Goal: Task Accomplishment & Management: Manage account settings

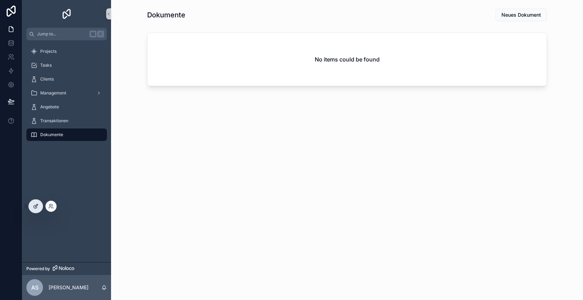
click at [38, 209] on div at bounding box center [36, 206] width 14 height 13
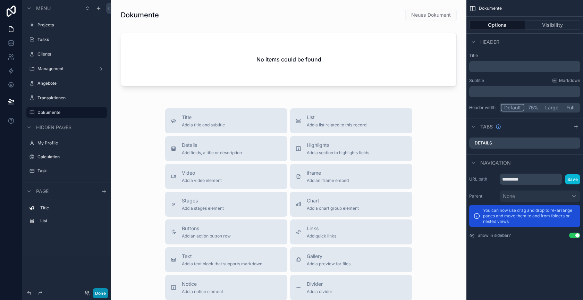
click at [103, 291] on button "Done" at bounding box center [101, 293] width 16 height 10
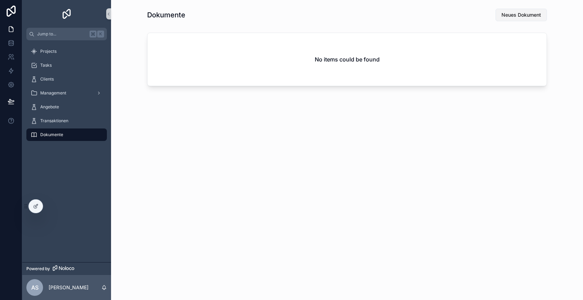
click at [522, 15] on span "Neues Dokument" at bounding box center [522, 14] width 40 height 7
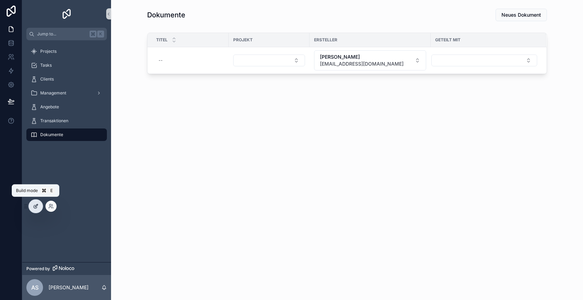
click at [35, 210] on div at bounding box center [36, 206] width 14 height 13
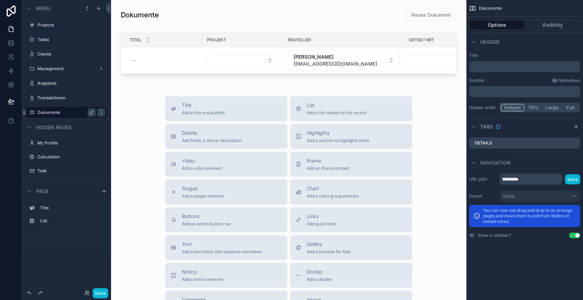
click at [66, 111] on label "Dokumente" at bounding box center [65, 113] width 56 height 6
click at [104, 292] on button "Done" at bounding box center [101, 293] width 16 height 10
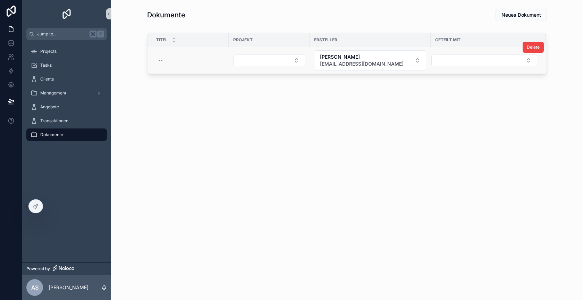
click at [308, 65] on td "scrollable content" at bounding box center [269, 60] width 81 height 27
click at [308, 62] on td "scrollable content" at bounding box center [269, 60] width 81 height 27
click at [304, 62] on button "Select Button" at bounding box center [269, 60] width 72 height 12
click at [309, 57] on td "scrollable content" at bounding box center [269, 60] width 81 height 27
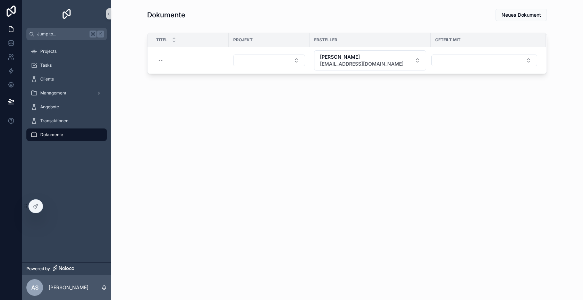
click at [31, 214] on div "Projects Tasks Clients Management Angebote Transaktionen Dokumente" at bounding box center [66, 151] width 89 height 222
click at [32, 207] on div at bounding box center [36, 206] width 14 height 13
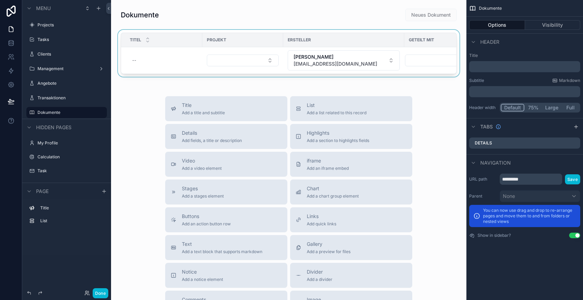
click at [339, 42] on div "Ersteller" at bounding box center [344, 39] width 120 height 11
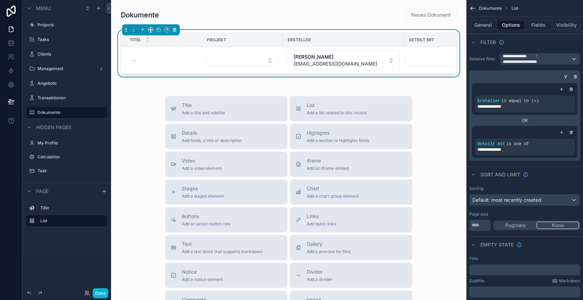
click at [174, 27] on icon "scrollable content" at bounding box center [174, 29] width 5 height 5
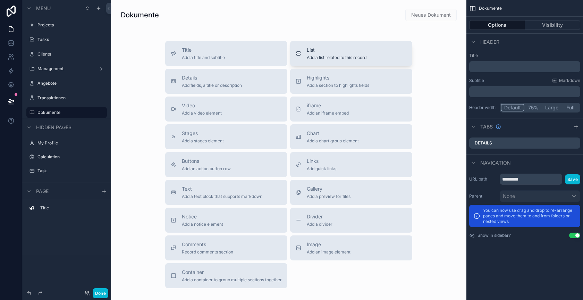
click at [328, 52] on span "List" at bounding box center [337, 50] width 60 height 7
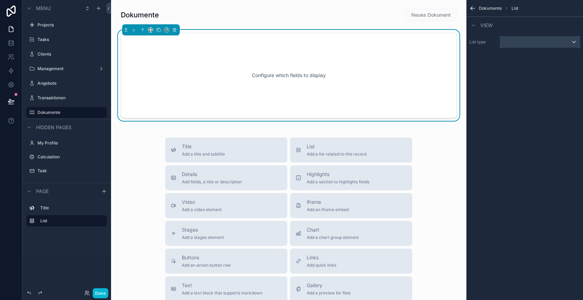
click at [507, 40] on div "scrollable content" at bounding box center [540, 41] width 80 height 11
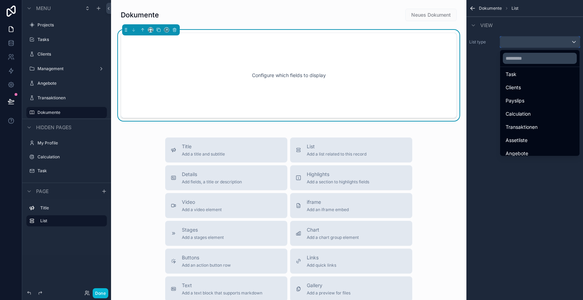
scroll to position [85, 0]
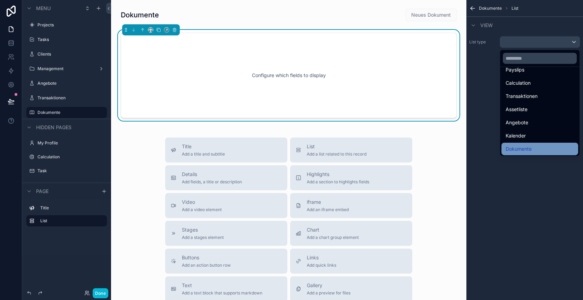
click at [520, 151] on span "Dokumente" at bounding box center [519, 149] width 26 height 8
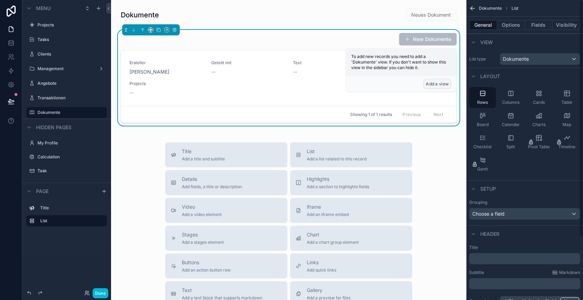
click at [434, 81] on button "Add a view" at bounding box center [437, 84] width 28 height 10
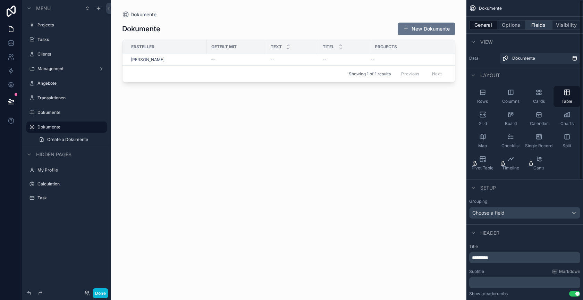
click at [538, 27] on button "Fields" at bounding box center [539, 25] width 28 height 10
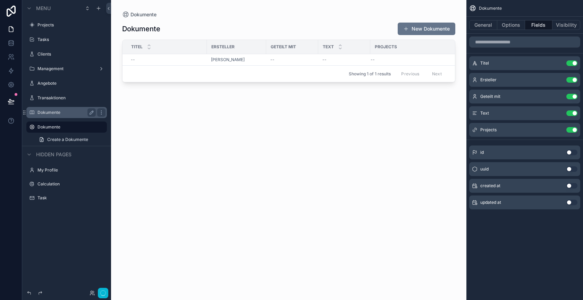
click at [67, 114] on label "Dokumente" at bounding box center [65, 113] width 56 height 6
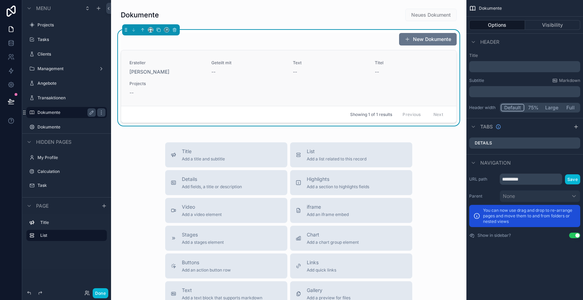
click at [300, 100] on link "Ersteller Alexander Stößlein Geteilt mit -- Text -- Titel -- Projects --" at bounding box center [288, 78] width 335 height 56
click at [274, 119] on div "Showing 1 of 1 results Previous Next" at bounding box center [288, 114] width 335 height 17
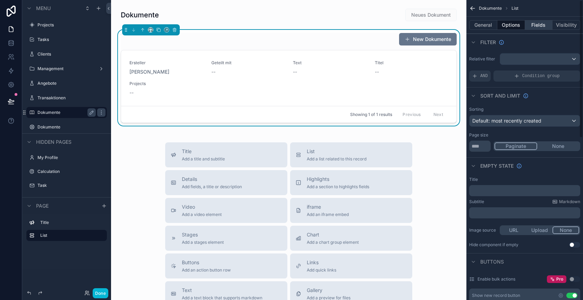
click at [539, 27] on button "Fields" at bounding box center [539, 25] width 28 height 10
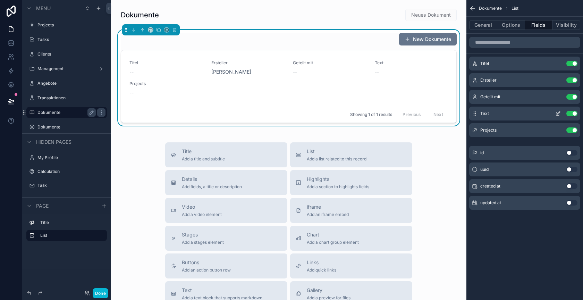
click at [572, 111] on button "Use setting" at bounding box center [571, 114] width 11 height 6
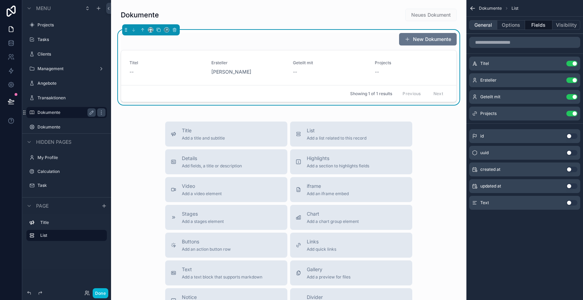
click at [484, 29] on button "General" at bounding box center [483, 25] width 28 height 10
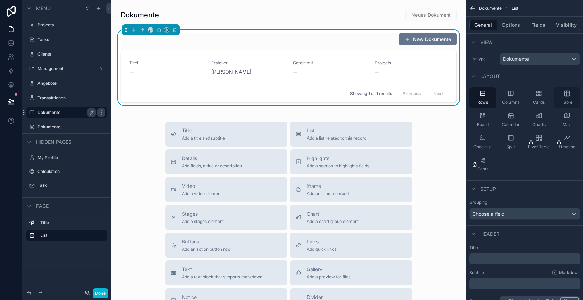
click at [566, 90] on icon "scrollable content" at bounding box center [567, 93] width 7 height 7
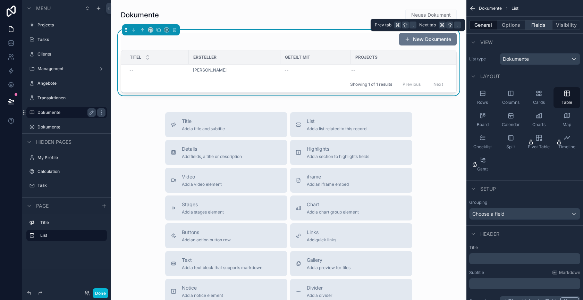
click at [538, 24] on button "Fields" at bounding box center [539, 25] width 28 height 10
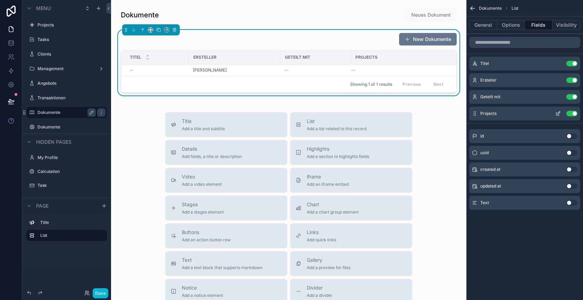
click at [557, 111] on icon "scrollable content" at bounding box center [558, 114] width 6 height 6
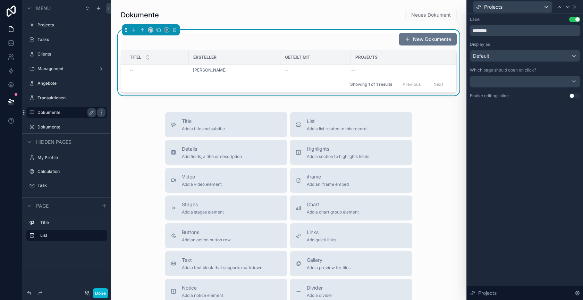
click at [571, 93] on button "Use setting" at bounding box center [574, 96] width 11 height 6
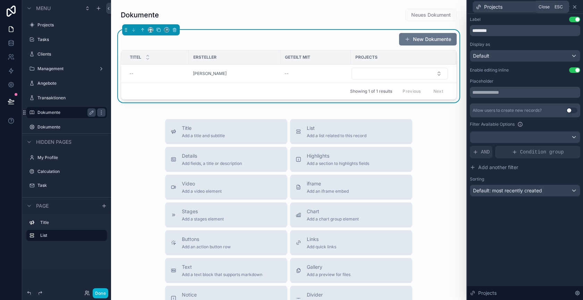
click at [575, 7] on icon at bounding box center [575, 7] width 6 height 6
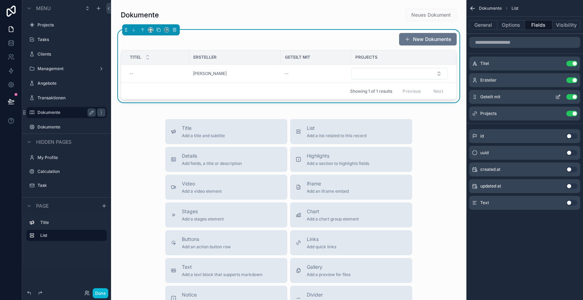
click at [560, 96] on icon "scrollable content" at bounding box center [558, 97] width 6 height 6
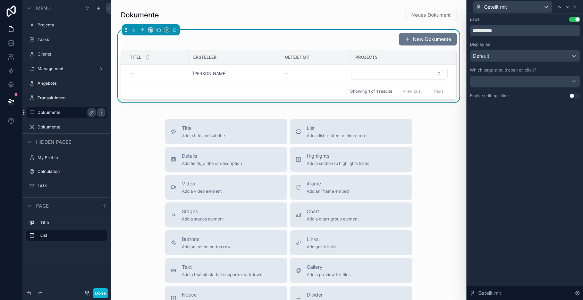
click at [570, 94] on button "Use setting" at bounding box center [574, 96] width 11 height 6
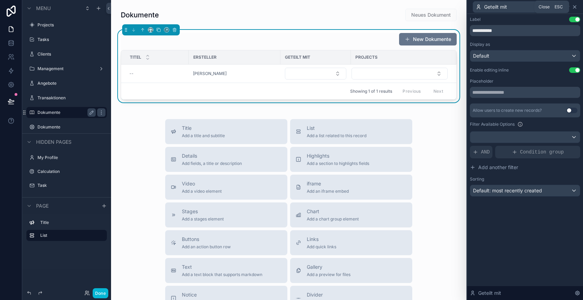
click at [576, 7] on icon at bounding box center [575, 7] width 6 height 6
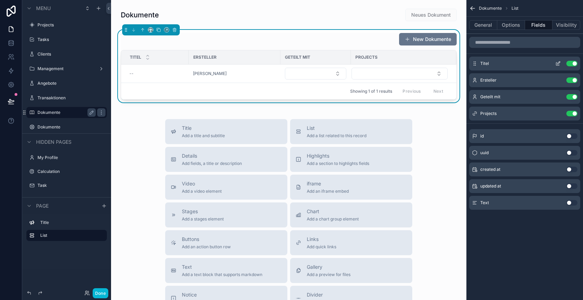
click at [558, 64] on icon "scrollable content" at bounding box center [558, 64] width 6 height 6
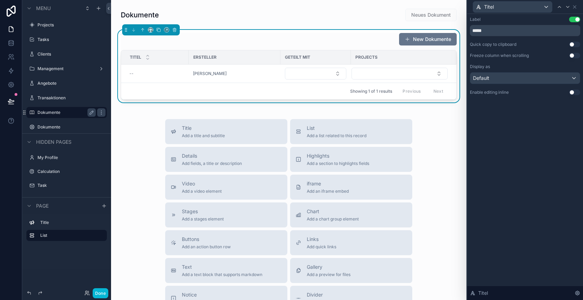
click at [572, 92] on button "Use setting" at bounding box center [574, 93] width 11 height 6
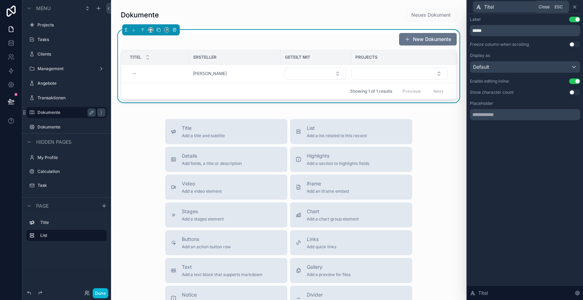
click at [575, 6] on icon at bounding box center [575, 7] width 6 height 6
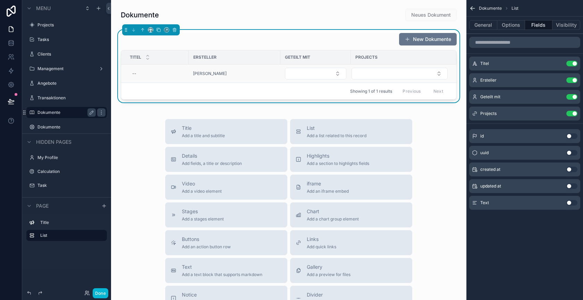
click at [267, 76] on td "[PERSON_NAME]" at bounding box center [235, 74] width 92 height 18
click at [260, 71] on div "[PERSON_NAME]" at bounding box center [234, 74] width 83 height 6
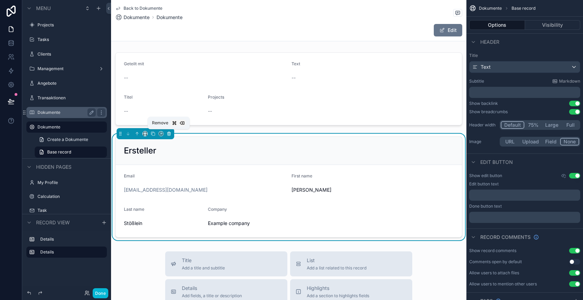
click at [169, 133] on icon "scrollable content" at bounding box center [169, 133] width 5 height 5
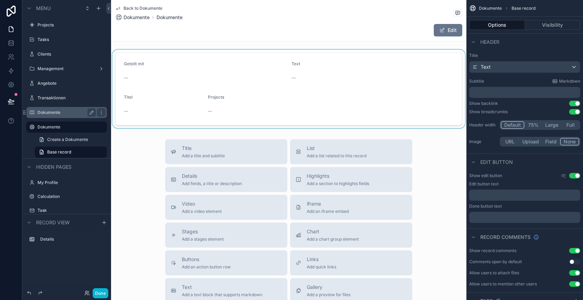
click at [233, 91] on div "scrollable content" at bounding box center [288, 89] width 355 height 78
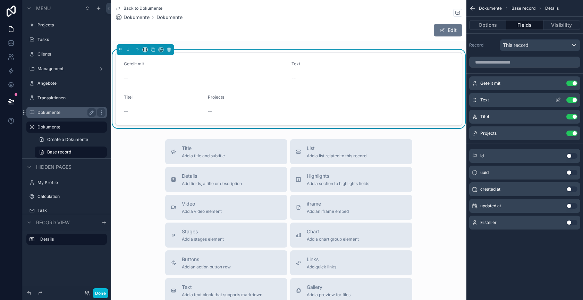
click at [571, 99] on button "Use setting" at bounding box center [571, 100] width 11 height 6
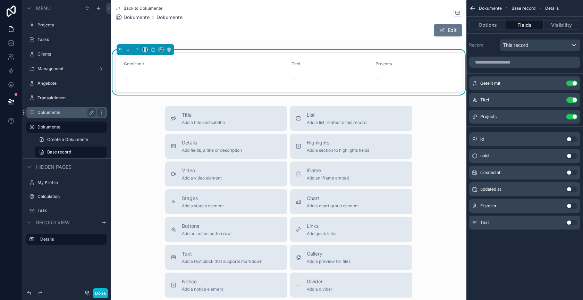
click at [571, 99] on button "Use setting" at bounding box center [571, 100] width 11 height 6
click at [487, 24] on button "Options" at bounding box center [487, 25] width 37 height 10
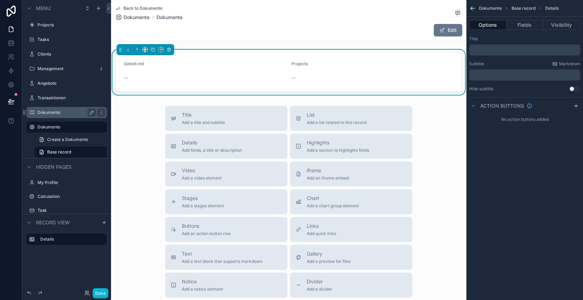
click at [515, 51] on p "﻿" at bounding box center [525, 50] width 107 height 6
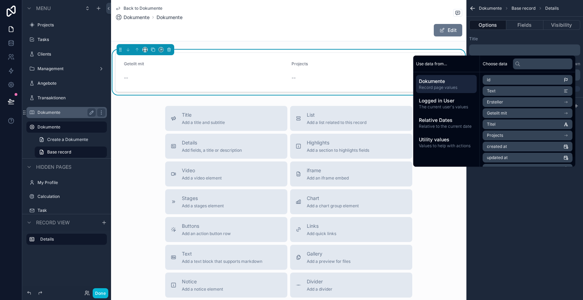
click at [496, 124] on li "Titel" at bounding box center [528, 124] width 90 height 10
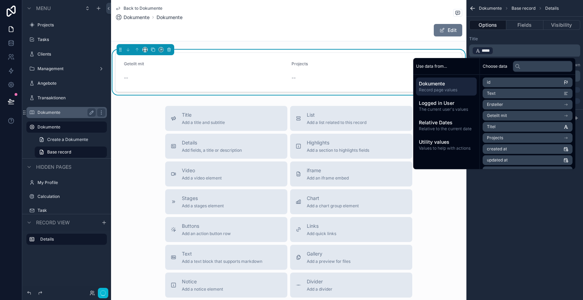
click at [515, 40] on div "Title" at bounding box center [524, 39] width 111 height 6
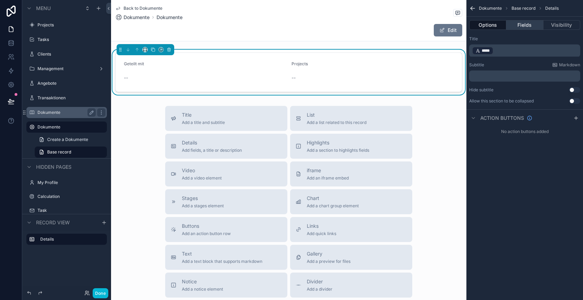
click at [524, 22] on button "Fields" at bounding box center [524, 25] width 37 height 10
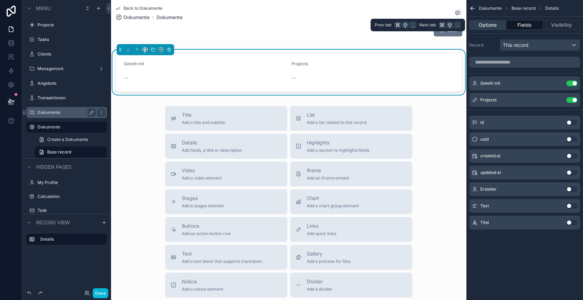
click at [485, 25] on button "Options" at bounding box center [487, 25] width 37 height 10
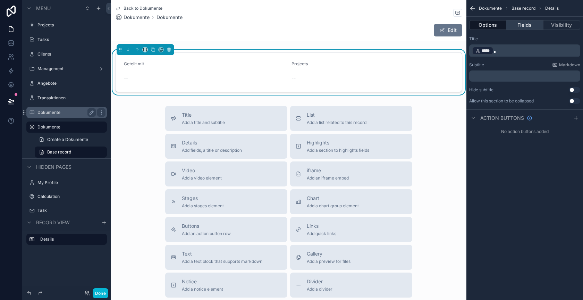
click at [521, 24] on button "Fields" at bounding box center [524, 25] width 37 height 10
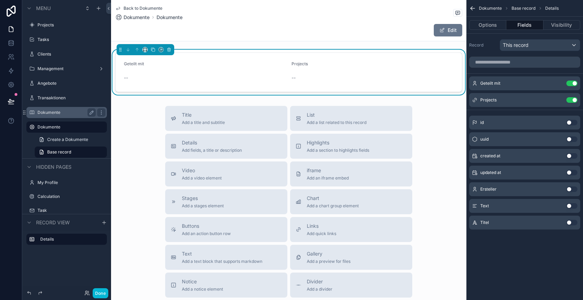
click at [572, 188] on button "Use setting" at bounding box center [571, 189] width 11 height 6
click at [557, 98] on icon "scrollable content" at bounding box center [558, 100] width 6 height 6
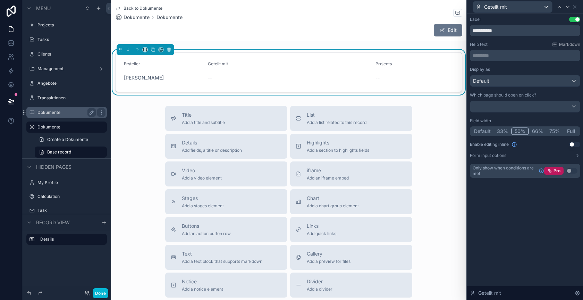
click at [573, 143] on button "Use setting" at bounding box center [574, 145] width 11 height 6
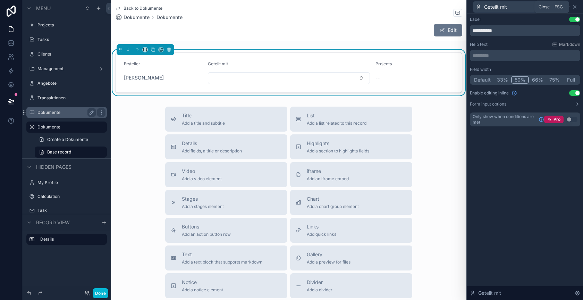
click at [575, 6] on icon at bounding box center [575, 7] width 6 height 6
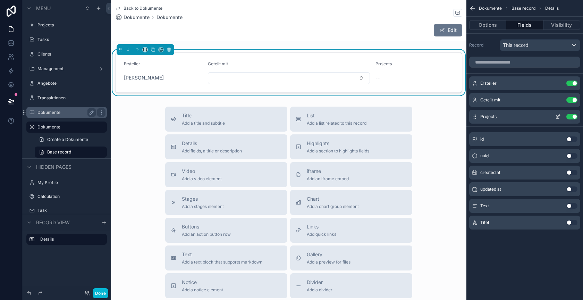
click at [556, 116] on icon "scrollable content" at bounding box center [557, 117] width 3 height 3
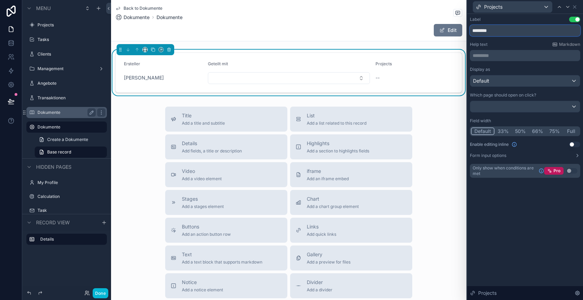
click at [498, 33] on input "********" at bounding box center [525, 30] width 110 height 11
type input "*******"
click at [576, 8] on icon at bounding box center [575, 7] width 6 height 6
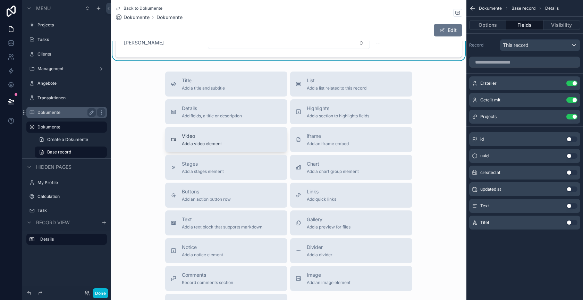
scroll to position [36, 0]
click at [223, 117] on button "Details Add fields, a title or description" at bounding box center [226, 111] width 122 height 25
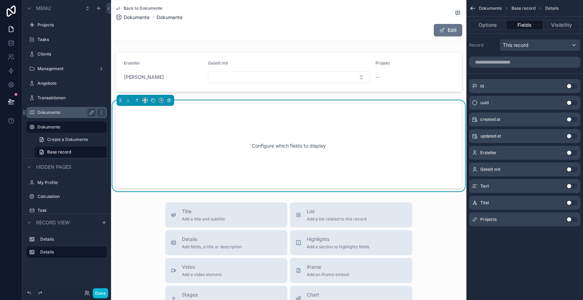
scroll to position [0, 0]
click at [572, 185] on button "Use setting" at bounding box center [571, 186] width 11 height 6
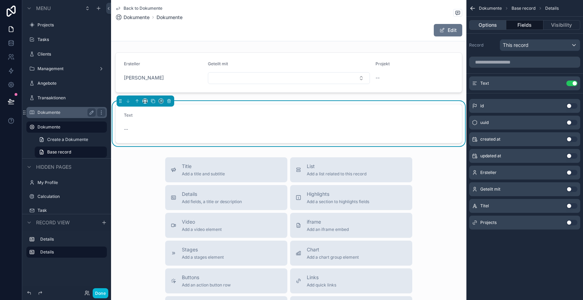
click at [499, 25] on button "Options" at bounding box center [487, 25] width 37 height 10
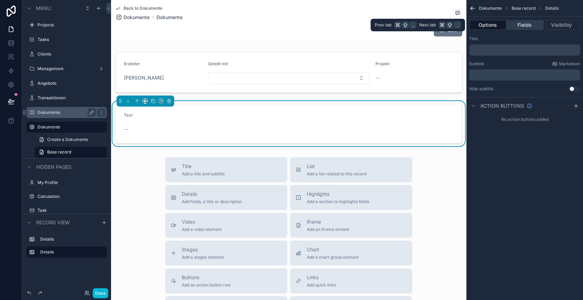
click at [525, 24] on button "Fields" at bounding box center [524, 25] width 37 height 10
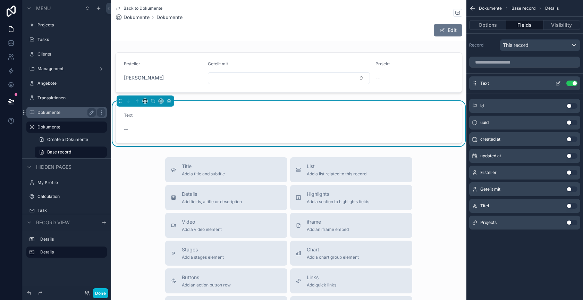
click at [558, 83] on icon "scrollable content" at bounding box center [558, 84] width 6 height 6
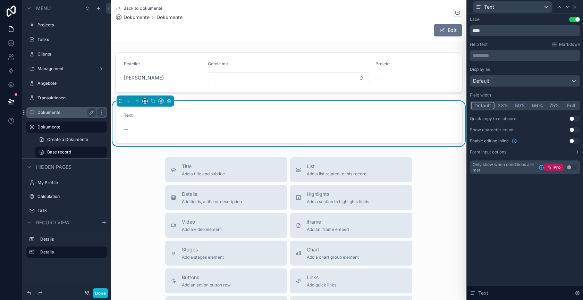
click at [573, 143] on button "Use setting" at bounding box center [574, 141] width 11 height 6
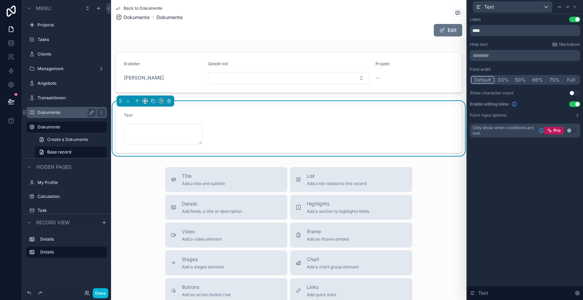
click at [498, 118] on div "Label Use setting **** Help text Markdown ********* ﻿ Field width Default 33% 5…" at bounding box center [525, 77] width 110 height 121
click at [498, 117] on label "Form input options" at bounding box center [488, 115] width 36 height 6
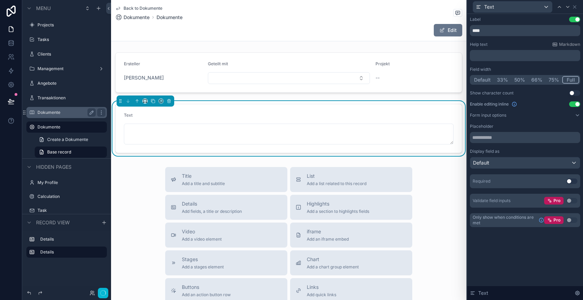
click at [573, 79] on button "Full" at bounding box center [570, 80] width 17 height 8
click at [484, 77] on button "Default" at bounding box center [482, 80] width 23 height 8
click at [572, 78] on button "Full" at bounding box center [571, 80] width 16 height 8
click at [577, 117] on icon at bounding box center [578, 115] width 6 height 6
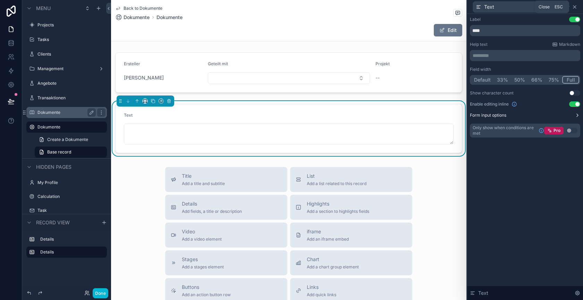
click at [575, 8] on icon at bounding box center [575, 7] width 6 height 6
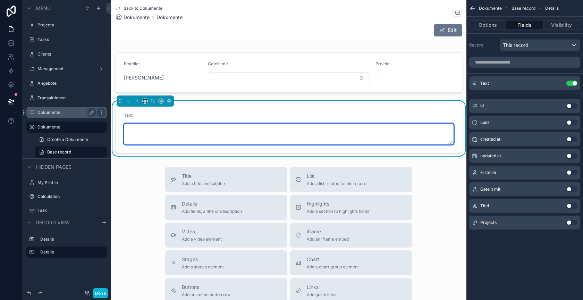
click at [224, 136] on textarea "scrollable content" at bounding box center [289, 134] width 330 height 21
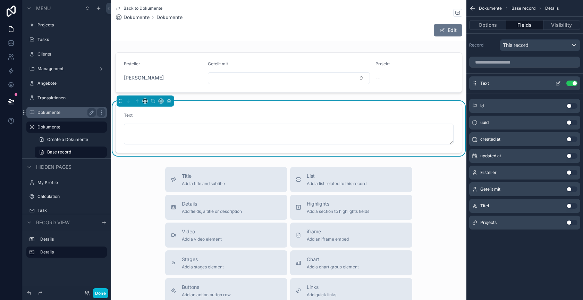
click at [559, 81] on icon "scrollable content" at bounding box center [558, 82] width 3 height 3
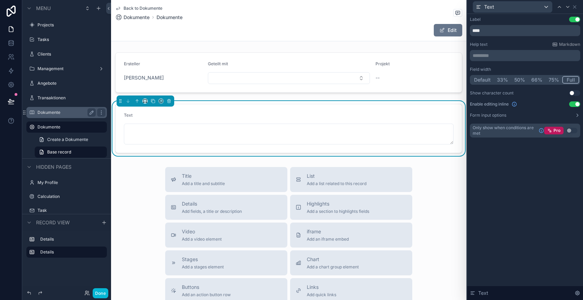
click at [573, 92] on button "Use setting" at bounding box center [574, 93] width 11 height 6
click at [485, 82] on button "Default" at bounding box center [483, 80] width 24 height 8
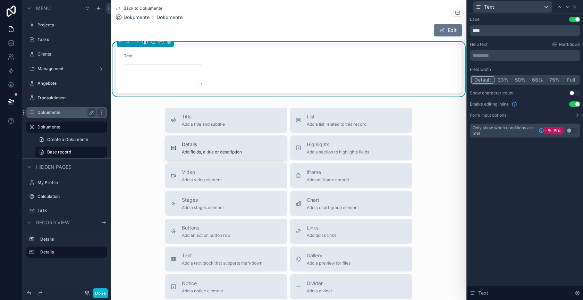
scroll to position [46, 0]
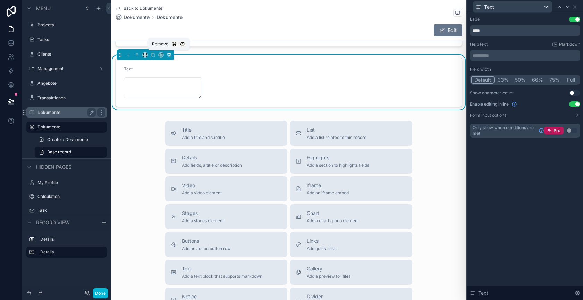
click at [170, 54] on icon "scrollable content" at bounding box center [169, 54] width 5 height 5
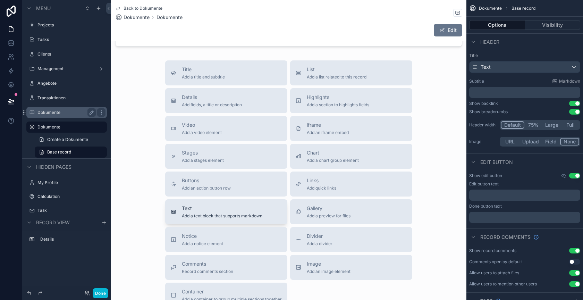
click at [210, 211] on span "Text" at bounding box center [222, 208] width 81 height 7
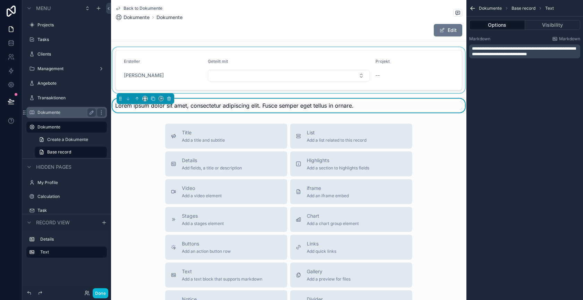
scroll to position [0, 0]
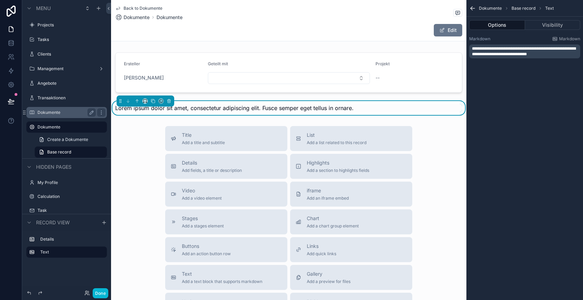
click at [558, 55] on p "**********" at bounding box center [525, 51] width 107 height 11
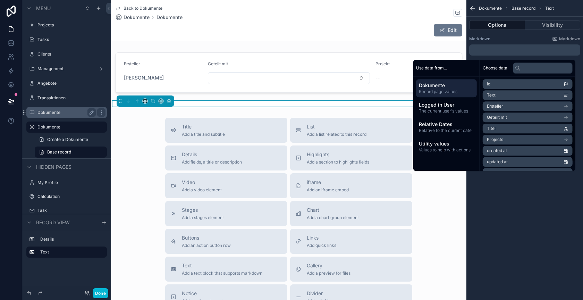
click at [502, 95] on li "Text" at bounding box center [528, 95] width 90 height 10
click at [535, 173] on div "Dokumente Base record Text Options Visibility Markdown Markdown ﻿ **** ﻿ ﻿" at bounding box center [524, 150] width 117 height 300
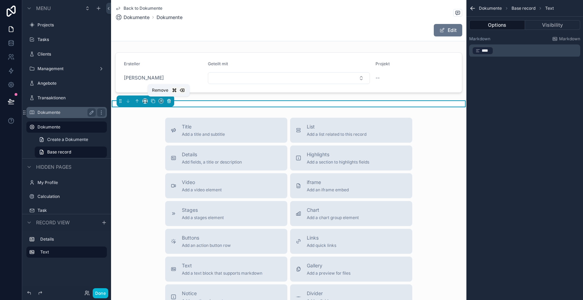
click at [169, 101] on icon "scrollable content" at bounding box center [169, 101] width 3 height 3
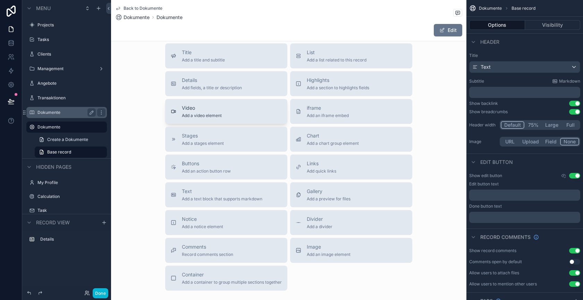
scroll to position [87, 0]
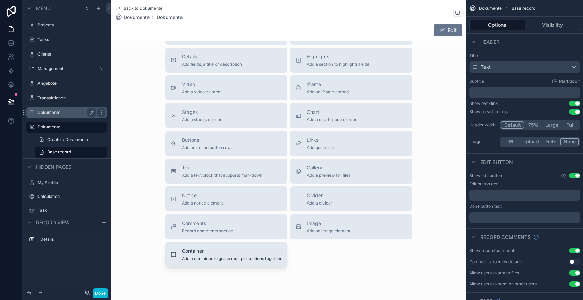
click at [244, 253] on span "Container" at bounding box center [232, 250] width 100 height 7
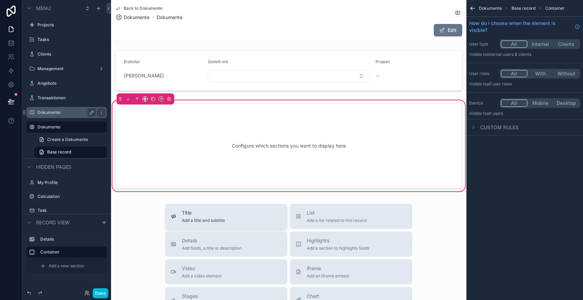
scroll to position [0, 0]
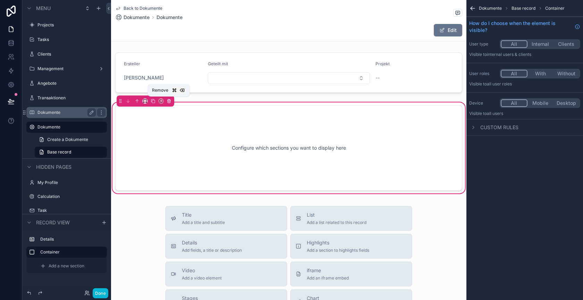
click at [167, 100] on icon "scrollable content" at bounding box center [169, 101] width 5 height 5
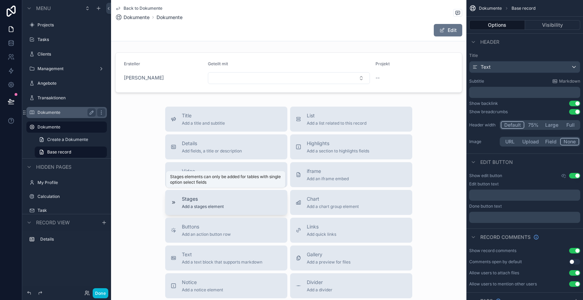
scroll to position [9, 0]
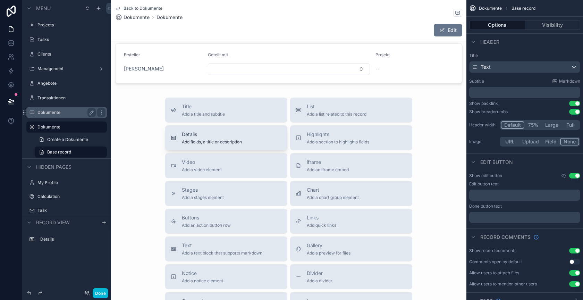
click at [210, 135] on span "Details" at bounding box center [212, 134] width 60 height 7
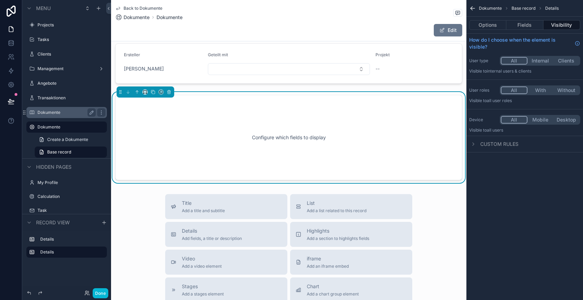
scroll to position [0, 0]
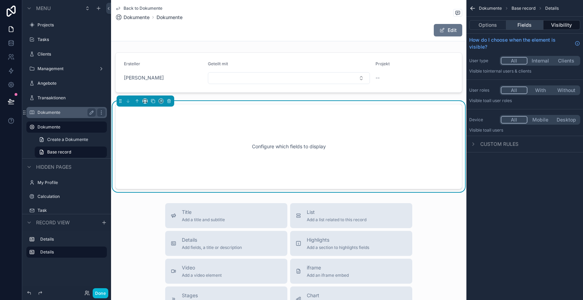
click at [526, 28] on button "Fields" at bounding box center [524, 25] width 37 height 10
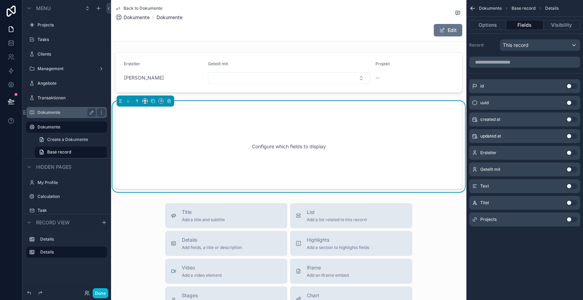
click at [573, 184] on button "Use setting" at bounding box center [571, 186] width 11 height 6
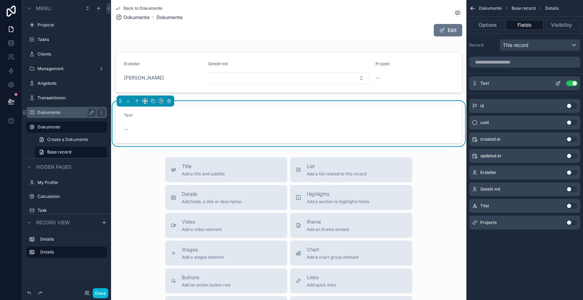
click at [558, 83] on icon "scrollable content" at bounding box center [558, 82] width 3 height 3
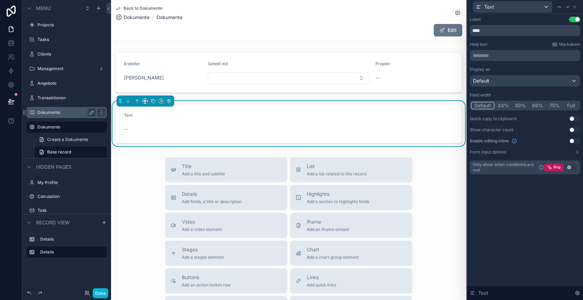
click at [572, 139] on button "Use setting" at bounding box center [574, 141] width 11 height 6
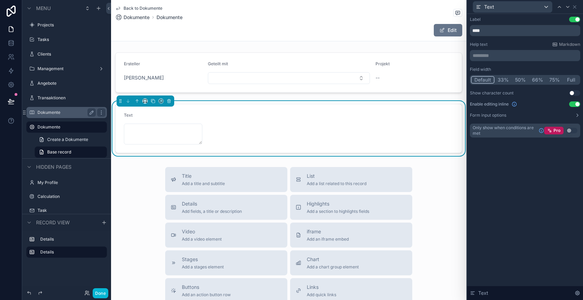
click at [574, 19] on button "Use setting" at bounding box center [574, 20] width 11 height 6
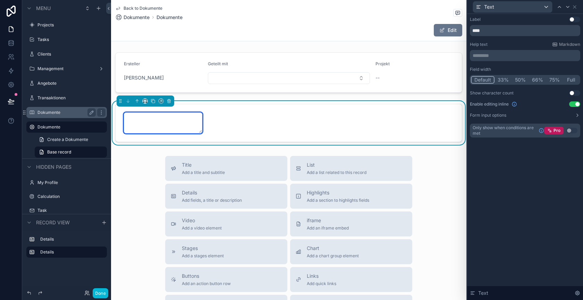
click at [180, 126] on textarea "scrollable content" at bounding box center [163, 122] width 78 height 21
click at [574, 6] on icon at bounding box center [574, 7] width 3 height 3
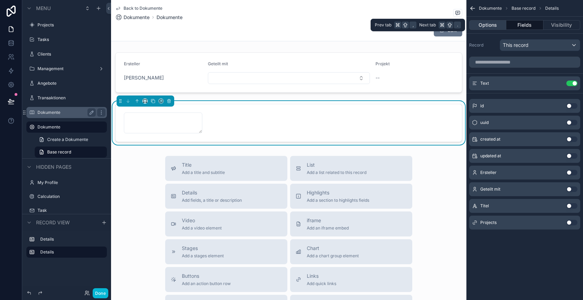
click at [488, 27] on button "Options" at bounding box center [487, 25] width 37 height 10
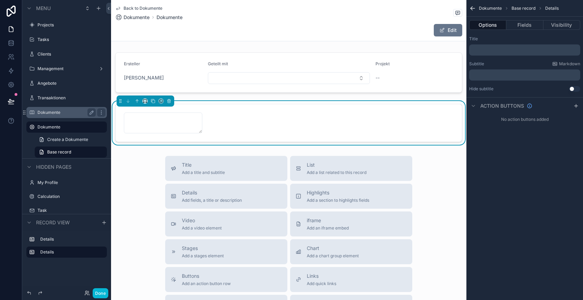
click at [413, 31] on div "Edit" at bounding box center [436, 30] width 52 height 13
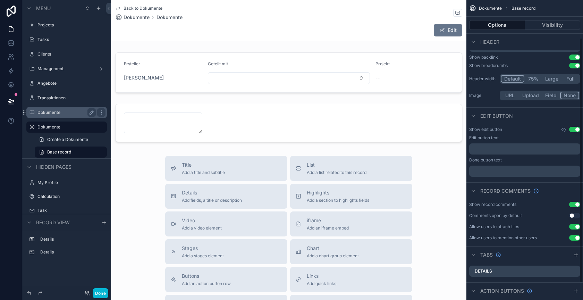
scroll to position [67, 0]
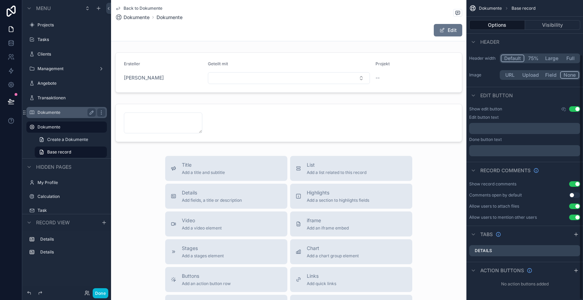
click at [575, 110] on button "Use setting" at bounding box center [574, 109] width 11 height 6
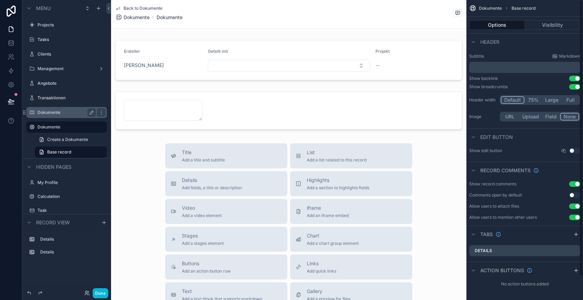
scroll to position [0, 0]
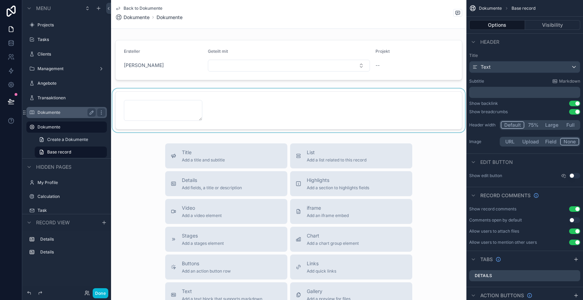
click at [343, 104] on div "scrollable content" at bounding box center [288, 111] width 355 height 44
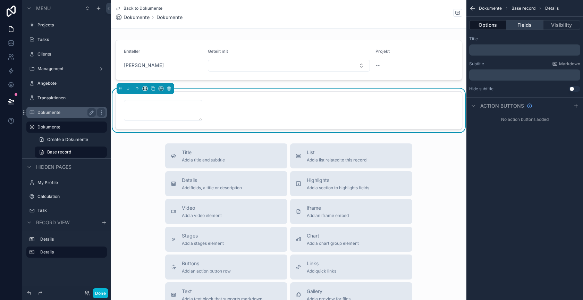
click at [527, 24] on button "Fields" at bounding box center [524, 25] width 37 height 10
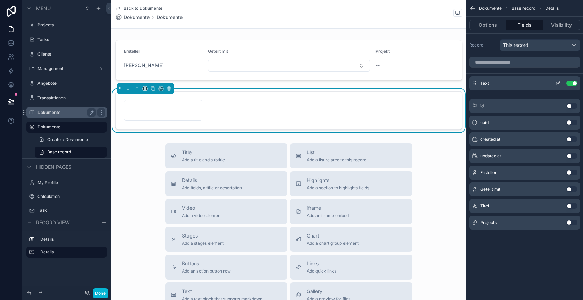
click at [559, 85] on icon "scrollable content" at bounding box center [558, 84] width 6 height 6
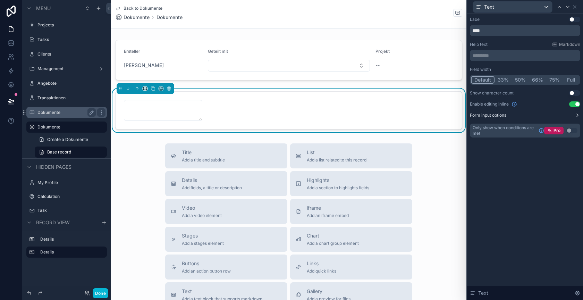
click at [554, 117] on button "Form input options" at bounding box center [525, 115] width 110 height 6
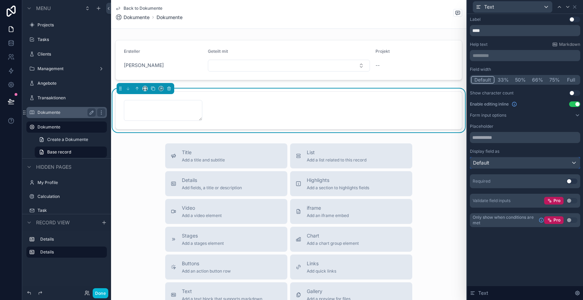
click at [540, 165] on div "Default" at bounding box center [525, 162] width 110 height 11
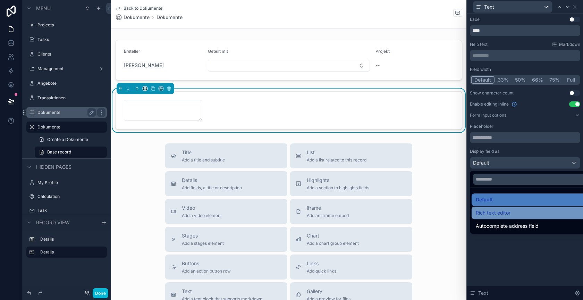
click at [525, 216] on div "Rich text editor" at bounding box center [533, 213] width 115 height 8
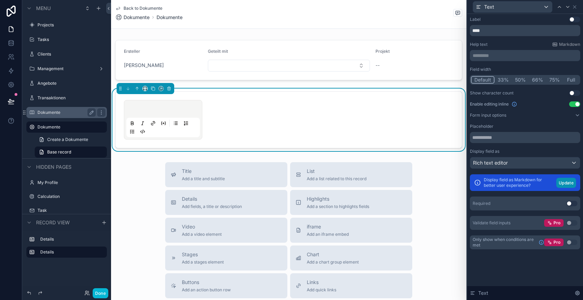
click at [568, 185] on button "Update" at bounding box center [566, 183] width 20 height 10
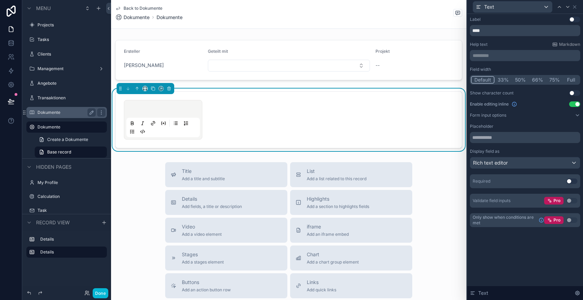
click at [572, 78] on button "Full" at bounding box center [571, 80] width 16 height 8
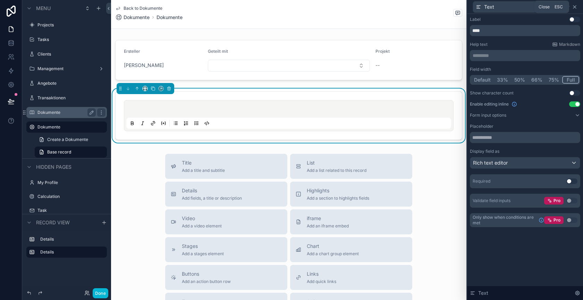
click at [576, 7] on icon at bounding box center [575, 7] width 6 height 6
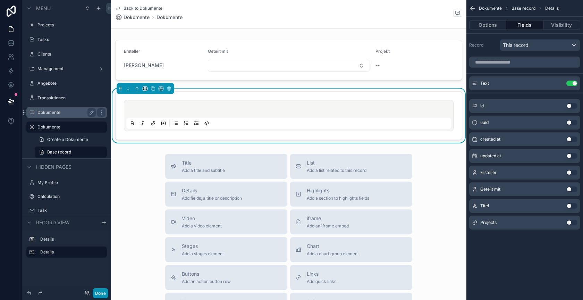
click at [103, 292] on button "Done" at bounding box center [101, 293] width 16 height 10
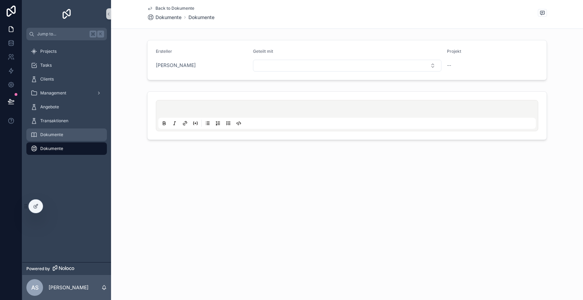
click at [75, 134] on div "Dokumente" at bounding box center [67, 134] width 72 height 11
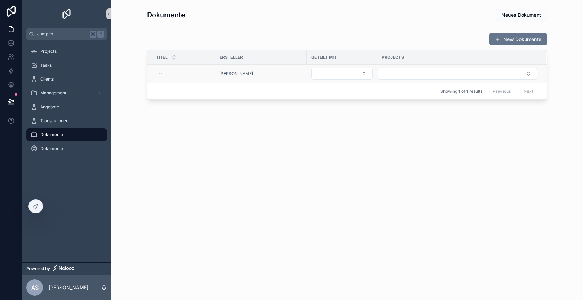
click at [294, 73] on div "[PERSON_NAME]" at bounding box center [260, 74] width 83 height 6
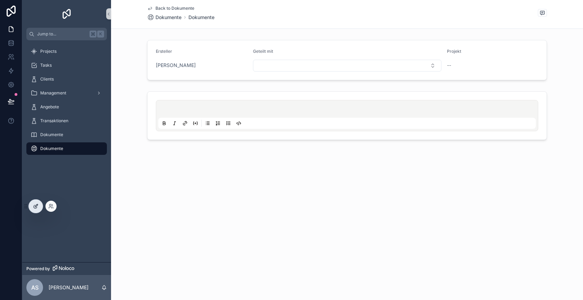
click at [38, 205] on icon at bounding box center [36, 206] width 6 height 6
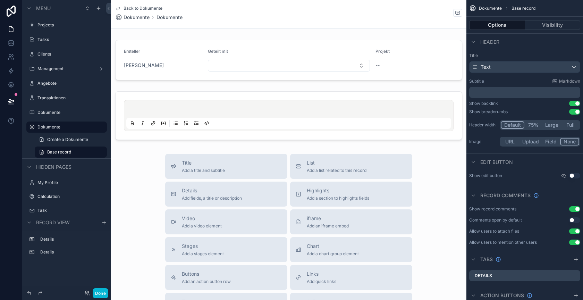
click at [274, 15] on div "Back to Dokumente Dokumente Dokumente" at bounding box center [288, 13] width 347 height 15
click at [575, 112] on button "Use setting" at bounding box center [574, 112] width 11 height 6
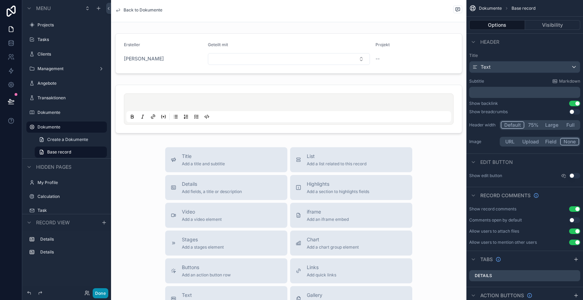
click at [104, 296] on button "Done" at bounding box center [101, 293] width 16 height 10
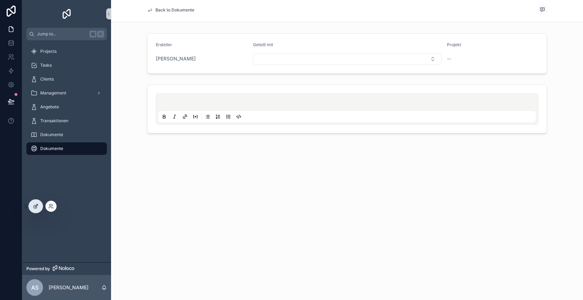
click at [36, 208] on icon at bounding box center [35, 206] width 3 height 3
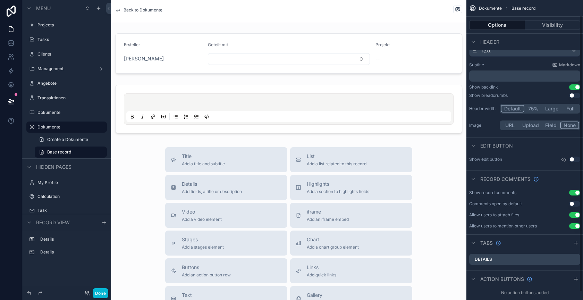
scroll to position [22, 0]
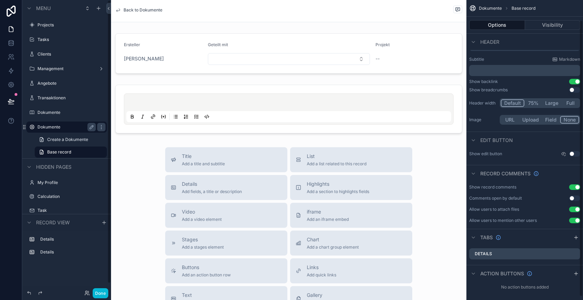
click at [58, 127] on label "Dokumente" at bounding box center [65, 127] width 56 height 6
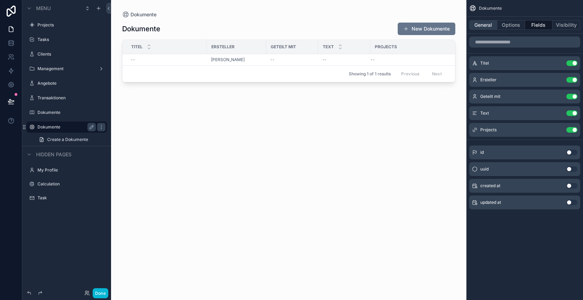
click at [485, 24] on button "General" at bounding box center [483, 25] width 28 height 10
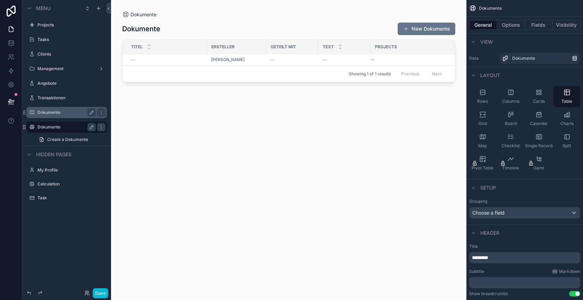
click at [57, 111] on label "Dokumente" at bounding box center [65, 113] width 56 height 6
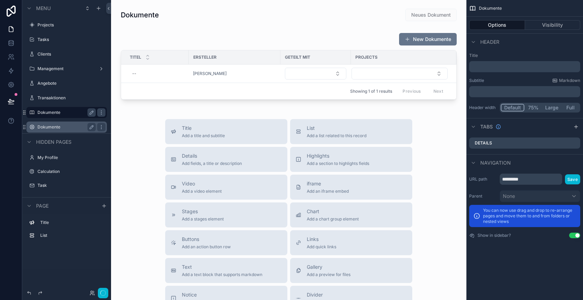
click at [60, 126] on label "Dokumente" at bounding box center [65, 127] width 56 height 6
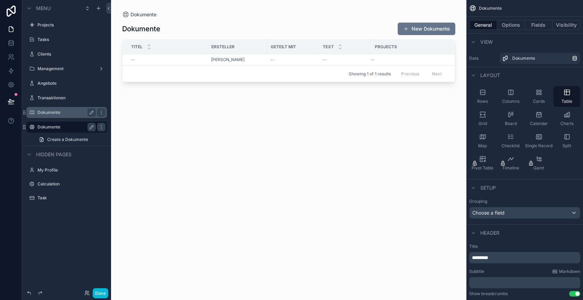
click at [365, 29] on div "scrollable content" at bounding box center [288, 146] width 355 height 292
click at [436, 30] on button "New Dokumente" at bounding box center [427, 29] width 58 height 12
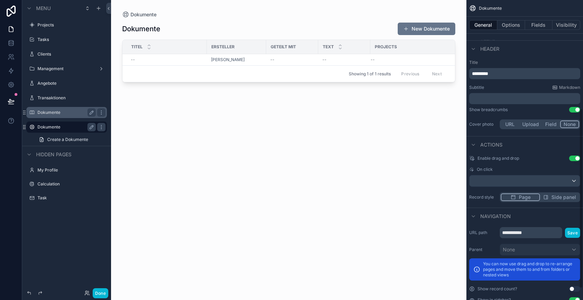
scroll to position [189, 0]
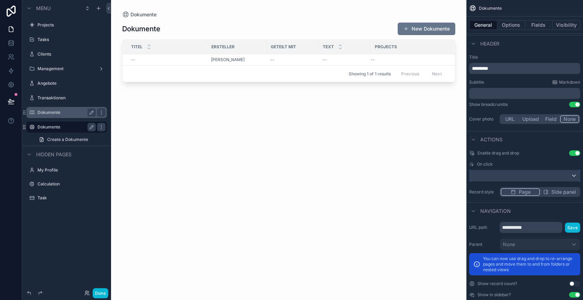
click at [547, 176] on div "scrollable content" at bounding box center [525, 175] width 110 height 11
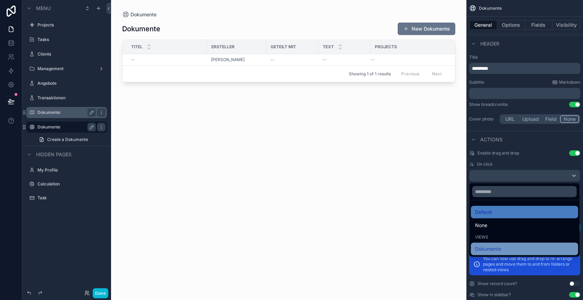
click at [518, 248] on div "Dokumente" at bounding box center [524, 249] width 99 height 8
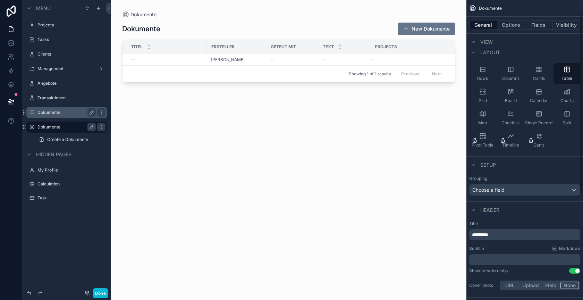
scroll to position [0, 0]
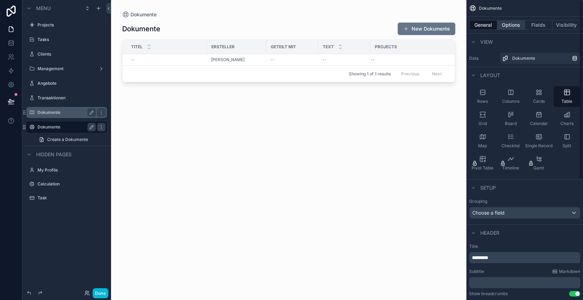
click at [506, 26] on button "Options" at bounding box center [511, 25] width 28 height 10
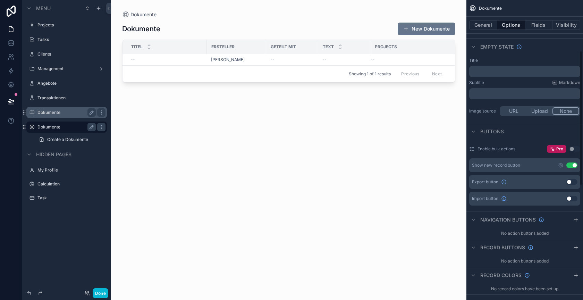
scroll to position [119, 0]
click at [559, 166] on icon "scrollable content" at bounding box center [561, 165] width 6 height 6
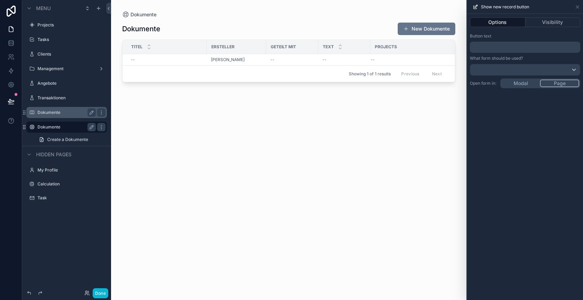
click at [519, 83] on div "Options Visibility Button text ﻿ What form should be used? Open form in: Modal …" at bounding box center [525, 157] width 116 height 286
click at [558, 62] on div "Button text ﻿ What form should be used? Open form in: Modal Page" at bounding box center [525, 61] width 116 height 60
click at [528, 73] on div at bounding box center [525, 69] width 110 height 11
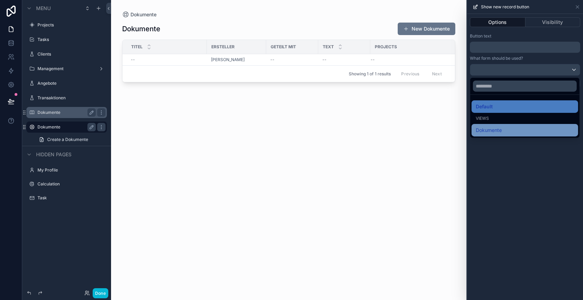
click at [513, 130] on div "Dokumente" at bounding box center [525, 130] width 98 height 8
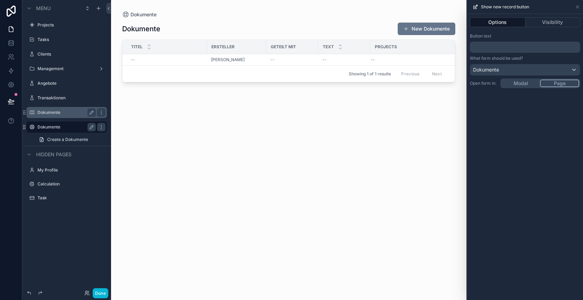
click at [520, 82] on div "Options Visibility Button text ﻿ What form should be used? Dokumente Open form …" at bounding box center [525, 157] width 116 height 286
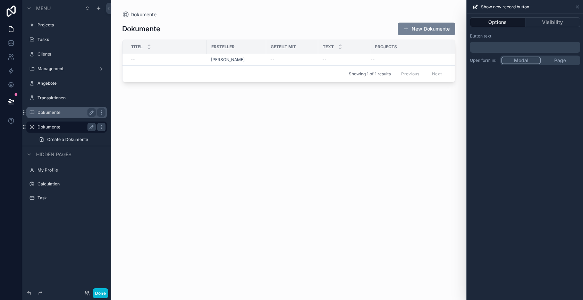
click at [416, 27] on button "New Dokumente" at bounding box center [427, 29] width 58 height 12
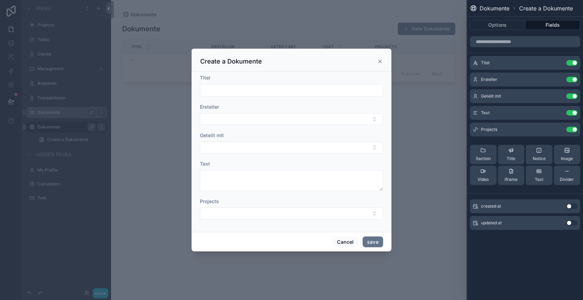
click at [380, 65] on div "Create a Dokumente" at bounding box center [291, 61] width 183 height 8
click at [378, 62] on icon "scrollable content" at bounding box center [380, 62] width 6 height 6
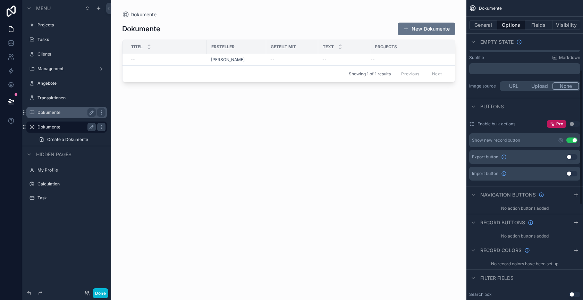
scroll to position [155, 0]
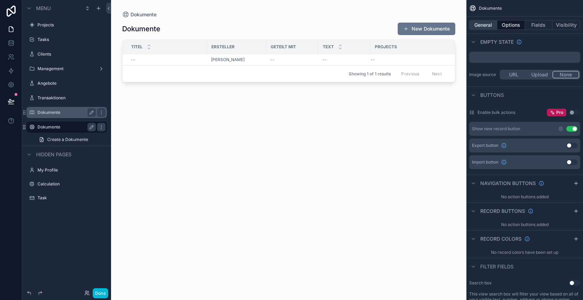
click at [482, 20] on button "General" at bounding box center [483, 25] width 28 height 10
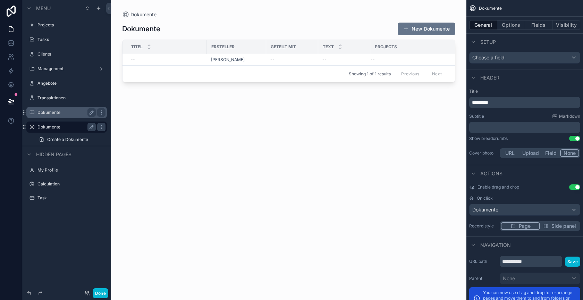
click at [482, 28] on button "General" at bounding box center [483, 25] width 28 height 10
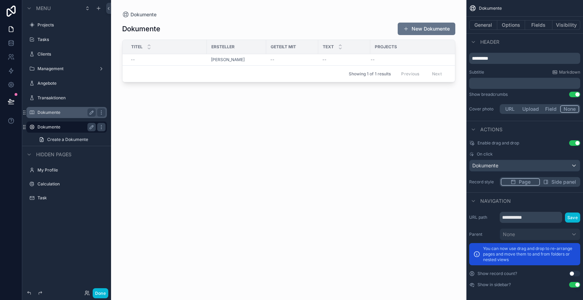
click at [577, 284] on button "Use setting" at bounding box center [574, 285] width 11 height 6
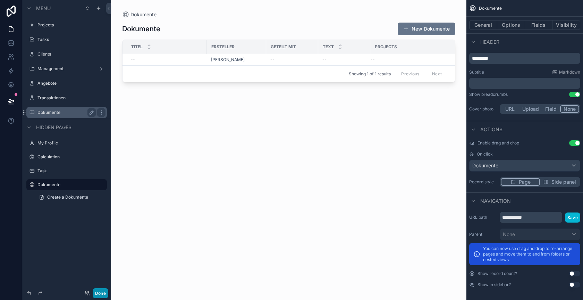
click at [100, 294] on button "Done" at bounding box center [101, 293] width 16 height 10
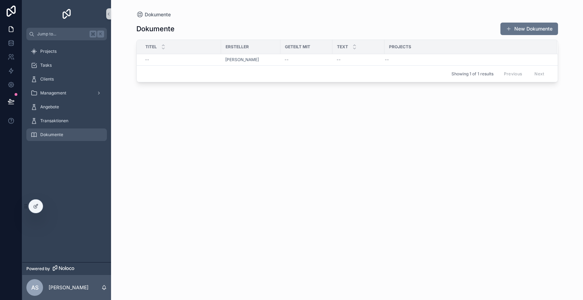
click at [59, 132] on span "Dokumente" at bounding box center [51, 135] width 23 height 6
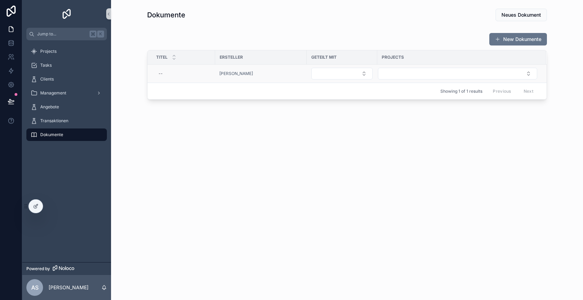
click at [294, 73] on div "[PERSON_NAME]" at bounding box center [260, 74] width 83 height 6
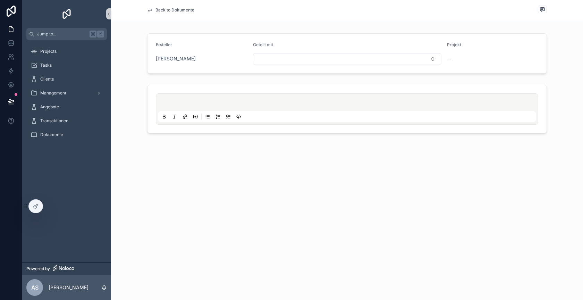
click at [181, 10] on span "Back to Dokumente" at bounding box center [174, 10] width 39 height 6
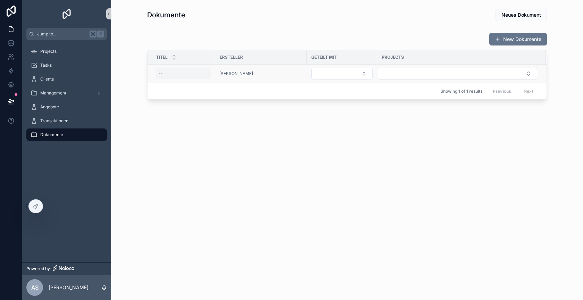
click at [172, 75] on div "--" at bounding box center [183, 73] width 55 height 11
type input "****"
click button "scrollable content" at bounding box center [243, 82] width 8 height 8
click at [292, 78] on td "[PERSON_NAME]" at bounding box center [261, 74] width 92 height 18
click at [292, 75] on div "[PERSON_NAME]" at bounding box center [260, 74] width 83 height 6
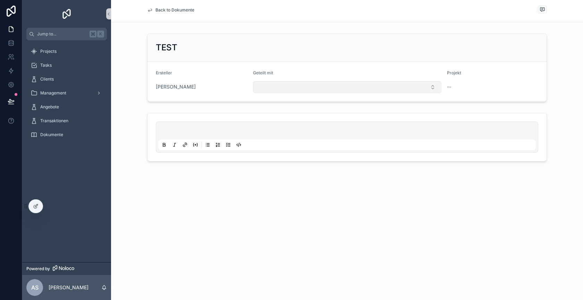
click at [267, 87] on button "Select Button" at bounding box center [347, 87] width 188 height 12
click at [231, 105] on div "TEST Ersteller Alexander Stößlein Geteilt mit Projekt --" at bounding box center [347, 98] width 472 height 134
click at [34, 203] on div at bounding box center [36, 206] width 14 height 13
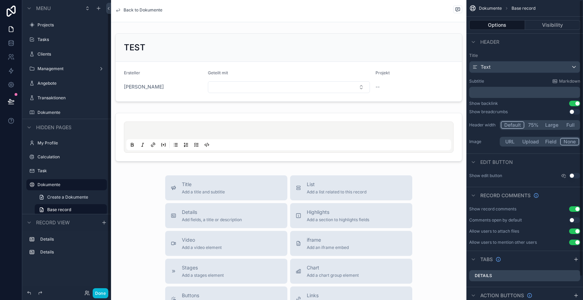
scroll to position [7, 0]
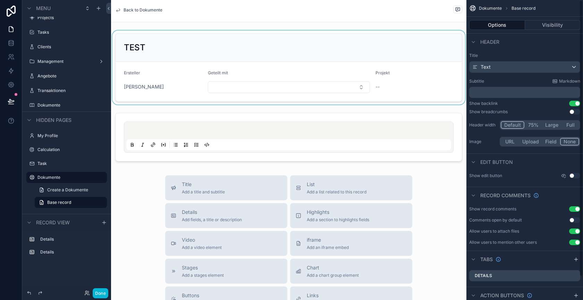
click at [405, 65] on div "scrollable content" at bounding box center [288, 68] width 355 height 74
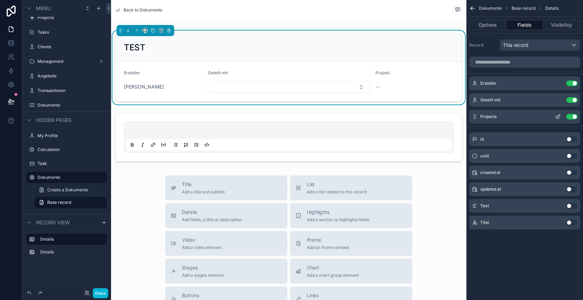
click at [558, 116] on icon "scrollable content" at bounding box center [558, 117] width 6 height 6
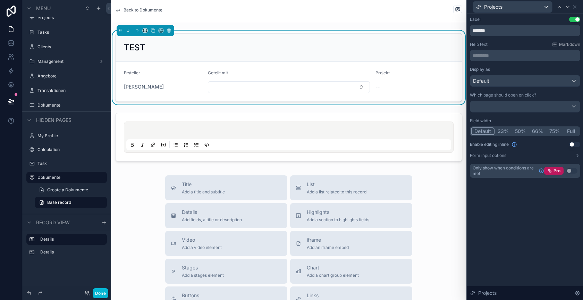
click at [574, 145] on button "Use setting" at bounding box center [574, 145] width 11 height 6
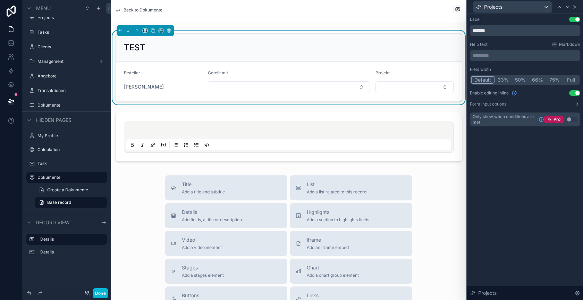
click at [575, 8] on icon at bounding box center [575, 7] width 6 height 6
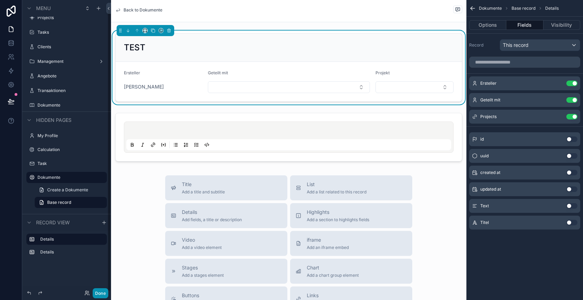
click at [97, 293] on button "Done" at bounding box center [101, 293] width 16 height 10
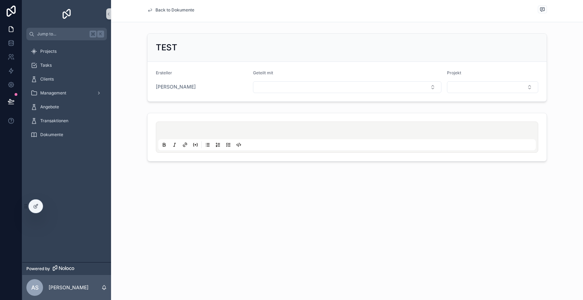
click at [185, 124] on div "scrollable content" at bounding box center [347, 137] width 378 height 26
click at [180, 128] on p "scrollable content" at bounding box center [349, 131] width 378 height 7
click at [542, 10] on icon "scrollable content" at bounding box center [543, 10] width 6 height 6
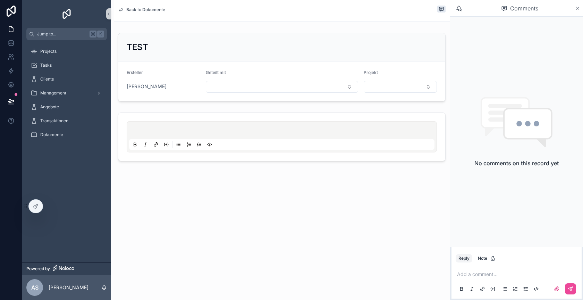
click at [578, 8] on icon "scrollable content" at bounding box center [578, 8] width 3 height 3
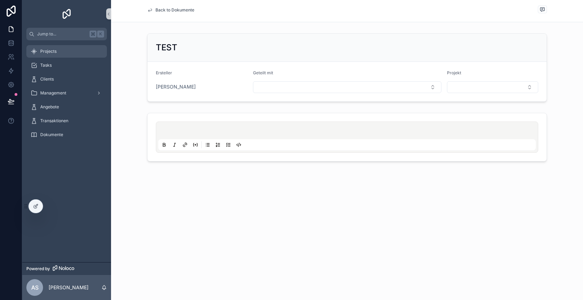
click at [60, 51] on div "Projects" at bounding box center [67, 51] width 72 height 11
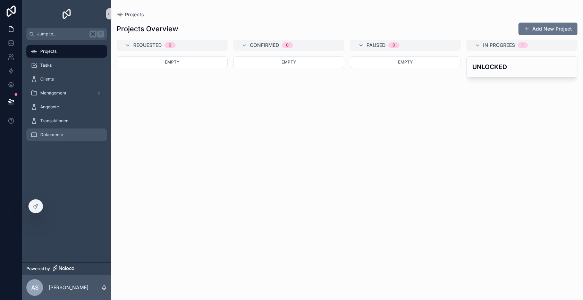
click at [56, 133] on span "Dokumente" at bounding box center [51, 135] width 23 height 6
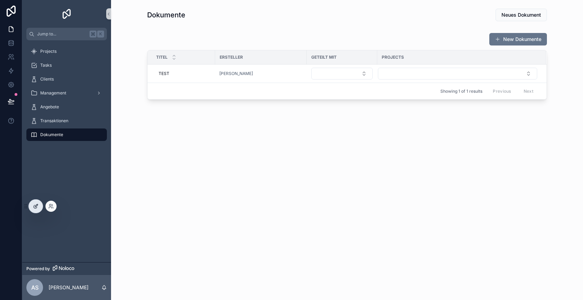
click at [40, 204] on div at bounding box center [36, 206] width 14 height 13
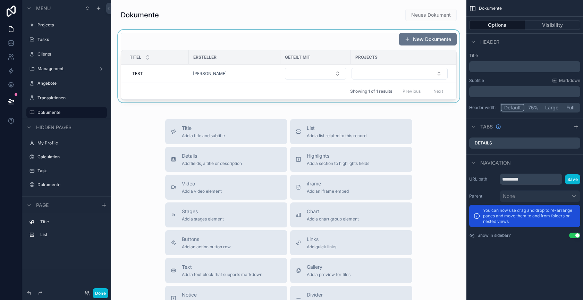
click at [364, 43] on div "scrollable content" at bounding box center [289, 66] width 344 height 73
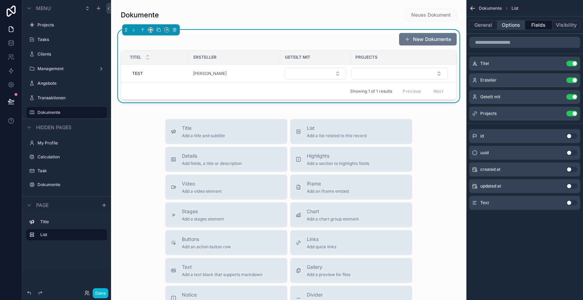
click at [501, 27] on button "Options" at bounding box center [511, 25] width 28 height 10
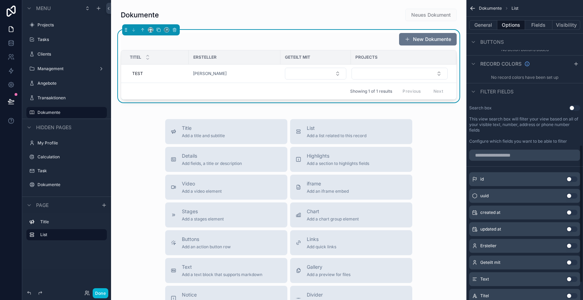
scroll to position [351, 0]
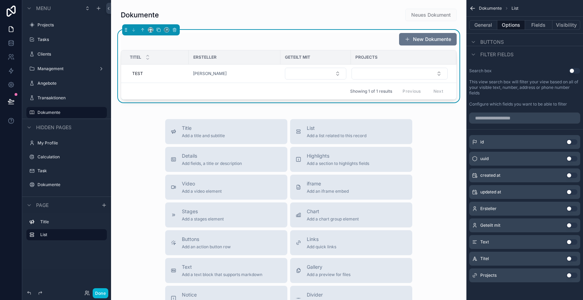
click at [571, 274] on button "Use setting" at bounding box center [571, 275] width 11 height 6
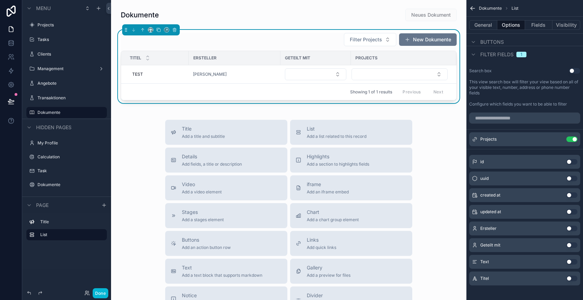
click at [571, 227] on button "Use setting" at bounding box center [571, 229] width 11 height 6
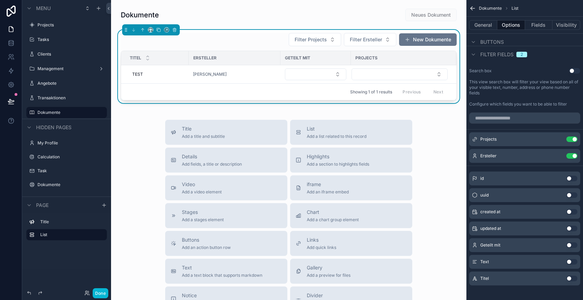
click at [574, 68] on button "Use setting" at bounding box center [574, 71] width 11 height 6
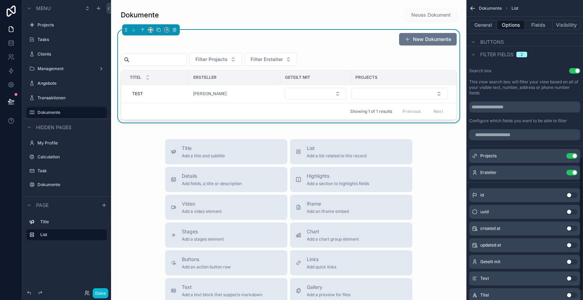
click at [388, 35] on div "New Dokumente" at bounding box center [289, 41] width 336 height 16
click at [384, 40] on div "New Dokumente" at bounding box center [289, 41] width 336 height 16
click at [385, 39] on div "New Dokumente" at bounding box center [289, 41] width 336 height 16
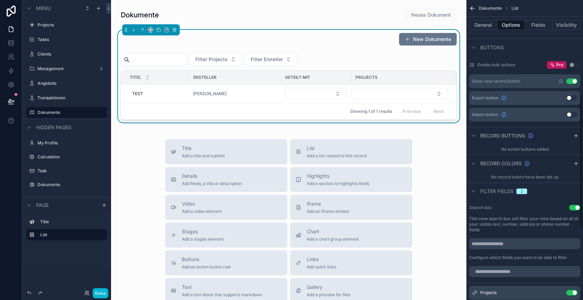
scroll to position [210, 0]
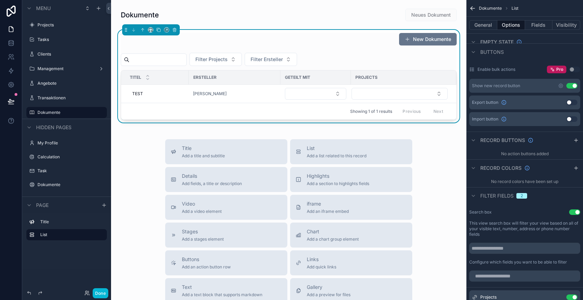
click at [572, 84] on button "Use setting" at bounding box center [571, 86] width 11 height 6
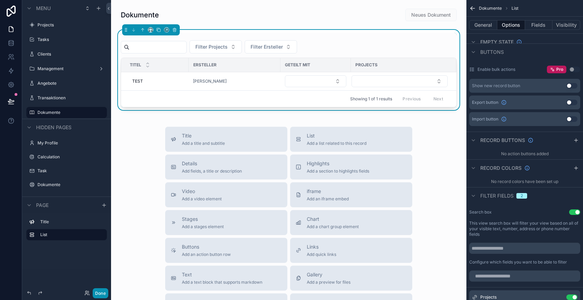
click at [101, 292] on button "Done" at bounding box center [101, 293] width 16 height 10
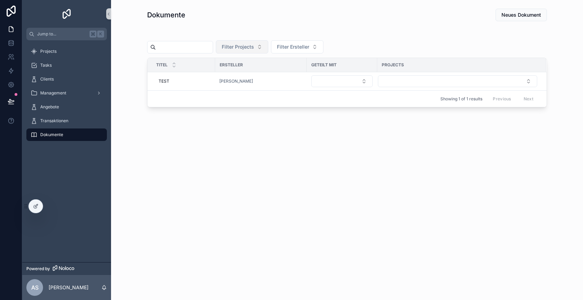
click at [251, 45] on span "Filter Projects" at bounding box center [238, 46] width 32 height 7
click at [242, 138] on div "Dokumente Neues Dokument Filter Projects Filter Ersteller Titel Ersteller Getei…" at bounding box center [347, 77] width 472 height 154
click at [298, 49] on span "Filter Ersteller" at bounding box center [293, 46] width 32 height 7
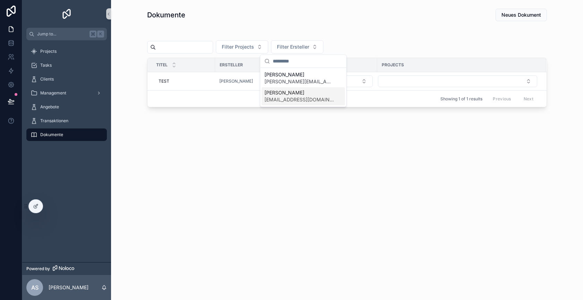
click at [221, 167] on div "Dokumente Neues Dokument Filter Projects Filter Ersteller Titel Ersteller Getei…" at bounding box center [347, 150] width 472 height 300
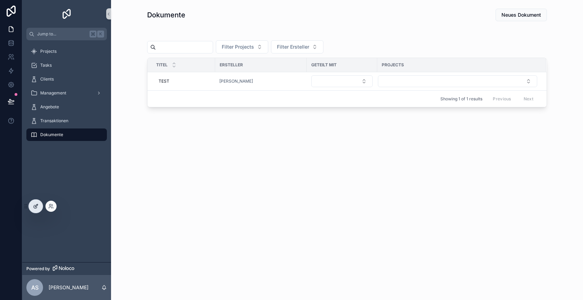
click at [37, 205] on icon at bounding box center [37, 204] width 1 height 1
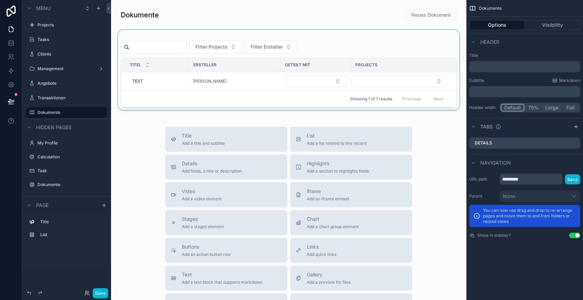
click at [326, 46] on div "scrollable content" at bounding box center [289, 70] width 344 height 80
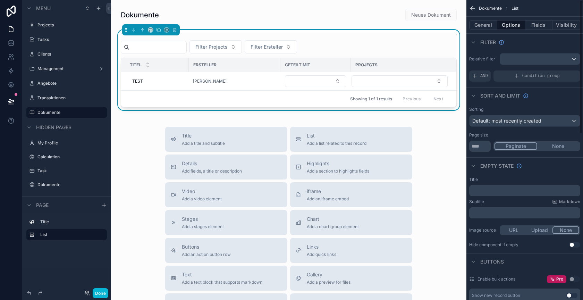
scroll to position [28, 0]
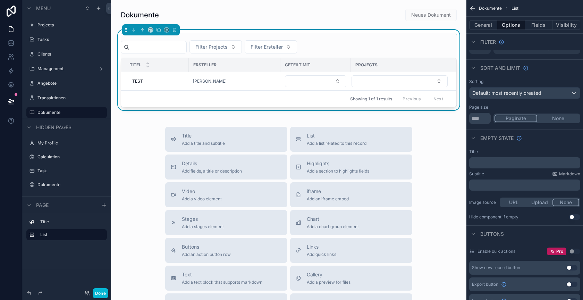
click at [374, 45] on div "Filter Projects Filter Ersteller" at bounding box center [289, 46] width 336 height 13
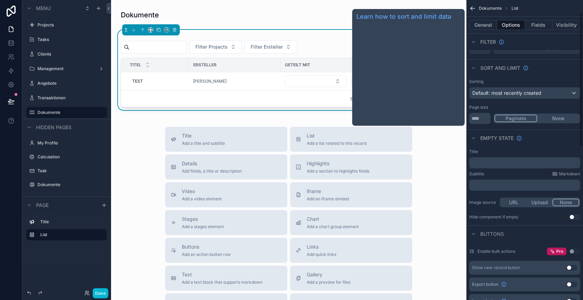
scroll to position [0, 0]
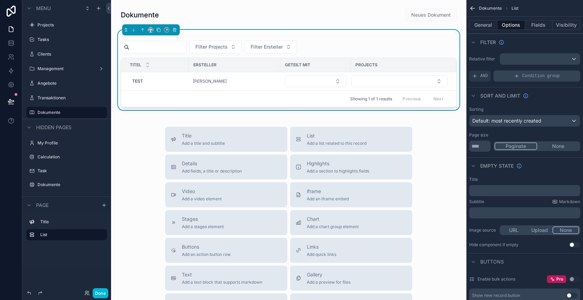
click at [518, 72] on div "Condition group" at bounding box center [537, 75] width 87 height 11
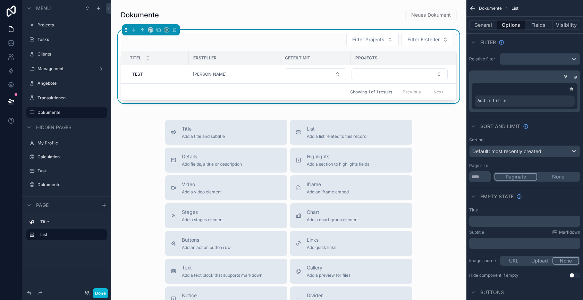
click at [527, 106] on div "Add a filter" at bounding box center [525, 96] width 106 height 26
click at [557, 97] on icon "scrollable content" at bounding box center [557, 96] width 2 height 2
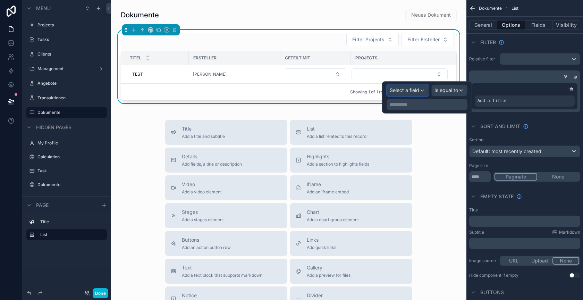
click at [408, 90] on span "Select a field" at bounding box center [405, 90] width 30 height 6
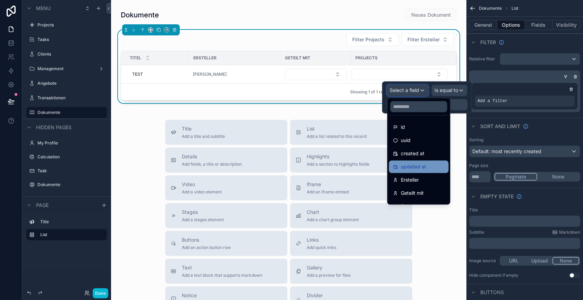
scroll to position [11, 0]
click at [416, 165] on span "Ersteller" at bounding box center [410, 169] width 18 height 8
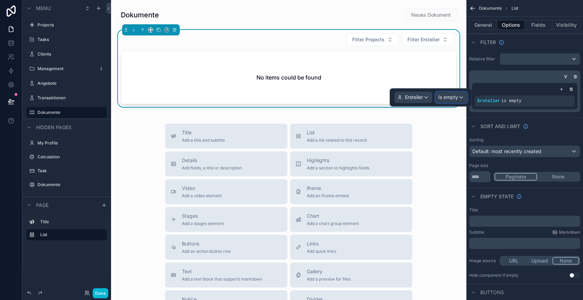
click at [448, 96] on span "Is empty" at bounding box center [448, 97] width 20 height 7
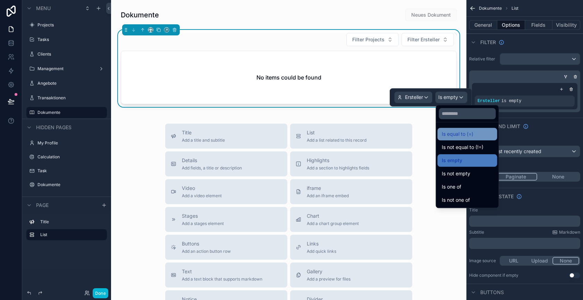
click at [452, 134] on span "Is equal to (=)" at bounding box center [458, 134] width 32 height 8
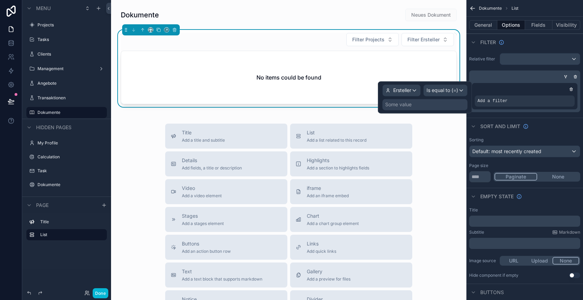
click at [420, 104] on div "Some value" at bounding box center [424, 104] width 85 height 11
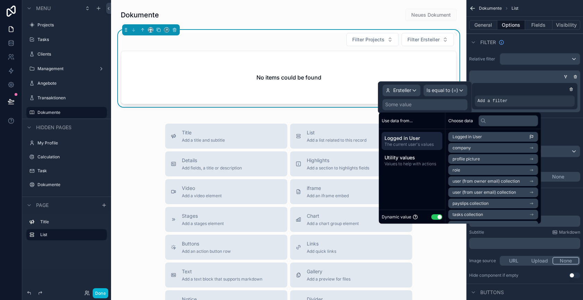
click at [478, 136] on span "Logged in User" at bounding box center [468, 137] width 30 height 6
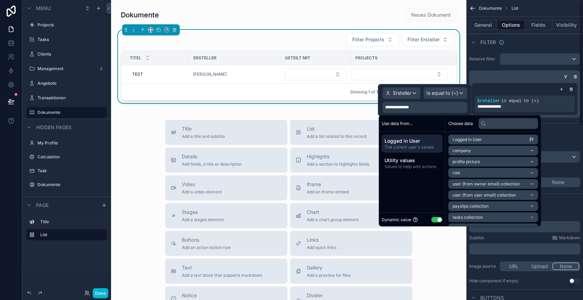
click at [509, 70] on div "**********" at bounding box center [524, 93] width 111 height 47
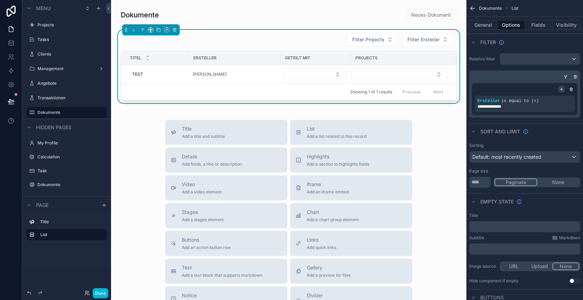
click at [562, 89] on icon "scrollable content" at bounding box center [562, 89] width 0 height 2
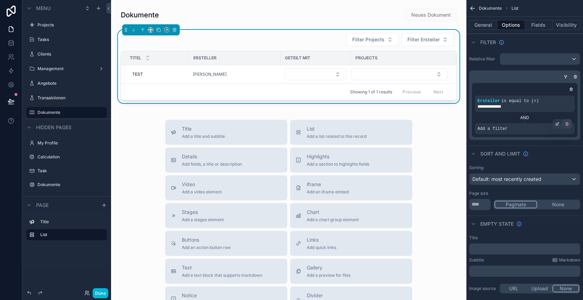
click at [567, 122] on icon "scrollable content" at bounding box center [567, 124] width 4 height 4
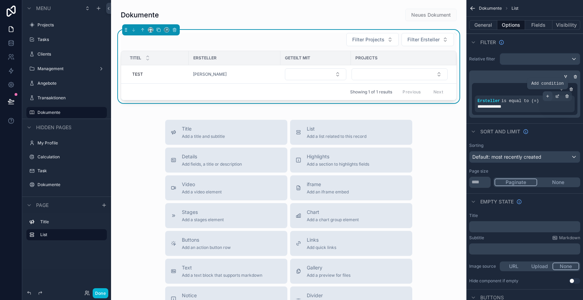
click at [549, 96] on icon "scrollable content" at bounding box center [548, 96] width 4 height 4
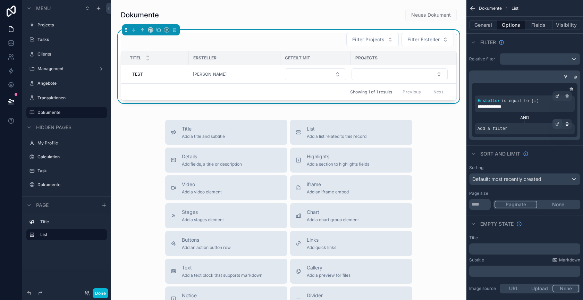
click at [557, 123] on icon "scrollable content" at bounding box center [558, 123] width 2 height 2
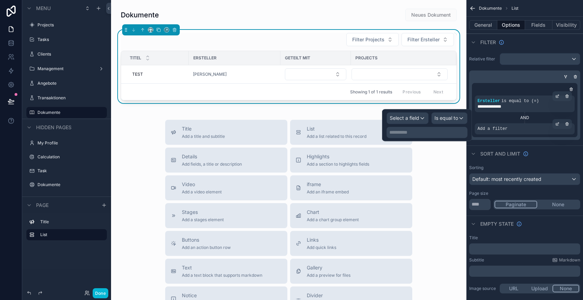
click at [535, 126] on div "Add a filter" at bounding box center [525, 128] width 100 height 11
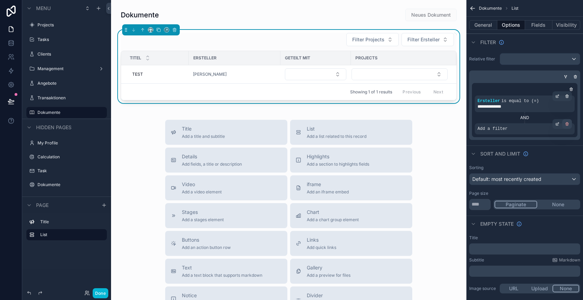
click at [568, 122] on icon "scrollable content" at bounding box center [567, 124] width 4 height 4
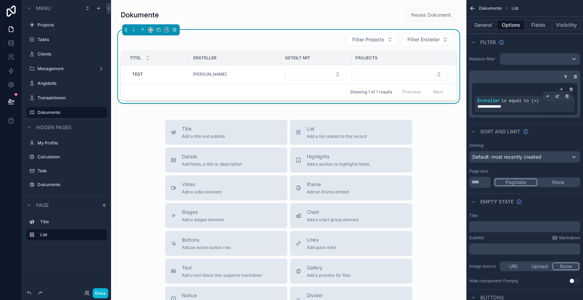
click at [565, 76] on icon "scrollable content" at bounding box center [566, 76] width 2 height 1
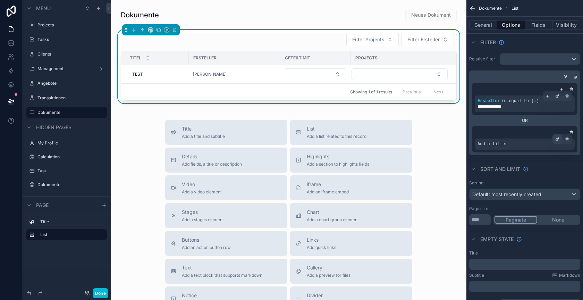
click at [556, 139] on icon "scrollable content" at bounding box center [557, 139] width 4 height 4
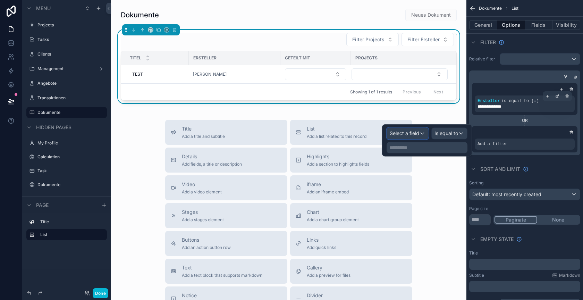
click at [401, 133] on span "Select a field" at bounding box center [405, 133] width 30 height 6
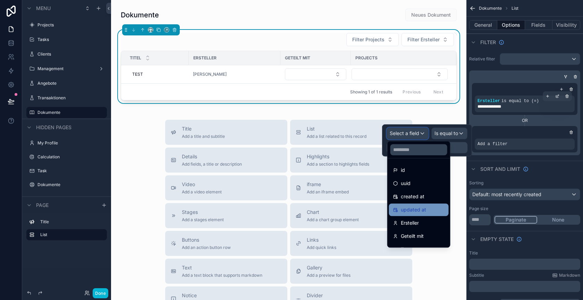
scroll to position [26, 0]
click at [415, 210] on span "Geteilt mit" at bounding box center [412, 210] width 23 height 8
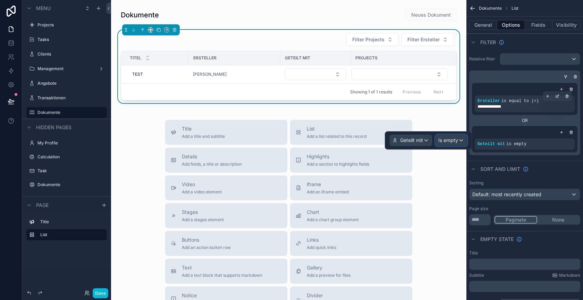
click at [445, 143] on span "Is empty" at bounding box center [448, 140] width 20 height 7
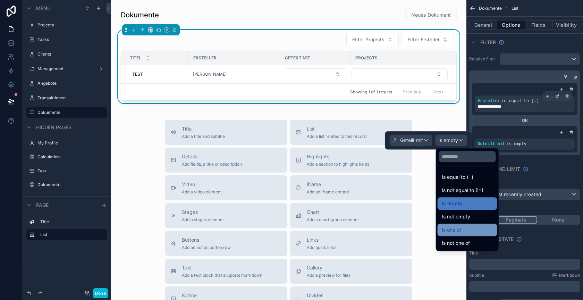
click at [452, 230] on span "Is one of" at bounding box center [451, 230] width 19 height 8
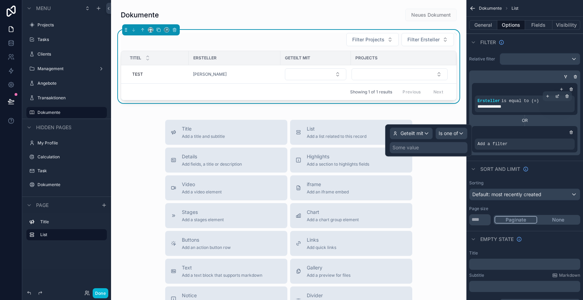
click at [421, 151] on div "Some value" at bounding box center [429, 147] width 78 height 11
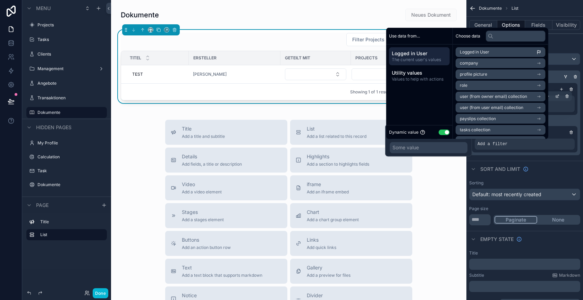
click at [494, 53] on li "Logged in User" at bounding box center [501, 52] width 90 height 10
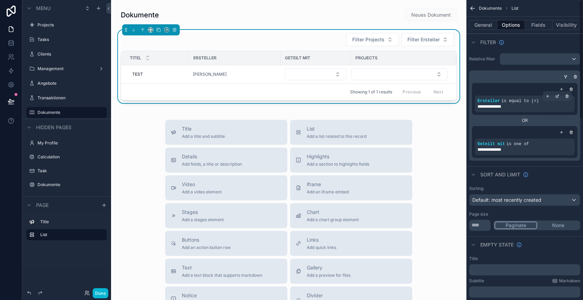
click at [542, 167] on div "Sort And Limit" at bounding box center [524, 174] width 117 height 17
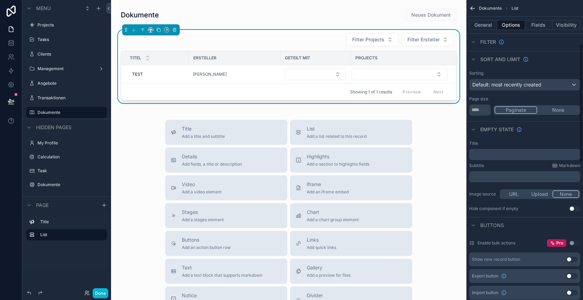
scroll to position [122, 0]
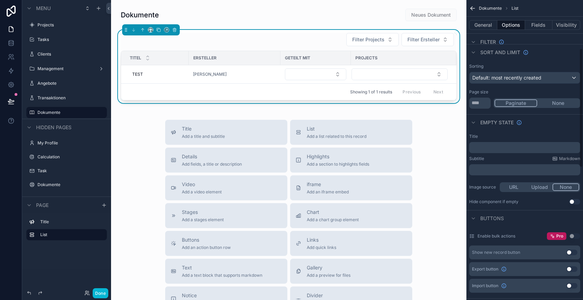
click at [558, 102] on button "None" at bounding box center [558, 103] width 42 height 8
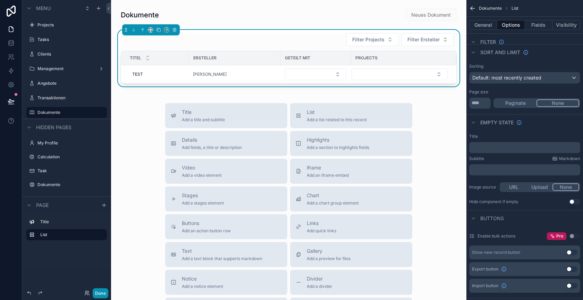
click at [104, 291] on button "Done" at bounding box center [101, 293] width 16 height 10
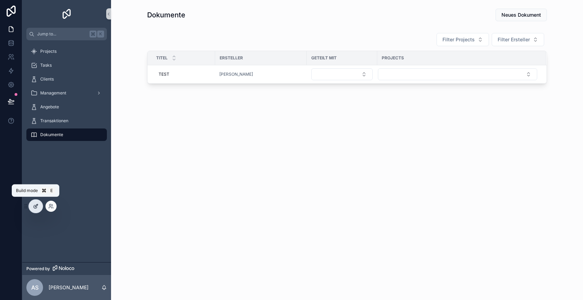
click at [35, 206] on icon at bounding box center [36, 206] width 6 height 6
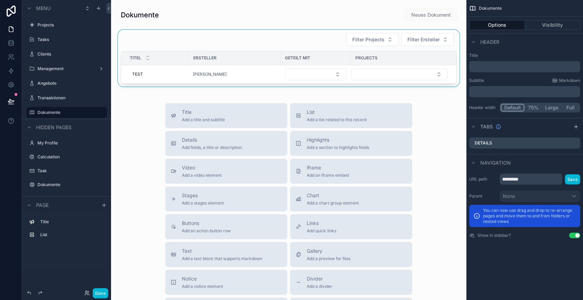
click at [296, 36] on div "scrollable content" at bounding box center [289, 58] width 344 height 57
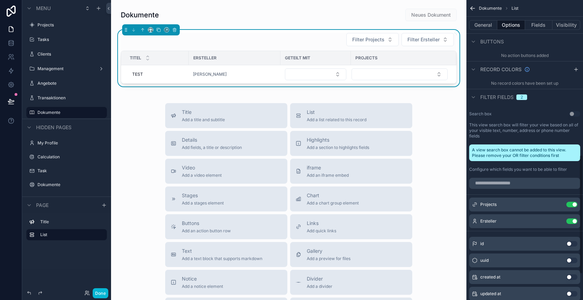
scroll to position [384, 0]
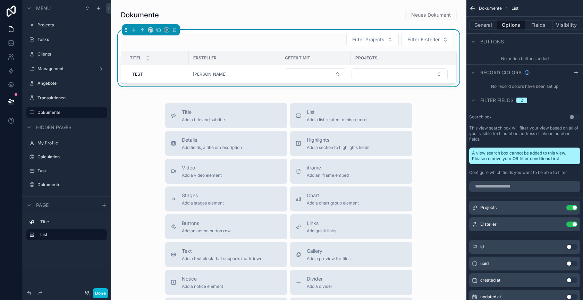
drag, startPoint x: 489, startPoint y: 157, endPoint x: 563, endPoint y: 157, distance: 73.9
click at [563, 157] on div "A view search box cannot be added to this view. Please remove your OR filter co…" at bounding box center [524, 156] width 111 height 17
click at [100, 292] on button "Done" at bounding box center [101, 293] width 16 height 10
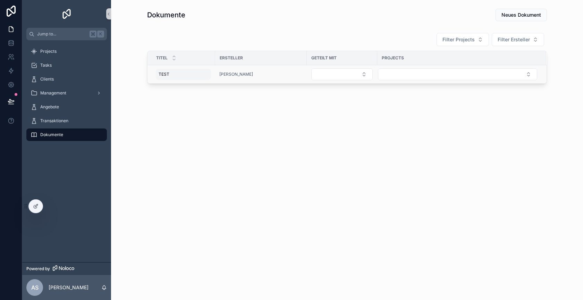
click at [198, 73] on div "TEST TEST" at bounding box center [183, 74] width 55 height 11
click at [204, 117] on div "Dokumente Neues Dokument Filter Projects Filter Ersteller Titel Ersteller Getei…" at bounding box center [347, 65] width 472 height 131
click at [64, 50] on div "Projects" at bounding box center [67, 51] width 72 height 11
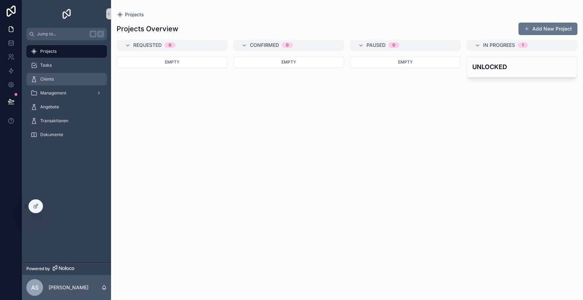
click at [63, 78] on div "Clients" at bounding box center [67, 79] width 72 height 11
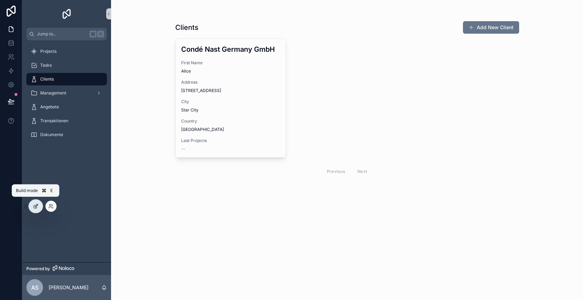
click at [35, 205] on icon at bounding box center [36, 206] width 6 height 6
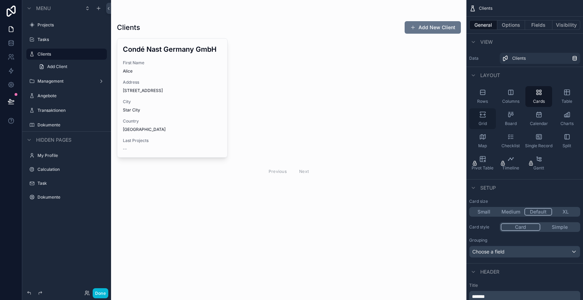
click at [488, 117] on div "Grid" at bounding box center [482, 118] width 27 height 21
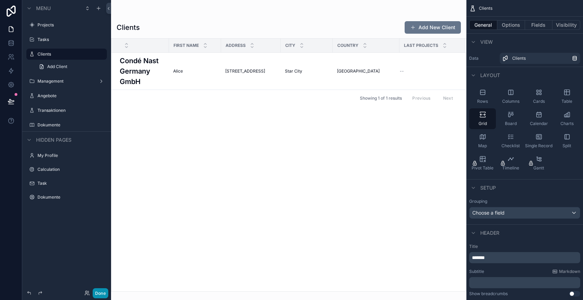
click at [103, 292] on button "Done" at bounding box center [101, 293] width 16 height 10
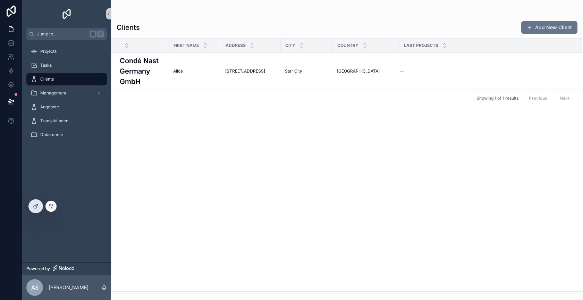
click at [37, 208] on icon at bounding box center [36, 206] width 6 height 6
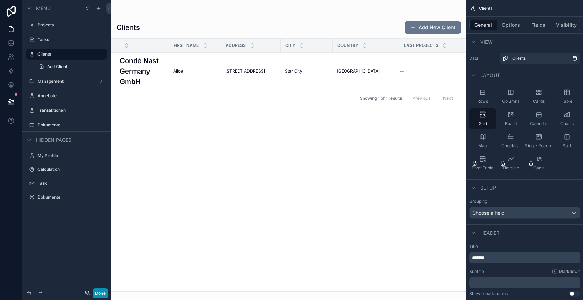
click at [102, 295] on button "Done" at bounding box center [101, 293] width 16 height 10
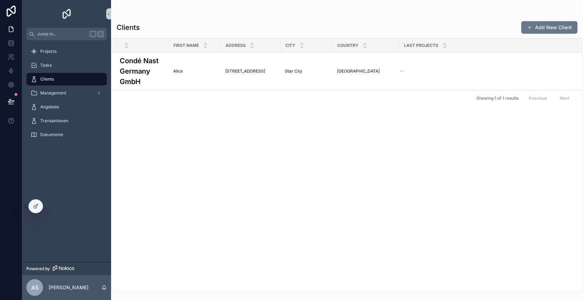
click at [35, 193] on div "Projects Tasks Clients Management Angebote Transaktionen Dokumente" at bounding box center [66, 151] width 89 height 222
click at [35, 194] on div "Projects Tasks Clients Management Angebote Transaktionen Dokumente" at bounding box center [66, 151] width 89 height 222
click at [35, 205] on icon at bounding box center [36, 206] width 6 height 6
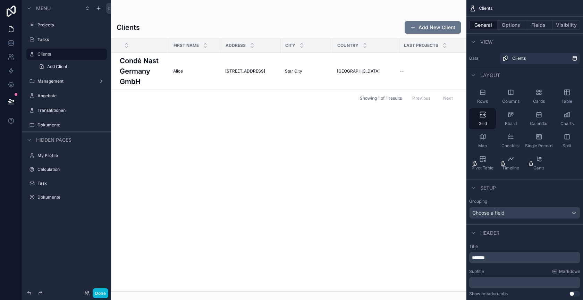
click at [278, 121] on div "scrollable content" at bounding box center [288, 150] width 355 height 300
click at [292, 103] on div "Showing 1 of 1 results Previous Next" at bounding box center [288, 98] width 355 height 17
click at [193, 117] on div "First Name Address City Country Last Projects Condé Nast Germany GmbH Condé Nas…" at bounding box center [288, 165] width 355 height 253
click at [512, 99] on span "Columns" at bounding box center [510, 102] width 17 height 6
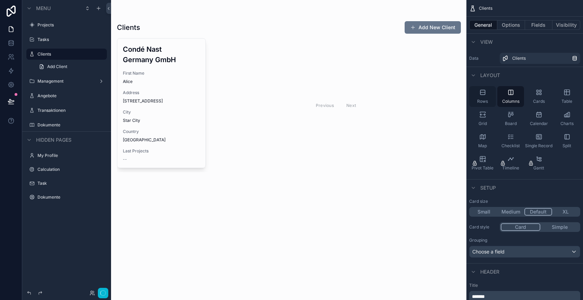
click at [486, 95] on icon "scrollable content" at bounding box center [482, 92] width 7 height 7
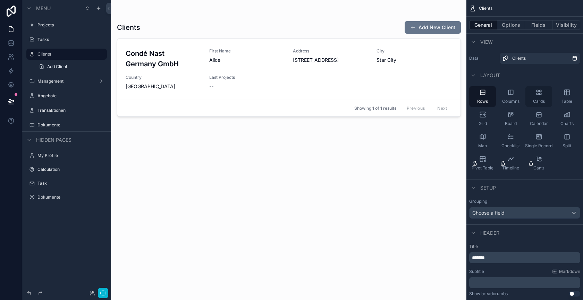
click at [535, 95] on div "Cards" at bounding box center [538, 96] width 27 height 21
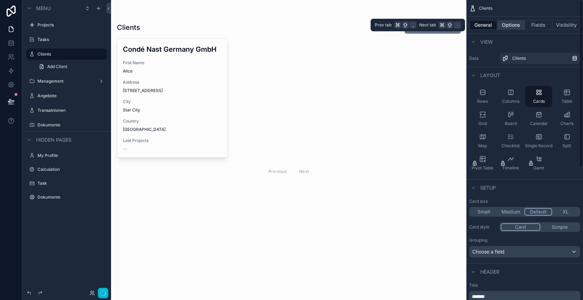
click at [514, 25] on button "Options" at bounding box center [511, 25] width 28 height 10
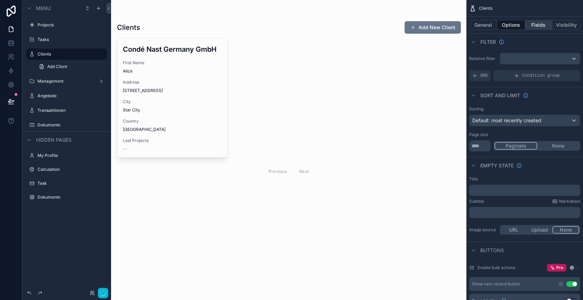
click at [534, 27] on button "Fields" at bounding box center [539, 25] width 28 height 10
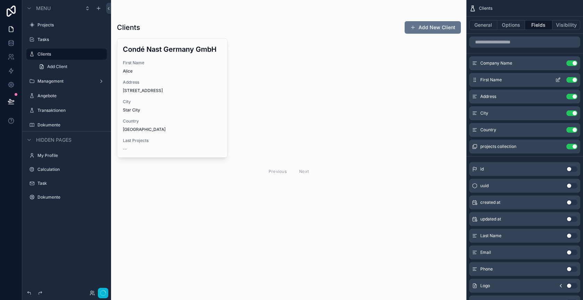
click at [571, 78] on button "Use setting" at bounding box center [571, 80] width 11 height 6
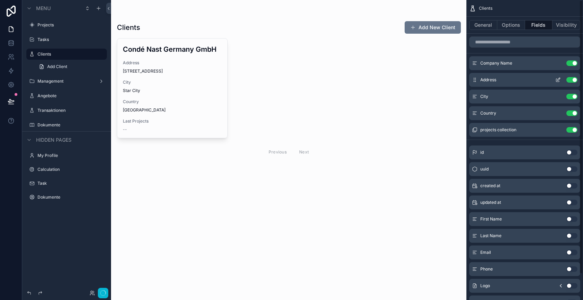
click at [571, 81] on button "Use setting" at bounding box center [571, 80] width 11 height 6
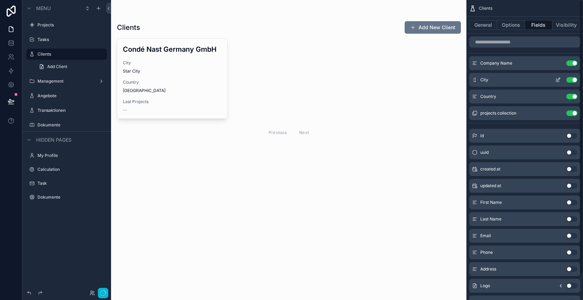
click at [571, 82] on div "Use setting" at bounding box center [565, 80] width 25 height 6
click at [572, 79] on button "Use setting" at bounding box center [571, 80] width 11 height 6
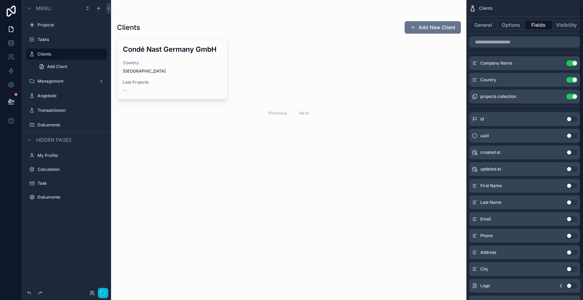
click at [572, 79] on button "Use setting" at bounding box center [571, 80] width 11 height 6
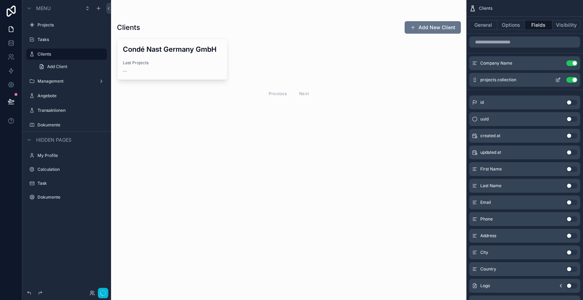
click at [572, 79] on button "Use setting" at bounding box center [571, 80] width 11 height 6
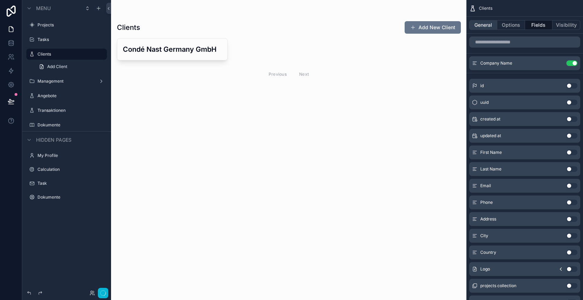
click at [487, 24] on button "General" at bounding box center [483, 25] width 28 height 10
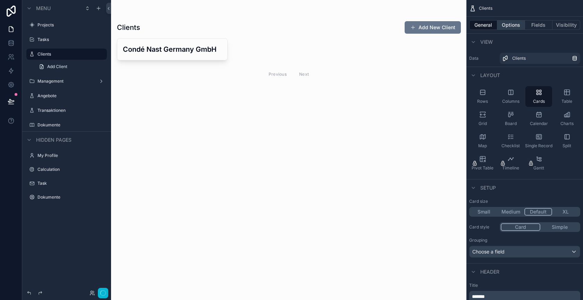
click at [507, 25] on button "Options" at bounding box center [511, 25] width 28 height 10
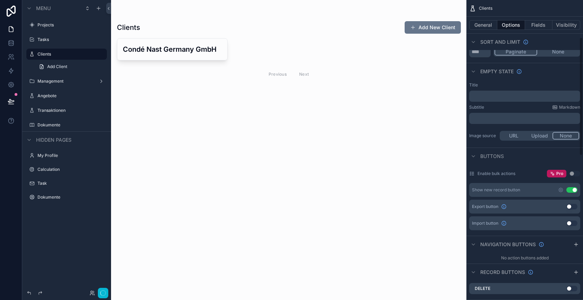
scroll to position [108, 0]
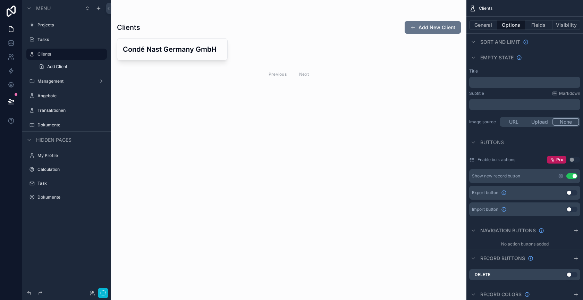
click at [515, 121] on button "URL" at bounding box center [514, 122] width 26 height 8
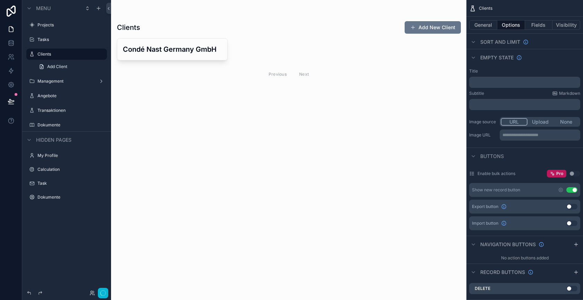
click at [519, 135] on p "**********" at bounding box center [541, 135] width 76 height 6
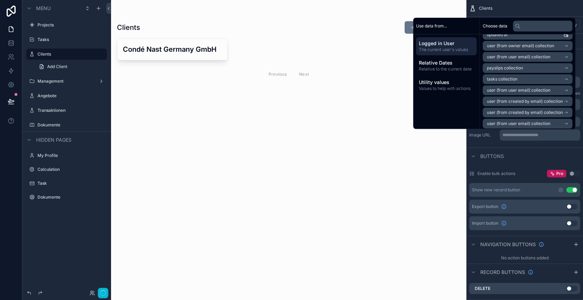
scroll to position [187, 0]
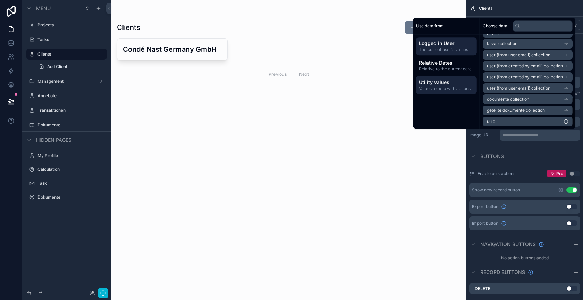
click at [437, 81] on span "Utility values" at bounding box center [446, 82] width 55 height 7
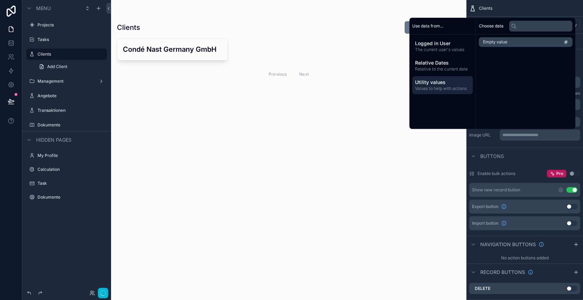
scroll to position [0, 0]
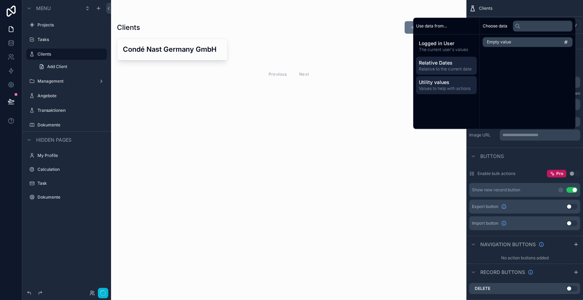
click at [447, 62] on span "Relative Dates" at bounding box center [446, 62] width 55 height 7
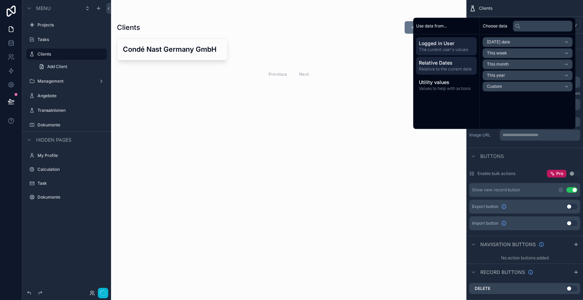
click at [444, 47] on span "Logged in User" at bounding box center [446, 43] width 55 height 7
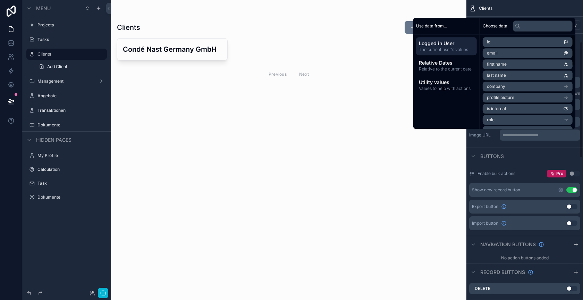
click at [523, 146] on div "**********" at bounding box center [524, 273] width 117 height 763
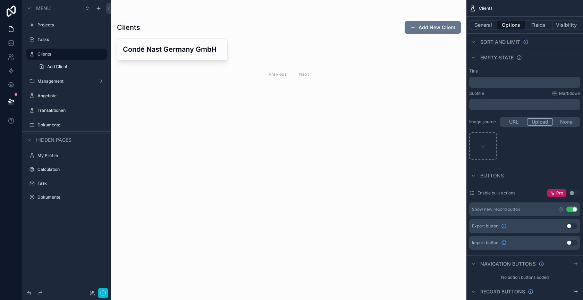
click at [540, 123] on button "Upload" at bounding box center [540, 122] width 27 height 8
click at [566, 122] on button "None" at bounding box center [566, 122] width 26 height 8
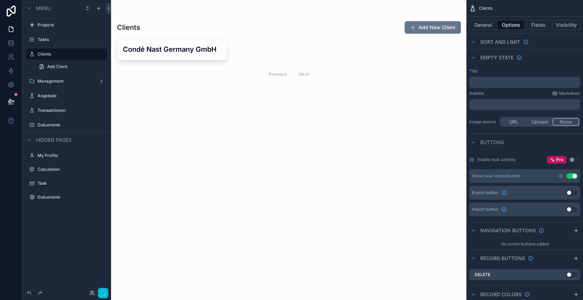
click at [364, 145] on div "Clients Add New Client Condé Nast Germany GmbH Previous Next" at bounding box center [288, 150] width 355 height 300
click at [536, 25] on button "Fields" at bounding box center [539, 25] width 28 height 10
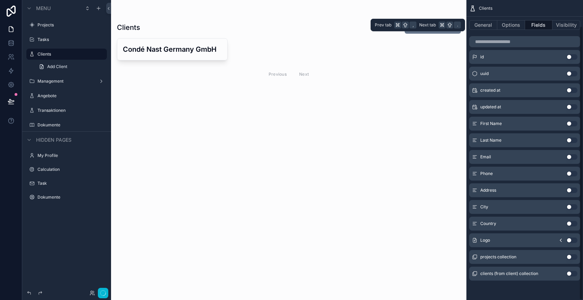
scroll to position [28, 0]
click at [485, 28] on button "General" at bounding box center [483, 25] width 28 height 10
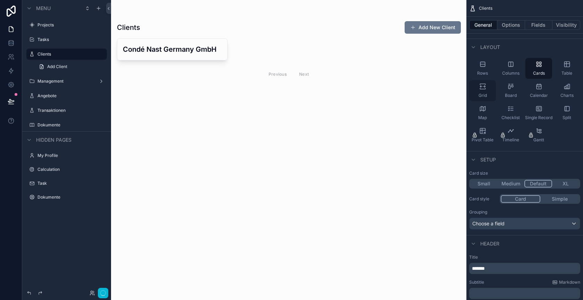
click at [483, 90] on div "Grid" at bounding box center [482, 90] width 27 height 21
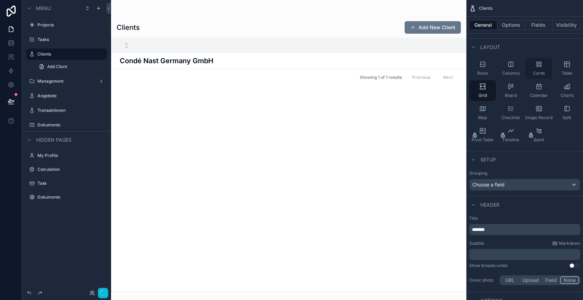
click at [534, 70] on div "Cards" at bounding box center [538, 68] width 27 height 21
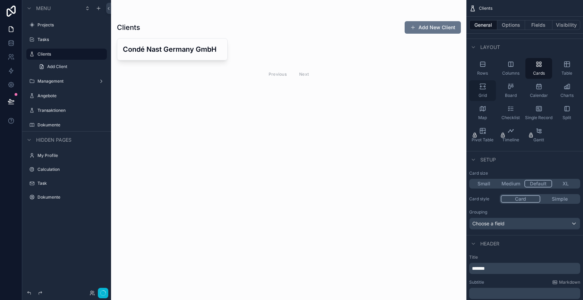
click at [484, 93] on span "Grid" at bounding box center [483, 96] width 8 height 6
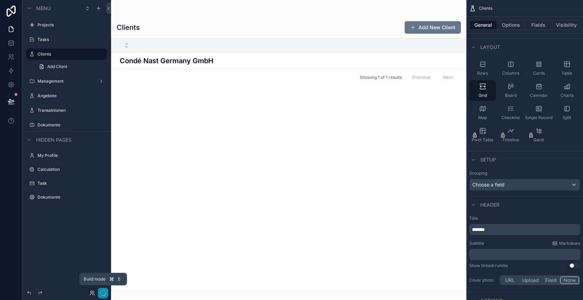
click at [101, 293] on icon "button" at bounding box center [103, 293] width 6 height 6
click at [534, 26] on button "Fields" at bounding box center [539, 25] width 28 height 10
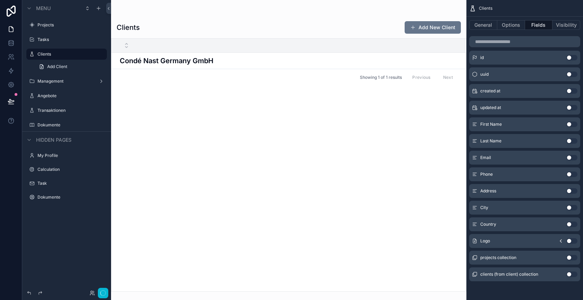
scroll to position [0, 0]
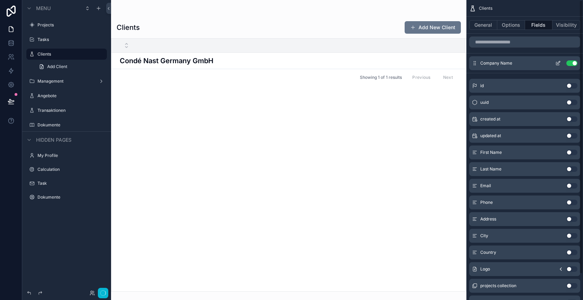
click at [561, 63] on button "scrollable content" at bounding box center [558, 63] width 11 height 6
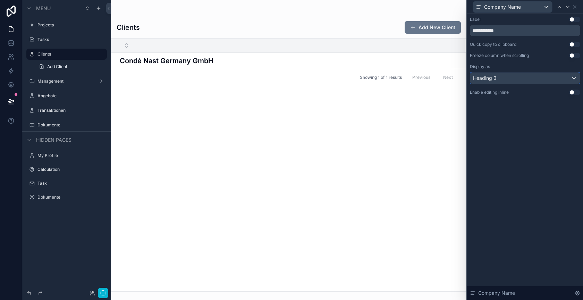
click at [518, 77] on div "Heading 3" at bounding box center [525, 78] width 110 height 11
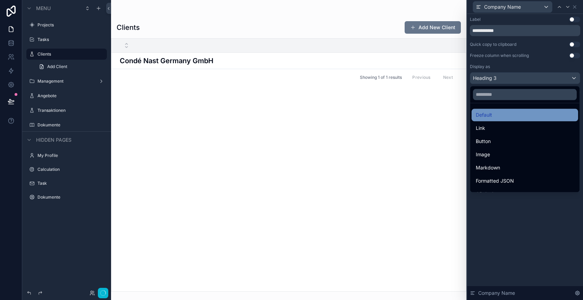
click at [504, 114] on div "Default" at bounding box center [525, 115] width 98 height 8
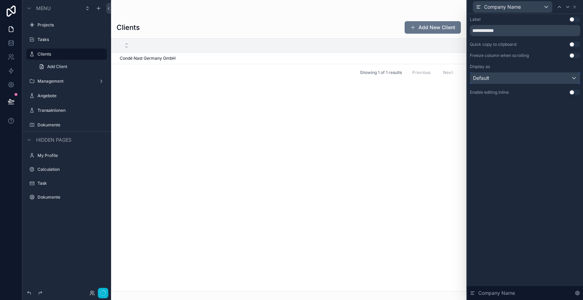
click at [509, 79] on div "Default" at bounding box center [525, 78] width 110 height 11
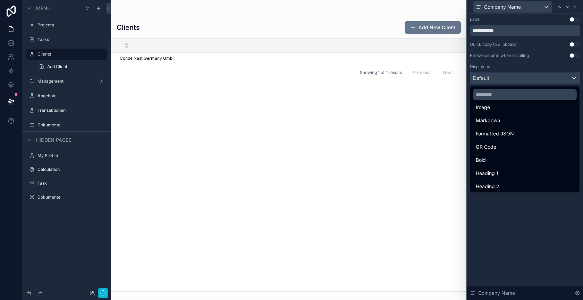
scroll to position [75, 0]
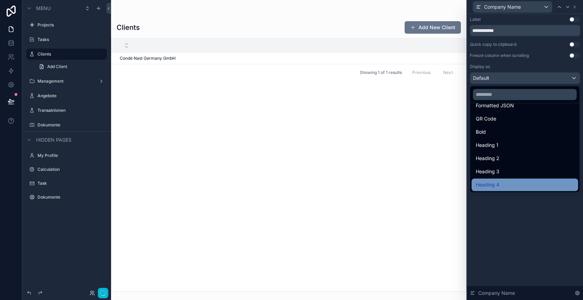
click at [495, 179] on div "Heading 4" at bounding box center [525, 184] width 107 height 12
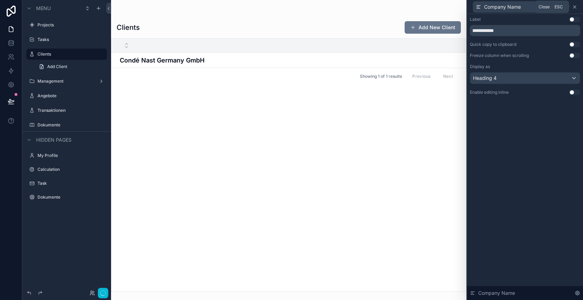
click at [575, 6] on icon at bounding box center [574, 7] width 3 height 3
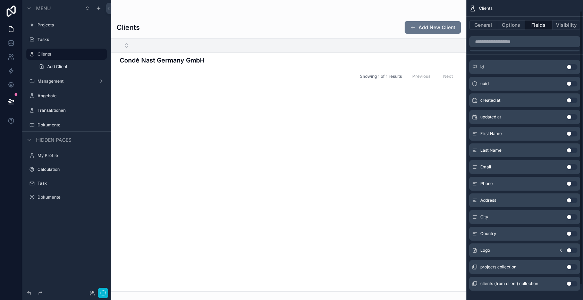
scroll to position [28, 0]
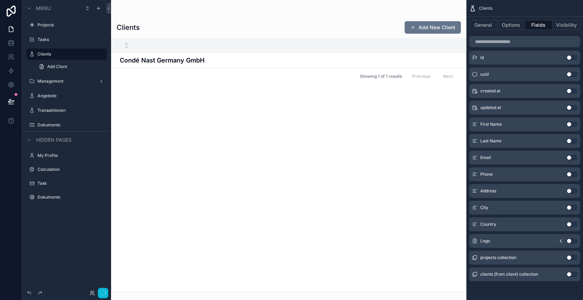
click at [571, 257] on button "Use setting" at bounding box center [571, 258] width 11 height 6
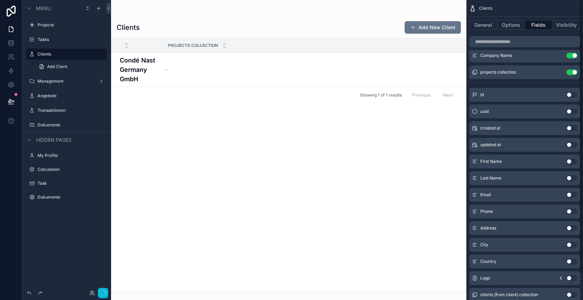
scroll to position [0, 0]
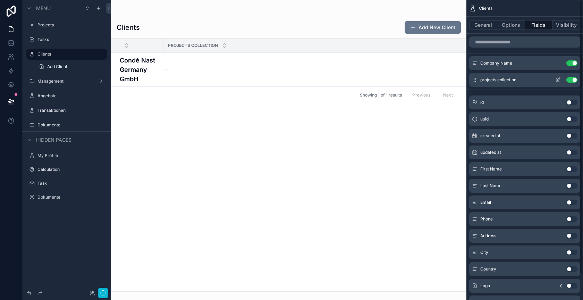
click at [560, 78] on icon "scrollable content" at bounding box center [558, 79] width 3 height 3
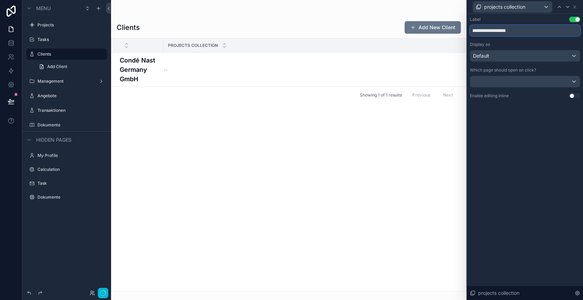
click at [508, 31] on input "**********" at bounding box center [525, 30] width 110 height 11
type input "*"
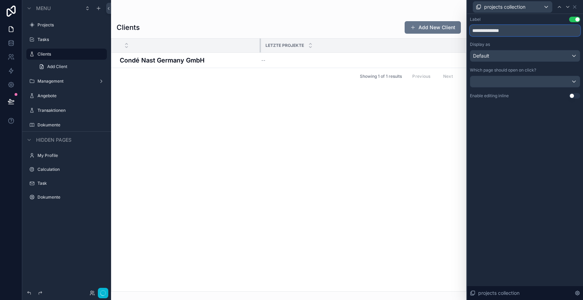
drag, startPoint x: 162, startPoint y: 44, endPoint x: 260, endPoint y: 42, distance: 97.5
click at [260, 42] on div "scrollable content" at bounding box center [261, 46] width 3 height 14
type input "**********"
click at [574, 6] on icon at bounding box center [575, 7] width 6 height 6
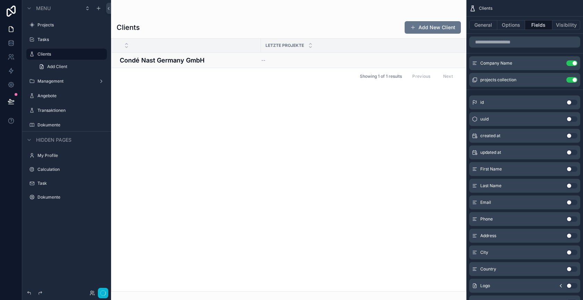
click at [242, 63] on h4 "Condé Nast Germany GmbH" at bounding box center [188, 60] width 137 height 9
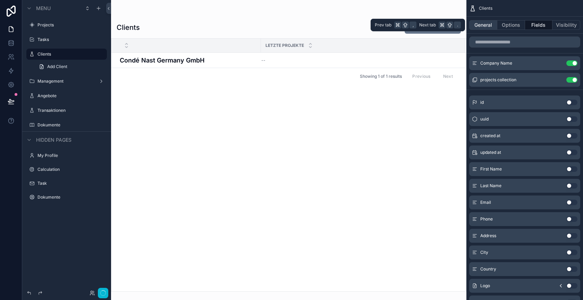
click at [492, 25] on button "General" at bounding box center [483, 25] width 28 height 10
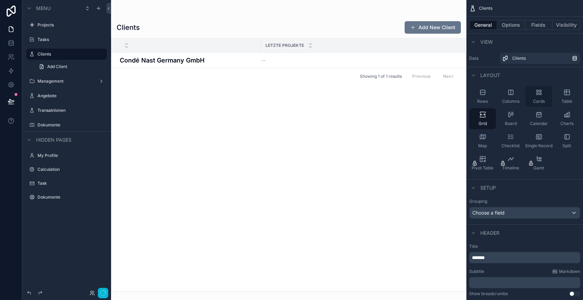
click at [538, 97] on div "Cards" at bounding box center [538, 96] width 27 height 21
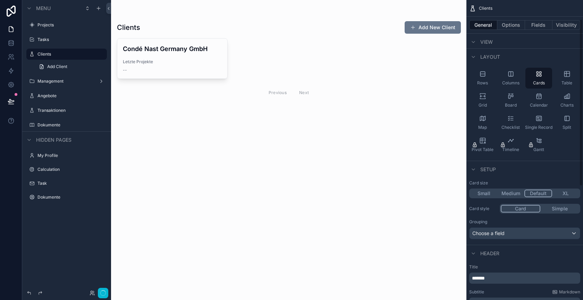
scroll to position [34, 0]
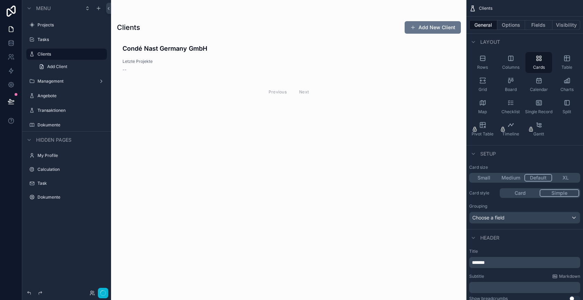
click at [558, 192] on button "Simple" at bounding box center [560, 193] width 40 height 8
click at [531, 192] on button "Card" at bounding box center [521, 193] width 40 height 8
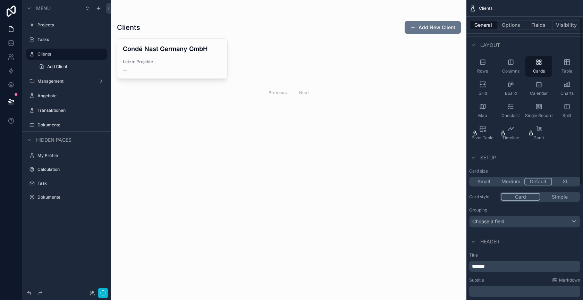
scroll to position [30, 0]
click at [488, 182] on button "Small" at bounding box center [484, 182] width 28 height 8
click at [540, 180] on button "Default" at bounding box center [538, 182] width 27 height 8
click at [515, 183] on button "Medium" at bounding box center [510, 182] width 27 height 8
click at [536, 182] on button "Default" at bounding box center [538, 182] width 28 height 8
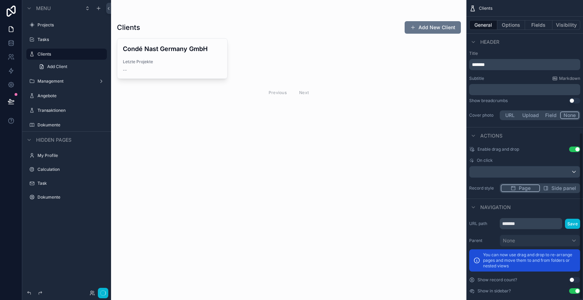
scroll to position [238, 0]
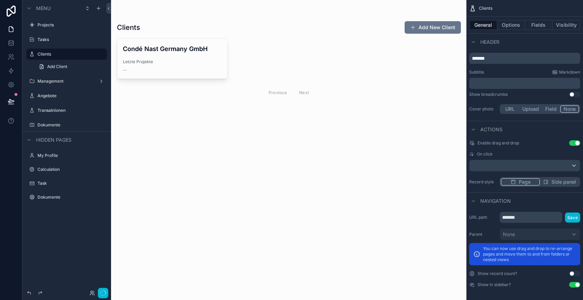
click at [548, 110] on button "Field" at bounding box center [551, 109] width 18 height 8
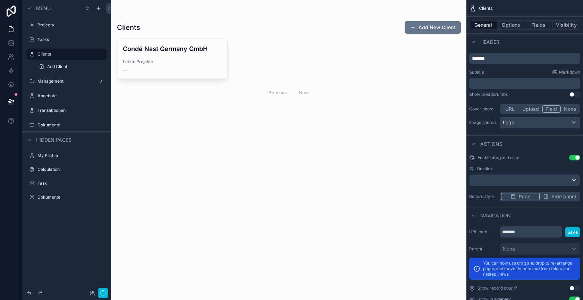
click at [532, 123] on div "Logo" at bounding box center [540, 122] width 80 height 11
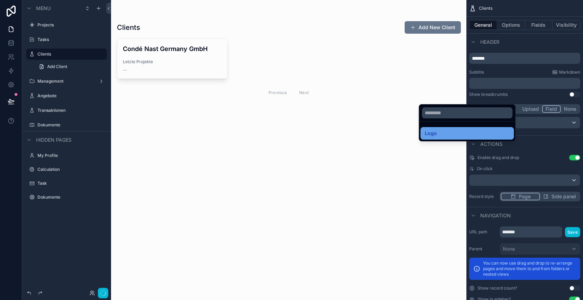
click at [481, 133] on div "Logo" at bounding box center [467, 133] width 85 height 8
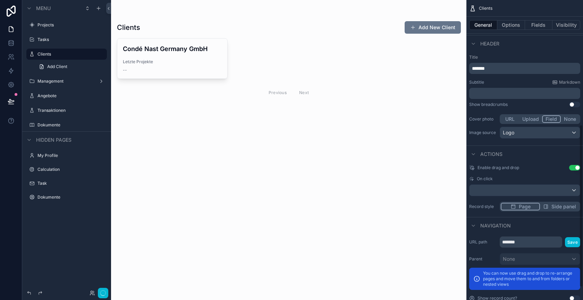
scroll to position [226, 0]
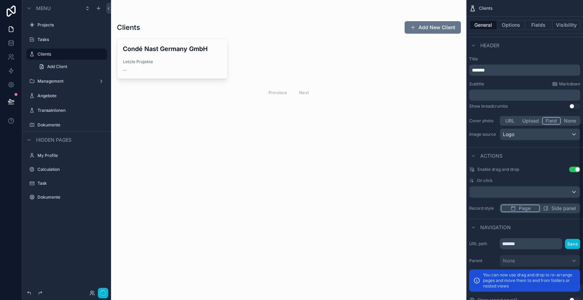
click at [532, 119] on button "Upload" at bounding box center [530, 121] width 23 height 8
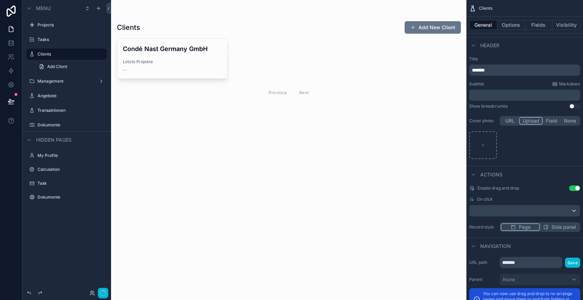
click at [553, 119] on button "Field" at bounding box center [552, 121] width 18 height 8
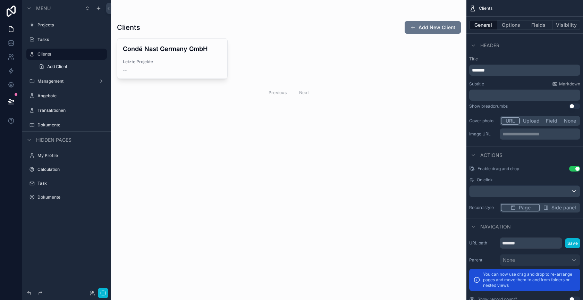
click at [512, 119] on button "URL" at bounding box center [510, 121] width 19 height 8
click at [546, 118] on button "Field" at bounding box center [552, 121] width 18 height 8
click at [571, 120] on button "None" at bounding box center [570, 121] width 18 height 8
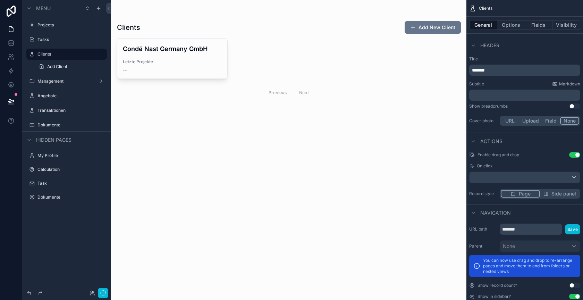
scroll to position [222, 0]
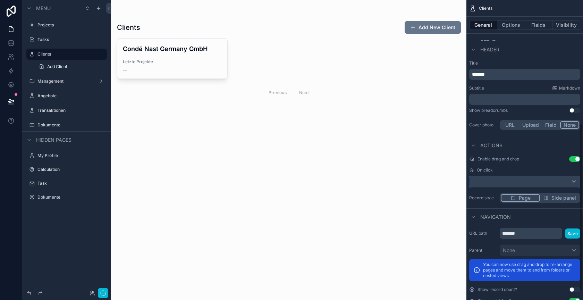
click at [530, 181] on div "scrollable content" at bounding box center [525, 181] width 110 height 11
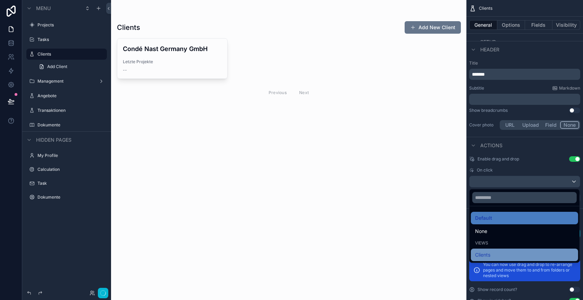
click at [508, 254] on div "Clients" at bounding box center [524, 255] width 99 height 8
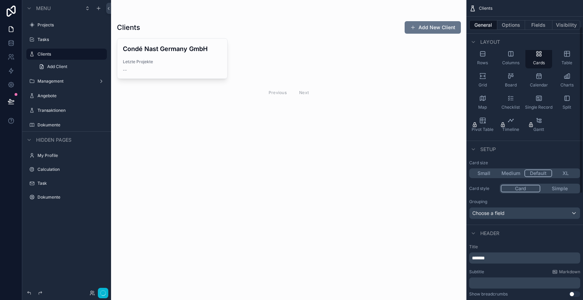
scroll to position [28, 0]
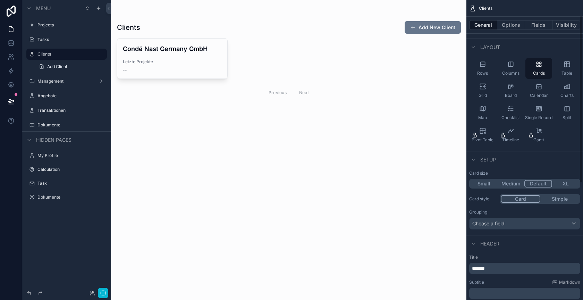
click at [564, 184] on button "XL" at bounding box center [565, 184] width 27 height 8
click at [545, 184] on button "Default" at bounding box center [537, 184] width 27 height 8
click at [560, 198] on button "Simple" at bounding box center [559, 199] width 39 height 8
click at [529, 197] on button "Card" at bounding box center [520, 199] width 39 height 8
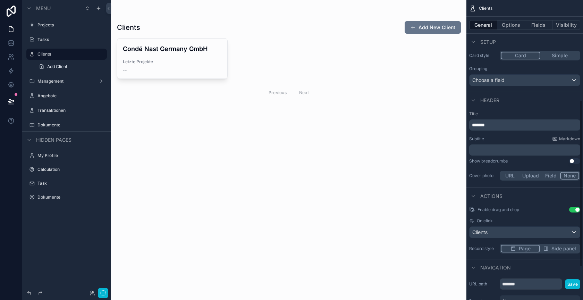
scroll to position [179, 0]
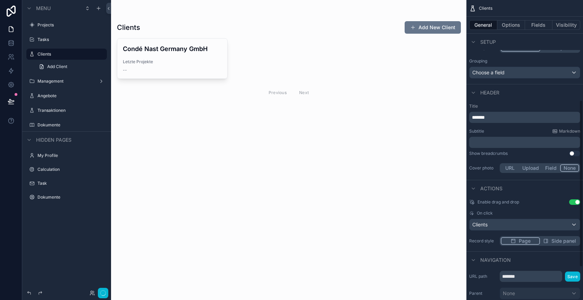
click at [573, 152] on button "Use setting" at bounding box center [574, 154] width 11 height 6
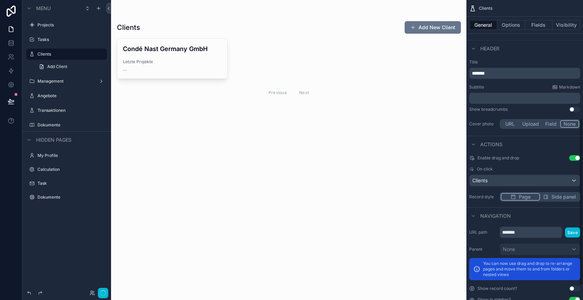
scroll to position [229, 0]
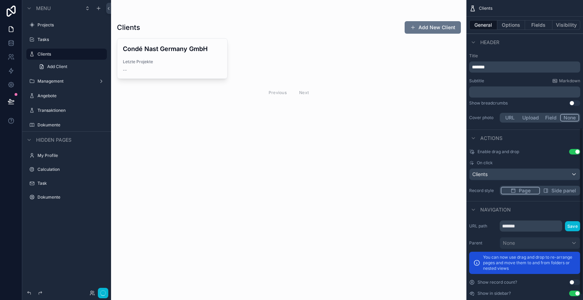
click at [548, 119] on button "Field" at bounding box center [551, 118] width 18 height 8
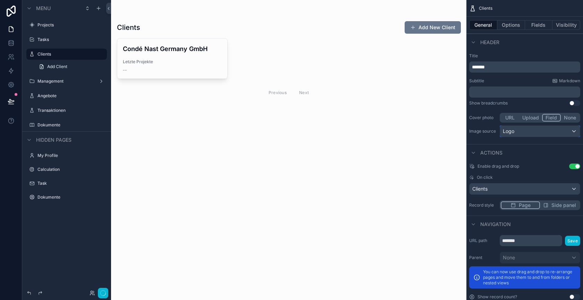
click at [521, 133] on div "Logo" at bounding box center [540, 131] width 80 height 11
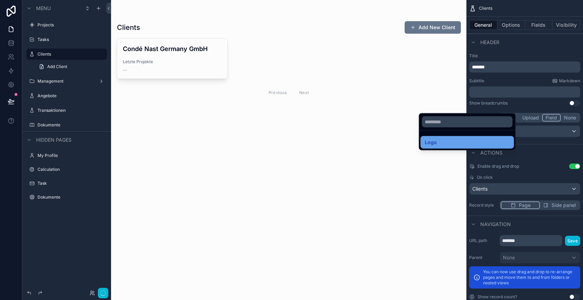
click at [478, 142] on div "Logo" at bounding box center [467, 142] width 85 height 8
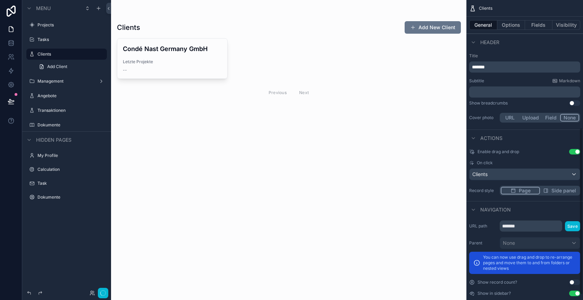
click at [570, 115] on button "None" at bounding box center [569, 118] width 19 height 8
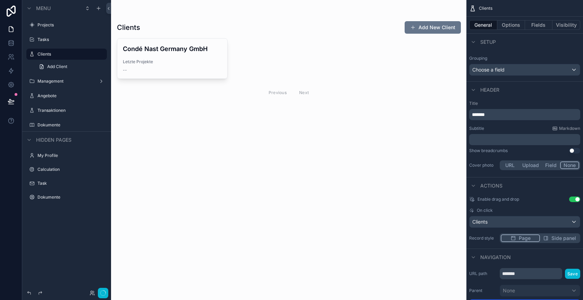
scroll to position [0, 0]
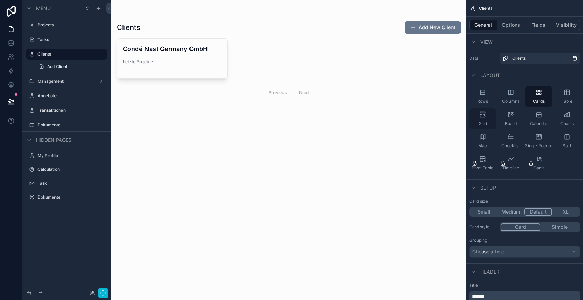
click at [485, 114] on icon "scrollable content" at bounding box center [484, 115] width 2 height 2
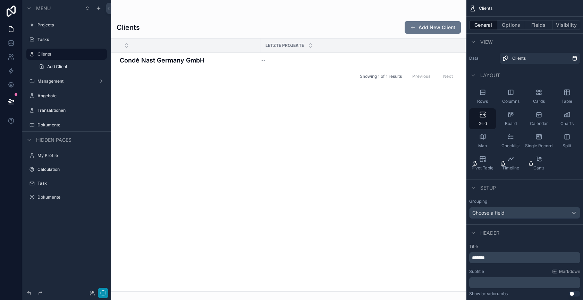
click at [103, 293] on icon "button" at bounding box center [103, 293] width 6 height 6
click at [537, 24] on button "Fields" at bounding box center [539, 25] width 28 height 10
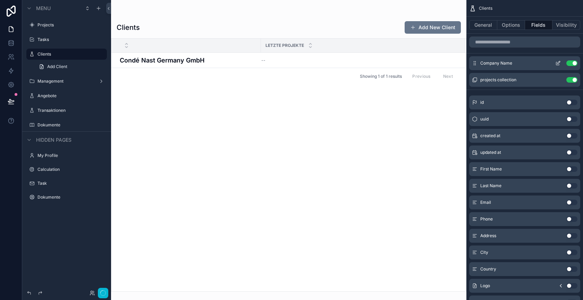
click at [559, 62] on icon "scrollable content" at bounding box center [558, 63] width 6 height 6
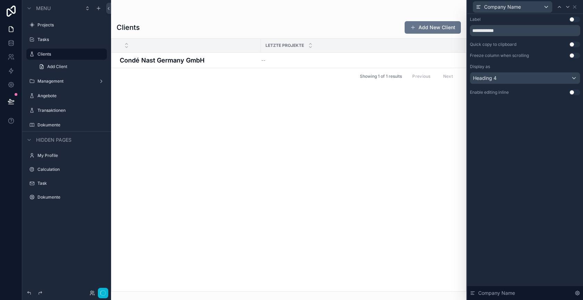
click at [573, 19] on button "Use setting" at bounding box center [574, 20] width 11 height 6
click at [509, 28] on input "**********" at bounding box center [525, 30] width 110 height 11
type input "*****"
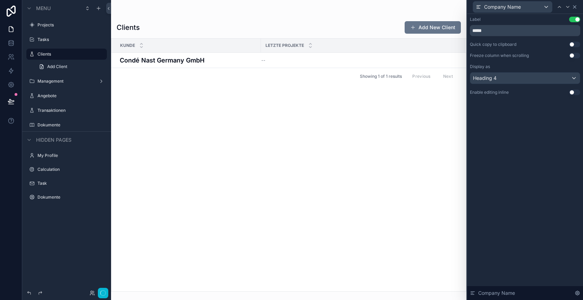
click at [575, 5] on icon at bounding box center [575, 7] width 6 height 6
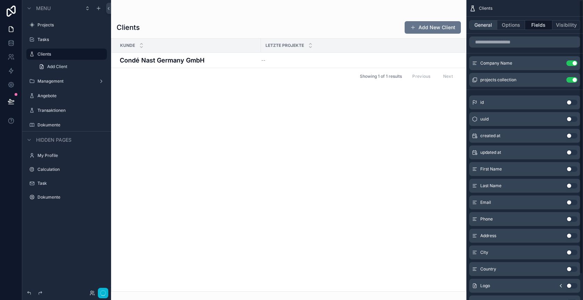
click at [488, 24] on button "General" at bounding box center [483, 25] width 28 height 10
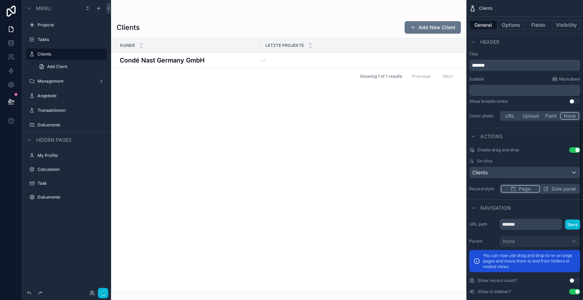
scroll to position [199, 0]
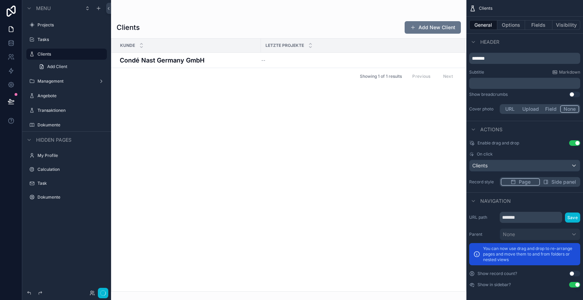
click at [573, 273] on button "Use setting" at bounding box center [574, 274] width 11 height 6
click at [573, 272] on button "Use setting" at bounding box center [574, 274] width 11 height 6
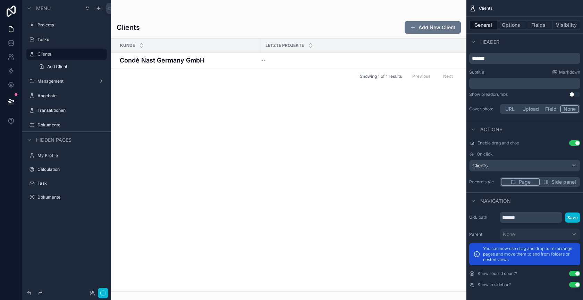
click at [574, 272] on button "Use setting" at bounding box center [574, 274] width 11 height 6
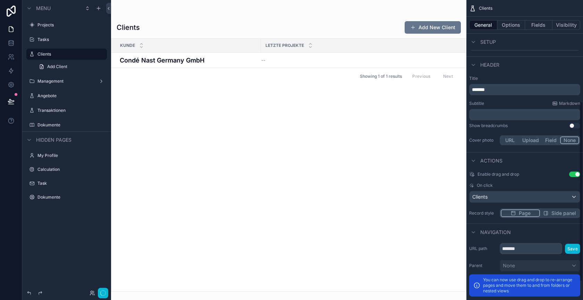
scroll to position [169, 0]
click at [513, 27] on button "Options" at bounding box center [511, 25] width 28 height 10
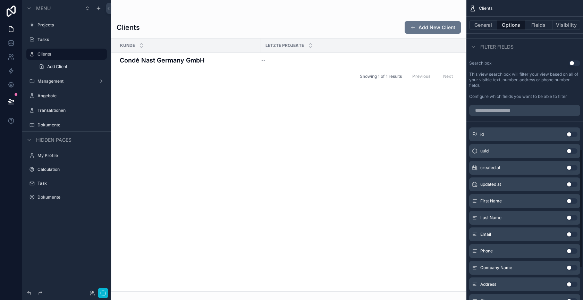
scroll to position [370, 0]
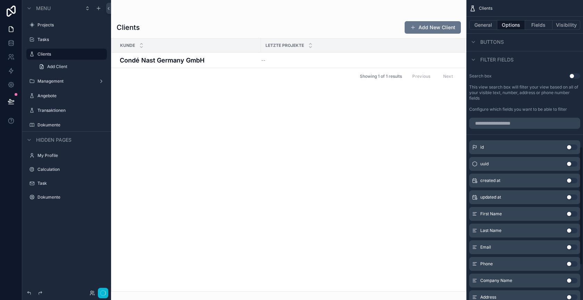
click at [574, 75] on button "Use setting" at bounding box center [574, 76] width 11 height 6
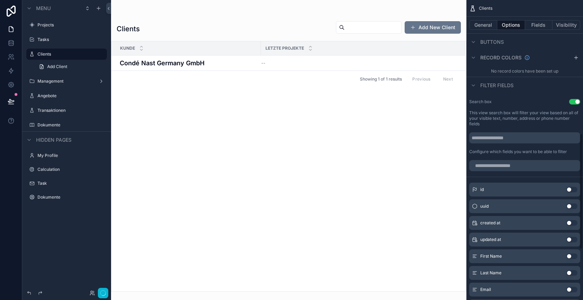
scroll to position [326, 0]
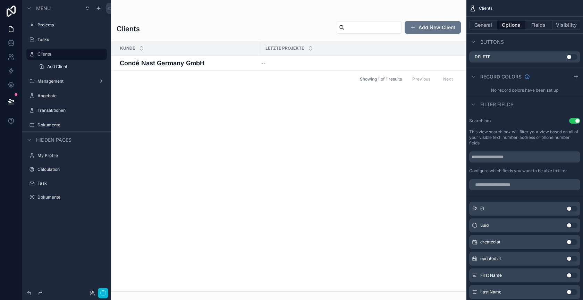
click at [494, 154] on input "scrollable content" at bounding box center [524, 156] width 111 height 11
drag, startPoint x: 490, startPoint y: 170, endPoint x: 507, endPoint y: 170, distance: 17.0
click at [507, 170] on label "Configure which fields you want to be able to filter" at bounding box center [518, 171] width 98 height 6
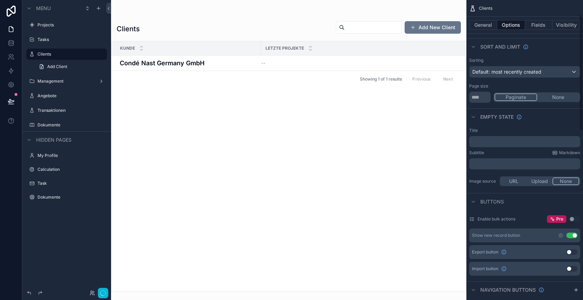
scroll to position [39, 0]
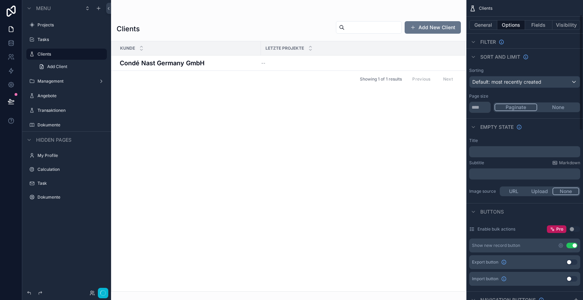
click at [555, 104] on button "None" at bounding box center [558, 107] width 42 height 8
click at [106, 295] on icon "button" at bounding box center [103, 293] width 6 height 6
click at [488, 23] on button "General" at bounding box center [483, 25] width 28 height 10
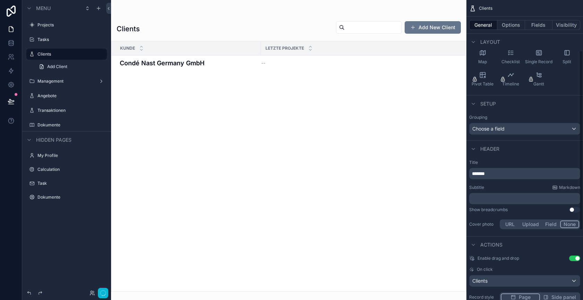
scroll to position [90, 0]
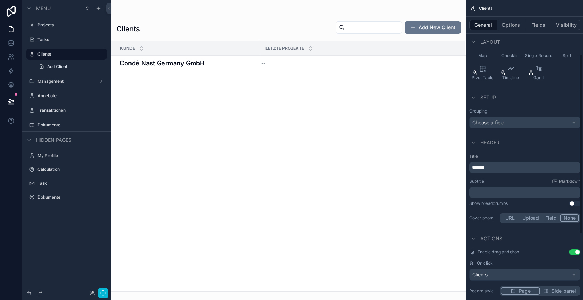
click at [479, 164] on p "*******" at bounding box center [525, 167] width 107 height 7
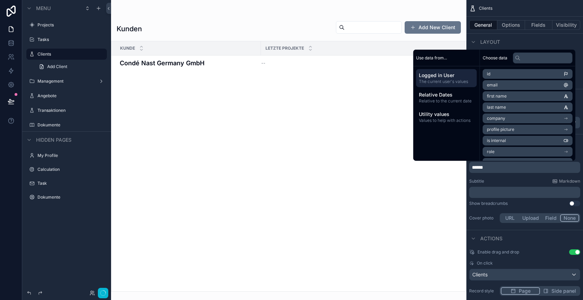
click at [487, 176] on div "Title ****** Subtitle Markdown ﻿ Show breadcrumbs Use setting Cover photo URL U…" at bounding box center [524, 189] width 117 height 76
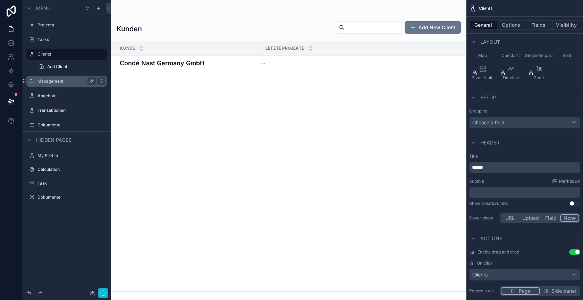
click at [66, 82] on label "Management" at bounding box center [65, 81] width 56 height 6
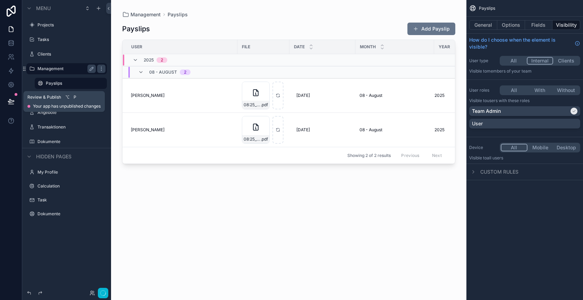
click at [9, 100] on icon at bounding box center [11, 101] width 7 height 7
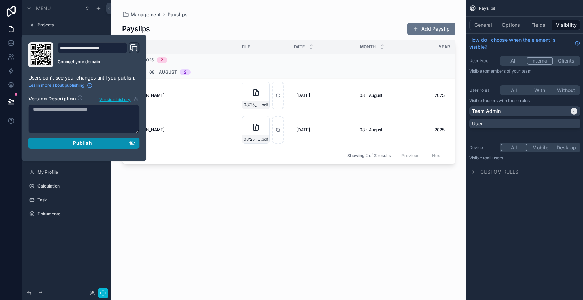
click at [54, 144] on div "Publish" at bounding box center [84, 143] width 102 height 6
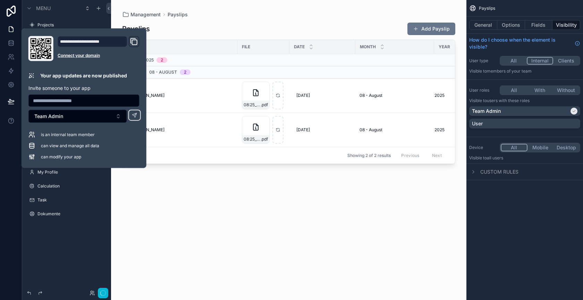
click at [179, 200] on div "scrollable content" at bounding box center [288, 146] width 355 height 292
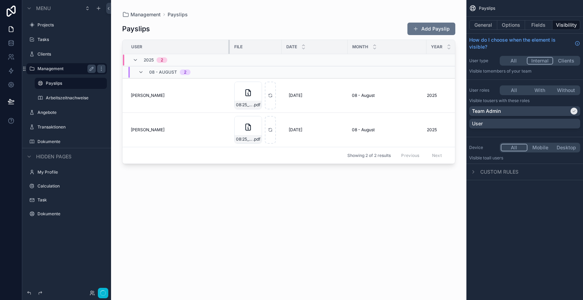
drag, startPoint x: 236, startPoint y: 47, endPoint x: 227, endPoint y: 46, distance: 8.7
click at [228, 46] on div "scrollable content" at bounding box center [229, 47] width 3 height 14
click at [538, 24] on button "Fields" at bounding box center [539, 25] width 28 height 10
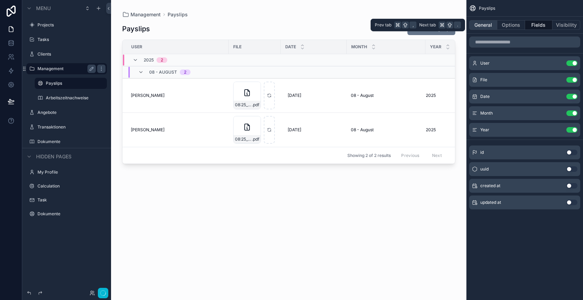
click at [482, 24] on button "General" at bounding box center [483, 25] width 28 height 10
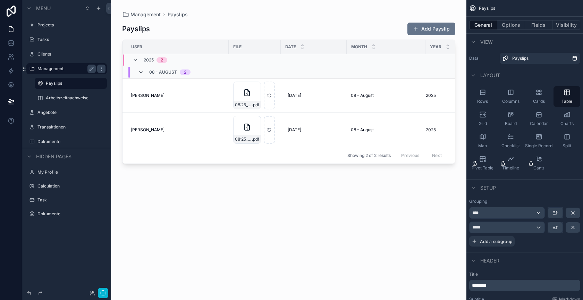
click at [141, 71] on icon "scrollable content" at bounding box center [141, 72] width 6 height 6
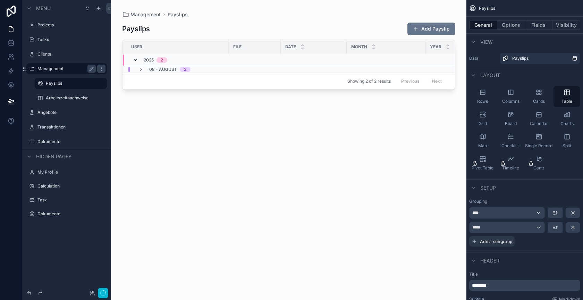
click at [136, 60] on icon "scrollable content" at bounding box center [136, 60] width 6 height 6
click at [134, 58] on icon "scrollable content" at bounding box center [136, 57] width 6 height 6
click at [142, 68] on icon "scrollable content" at bounding box center [141, 70] width 6 height 6
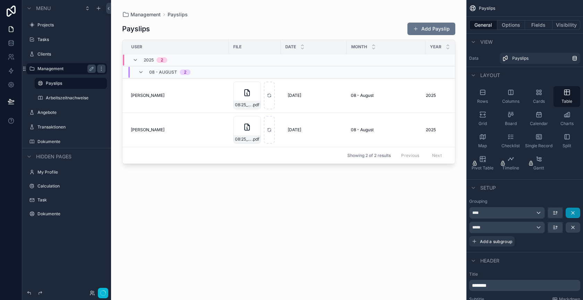
click at [573, 214] on icon "scrollable content" at bounding box center [573, 213] width 6 height 6
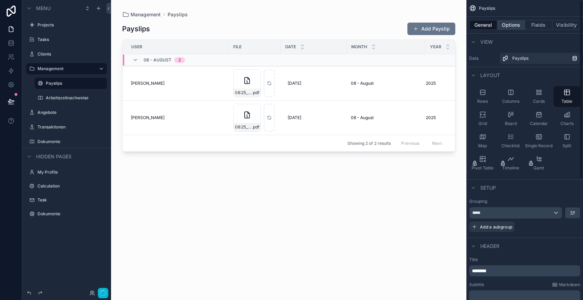
click at [515, 25] on button "Options" at bounding box center [511, 25] width 28 height 10
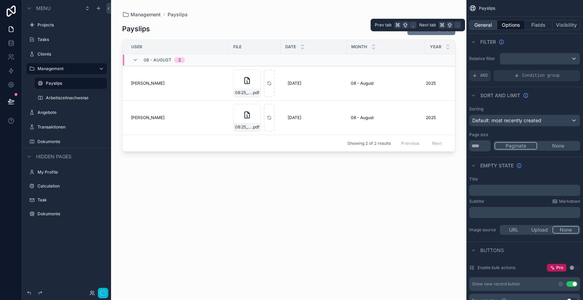
click at [486, 24] on button "General" at bounding box center [483, 25] width 28 height 10
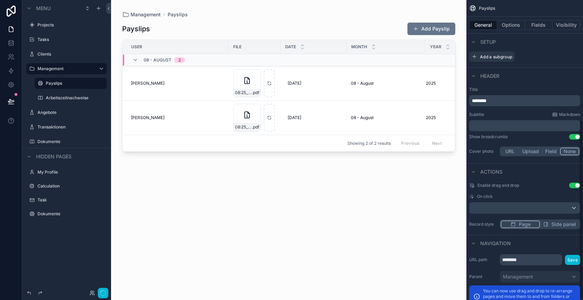
scroll to position [201, 0]
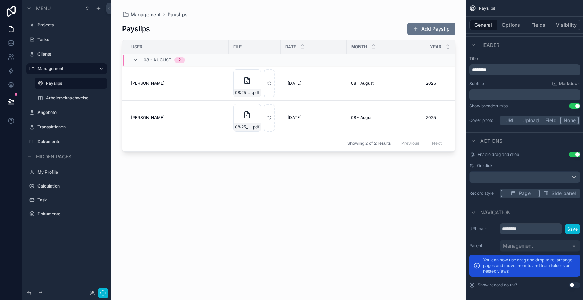
click at [574, 284] on button "Use setting" at bounding box center [574, 285] width 11 height 6
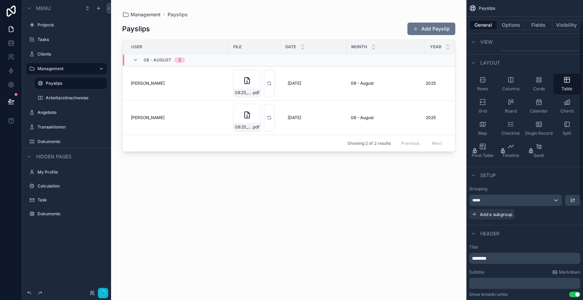
scroll to position [0, 0]
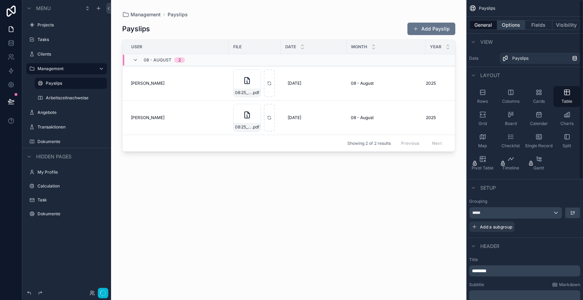
click at [508, 26] on button "Options" at bounding box center [511, 25] width 28 height 10
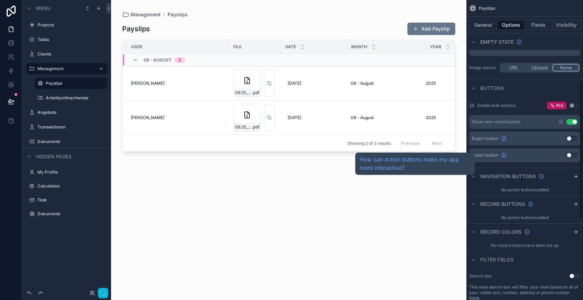
scroll to position [177, 0]
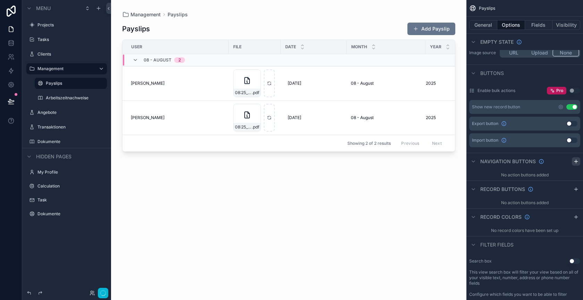
click at [575, 159] on icon "scrollable content" at bounding box center [576, 162] width 6 height 6
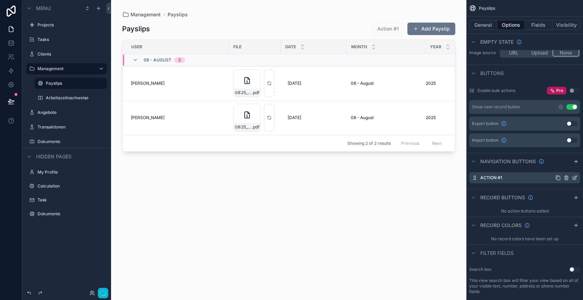
click at [566, 177] on icon "scrollable content" at bounding box center [566, 177] width 0 height 1
click at [565, 165] on icon at bounding box center [564, 166] width 6 height 6
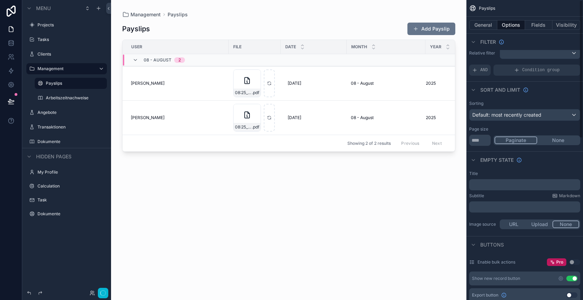
scroll to position [19, 0]
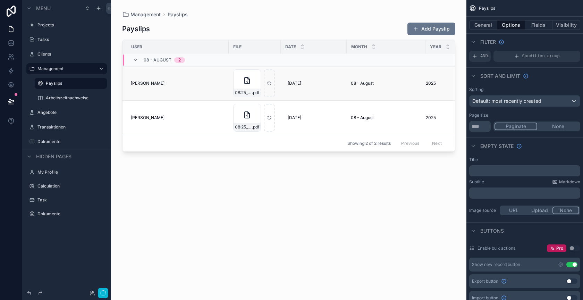
click at [341, 96] on td "28.8.2025 28.8.2025" at bounding box center [314, 83] width 66 height 34
click at [58, 171] on label "My Profile" at bounding box center [65, 172] width 56 height 6
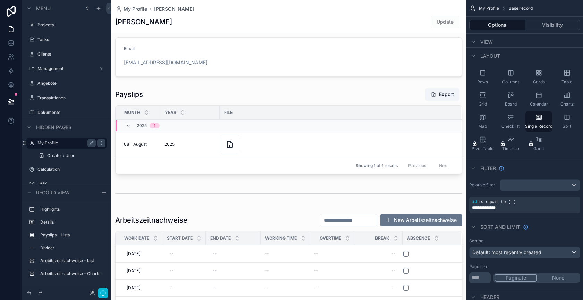
scroll to position [53, 0]
click at [230, 141] on div "scrollable content" at bounding box center [288, 131] width 355 height 92
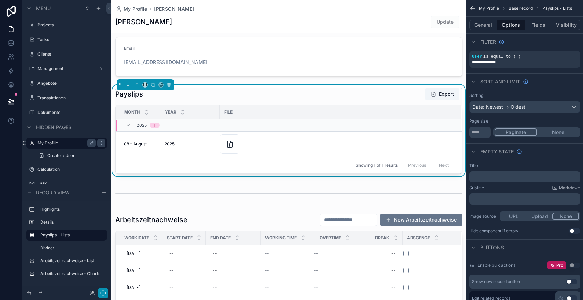
click at [104, 290] on icon "button" at bounding box center [103, 293] width 6 height 6
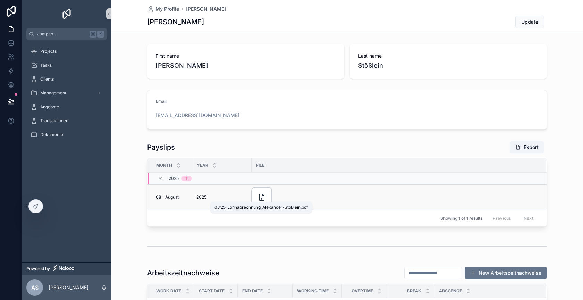
click at [264, 197] on icon "scrollable content" at bounding box center [261, 197] width 5 height 6
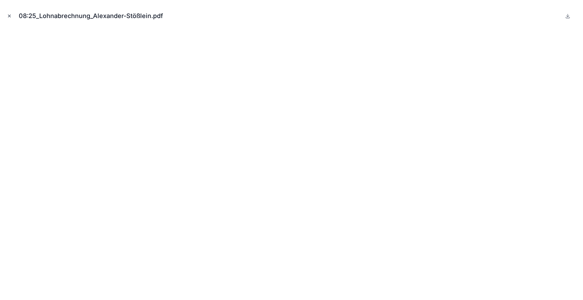
click at [11, 18] on icon "Close modal" at bounding box center [9, 16] width 5 height 5
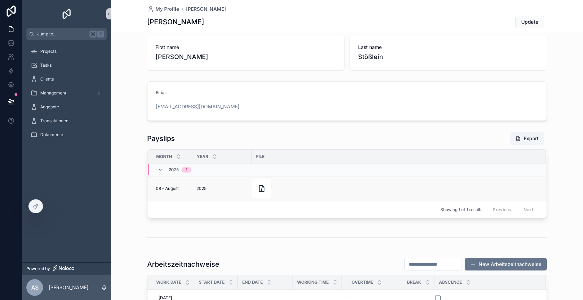
scroll to position [5, 0]
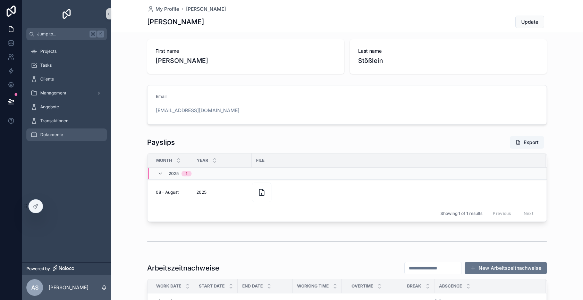
click at [73, 133] on div "Dokumente" at bounding box center [67, 134] width 72 height 11
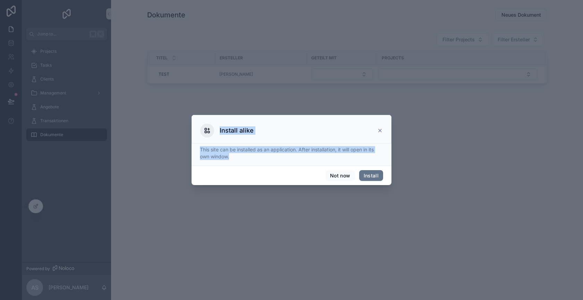
drag, startPoint x: 262, startPoint y: 160, endPoint x: 202, endPoint y: 143, distance: 62.1
click at [202, 143] on div "Install alike This site can be installed as an application. After installation,…" at bounding box center [292, 150] width 200 height 70
click at [210, 152] on p "This site can be installed as an application. After installation, it will open …" at bounding box center [291, 153] width 183 height 14
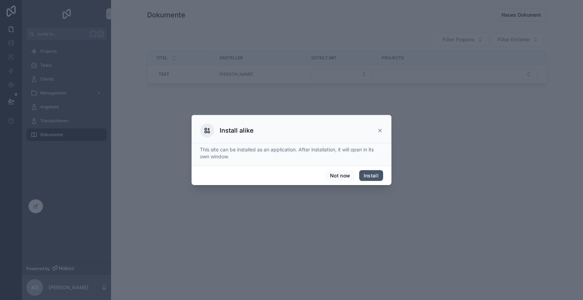
click at [377, 175] on button "Install" at bounding box center [371, 175] width 24 height 11
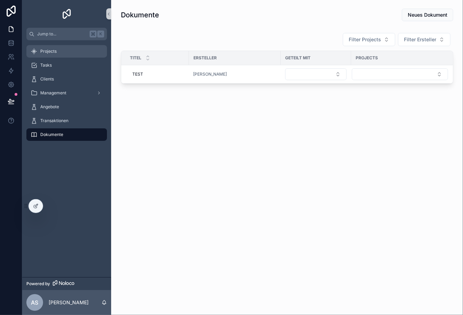
click at [49, 50] on span "Projects" at bounding box center [48, 52] width 16 height 6
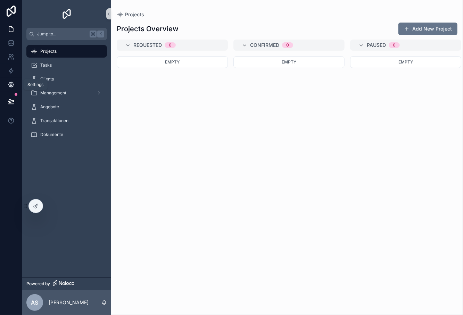
click at [12, 85] on icon at bounding box center [11, 84] width 7 height 7
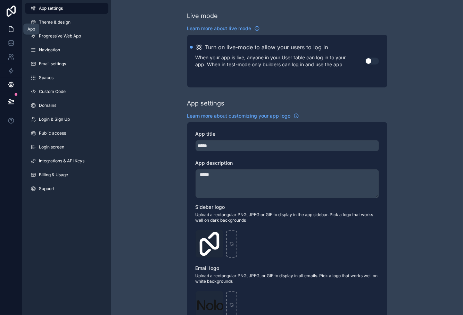
click at [11, 30] on icon at bounding box center [11, 29] width 7 height 7
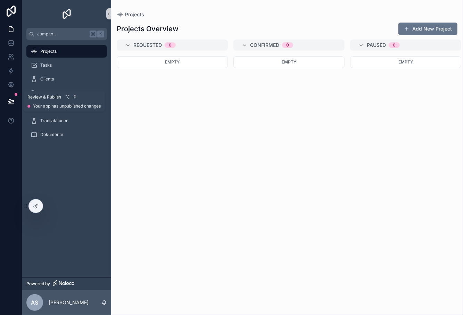
click at [13, 103] on icon at bounding box center [11, 101] width 7 height 7
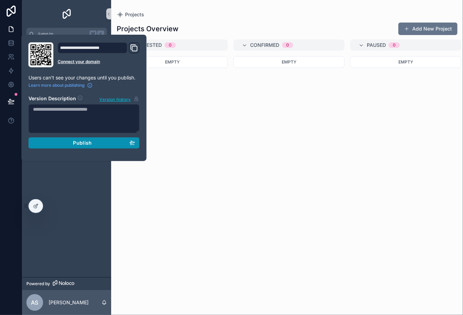
click at [64, 143] on div "Publish" at bounding box center [84, 143] width 102 height 6
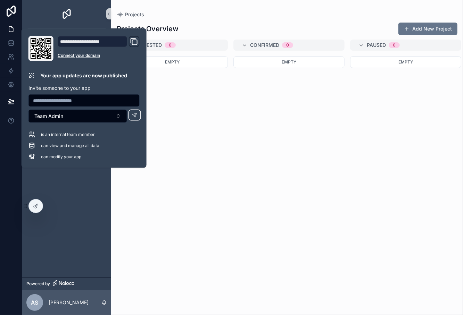
click at [135, 42] on icon "Domain and Custom Link" at bounding box center [134, 41] width 8 height 8
click at [224, 159] on div "Empty" at bounding box center [172, 181] width 111 height 251
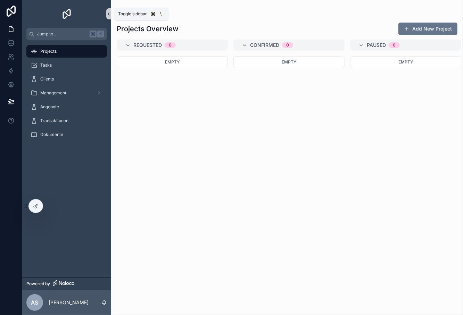
click at [108, 12] on icon "scrollable content" at bounding box center [108, 13] width 5 height 5
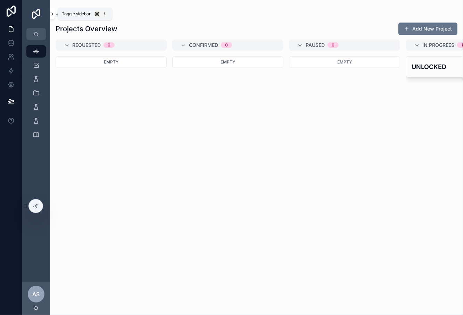
click at [53, 14] on icon "scrollable content" at bounding box center [52, 13] width 5 height 5
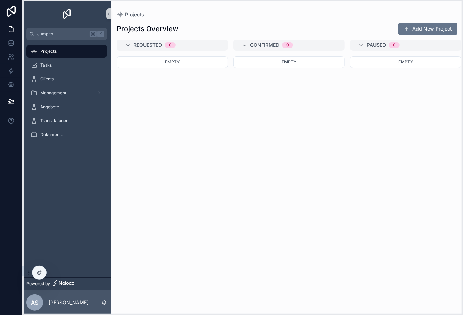
drag, startPoint x: 26, startPoint y: 208, endPoint x: 29, endPoint y: 276, distance: 68.1
click at [30, 275] on icon at bounding box center [30, 274] width 0 height 0
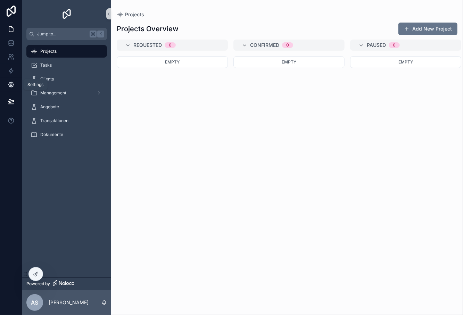
click at [12, 86] on icon at bounding box center [10, 84] width 5 height 5
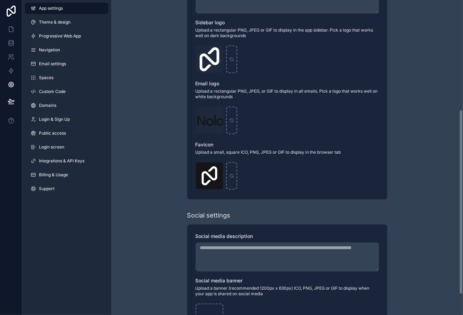
scroll to position [187, 0]
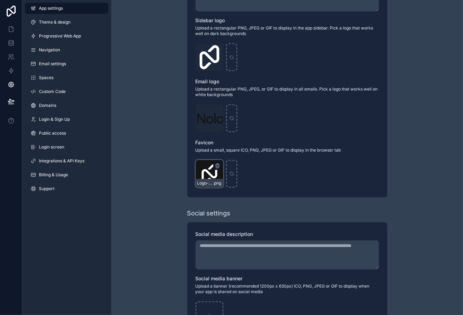
click at [210, 172] on div "Logo-WebClip .png" at bounding box center [209, 174] width 28 height 28
click at [217, 165] on icon "scrollable content" at bounding box center [217, 166] width 6 height 6
click at [231, 155] on icon "button" at bounding box center [231, 153] width 3 height 3
click at [211, 171] on div "scrollable content" at bounding box center [209, 174] width 28 height 28
type input "**********"
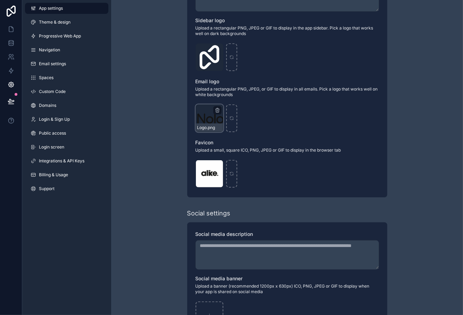
click at [210, 121] on div "Logo .png" at bounding box center [209, 118] width 28 height 28
click at [216, 109] on icon "scrollable content" at bounding box center [217, 111] width 6 height 6
click at [230, 98] on icon "button" at bounding box center [231, 97] width 3 height 3
click at [205, 115] on div "scrollable content" at bounding box center [209, 118] width 28 height 28
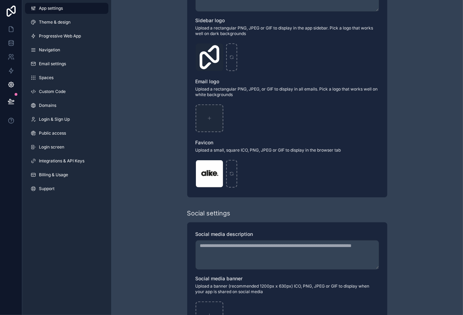
type input "**********"
click at [219, 44] on div "Logo-Sq-No-Padding .png" at bounding box center [209, 57] width 28 height 28
click at [218, 45] on div "scrollable content" at bounding box center [217, 49] width 8 height 8
click at [218, 49] on icon "scrollable content" at bounding box center [218, 49] width 0 height 1
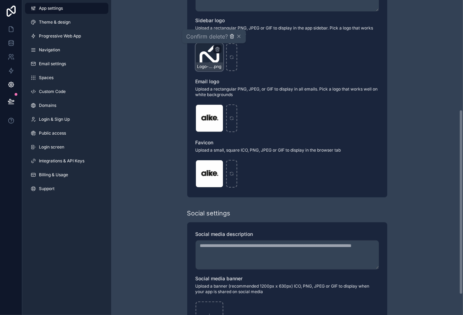
click at [233, 36] on icon "button" at bounding box center [232, 37] width 6 height 6
click at [210, 57] on icon "scrollable content" at bounding box center [209, 57] width 5 height 5
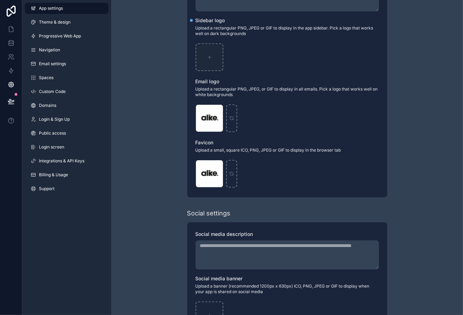
type input "**********"
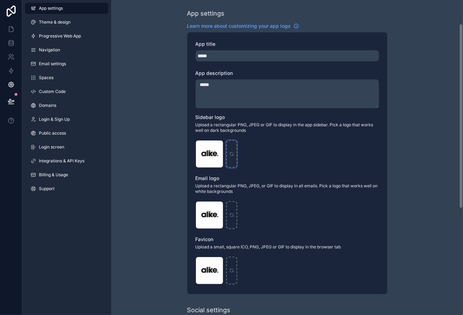
scroll to position [0, 0]
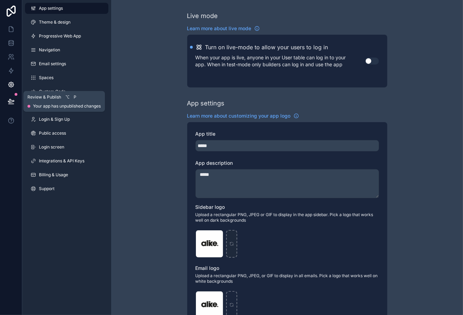
click at [11, 100] on icon at bounding box center [11, 100] width 6 height 3
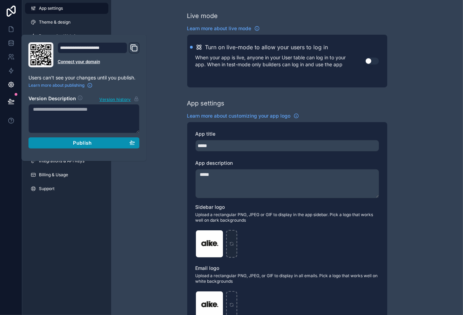
click at [59, 140] on div "Publish" at bounding box center [84, 143] width 102 height 6
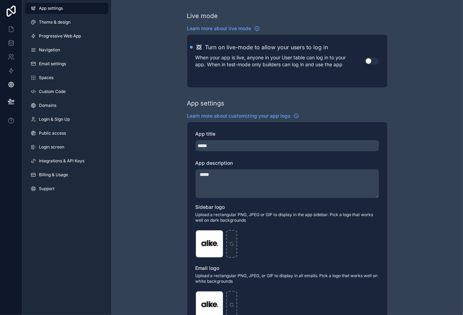
click at [76, 214] on div "App settings Theme & design Progressive Web App Navigation Email settings Space…" at bounding box center [66, 157] width 89 height 315
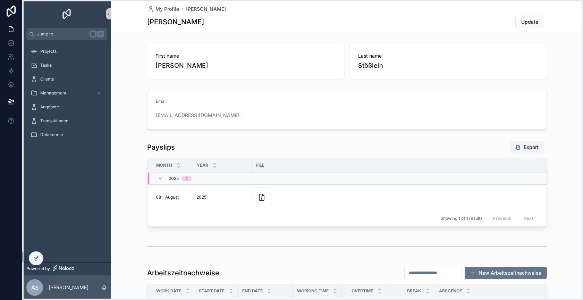
drag, startPoint x: 26, startPoint y: 207, endPoint x: 26, endPoint y: 259, distance: 52.1
click at [26, 259] on icon at bounding box center [26, 258] width 6 height 6
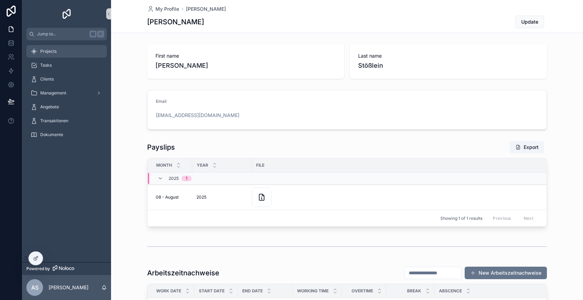
click at [83, 50] on div "Projects" at bounding box center [67, 51] width 72 height 11
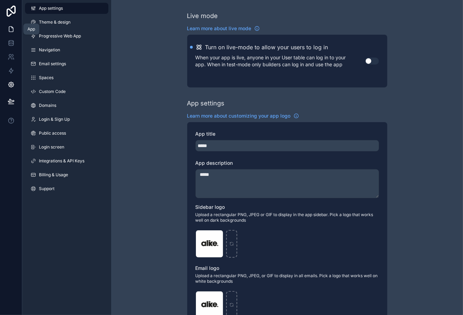
click at [9, 29] on icon at bounding box center [11, 29] width 4 height 5
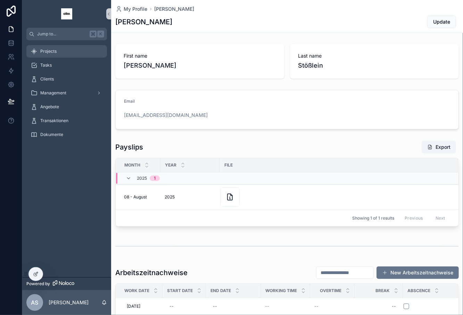
click at [65, 51] on div "Projects" at bounding box center [67, 51] width 72 height 11
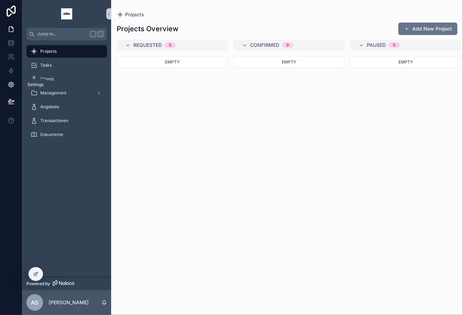
click at [6, 83] on link at bounding box center [11, 85] width 22 height 14
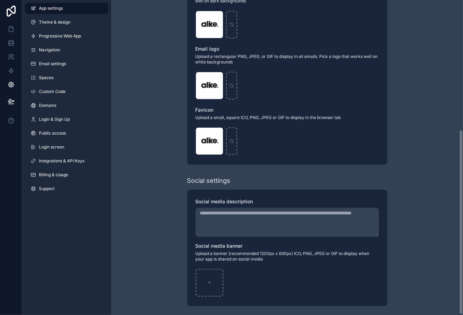
scroll to position [221, 0]
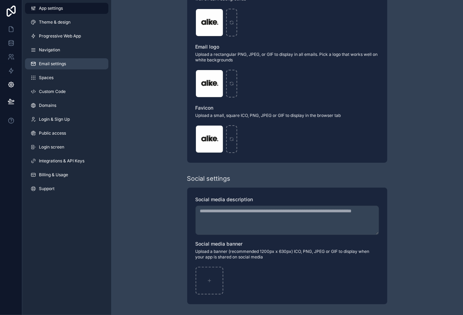
click at [69, 58] on link "Email settings" at bounding box center [66, 63] width 83 height 11
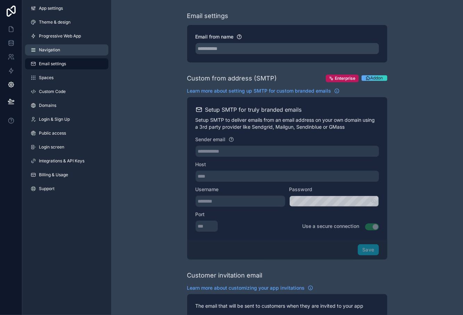
click at [67, 49] on link "Navigation" at bounding box center [66, 49] width 83 height 11
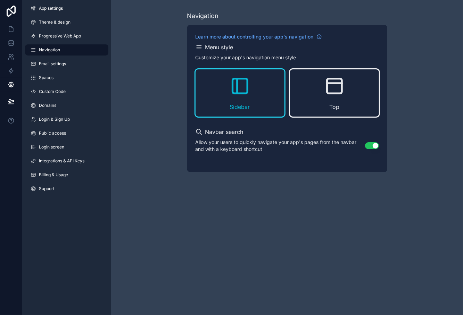
click at [311, 103] on div "Top" at bounding box center [334, 92] width 89 height 47
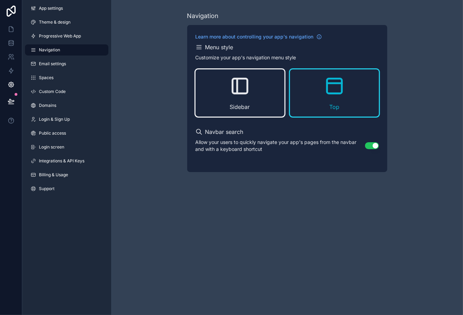
click at [228, 95] on div "Sidebar" at bounding box center [239, 92] width 89 height 47
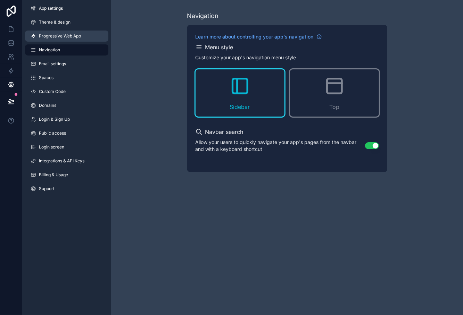
click at [67, 36] on span "Progressive Web App" at bounding box center [60, 36] width 42 height 6
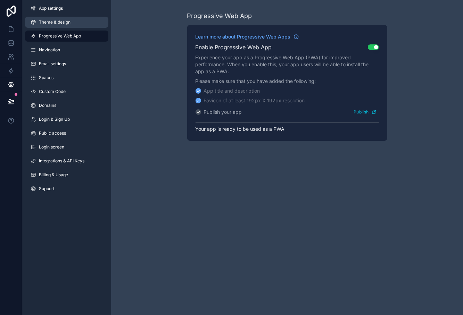
click at [66, 21] on span "Theme & design" at bounding box center [55, 22] width 32 height 6
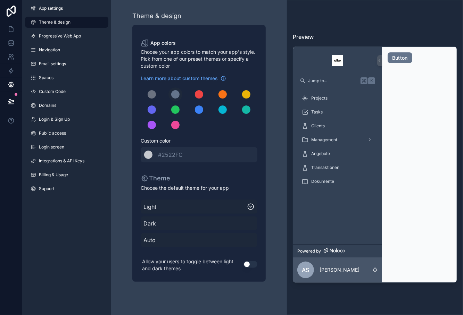
click at [204, 223] on span "Dark" at bounding box center [198, 223] width 111 height 8
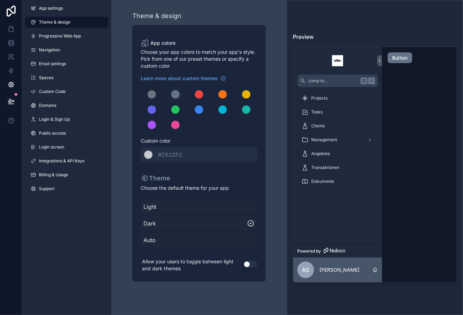
click at [204, 212] on div "Light" at bounding box center [199, 207] width 117 height 14
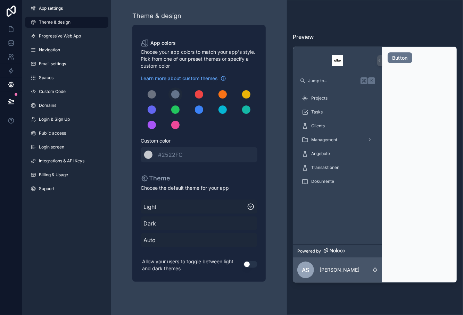
click at [248, 265] on button "Use setting" at bounding box center [250, 264] width 14 height 7
click at [74, 10] on link "App settings" at bounding box center [66, 8] width 83 height 11
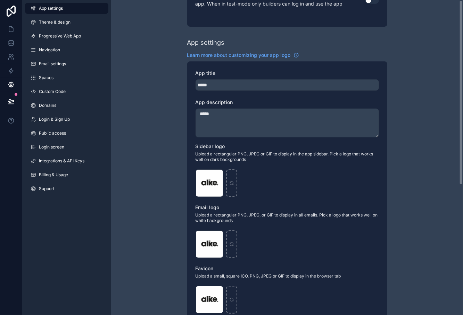
scroll to position [221, 0]
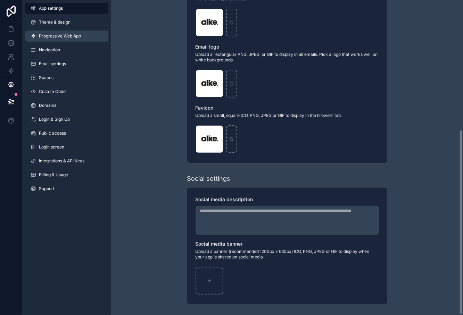
click at [58, 35] on span "Progressive Web App" at bounding box center [60, 36] width 42 height 6
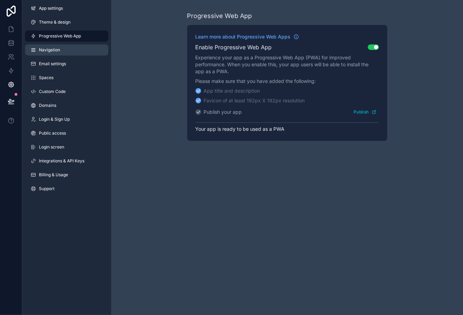
click at [60, 47] on link "Navigation" at bounding box center [66, 49] width 83 height 11
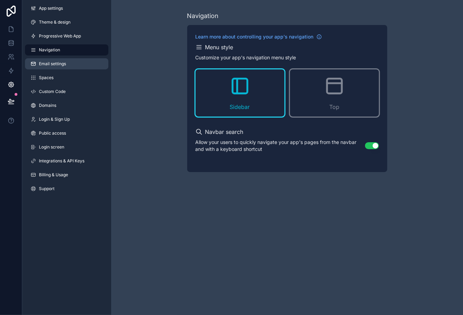
click at [66, 61] on link "Email settings" at bounding box center [66, 63] width 83 height 11
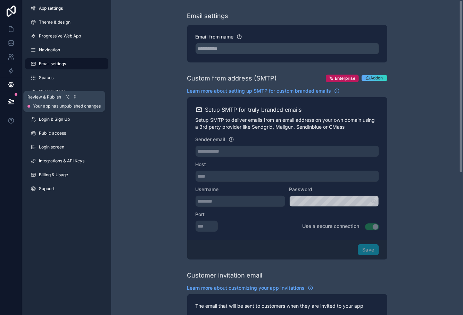
click at [7, 96] on button at bounding box center [10, 101] width 15 height 19
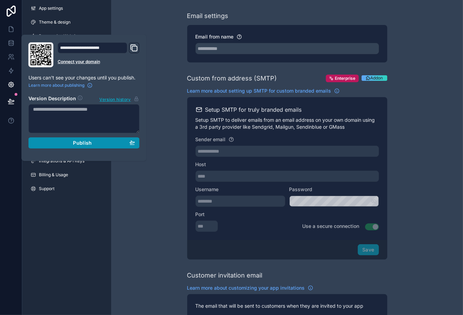
click at [53, 143] on div "Publish" at bounding box center [84, 143] width 102 height 6
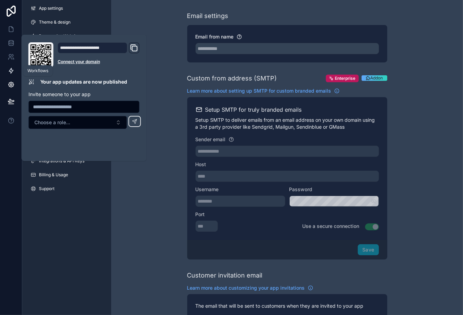
click at [12, 72] on icon at bounding box center [11, 70] width 7 height 7
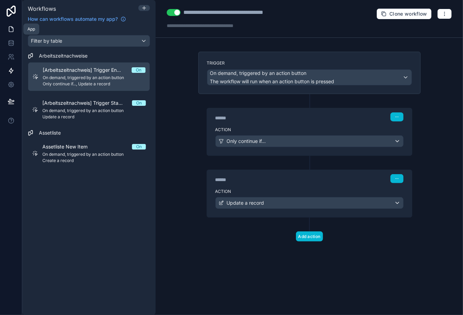
click at [10, 30] on icon at bounding box center [11, 29] width 7 height 7
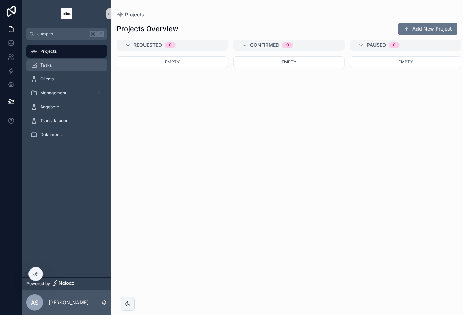
click at [65, 62] on div "Tasks" at bounding box center [67, 65] width 72 height 11
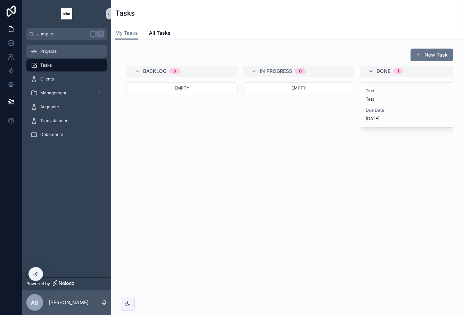
click at [65, 52] on div "Projects" at bounding box center [67, 51] width 72 height 11
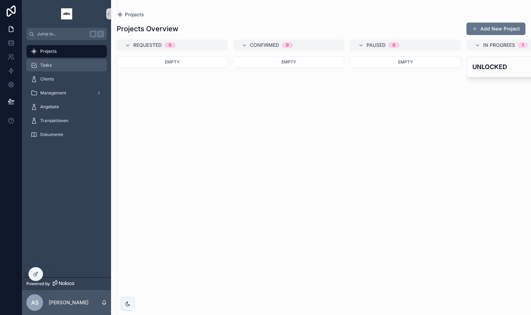
click at [87, 66] on div "Tasks" at bounding box center [67, 65] width 72 height 11
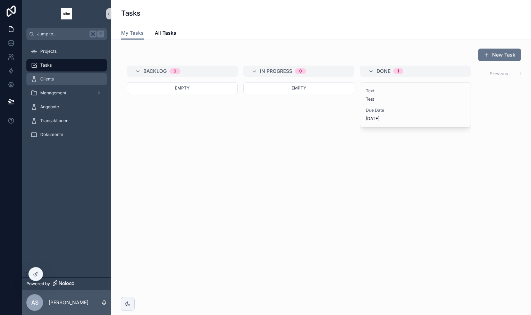
click at [79, 82] on div "Clients" at bounding box center [67, 79] width 72 height 11
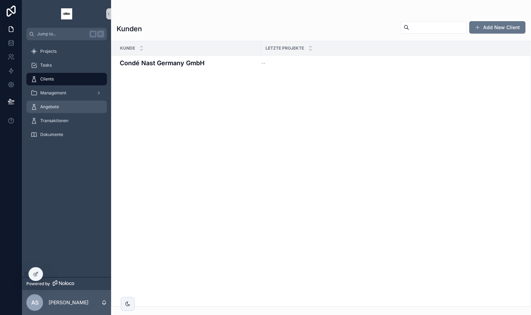
click at [69, 107] on div "Angebote" at bounding box center [67, 106] width 72 height 11
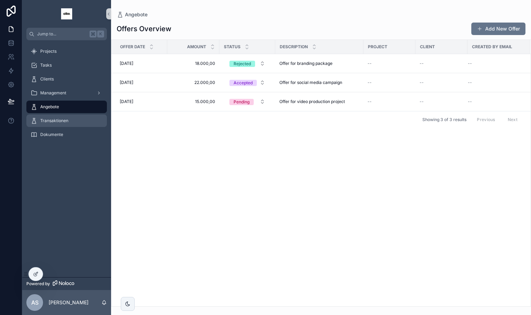
click at [69, 122] on div "Transaktionen" at bounding box center [67, 120] width 72 height 11
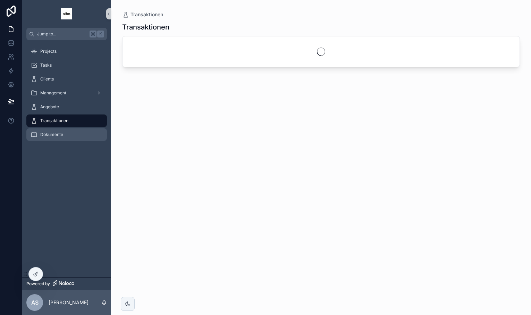
click at [69, 132] on div "Dokumente" at bounding box center [67, 134] width 72 height 11
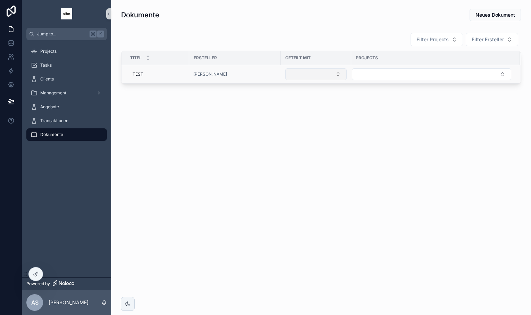
click at [327, 71] on button "Select Button" at bounding box center [315, 74] width 61 height 12
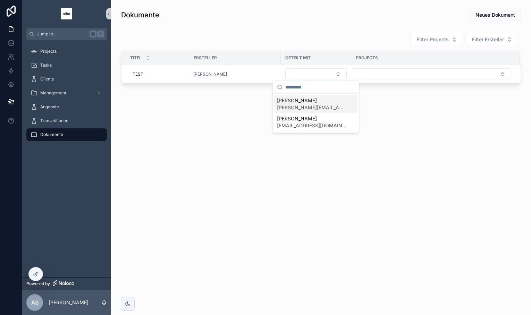
click at [259, 121] on div "Dokumente Neues Dokument Filter Projects Filter Ersteller Titel Ersteller Getei…" at bounding box center [321, 65] width 420 height 131
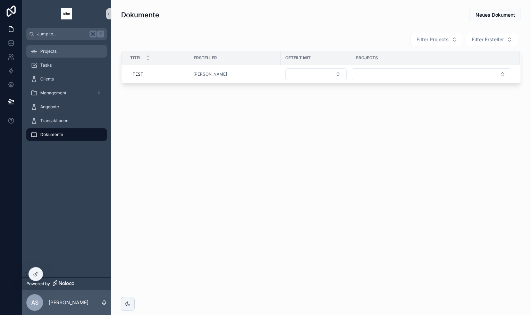
click at [54, 54] on div "Projects" at bounding box center [67, 51] width 72 height 11
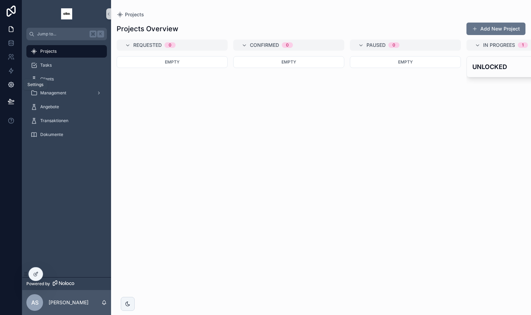
click at [10, 84] on icon at bounding box center [11, 85] width 2 height 2
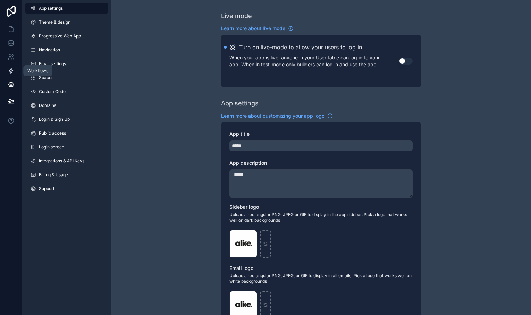
click at [10, 70] on icon at bounding box center [11, 70] width 4 height 5
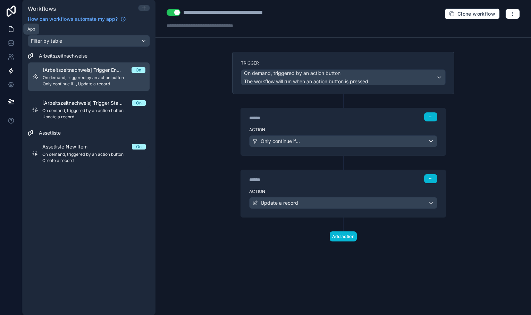
click at [11, 26] on icon at bounding box center [11, 29] width 7 height 7
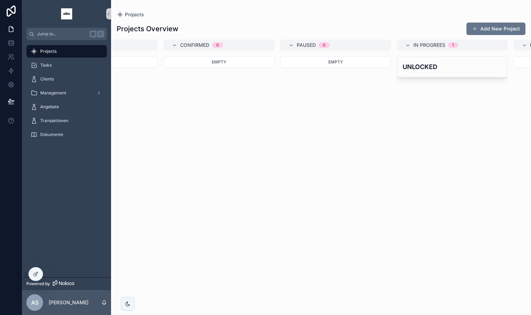
scroll to position [0, 73]
click at [77, 134] on div "Dokumente" at bounding box center [67, 134] width 72 height 11
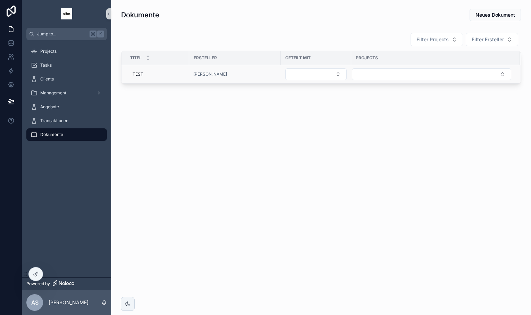
click at [271, 73] on div "[PERSON_NAME]" at bounding box center [234, 74] width 83 height 6
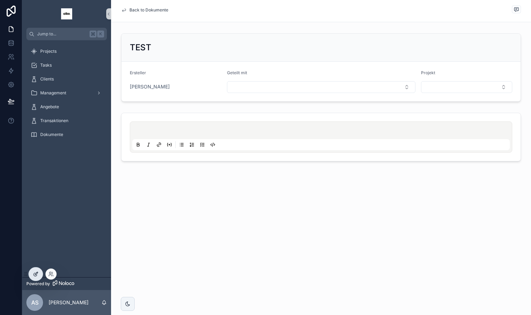
click at [36, 276] on icon at bounding box center [36, 274] width 6 height 6
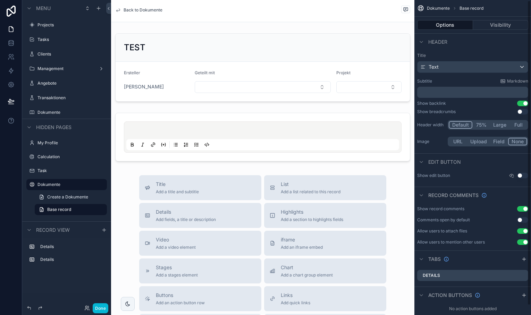
scroll to position [10, 0]
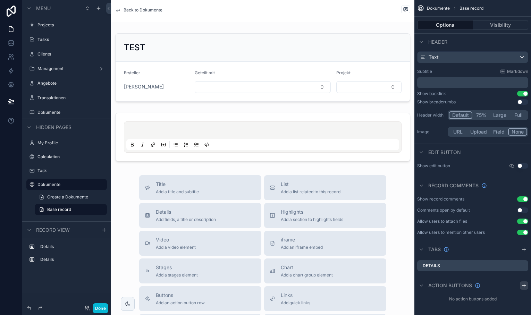
click at [524, 284] on icon "scrollable content" at bounding box center [524, 286] width 6 height 6
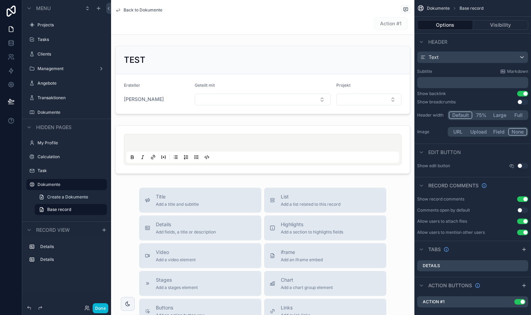
scroll to position [18, 0]
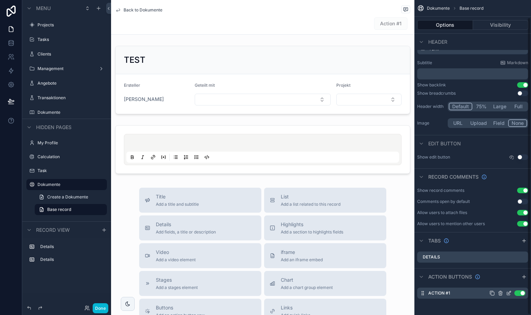
click at [508, 292] on icon "scrollable content" at bounding box center [509, 294] width 6 height 6
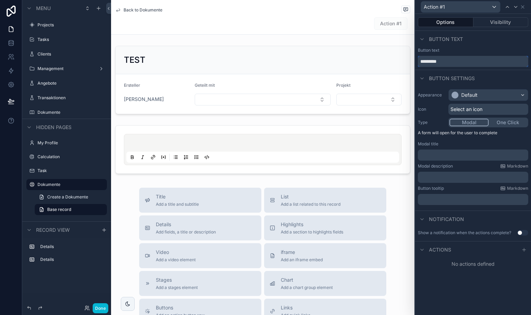
click at [440, 60] on input "*********" at bounding box center [473, 61] width 110 height 11
type input "**********"
click at [434, 91] on div "Appearance Default" at bounding box center [473, 95] width 110 height 12
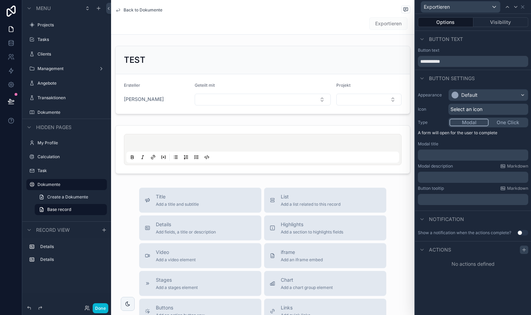
click at [524, 250] on icon at bounding box center [524, 250] width 6 height 6
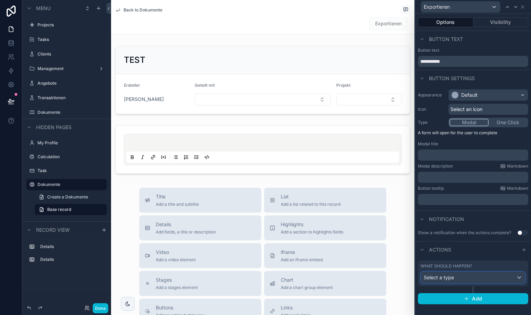
click at [459, 277] on div "Select a type" at bounding box center [473, 277] width 104 height 11
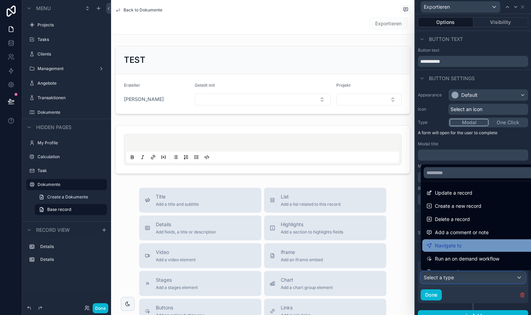
scroll to position [0, 0]
click at [446, 144] on div at bounding box center [473, 157] width 116 height 315
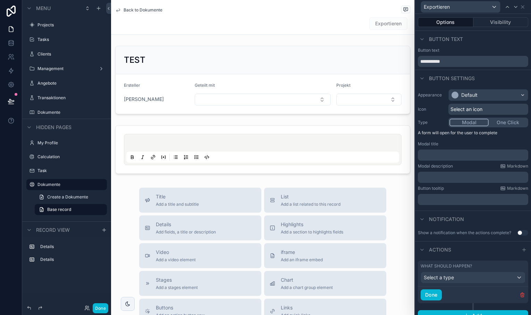
scroll to position [7, 0]
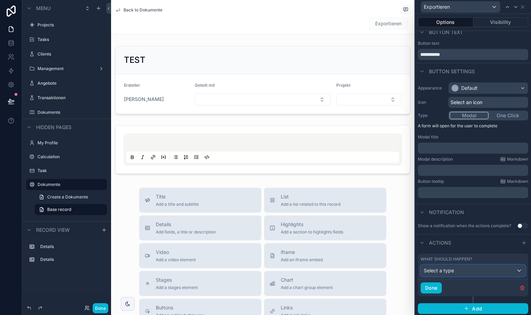
click at [472, 272] on div "Select a type" at bounding box center [473, 270] width 104 height 11
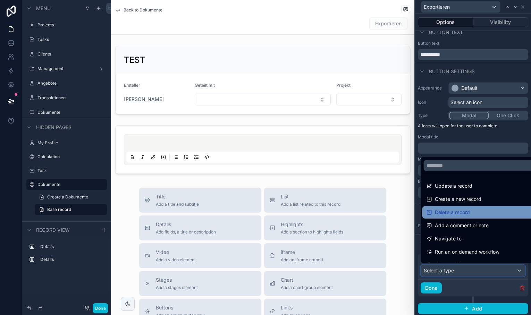
scroll to position [9, 0]
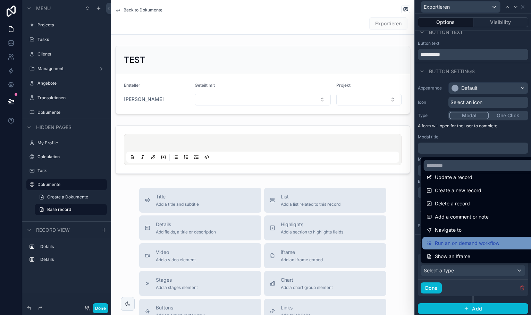
click at [460, 239] on span "Run an on demand workflow" at bounding box center [467, 243] width 65 height 8
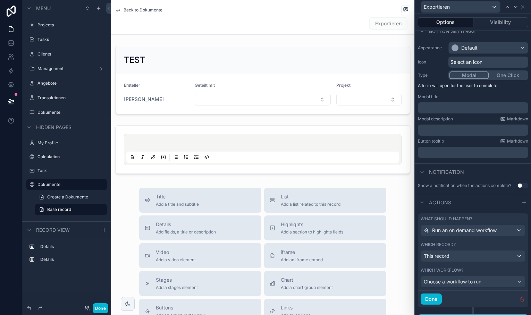
scroll to position [58, 0]
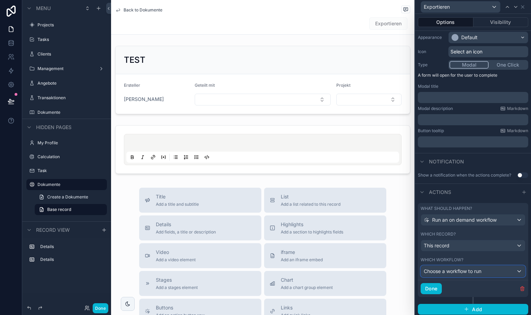
click at [464, 269] on span "Choose a workflow to run" at bounding box center [453, 271] width 58 height 6
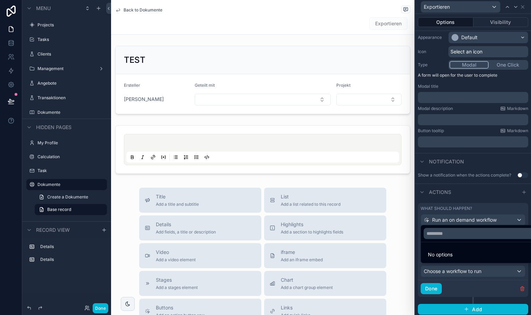
click at [463, 269] on div at bounding box center [473, 157] width 116 height 315
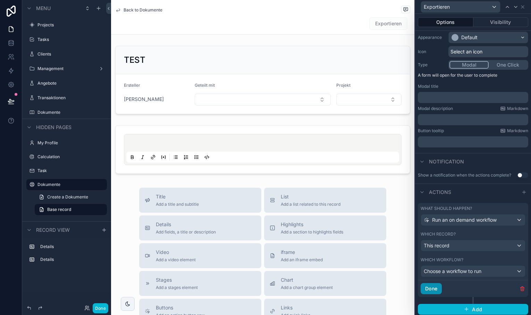
click at [428, 285] on button "Done" at bounding box center [431, 288] width 21 height 11
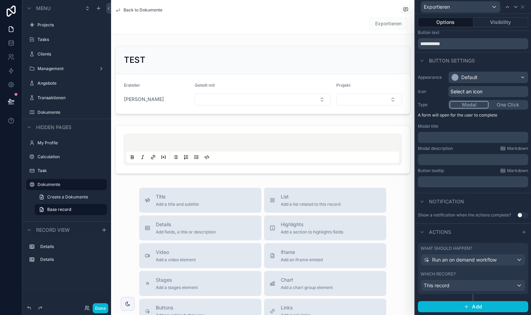
scroll to position [16, 0]
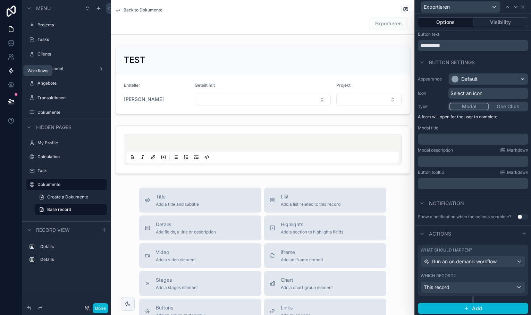
click at [9, 69] on icon at bounding box center [11, 70] width 7 height 7
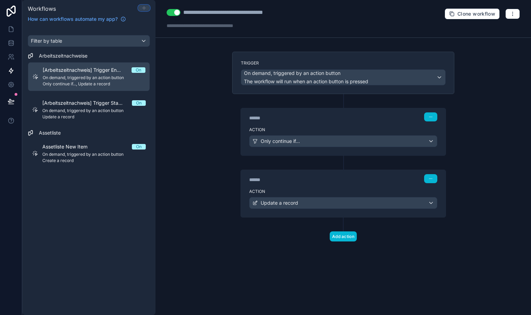
click at [145, 8] on icon at bounding box center [144, 8] width 6 height 6
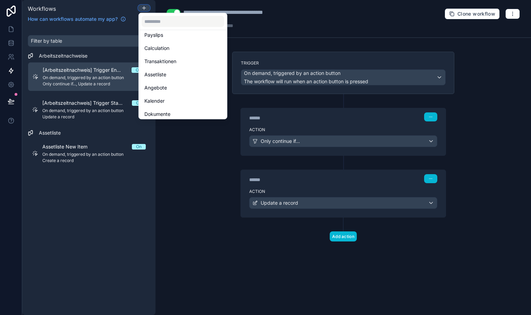
scroll to position [86, 0]
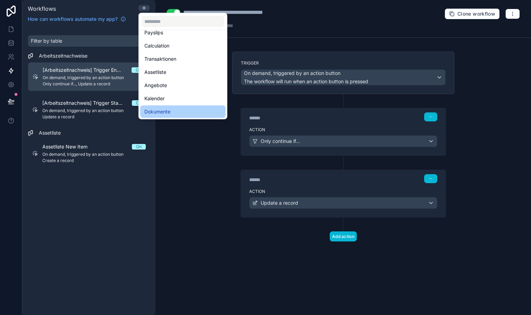
click at [170, 108] on span "Dokumente" at bounding box center [157, 112] width 26 height 8
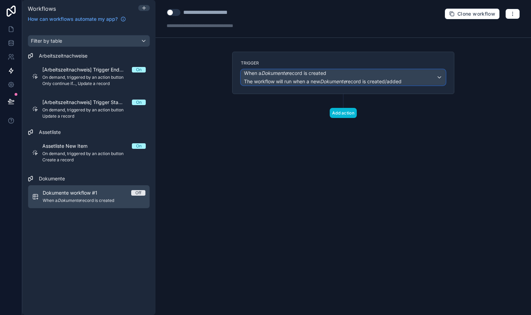
click at [297, 78] on span "The workflow will run when a new Dokumente record is created/added" at bounding box center [323, 81] width 158 height 6
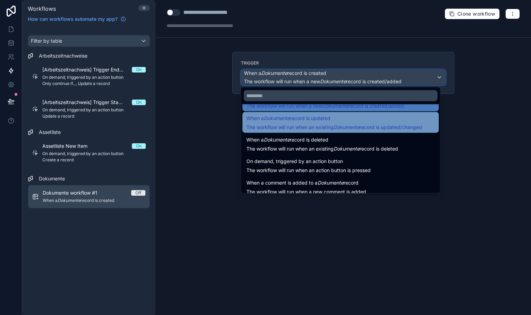
scroll to position [25, 0]
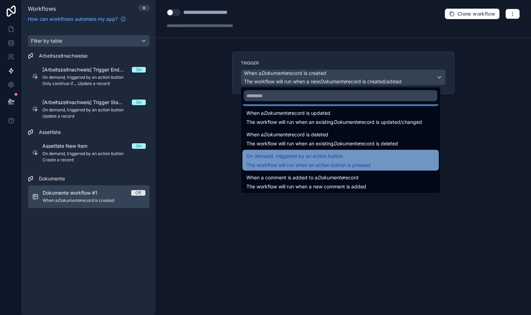
click at [295, 162] on span "The workflow will run when an action button is pressed" at bounding box center [308, 165] width 124 height 6
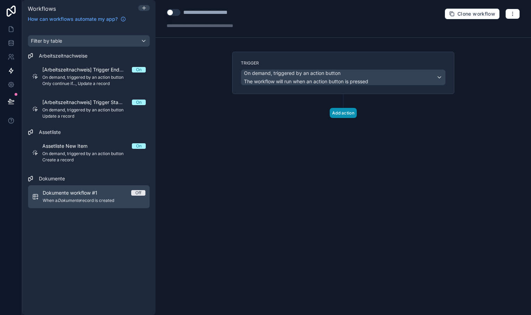
click at [343, 110] on button "Add action" at bounding box center [343, 113] width 27 height 10
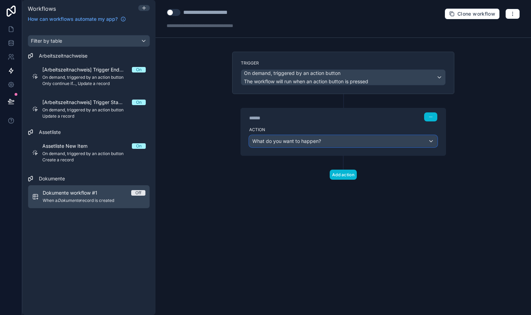
click at [318, 142] on span "What do you want to happen?" at bounding box center [286, 141] width 69 height 6
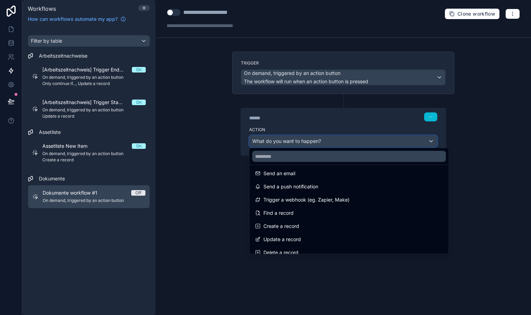
scroll to position [0, 0]
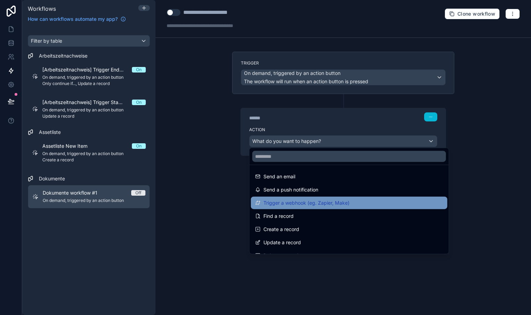
click at [301, 198] on div "Trigger a webhook (eg. Zapier, Make)" at bounding box center [349, 203] width 196 height 12
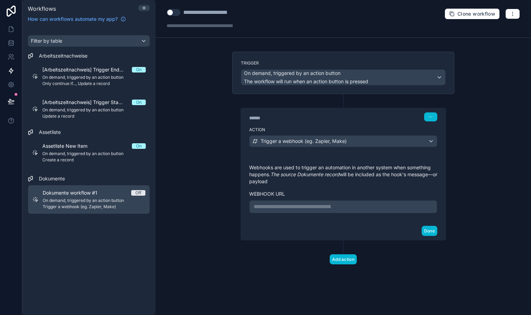
click at [309, 205] on p "**********" at bounding box center [343, 207] width 179 height 8
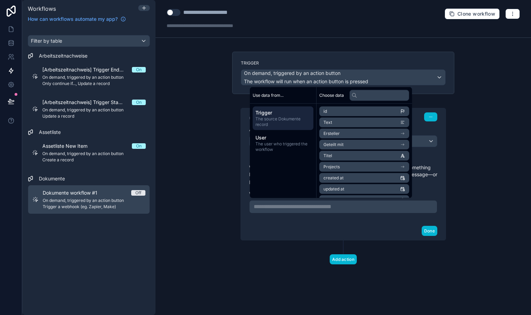
click at [289, 223] on div "Done" at bounding box center [343, 231] width 205 height 18
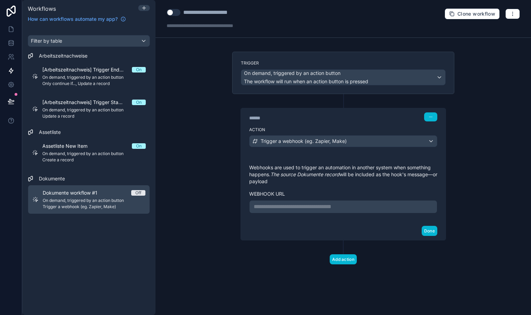
click at [279, 206] on p "**********" at bounding box center [343, 207] width 179 height 8
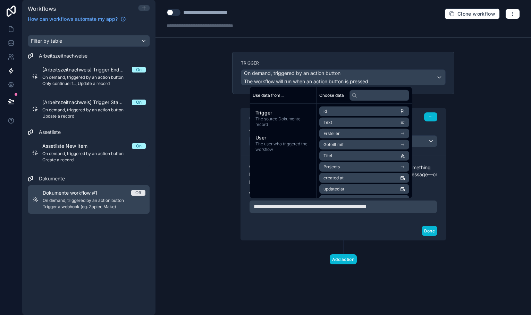
click at [339, 223] on div "Done" at bounding box center [343, 231] width 205 height 18
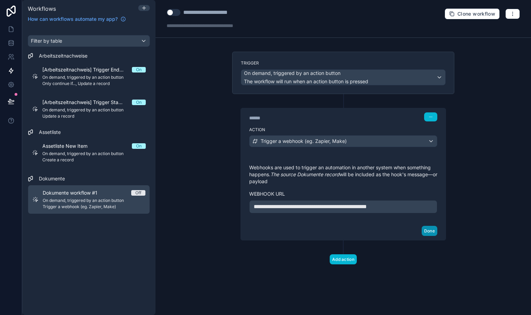
click at [434, 229] on button "Done" at bounding box center [430, 231] width 16 height 10
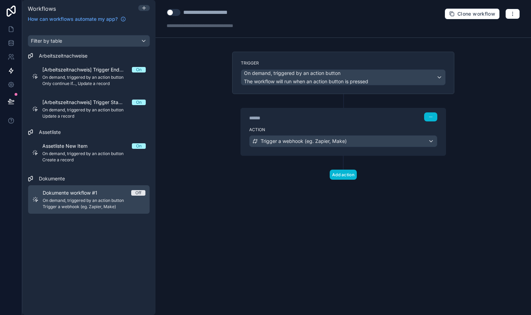
click at [110, 197] on div "Dokumente workflow #1 Off On demand, triggered by an action button Trigger a we…" at bounding box center [94, 200] width 103 height 20
click at [212, 12] on div "**********" at bounding box center [217, 12] width 69 height 8
click at [217, 14] on div "**********" at bounding box center [217, 12] width 69 height 8
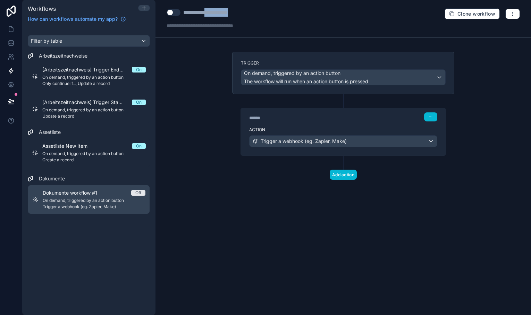
drag, startPoint x: 215, startPoint y: 14, endPoint x: 266, endPoint y: 11, distance: 50.4
click at [266, 12] on div "**********" at bounding box center [343, 19] width 376 height 38
click at [221, 14] on div "**********" at bounding box center [212, 12] width 59 height 8
click at [221, 12] on div "**********" at bounding box center [210, 12] width 54 height 8
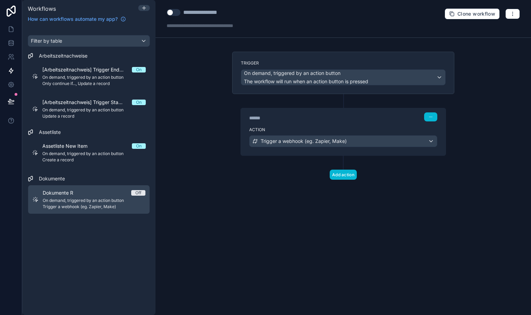
click at [221, 12] on div "**********" at bounding box center [210, 12] width 54 height 8
type div "**********"
click at [12, 28] on icon at bounding box center [11, 29] width 7 height 7
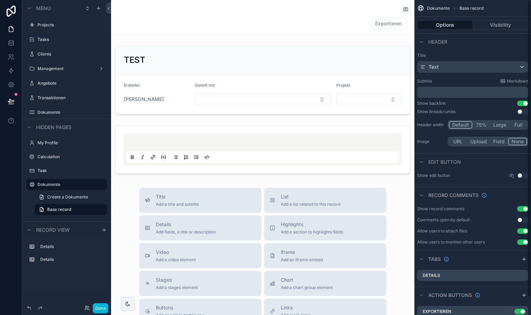
scroll to position [18, 0]
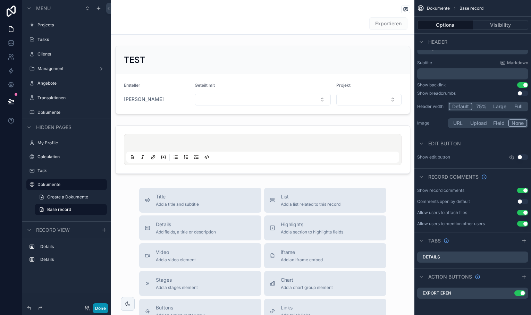
click at [96, 306] on button "Done" at bounding box center [101, 308] width 16 height 10
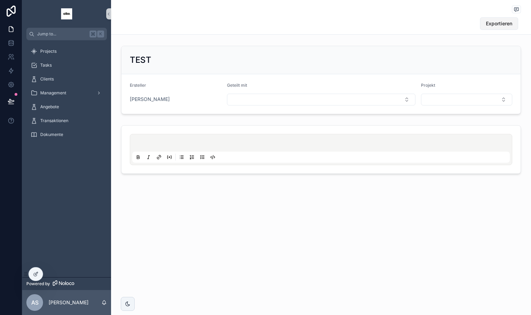
click at [490, 25] on span "Exportieren" at bounding box center [499, 23] width 26 height 7
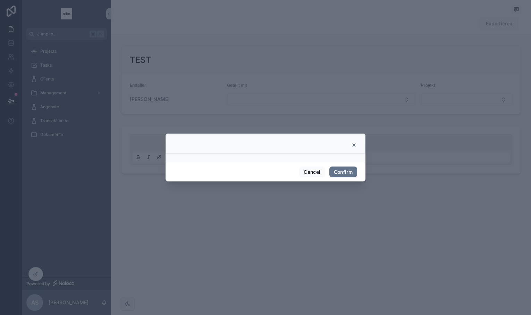
click at [355, 146] on icon at bounding box center [354, 145] width 6 height 6
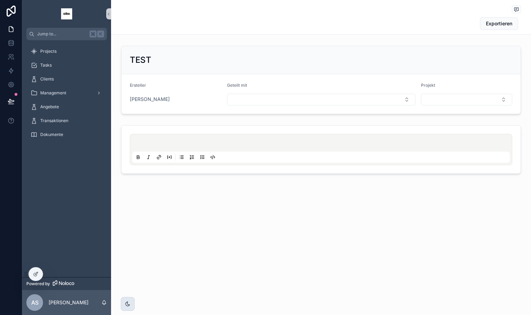
click at [128, 301] on icon "scrollable content" at bounding box center [128, 304] width 6 height 6
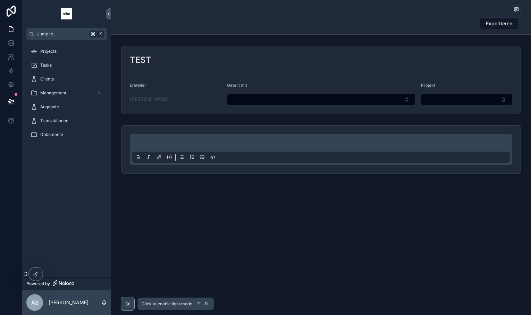
click at [129, 303] on icon "scrollable content" at bounding box center [128, 304] width 4 height 4
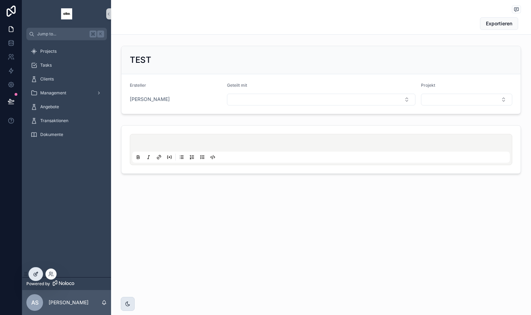
click at [33, 272] on icon at bounding box center [36, 274] width 6 height 6
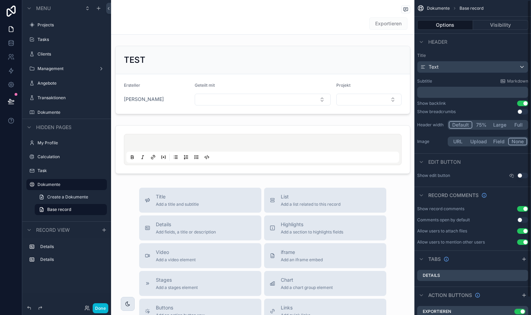
click at [360, 22] on div "Exportieren" at bounding box center [384, 23] width 52 height 13
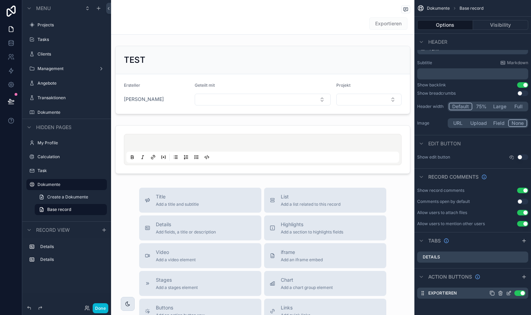
click at [506, 292] on icon "scrollable content" at bounding box center [509, 294] width 6 height 6
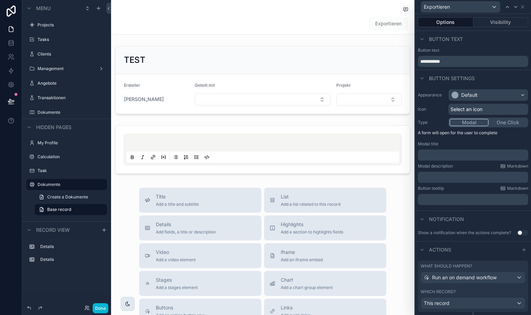
scroll to position [12, 0]
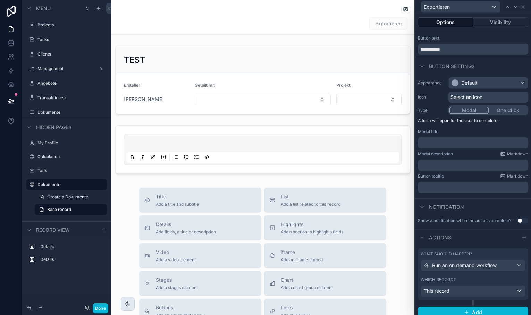
click at [460, 186] on p "﻿" at bounding box center [474, 187] width 106 height 7
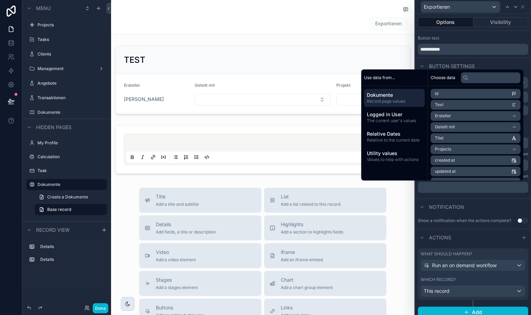
click at [455, 188] on p "﻿" at bounding box center [474, 187] width 106 height 7
click at [460, 201] on div "Notification" at bounding box center [473, 207] width 116 height 17
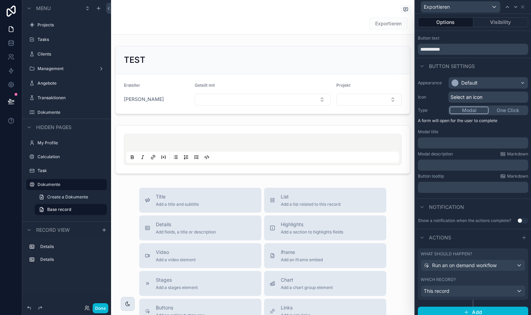
scroll to position [16, 0]
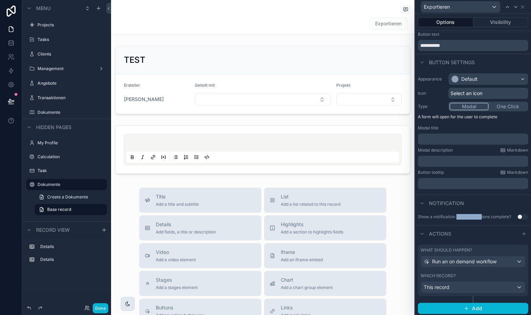
drag, startPoint x: 457, startPoint y: 216, endPoint x: 482, endPoint y: 216, distance: 25.0
click at [482, 216] on div "Show a notification when the actions complete?" at bounding box center [464, 217] width 93 height 6
click at [444, 137] on p "﻿" at bounding box center [474, 139] width 106 height 7
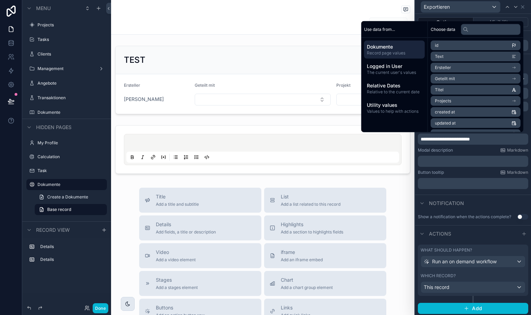
click at [455, 174] on div "Button tooltip Markdown" at bounding box center [473, 173] width 110 height 6
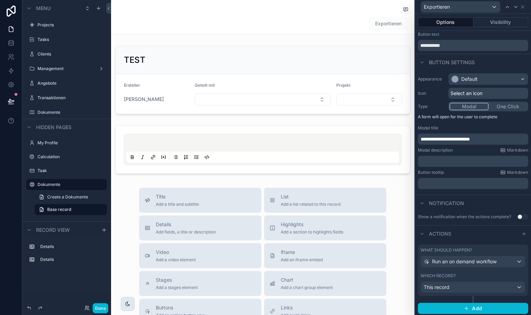
scroll to position [0, 0]
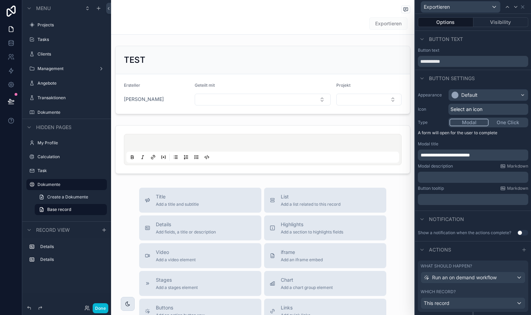
click at [494, 157] on p "**********" at bounding box center [474, 155] width 106 height 7
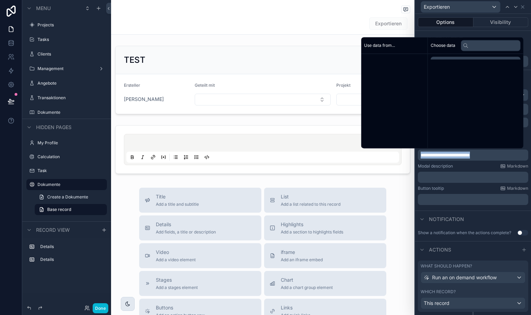
click at [494, 157] on p "**********" at bounding box center [474, 155] width 106 height 7
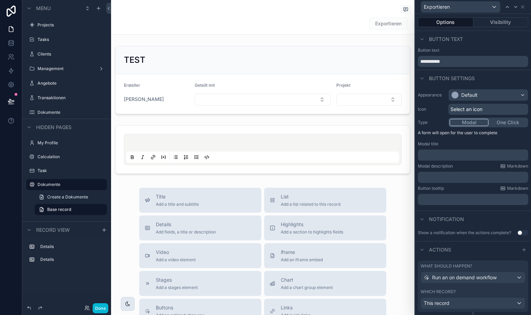
click at [482, 164] on div "Modal description Markdown" at bounding box center [473, 166] width 110 height 6
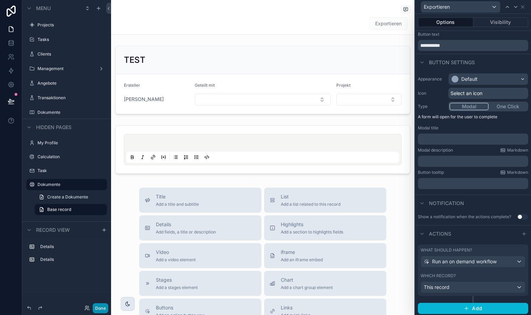
click at [102, 307] on button "Done" at bounding box center [101, 308] width 16 height 10
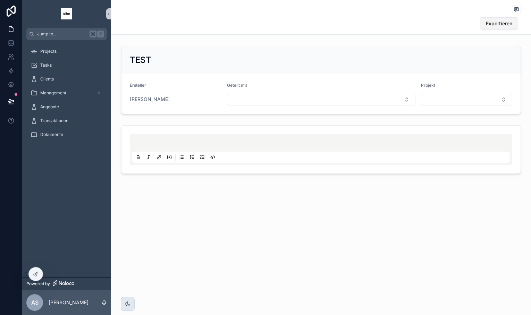
click at [504, 25] on span "Exportieren" at bounding box center [499, 23] width 26 height 7
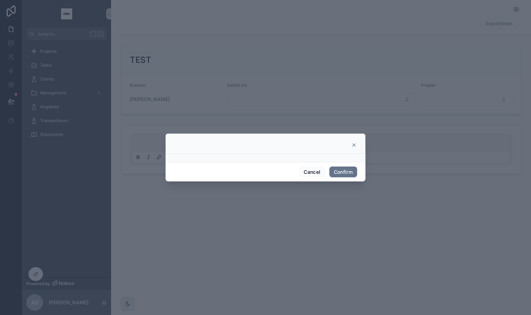
click at [354, 143] on icon at bounding box center [354, 145] width 6 height 6
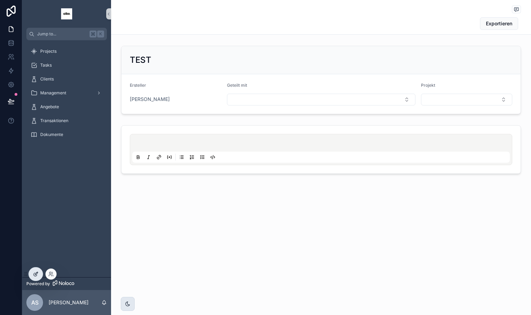
click at [34, 273] on icon at bounding box center [36, 274] width 6 height 6
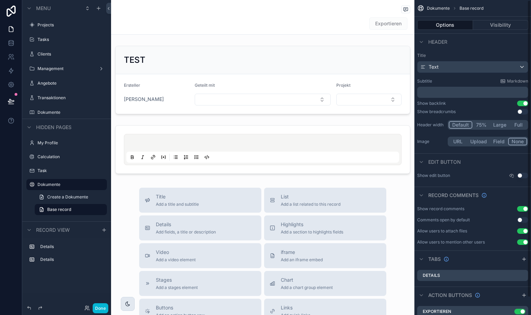
click at [358, 24] on div "Exportieren" at bounding box center [262, 23] width 295 height 13
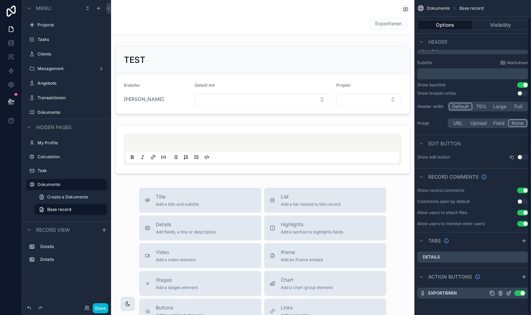
click at [508, 293] on icon "scrollable content" at bounding box center [509, 292] width 3 height 3
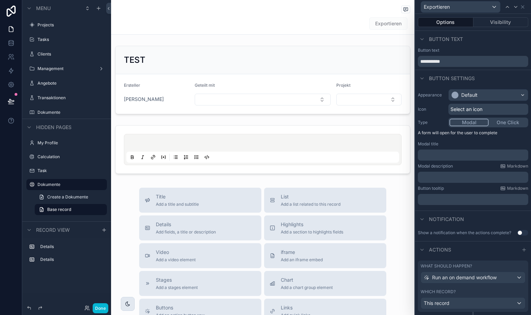
click at [503, 124] on button "One Click" at bounding box center [508, 123] width 39 height 8
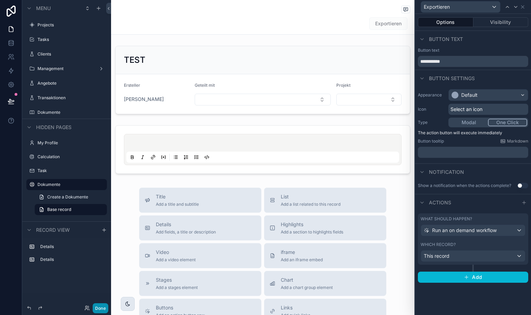
click at [102, 306] on button "Done" at bounding box center [101, 308] width 16 height 10
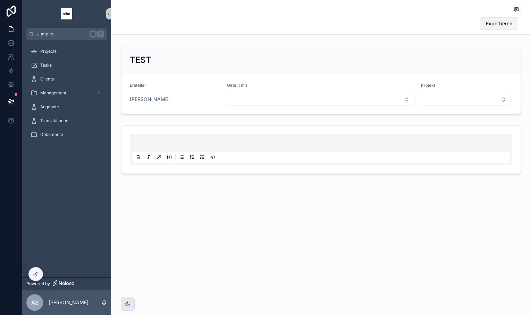
click at [507, 24] on span "Exportieren" at bounding box center [499, 23] width 26 height 7
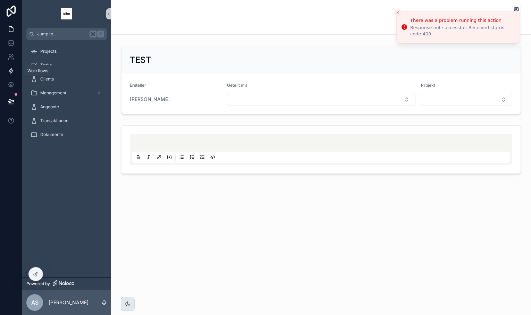
click at [10, 70] on icon at bounding box center [11, 70] width 4 height 5
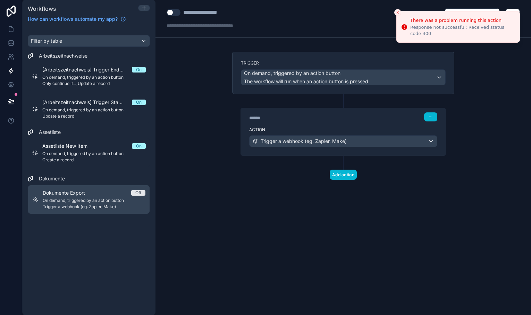
click at [398, 11] on icon "Close toast" at bounding box center [398, 12] width 4 height 4
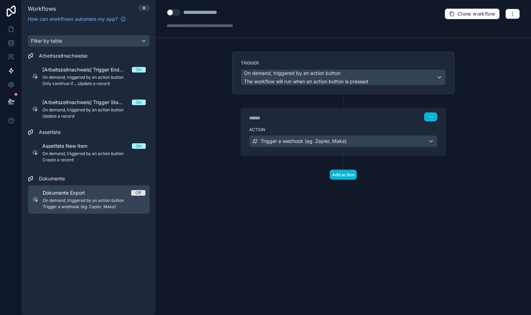
click at [173, 10] on button "Use setting" at bounding box center [174, 12] width 14 height 7
click at [12, 101] on icon at bounding box center [11, 100] width 6 height 3
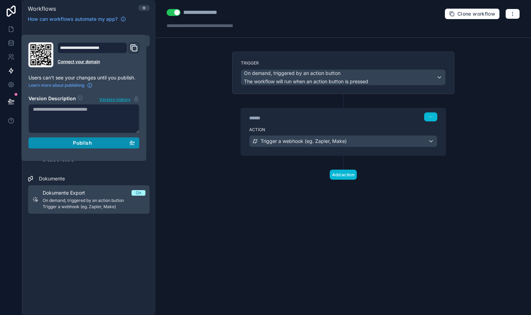
click at [69, 143] on div "Publish" at bounding box center [84, 143] width 102 height 6
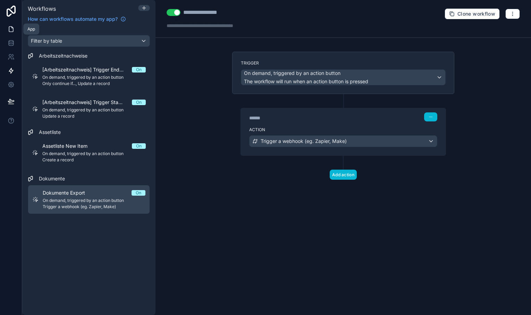
click at [12, 29] on icon at bounding box center [11, 29] width 7 height 7
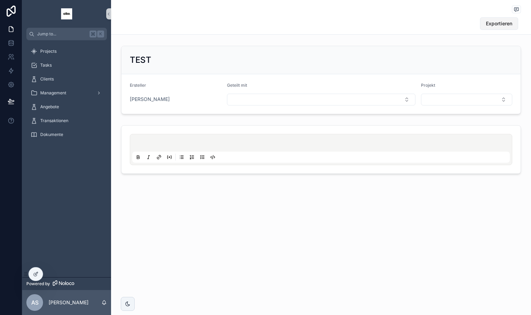
click at [495, 25] on span "Exportieren" at bounding box center [499, 23] width 26 height 7
click at [11, 71] on icon at bounding box center [11, 70] width 7 height 7
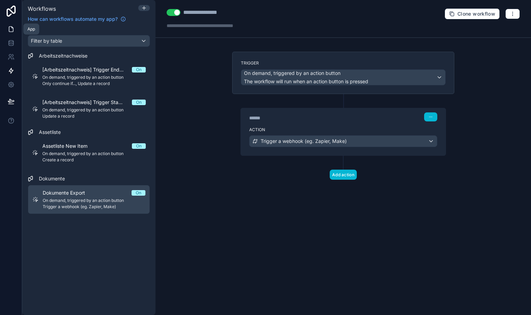
click at [10, 29] on icon at bounding box center [11, 29] width 7 height 7
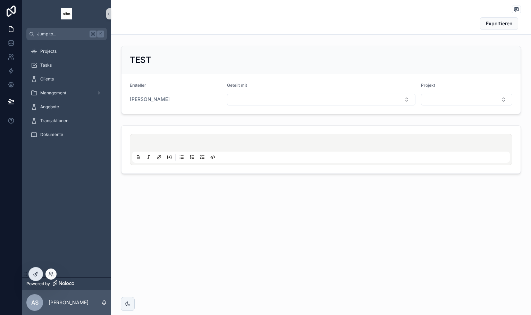
click at [36, 270] on div at bounding box center [36, 274] width 14 height 13
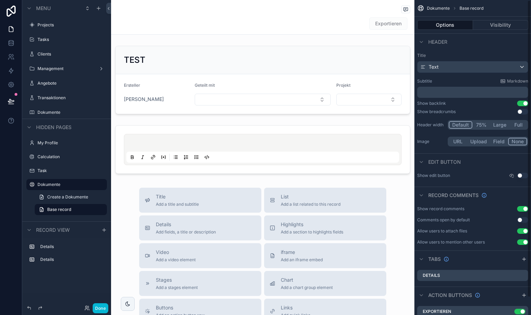
scroll to position [18, 0]
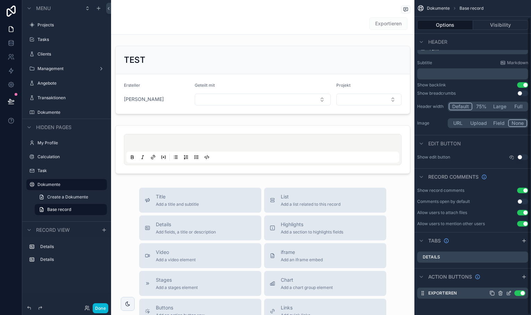
click at [508, 293] on icon "scrollable content" at bounding box center [509, 294] width 6 height 6
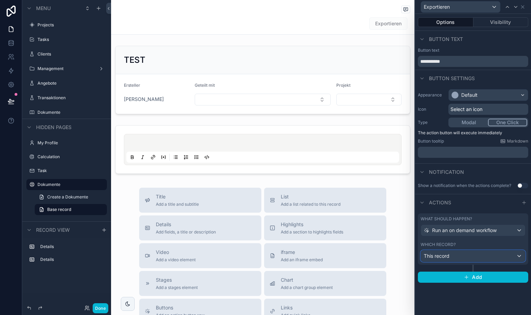
click at [463, 256] on div "This record" at bounding box center [473, 256] width 104 height 11
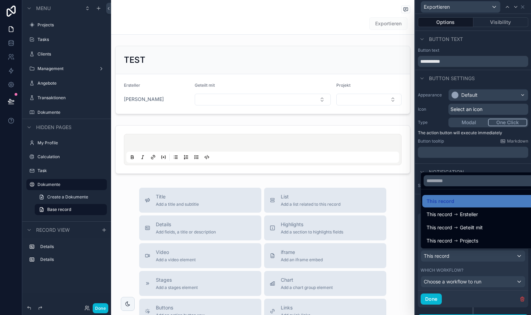
click at [463, 272] on div at bounding box center [473, 157] width 116 height 315
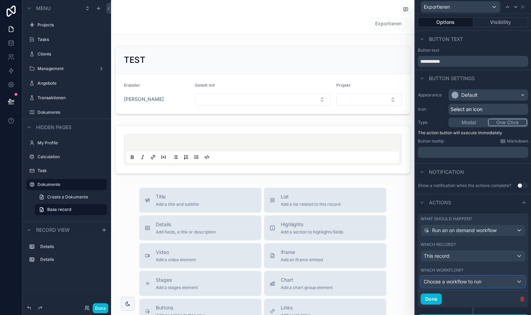
click at [468, 279] on span "Choose a workflow to run" at bounding box center [453, 282] width 58 height 6
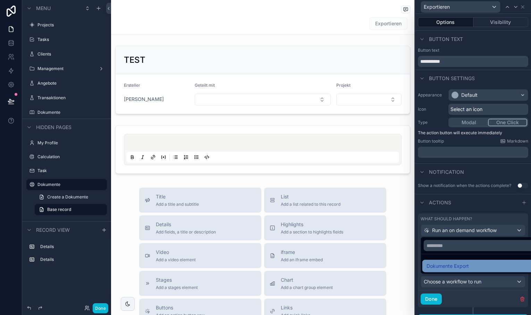
click at [463, 268] on span "Dokumente Export" at bounding box center [448, 266] width 42 height 8
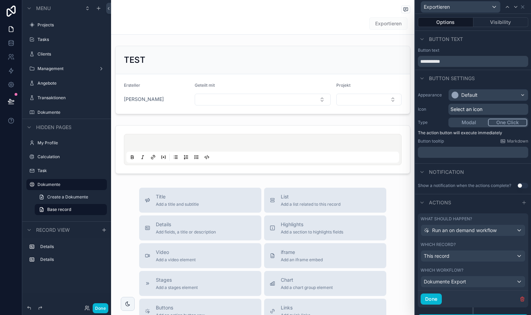
scroll to position [10, 0]
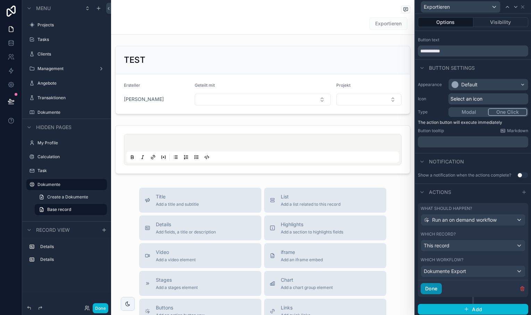
click at [432, 286] on button "Done" at bounding box center [431, 288] width 21 height 11
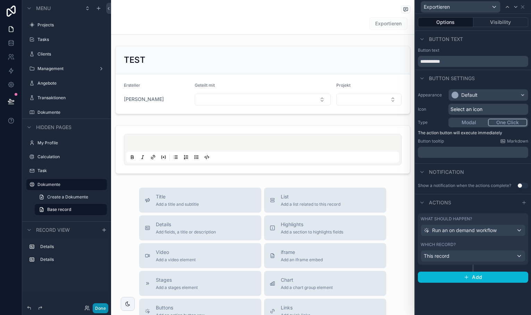
click at [102, 307] on button "Done" at bounding box center [101, 308] width 16 height 10
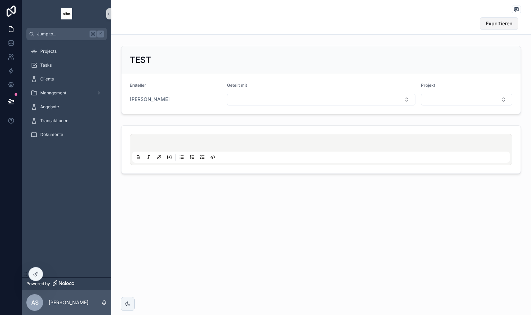
click at [501, 25] on span "Exportieren" at bounding box center [499, 23] width 26 height 7
click at [34, 274] on icon at bounding box center [36, 274] width 6 height 6
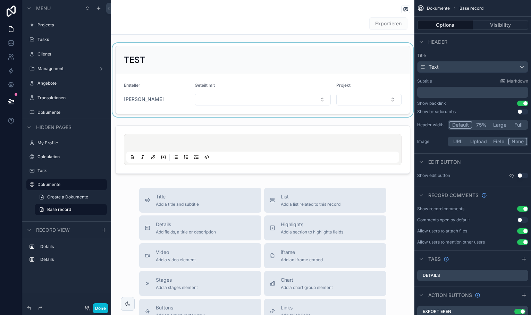
click at [389, 71] on div "scrollable content" at bounding box center [262, 80] width 303 height 74
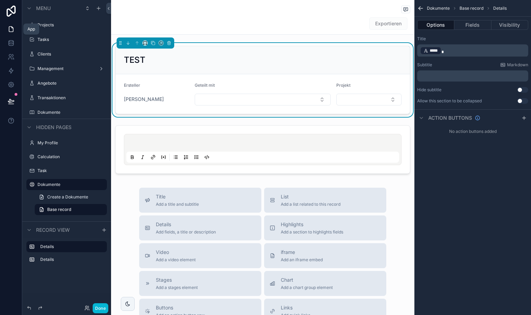
click at [11, 30] on icon at bounding box center [11, 29] width 7 height 7
click at [9, 44] on icon at bounding box center [11, 43] width 7 height 7
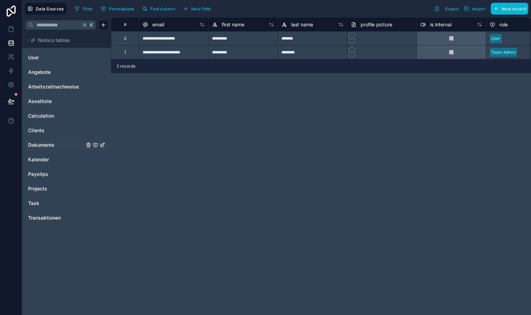
click at [52, 142] on span "Dokumente" at bounding box center [41, 145] width 26 height 7
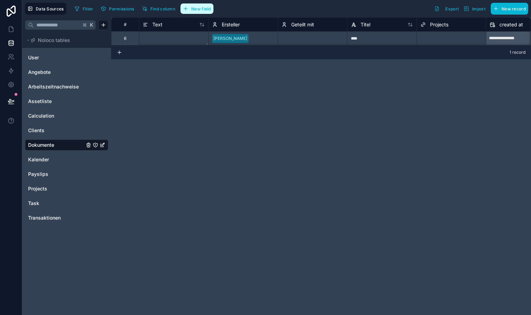
click at [198, 10] on span "New field" at bounding box center [201, 8] width 20 height 5
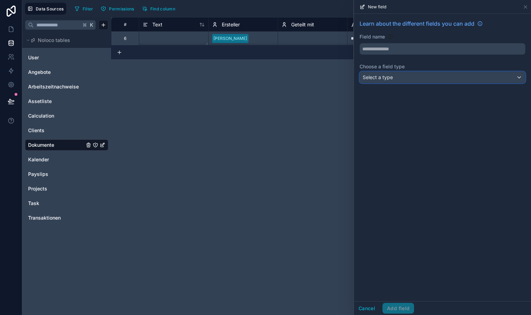
click at [387, 76] on span "Select a type" at bounding box center [378, 77] width 30 height 6
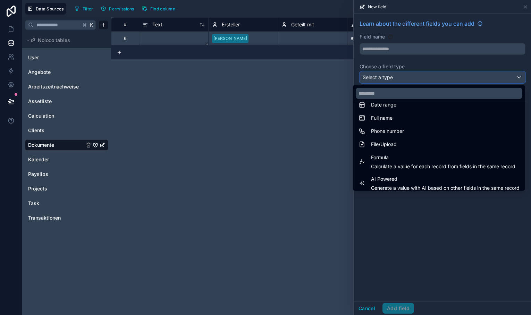
scroll to position [149, 0]
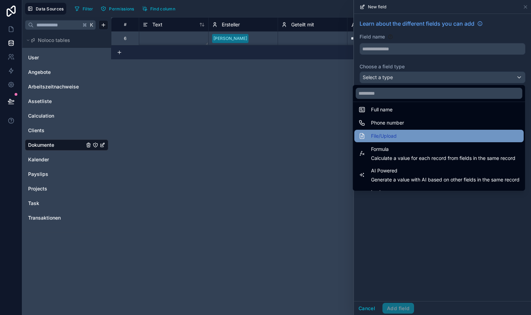
click at [385, 135] on span "File/Upload" at bounding box center [384, 136] width 26 height 8
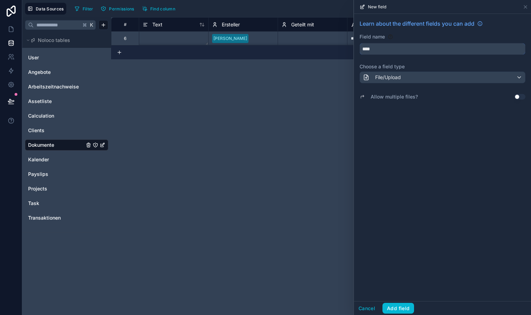
click at [374, 49] on input "****" at bounding box center [442, 48] width 165 height 11
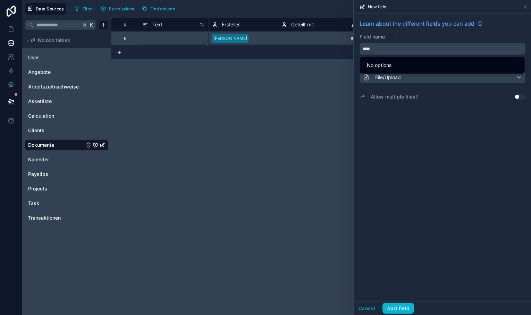
click at [360, 43] on button "***" at bounding box center [443, 49] width 166 height 12
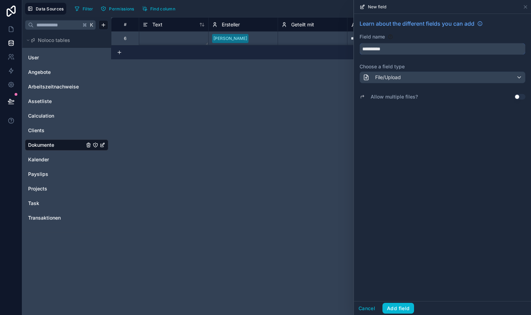
type input "**********"
click at [518, 99] on button "Use setting" at bounding box center [519, 97] width 11 height 6
click at [396, 307] on button "Add field" at bounding box center [398, 308] width 32 height 11
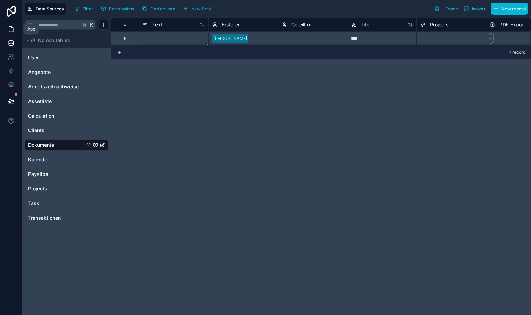
click at [9, 30] on icon at bounding box center [11, 29] width 7 height 7
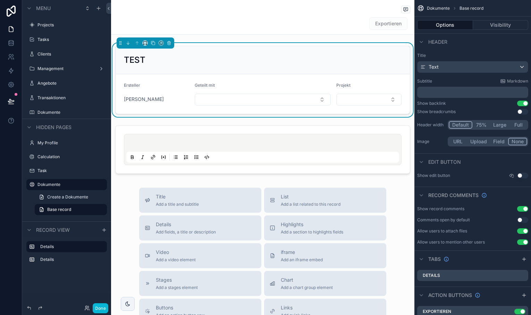
click at [343, 61] on div "TEST" at bounding box center [263, 59] width 278 height 11
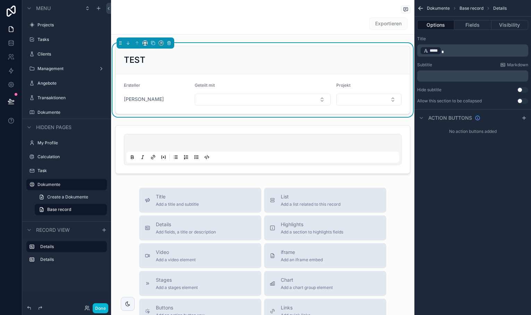
click at [333, 86] on form "Ersteller [PERSON_NAME] Geteilt mit Projekt" at bounding box center [263, 94] width 294 height 40
click at [468, 26] on button "Fields" at bounding box center [472, 25] width 37 height 10
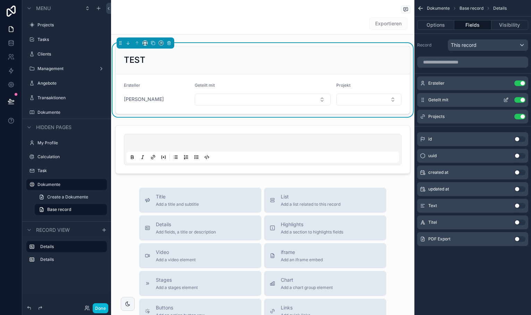
click at [507, 97] on icon "scrollable content" at bounding box center [506, 100] width 6 height 6
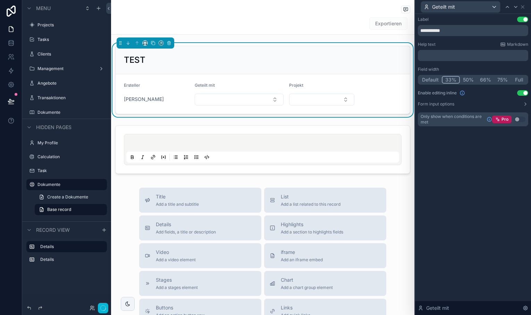
click at [453, 78] on button "33%" at bounding box center [451, 80] width 18 height 8
click at [524, 6] on icon at bounding box center [522, 7] width 3 height 3
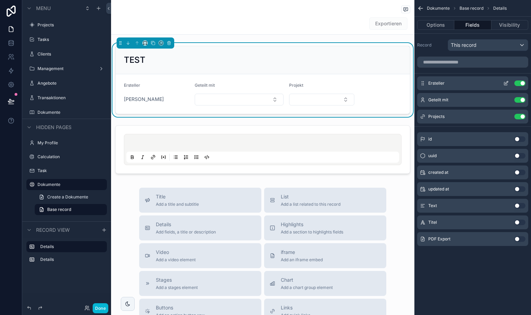
click at [505, 82] on icon "scrollable content" at bounding box center [506, 84] width 6 height 6
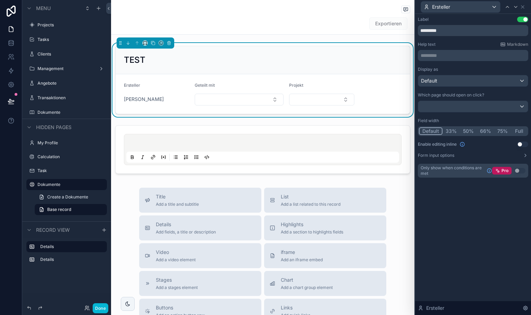
click at [452, 129] on button "33%" at bounding box center [451, 131] width 17 height 8
click at [431, 128] on button "Default" at bounding box center [431, 131] width 24 height 8
click at [523, 8] on icon at bounding box center [523, 7] width 6 height 6
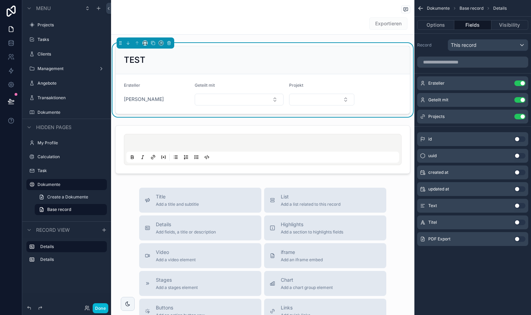
click at [519, 237] on button "Use setting" at bounding box center [519, 239] width 11 height 6
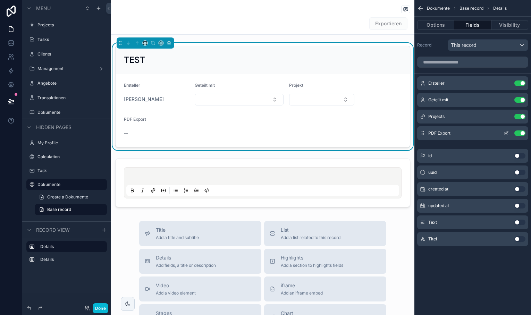
click at [506, 132] on icon "scrollable content" at bounding box center [506, 134] width 6 height 6
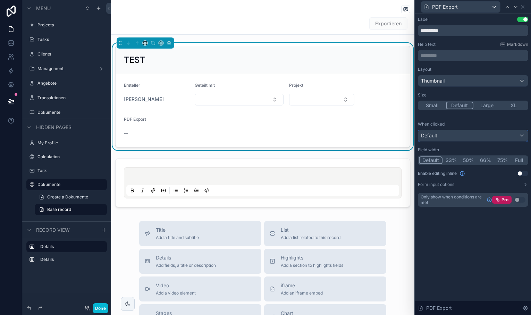
click at [465, 137] on div "Default" at bounding box center [473, 135] width 110 height 11
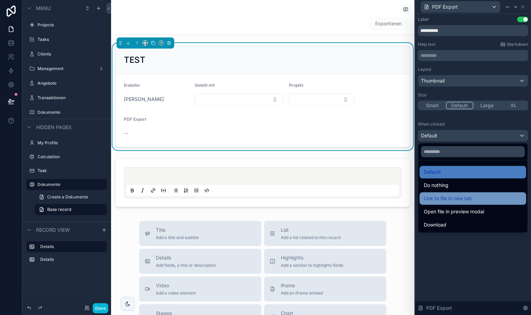
click at [460, 200] on span "Link to file in new tab" at bounding box center [448, 198] width 48 height 8
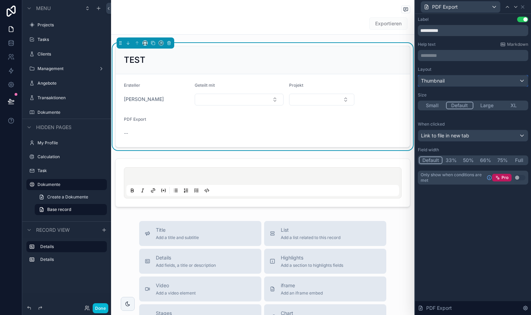
click at [492, 82] on div "Thumbnail" at bounding box center [473, 80] width 110 height 11
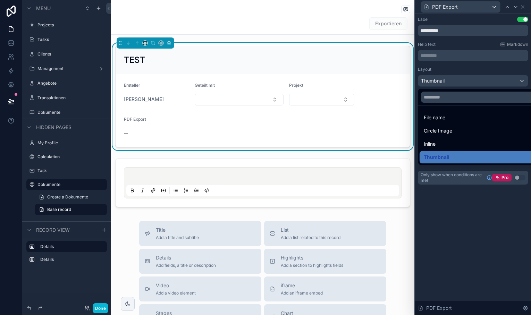
click at [494, 76] on div at bounding box center [473, 157] width 116 height 315
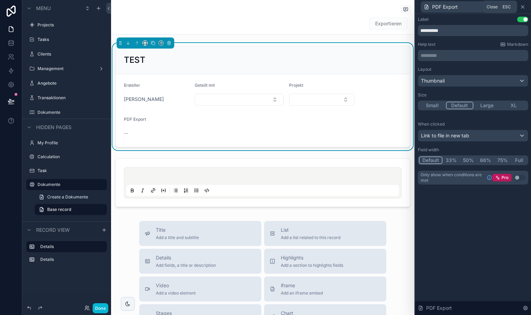
click at [523, 6] on icon at bounding box center [522, 7] width 3 height 3
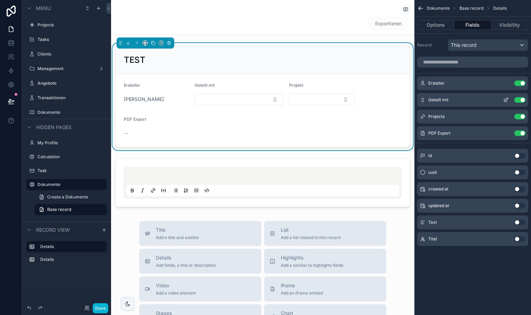
click at [506, 100] on icon "scrollable content" at bounding box center [506, 99] width 3 height 3
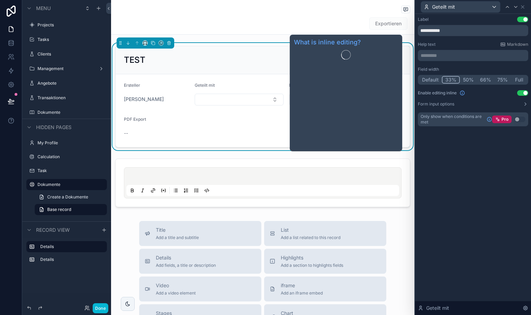
click at [434, 78] on button "Default" at bounding box center [430, 80] width 23 height 8
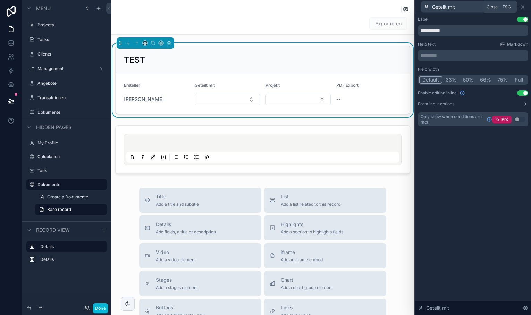
click at [523, 7] on icon at bounding box center [523, 7] width 6 height 6
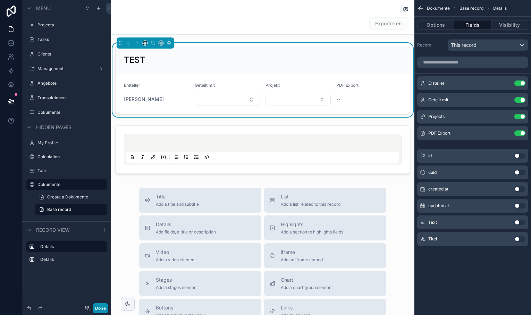
click at [100, 307] on button "Done" at bounding box center [101, 308] width 16 height 10
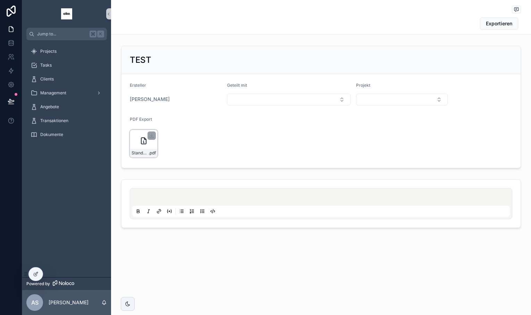
click at [142, 145] on div "Standard-Dokument .pdf" at bounding box center [144, 144] width 28 height 28
click at [145, 149] on div "Standard-Dokument .pdf" at bounding box center [143, 153] width 27 height 8
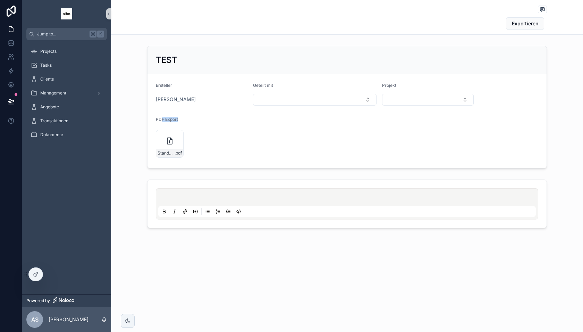
drag, startPoint x: 182, startPoint y: 120, endPoint x: 161, endPoint y: 119, distance: 20.5
click at [161, 119] on div "PDF Export" at bounding box center [202, 121] width 92 height 8
click at [161, 119] on span "PDF Export" at bounding box center [167, 119] width 22 height 5
click at [174, 195] on p "scrollable content" at bounding box center [349, 198] width 378 height 7
click at [520, 25] on span "Exportieren" at bounding box center [525, 23] width 26 height 7
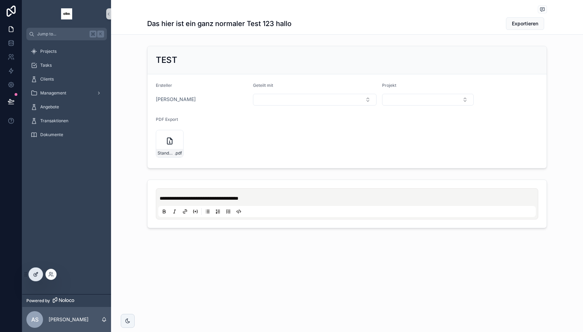
click at [40, 271] on div at bounding box center [36, 274] width 14 height 13
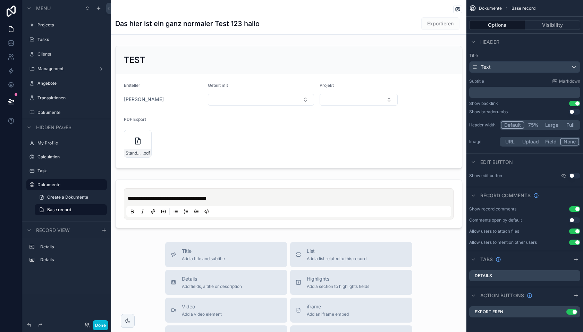
click at [247, 20] on h1 "Das hier ist ein ganz normaler Test 123 hallo" at bounding box center [187, 24] width 144 height 10
click at [328, 41] on div "**********" at bounding box center [288, 272] width 355 height 545
click at [514, 67] on div "Text" at bounding box center [525, 66] width 110 height 11
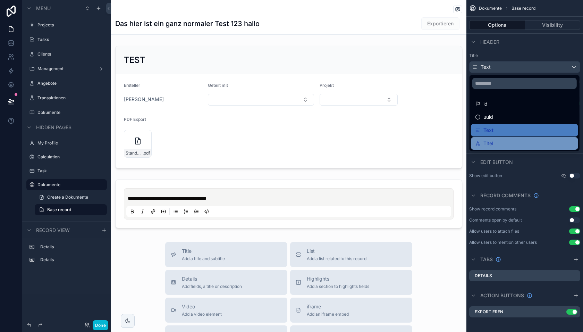
click at [498, 142] on div "Titel" at bounding box center [524, 143] width 99 height 8
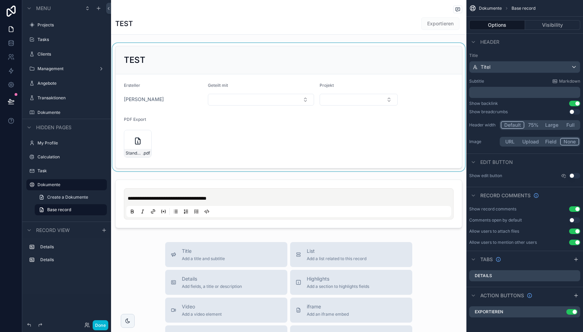
click at [202, 58] on div "scrollable content" at bounding box center [288, 107] width 355 height 128
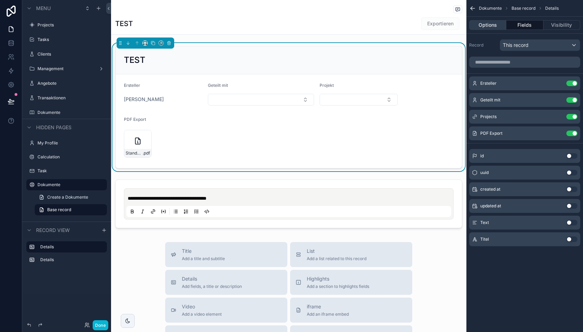
click at [491, 23] on button "Options" at bounding box center [487, 25] width 37 height 10
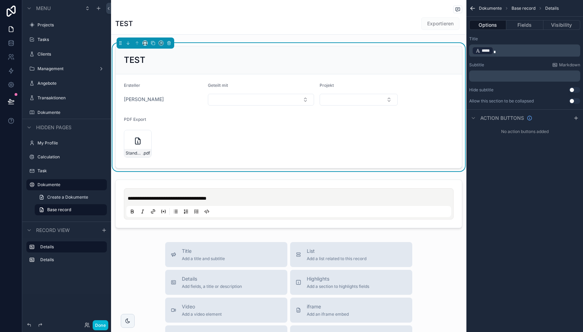
click at [518, 50] on p "﻿ ***** ﻿" at bounding box center [525, 51] width 107 height 10
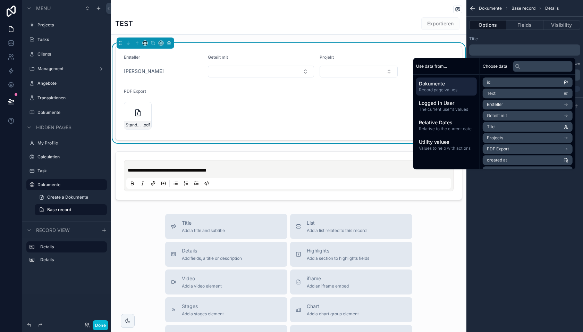
click at [357, 36] on div "**********" at bounding box center [288, 258] width 355 height 516
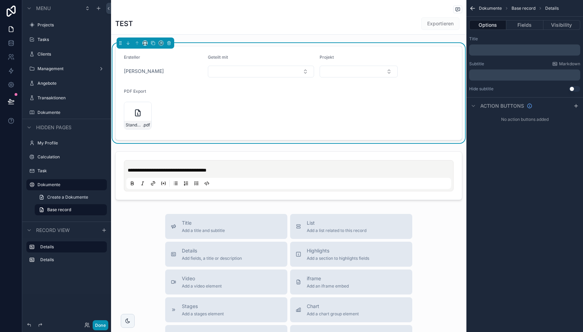
click at [102, 315] on button "Done" at bounding box center [101, 325] width 16 height 10
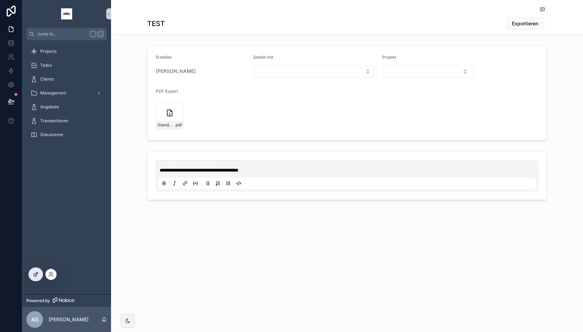
click at [35, 272] on icon at bounding box center [36, 274] width 6 height 6
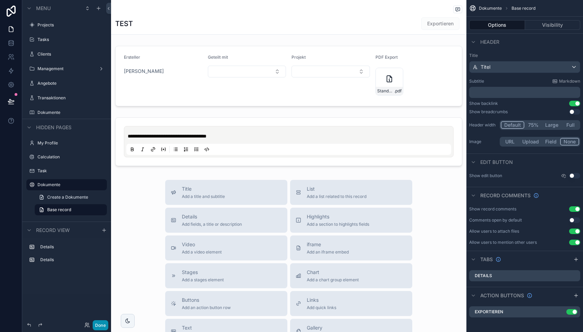
click at [98, 315] on button "Done" at bounding box center [101, 325] width 16 height 10
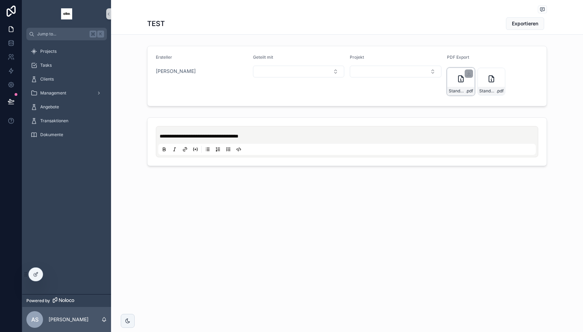
click at [460, 86] on div "Standard-Dokument .pdf" at bounding box center [461, 82] width 28 height 28
click at [491, 87] on div "Standard-Dokument .pdf" at bounding box center [491, 91] width 27 height 8
click at [38, 274] on div at bounding box center [36, 274] width 14 height 13
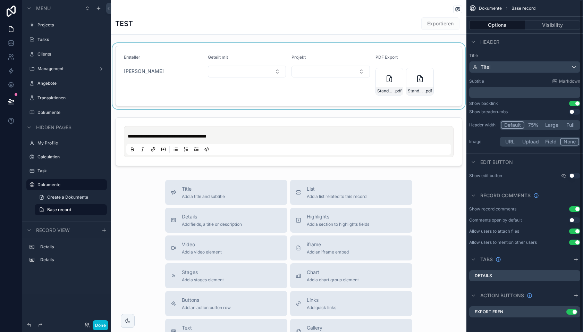
click at [445, 81] on div "scrollable content" at bounding box center [288, 76] width 355 height 66
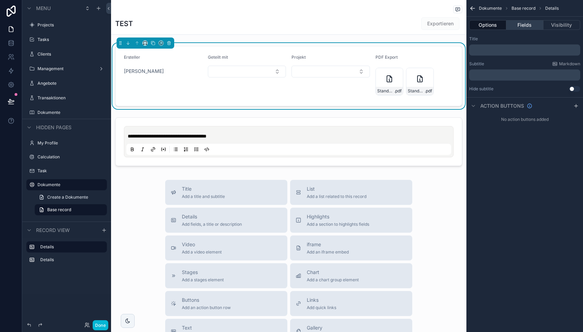
click at [523, 24] on button "Fields" at bounding box center [524, 25] width 37 height 10
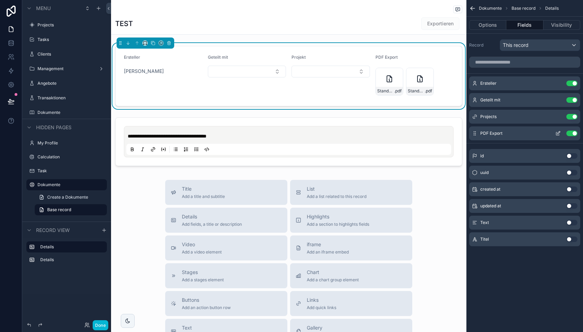
click at [558, 132] on icon "scrollable content" at bounding box center [558, 134] width 6 height 6
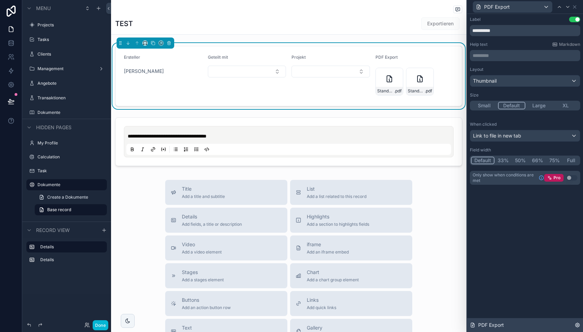
click at [576, 326] on icon at bounding box center [578, 325] width 6 height 6
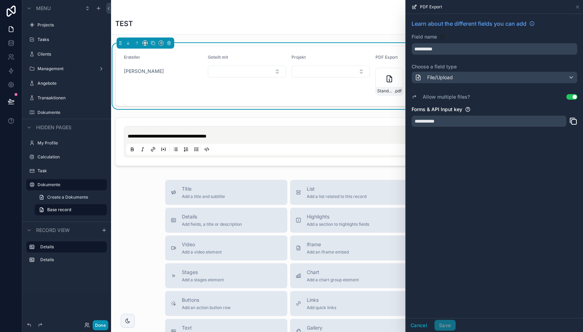
click at [98, 327] on button "Done" at bounding box center [101, 325] width 16 height 10
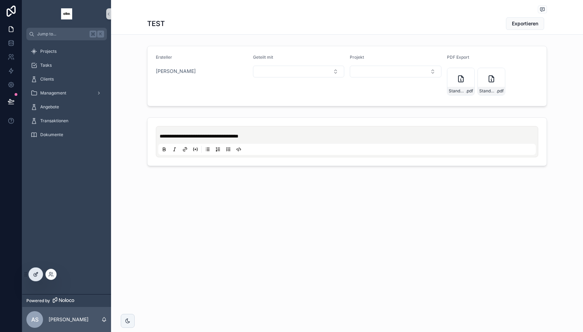
click at [36, 273] on icon at bounding box center [36, 273] width 3 height 3
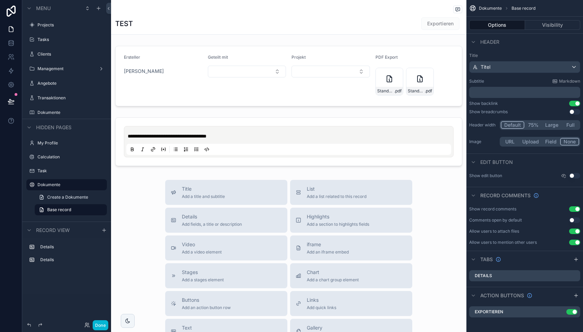
click at [397, 24] on div "TEST Exportieren" at bounding box center [288, 23] width 347 height 13
click at [576, 292] on icon "scrollable content" at bounding box center [576, 293] width 0 height 3
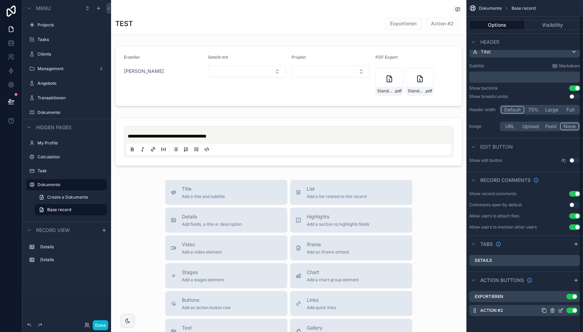
click at [559, 309] on icon "scrollable content" at bounding box center [561, 311] width 6 height 6
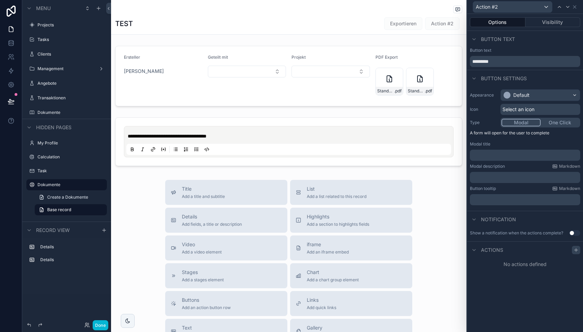
click at [575, 250] on icon at bounding box center [576, 250] width 6 height 6
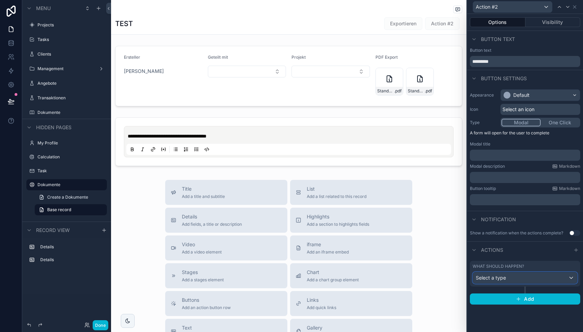
click at [502, 281] on div "Select a type" at bounding box center [525, 277] width 104 height 11
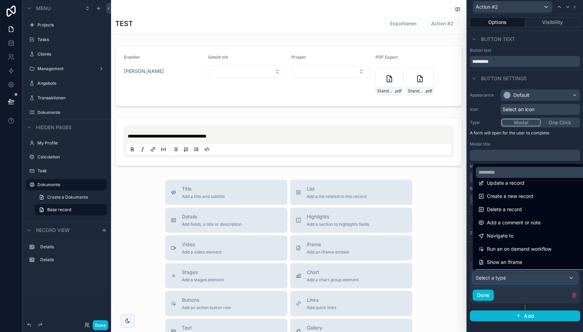
scroll to position [0, 0]
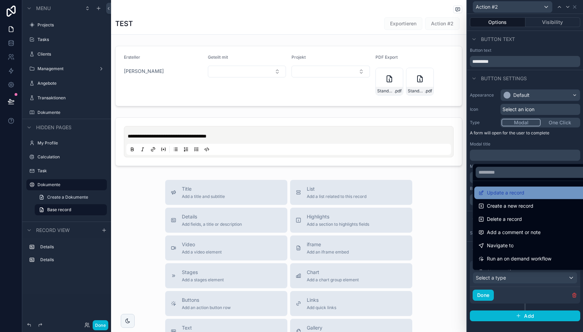
click at [504, 196] on span "Update a record" at bounding box center [505, 192] width 37 height 8
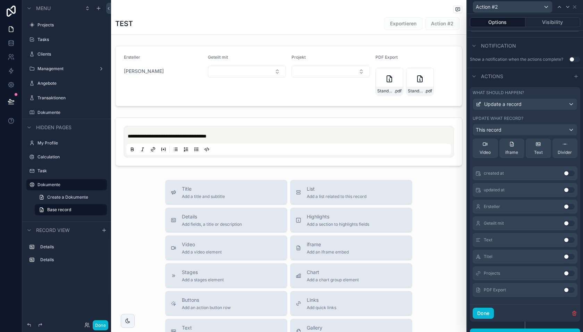
scroll to position [179, 0]
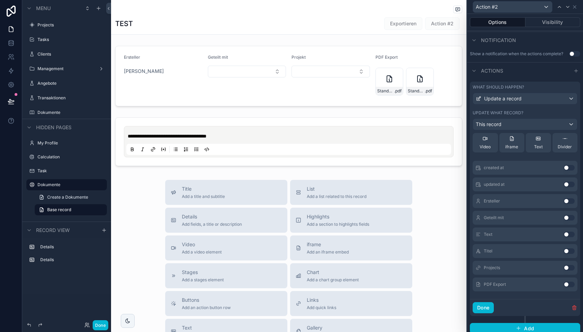
click at [569, 283] on button "Use setting" at bounding box center [569, 284] width 11 height 6
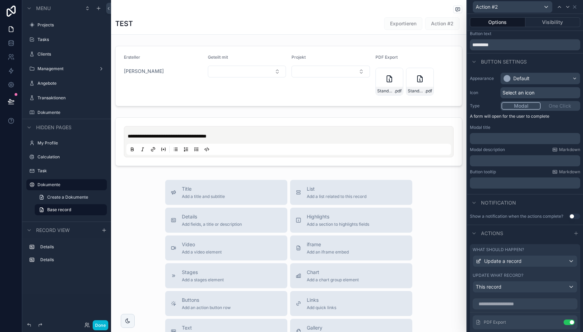
scroll to position [0, 0]
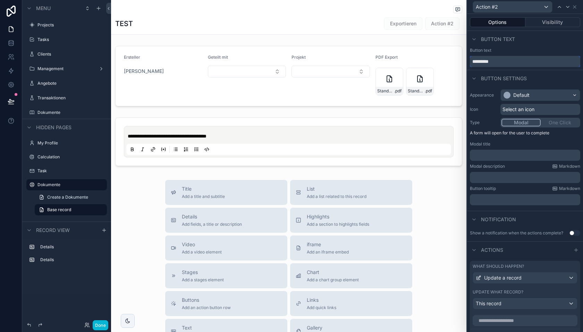
click at [505, 62] on input "*********" at bounding box center [525, 61] width 110 height 11
click at [504, 65] on input "**********" at bounding box center [525, 61] width 110 height 11
click at [497, 61] on input "**********" at bounding box center [525, 61] width 110 height 11
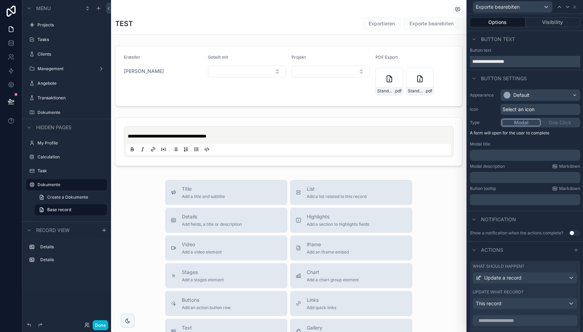
click at [497, 61] on input "**********" at bounding box center [525, 61] width 110 height 11
type input "**********"
click at [102, 325] on button "Done" at bounding box center [101, 325] width 16 height 10
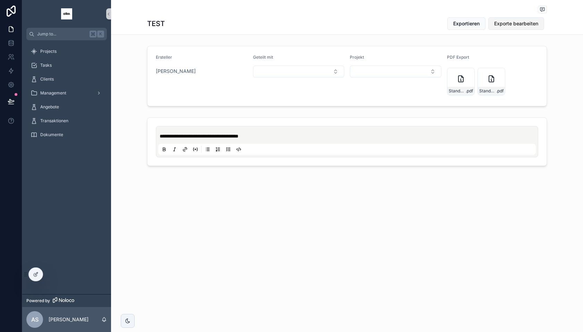
click at [511, 24] on span "Exporte bearbeiten" at bounding box center [516, 23] width 44 height 7
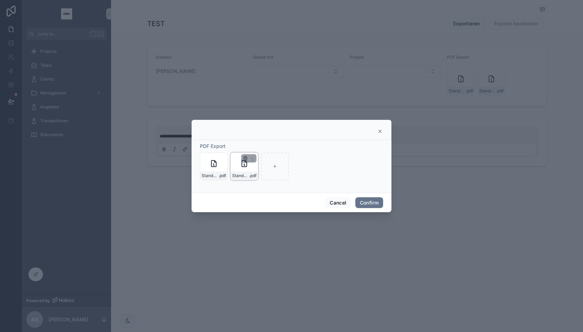
click at [245, 158] on icon "button" at bounding box center [245, 158] width 0 height 1
click at [260, 146] on icon "button" at bounding box center [261, 146] width 6 height 6
click at [215, 156] on icon "button" at bounding box center [214, 156] width 1 height 1
click at [229, 145] on icon "button" at bounding box center [229, 145] width 0 height 1
click at [372, 201] on button "Confirm" at bounding box center [369, 202] width 28 height 11
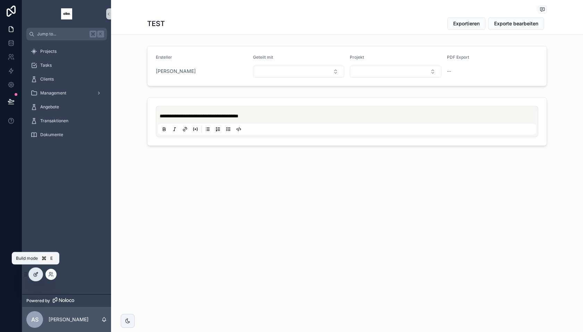
click at [34, 275] on icon at bounding box center [36, 274] width 6 height 6
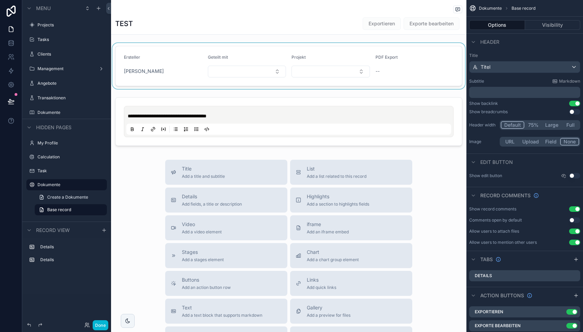
click at [255, 50] on div "scrollable content" at bounding box center [288, 66] width 355 height 46
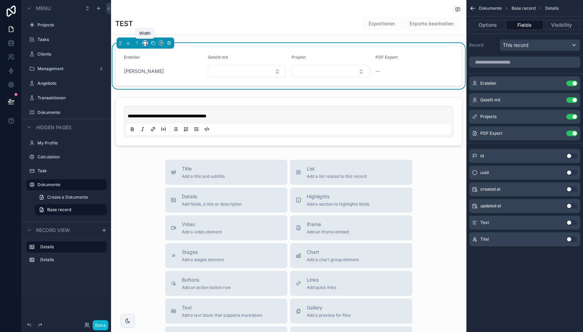
click at [145, 43] on icon "scrollable content" at bounding box center [145, 43] width 5 height 5
click at [160, 119] on div "75%" at bounding box center [159, 121] width 22 height 8
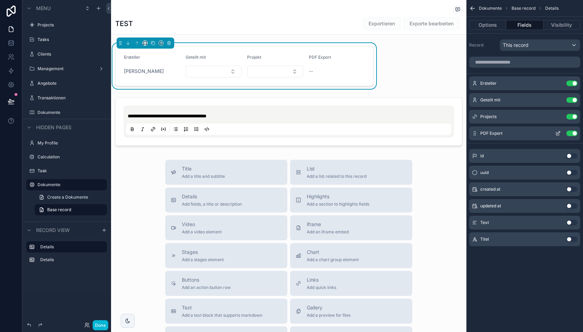
click at [574, 131] on button "Use setting" at bounding box center [571, 134] width 11 height 6
click at [212, 203] on span "Add fields, a title or description" at bounding box center [212, 204] width 60 height 6
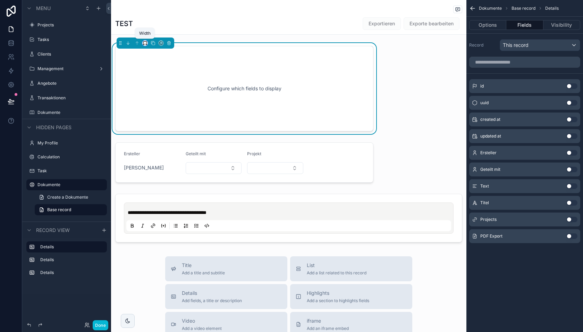
click at [144, 42] on icon "scrollable content" at bounding box center [145, 43] width 5 height 5
click at [156, 79] on span "33%" at bounding box center [153, 82] width 11 height 8
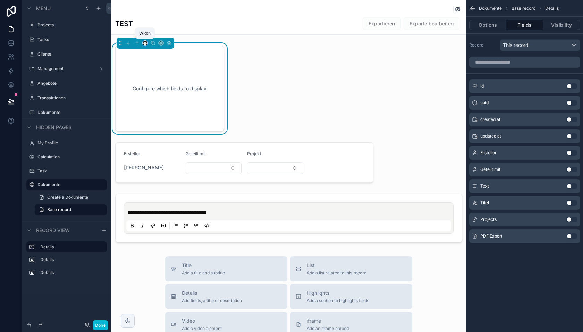
click at [143, 41] on icon "scrollable content" at bounding box center [145, 43] width 5 height 5
click at [152, 66] on span "25%" at bounding box center [153, 69] width 11 height 8
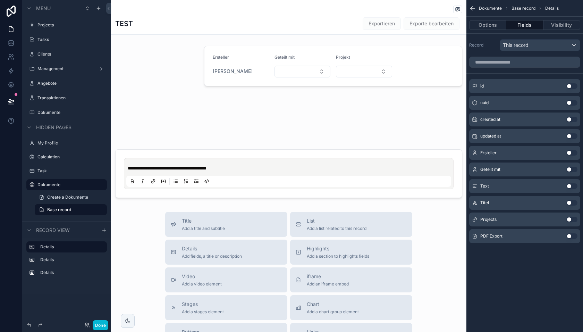
drag, startPoint x: 120, startPoint y: 43, endPoint x: 151, endPoint y: 48, distance: 32.0
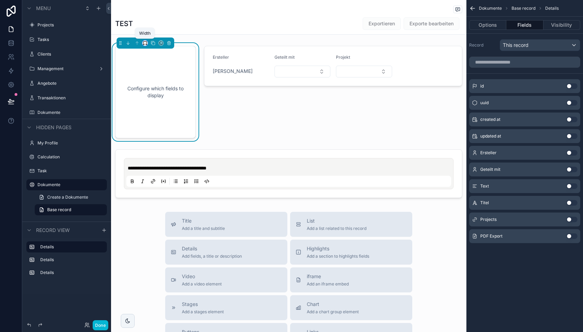
click at [145, 43] on icon "scrollable content" at bounding box center [145, 43] width 5 height 5
click at [145, 43] on div "scrollable content" at bounding box center [291, 166] width 583 height 332
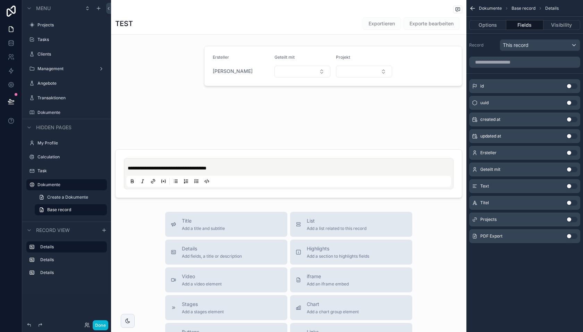
drag, startPoint x: 120, startPoint y: 43, endPoint x: 127, endPoint y: 43, distance: 6.9
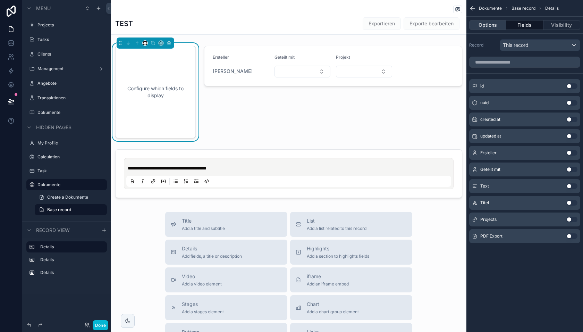
click at [486, 25] on button "Options" at bounding box center [487, 25] width 37 height 10
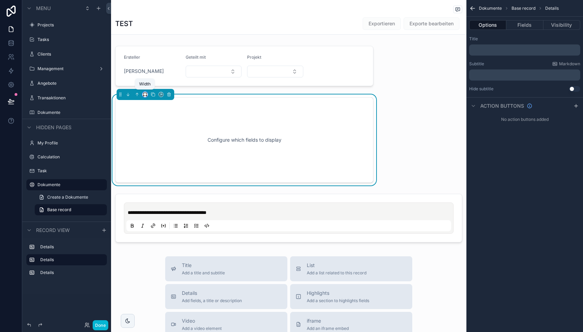
click at [144, 94] on icon "scrollable content" at bounding box center [145, 94] width 5 height 5
click at [155, 121] on span "25%" at bounding box center [153, 119] width 11 height 8
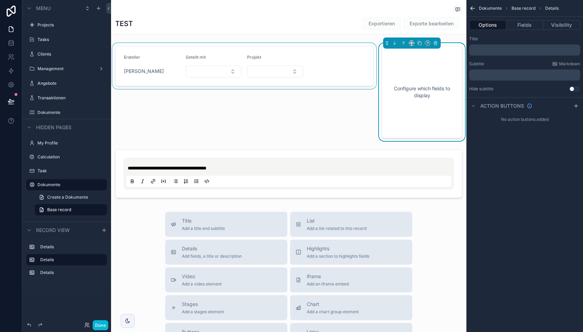
click at [343, 111] on div "scrollable content" at bounding box center [244, 92] width 267 height 98
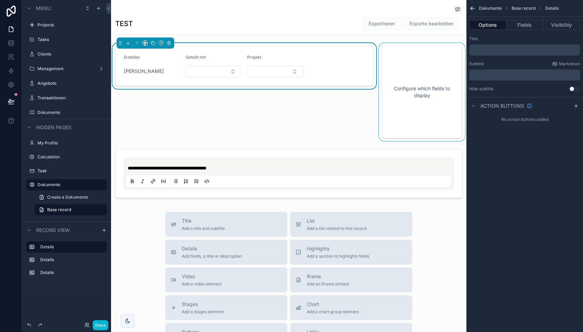
click at [403, 97] on div "scrollable content" at bounding box center [422, 92] width 89 height 98
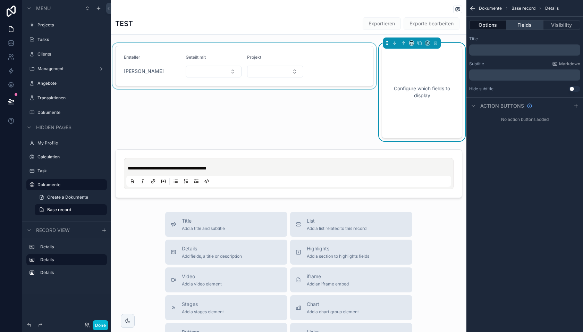
click at [522, 28] on button "Fields" at bounding box center [524, 25] width 37 height 10
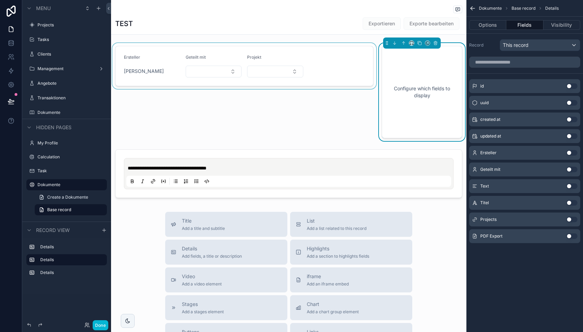
click at [569, 234] on button "Use setting" at bounding box center [571, 236] width 11 height 6
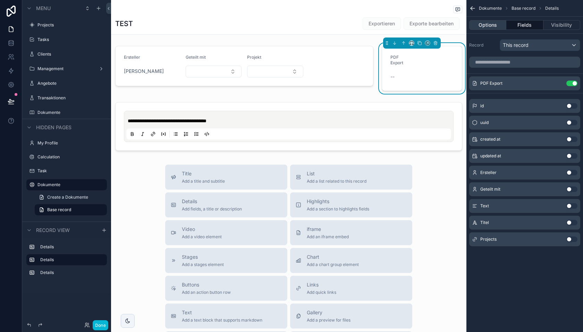
click at [487, 25] on button "Options" at bounding box center [487, 25] width 37 height 10
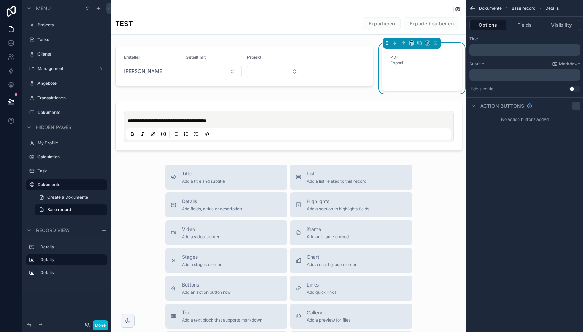
click at [575, 106] on icon "scrollable content" at bounding box center [575, 106] width 3 height 0
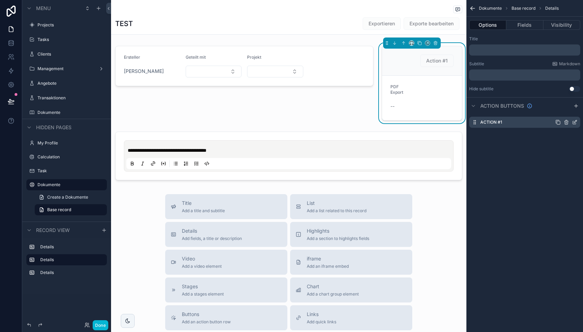
click at [573, 122] on icon "scrollable content" at bounding box center [574, 122] width 3 height 3
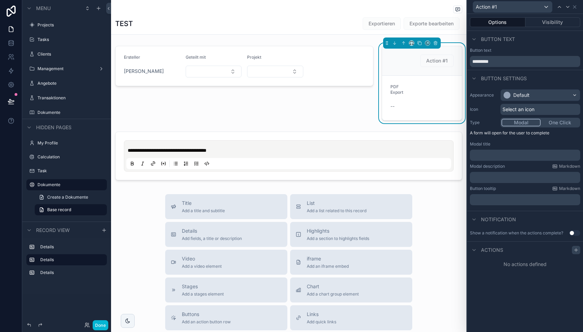
click at [578, 249] on icon at bounding box center [576, 250] width 6 height 6
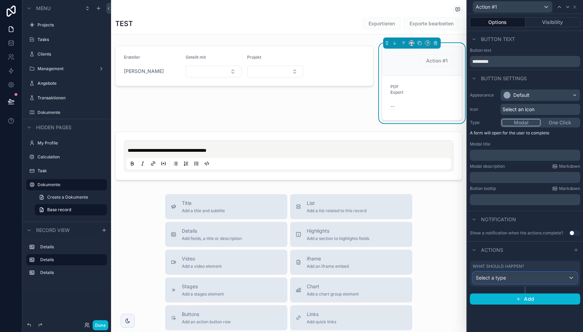
click at [514, 279] on div "Select a type" at bounding box center [525, 277] width 104 height 11
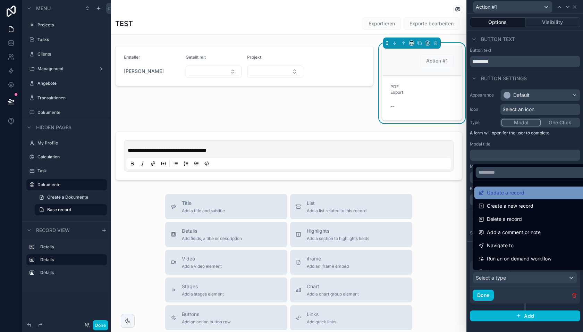
click at [512, 193] on span "Update a record" at bounding box center [505, 192] width 37 height 8
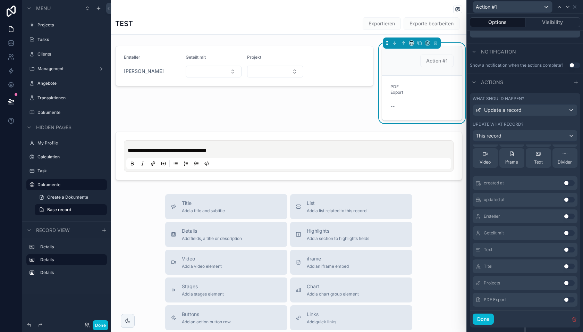
scroll to position [46, 0]
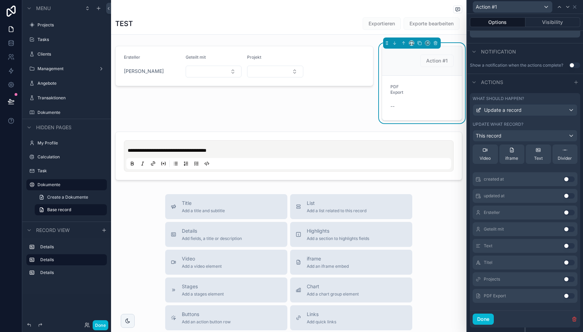
click at [566, 293] on button "Use setting" at bounding box center [569, 296] width 11 height 6
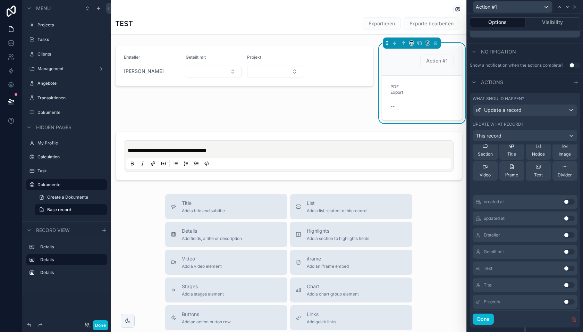
scroll to position [0, 0]
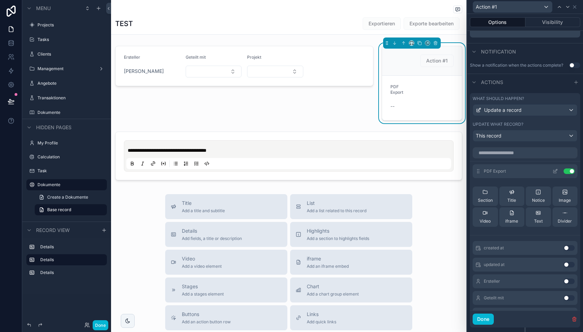
click at [555, 171] on icon at bounding box center [556, 171] width 6 height 6
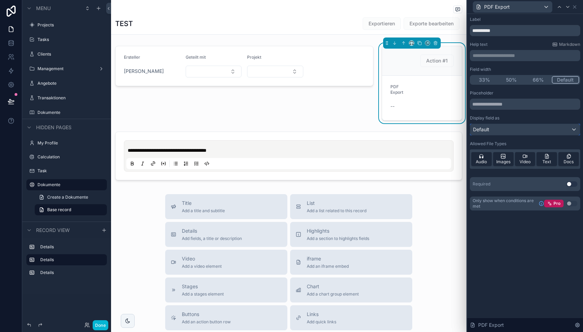
click at [531, 129] on div "Default" at bounding box center [525, 129] width 110 height 11
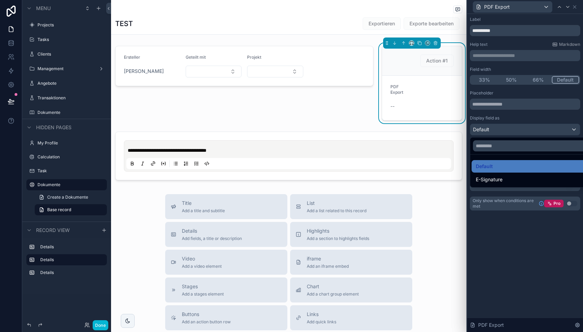
click at [529, 129] on div at bounding box center [525, 166] width 116 height 332
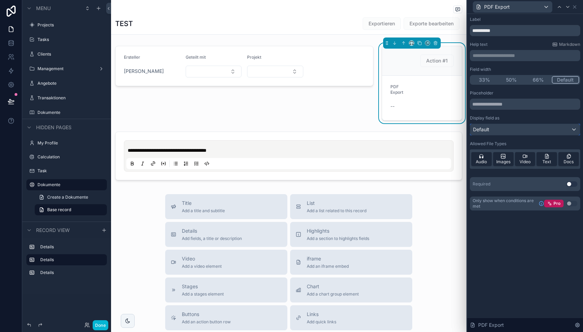
click at [485, 130] on span "Default" at bounding box center [481, 129] width 16 height 7
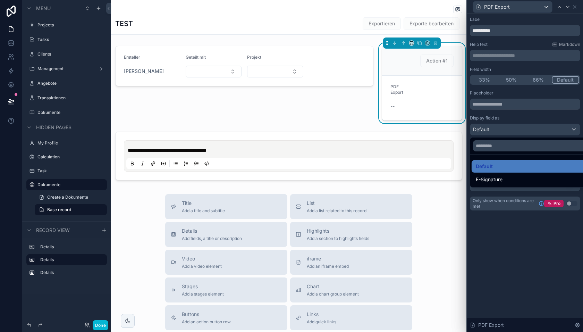
click at [486, 129] on div at bounding box center [525, 166] width 116 height 332
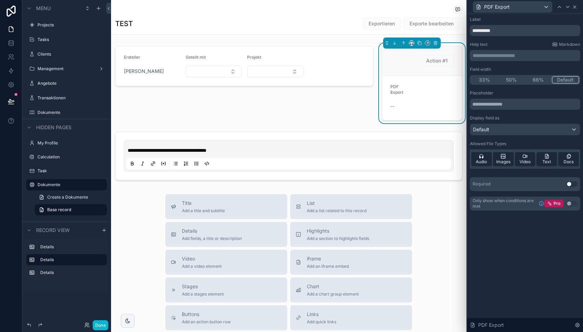
click at [574, 6] on icon at bounding box center [575, 7] width 6 height 6
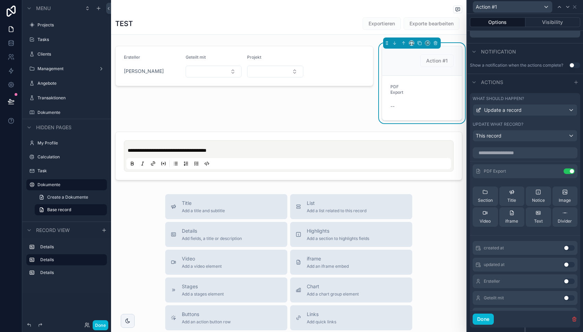
click at [417, 58] on div "Action #1" at bounding box center [421, 60] width 63 height 12
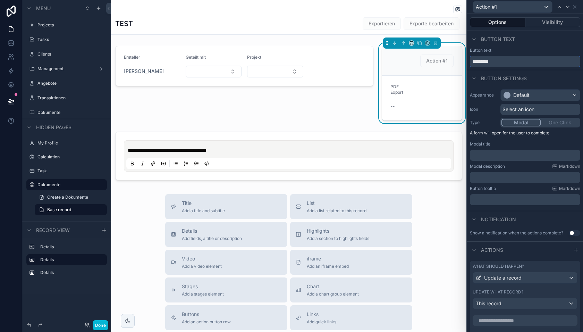
click at [496, 64] on input "*********" at bounding box center [525, 61] width 110 height 11
click at [523, 44] on div "Button text" at bounding box center [525, 39] width 116 height 17
drag, startPoint x: 492, startPoint y: 61, endPoint x: 455, endPoint y: 61, distance: 36.8
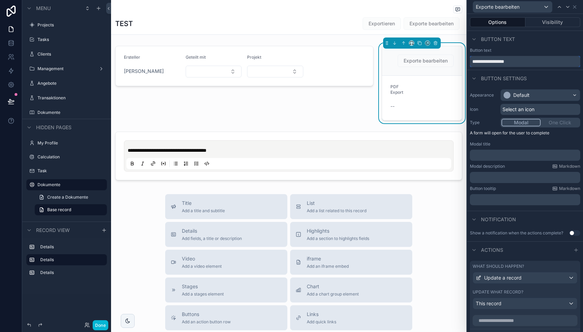
click at [455, 61] on div "**********" at bounding box center [291, 166] width 583 height 332
type input "**********"
click at [310, 111] on div "scrollable content" at bounding box center [244, 83] width 267 height 80
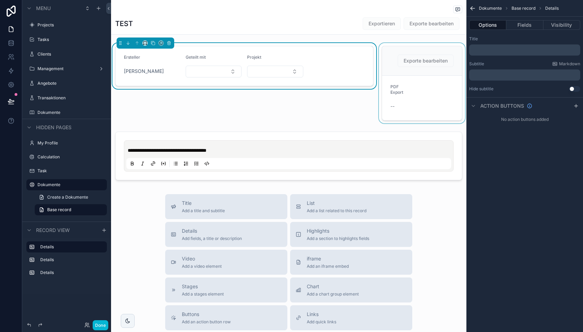
click at [407, 96] on div "scrollable content" at bounding box center [422, 83] width 89 height 80
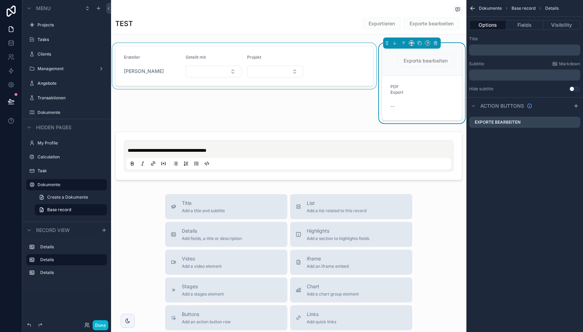
click at [330, 65] on div "scrollable content" at bounding box center [244, 83] width 267 height 80
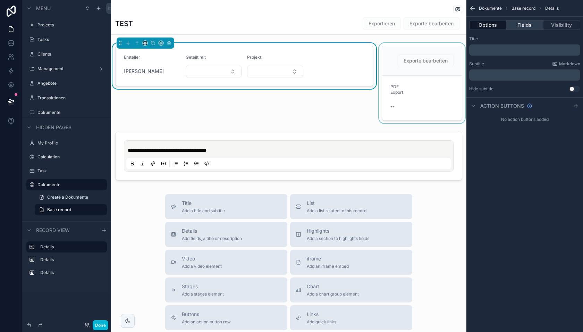
click at [518, 25] on button "Fields" at bounding box center [524, 25] width 37 height 10
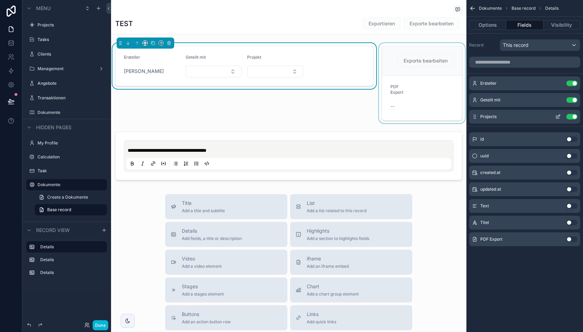
click at [557, 116] on icon "scrollable content" at bounding box center [558, 116] width 3 height 3
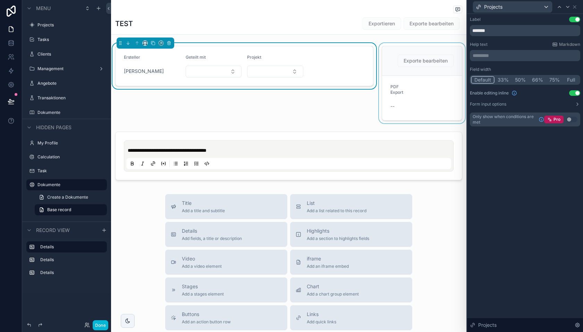
click at [519, 78] on button "50%" at bounding box center [520, 80] width 17 height 8
click at [536, 78] on button "66%" at bounding box center [537, 80] width 17 height 8
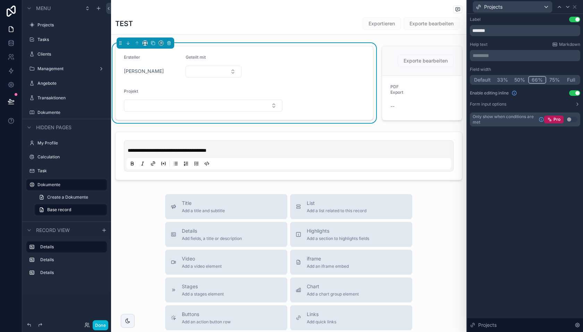
click at [283, 68] on form "Ersteller [PERSON_NAME] Geteilt mit Projekt" at bounding box center [245, 83] width 258 height 74
click at [575, 4] on icon at bounding box center [575, 7] width 6 height 6
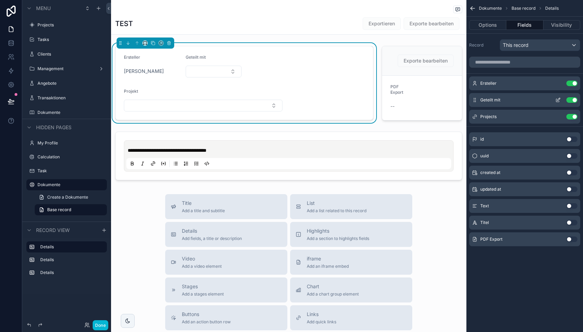
click at [556, 99] on icon "scrollable content" at bounding box center [557, 100] width 3 height 3
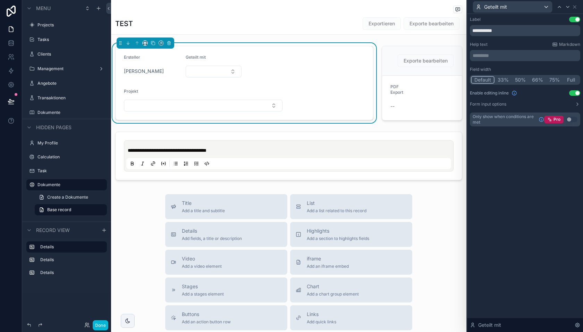
click at [520, 81] on button "50%" at bounding box center [520, 80] width 17 height 8
click at [573, 6] on icon at bounding box center [575, 7] width 6 height 6
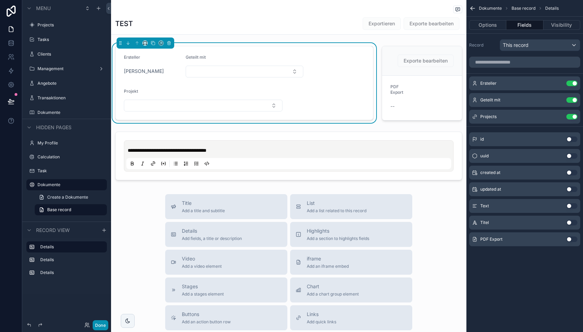
click at [99, 327] on button "Done" at bounding box center [101, 325] width 16 height 10
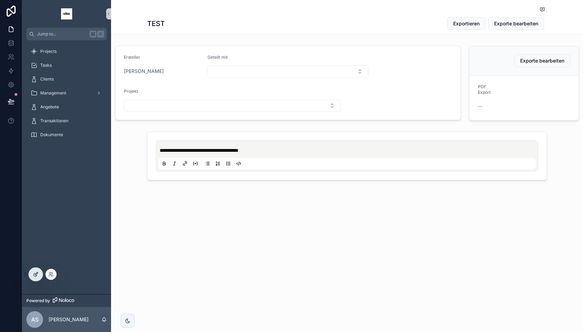
click at [37, 275] on icon at bounding box center [36, 274] width 6 height 6
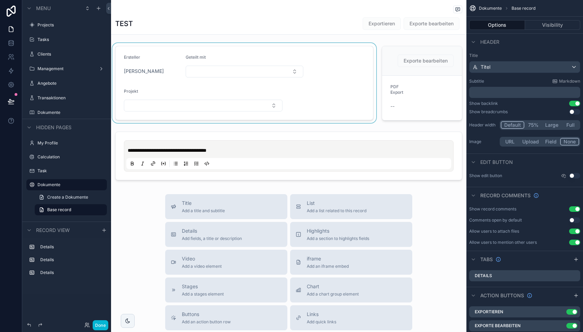
click at [355, 91] on div "scrollable content" at bounding box center [244, 83] width 267 height 80
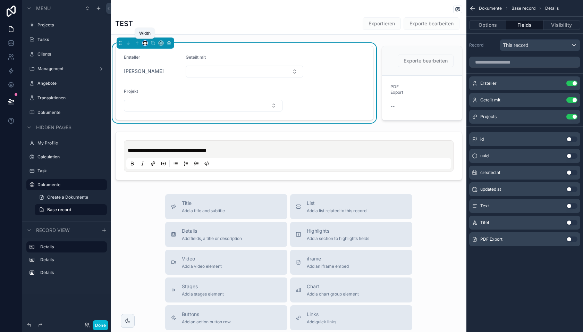
click at [146, 43] on icon "scrollable content" at bounding box center [145, 43] width 5 height 5
click at [155, 106] on span "66%" at bounding box center [153, 108] width 11 height 8
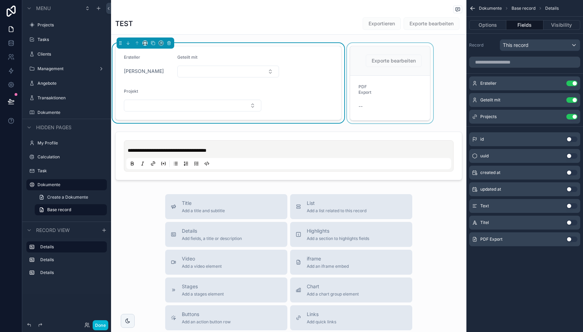
click at [376, 57] on div "scrollable content" at bounding box center [390, 83] width 89 height 80
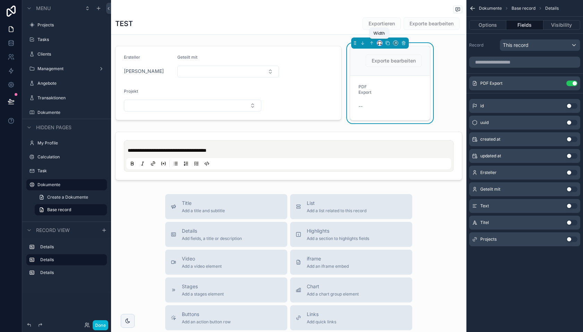
click at [379, 42] on icon "scrollable content" at bounding box center [379, 43] width 5 height 5
click at [389, 80] on span "33%" at bounding box center [388, 82] width 11 height 8
click at [99, 325] on button "Done" at bounding box center [101, 325] width 16 height 10
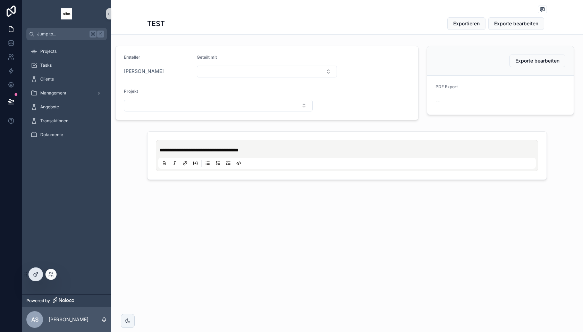
click at [37, 273] on icon at bounding box center [37, 272] width 1 height 1
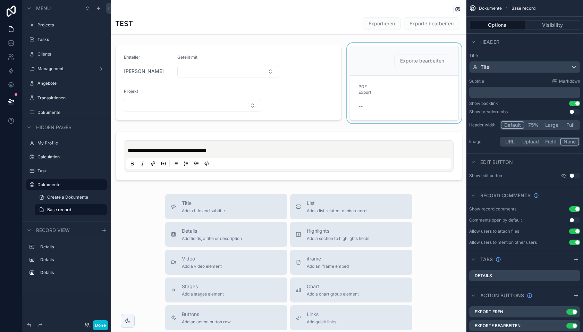
click at [406, 73] on div "scrollable content" at bounding box center [404, 83] width 117 height 80
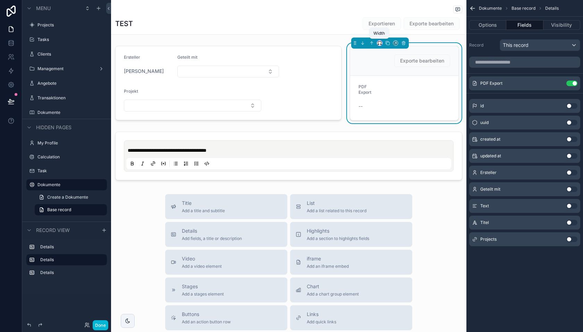
click at [381, 44] on icon "scrollable content" at bounding box center [381, 44] width 1 height 1
click at [393, 66] on span "25%" at bounding box center [388, 69] width 11 height 8
click at [98, 322] on button "Done" at bounding box center [101, 325] width 16 height 10
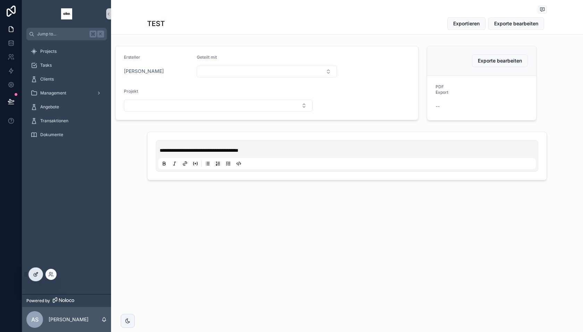
click at [33, 273] on icon at bounding box center [36, 274] width 6 height 6
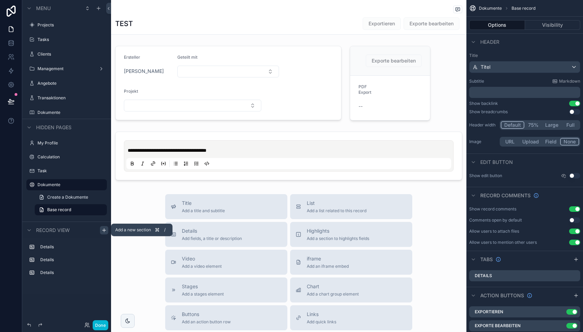
click at [105, 230] on icon "scrollable content" at bounding box center [103, 230] width 3 height 0
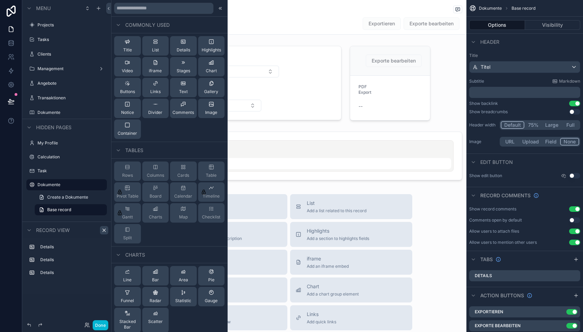
drag, startPoint x: 131, startPoint y: 132, endPoint x: 104, endPoint y: 177, distance: 52.3
click at [104, 177] on div "Commonly used Title List Details Highlights Video iframe Stages Chart Buttons L…" at bounding box center [291, 166] width 583 height 332
click at [127, 118] on div "Title List Details Highlights Video iframe Stages Chart Buttons Links Text Gall…" at bounding box center [169, 87] width 116 height 109
click at [127, 125] on icon at bounding box center [128, 125] width 6 height 6
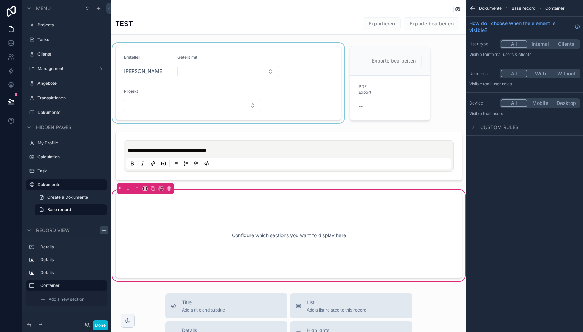
click at [137, 76] on div "scrollable content" at bounding box center [228, 83] width 235 height 80
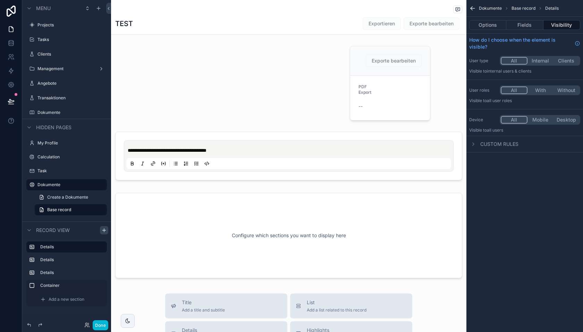
drag, startPoint x: 120, startPoint y: 43, endPoint x: 27, endPoint y: 246, distance: 223.8
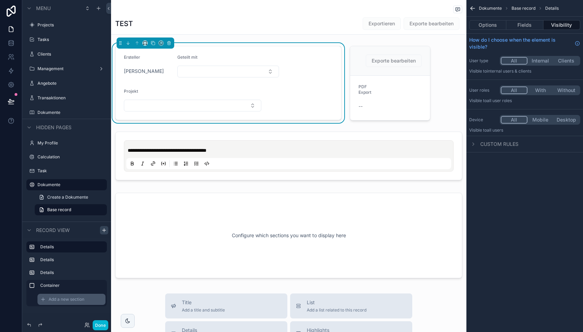
drag, startPoint x: 30, startPoint y: 246, endPoint x: 54, endPoint y: 298, distance: 57.5
click at [54, 298] on span "Add a new section" at bounding box center [67, 299] width 36 height 6
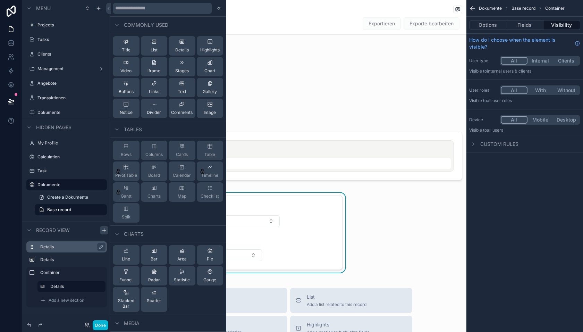
drag, startPoint x: 30, startPoint y: 247, endPoint x: 37, endPoint y: 251, distance: 8.7
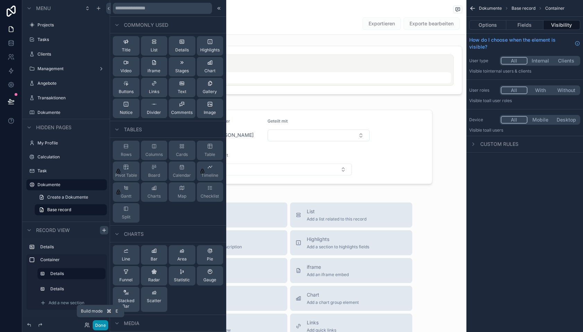
click at [100, 324] on button "Done" at bounding box center [101, 325] width 16 height 10
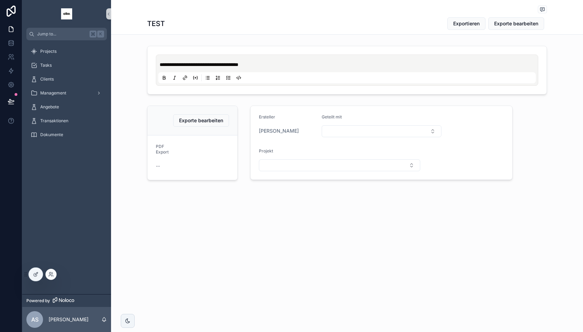
click at [27, 275] on icon at bounding box center [26, 274] width 6 height 6
click at [32, 276] on div at bounding box center [36, 274] width 14 height 13
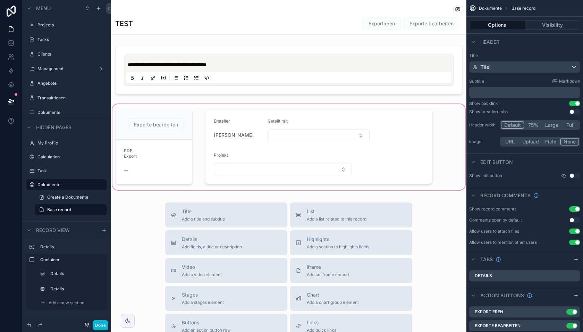
click at [135, 127] on div "scrollable content" at bounding box center [288, 147] width 355 height 89
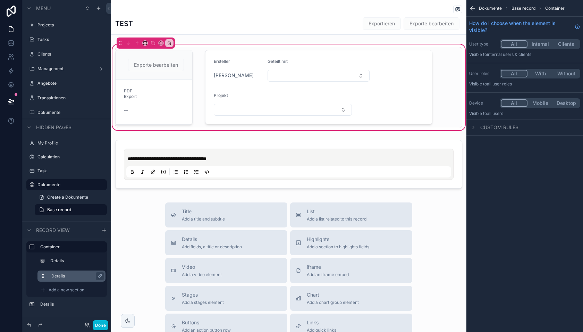
click at [56, 277] on label "Details" at bounding box center [75, 276] width 49 height 6
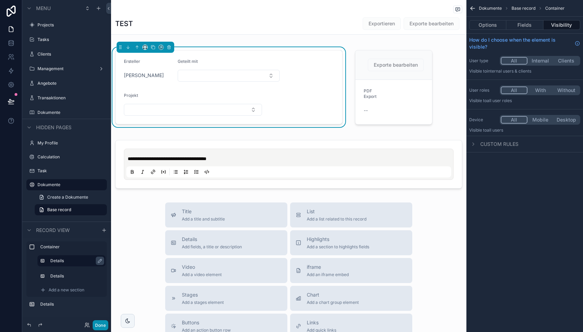
click at [98, 326] on button "Done" at bounding box center [101, 325] width 16 height 10
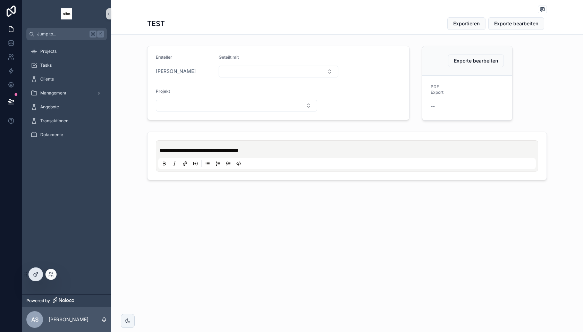
click at [33, 276] on icon at bounding box center [36, 274] width 6 height 6
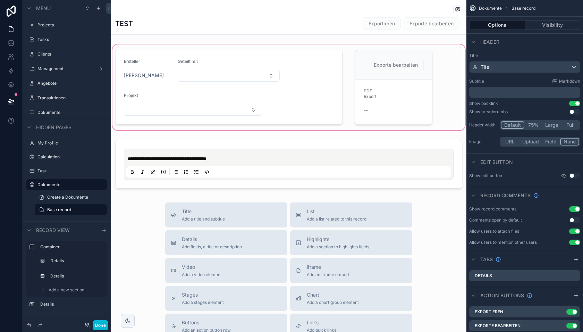
click at [430, 93] on div "scrollable content" at bounding box center [288, 87] width 355 height 89
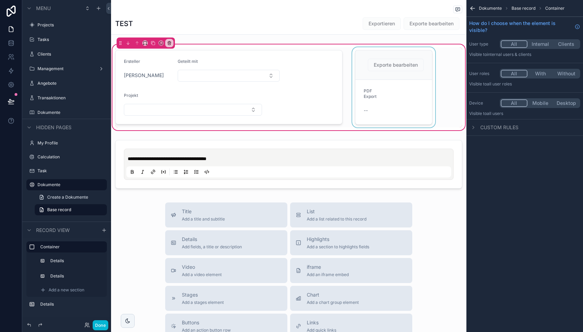
click at [410, 95] on div "scrollable content" at bounding box center [394, 87] width 86 height 80
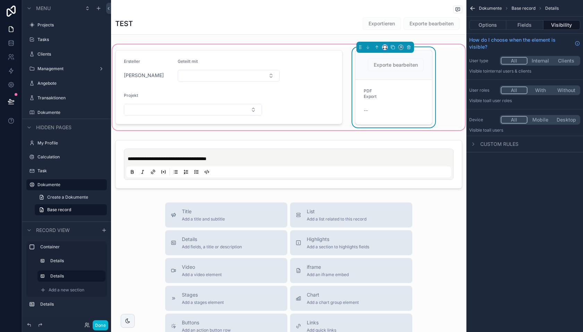
click at [384, 49] on icon "scrollable content" at bounding box center [383, 49] width 1 height 0
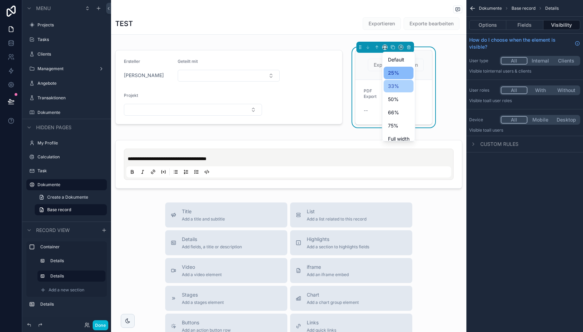
click at [395, 84] on span "33%" at bounding box center [393, 86] width 11 height 8
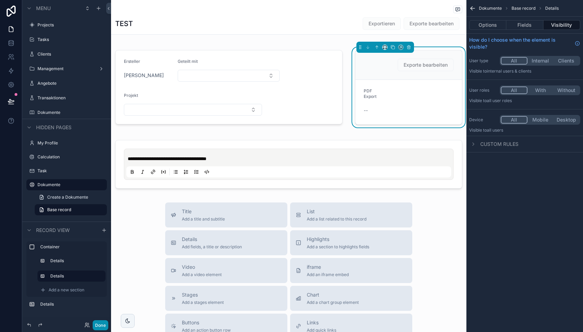
click at [101, 327] on button "Done" at bounding box center [101, 325] width 16 height 10
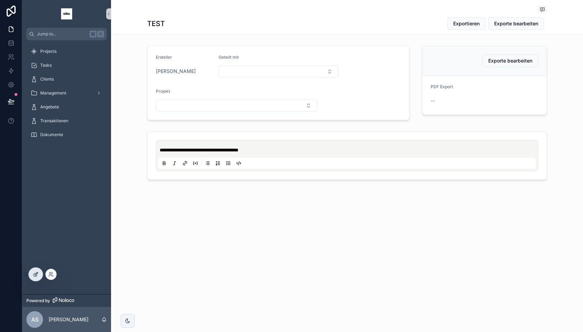
click at [33, 274] on icon at bounding box center [36, 274] width 6 height 6
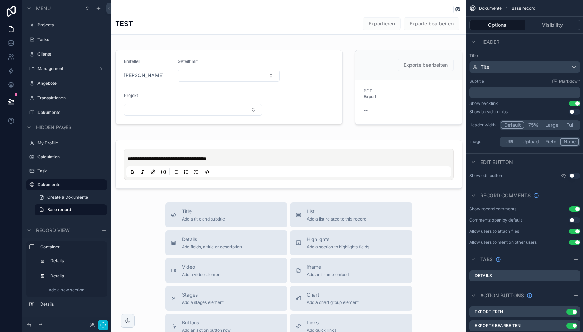
click at [347, 17] on div "TEST Exportieren Exporte bearbeiten" at bounding box center [288, 23] width 347 height 13
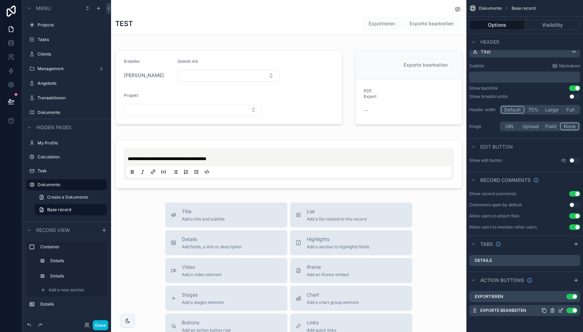
click at [552, 310] on icon "scrollable content" at bounding box center [553, 311] width 6 height 6
click at [564, 301] on icon at bounding box center [564, 298] width 6 height 6
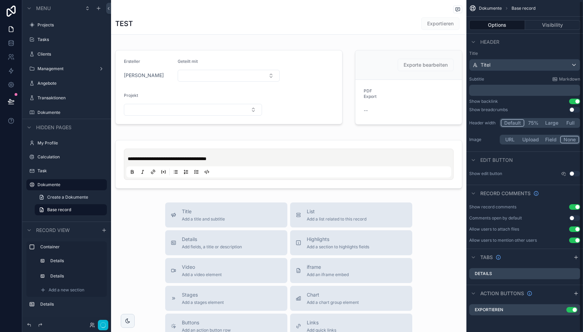
scroll to position [1, 0]
click at [97, 324] on button "Done" at bounding box center [101, 325] width 16 height 10
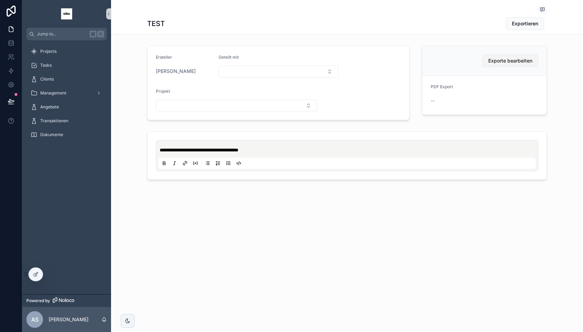
click at [505, 58] on span "Exporte bearbeiten" at bounding box center [510, 60] width 44 height 7
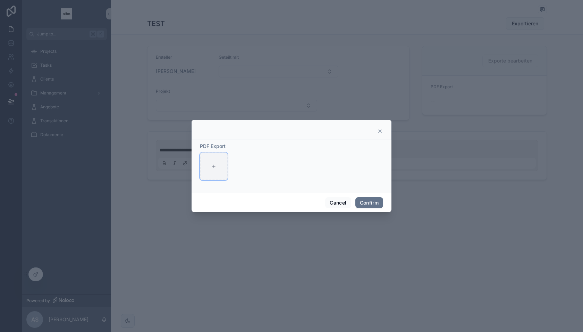
click at [216, 167] on icon at bounding box center [213, 166] width 5 height 5
click at [378, 133] on icon at bounding box center [380, 131] width 6 height 6
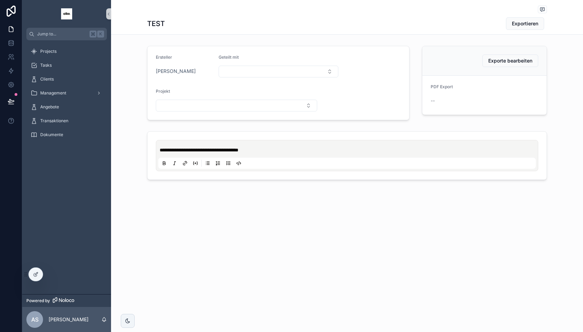
click at [381, 230] on div "**********" at bounding box center [347, 166] width 472 height 332
click at [60, 138] on div "Dokumente" at bounding box center [67, 134] width 72 height 11
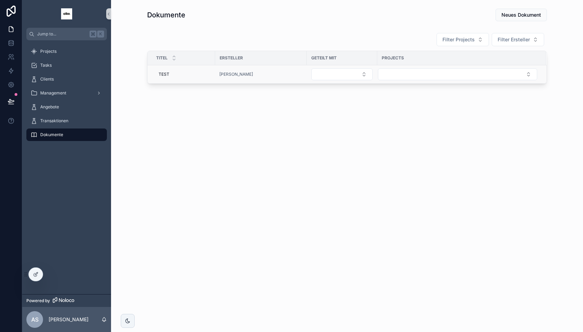
click at [295, 73] on div "[PERSON_NAME]" at bounding box center [260, 74] width 83 height 6
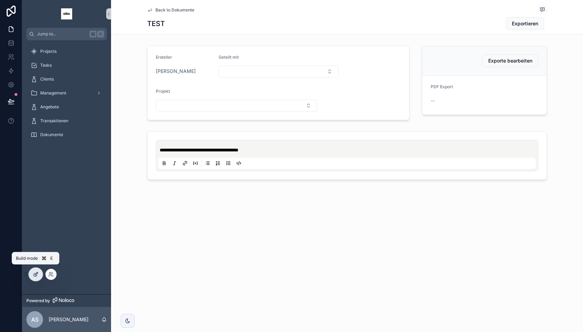
click at [39, 273] on div at bounding box center [36, 274] width 14 height 13
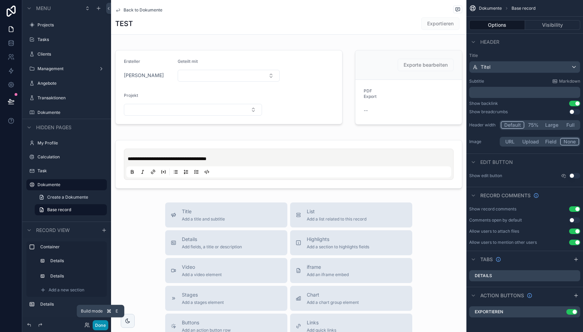
click at [100, 326] on button "Done" at bounding box center [101, 325] width 16 height 10
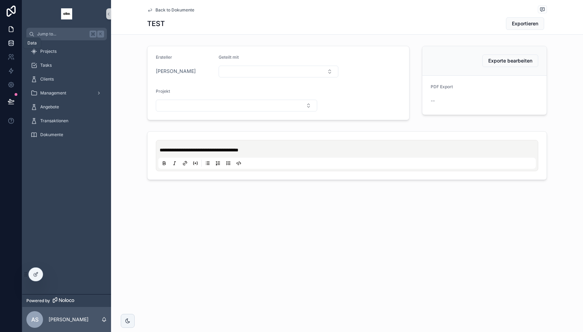
click at [10, 44] on icon at bounding box center [11, 42] width 5 height 3
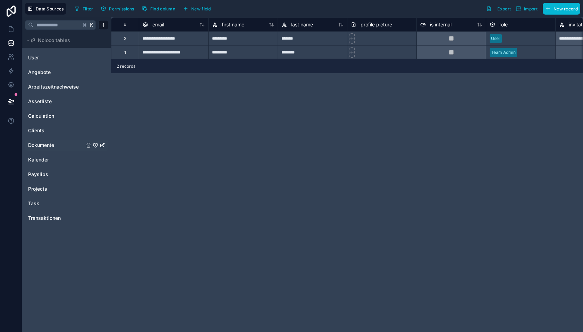
click at [54, 145] on span "Dokumente" at bounding box center [41, 145] width 26 height 7
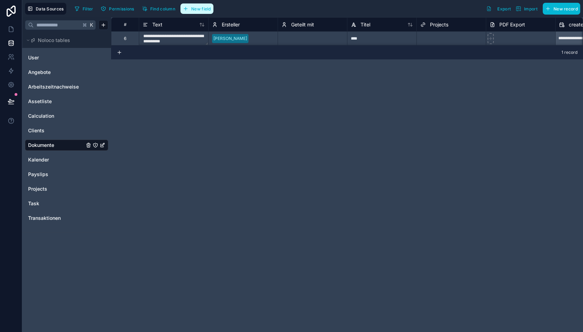
click at [202, 10] on span "New field" at bounding box center [201, 8] width 20 height 5
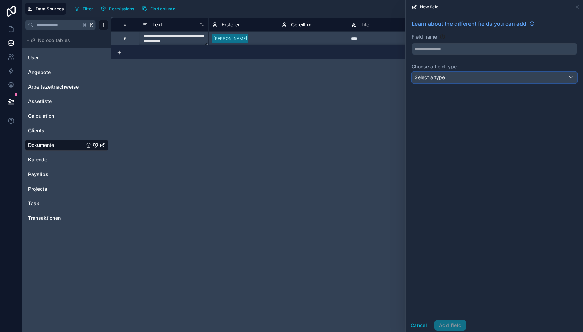
click at [461, 77] on div "Select a type" at bounding box center [494, 77] width 165 height 11
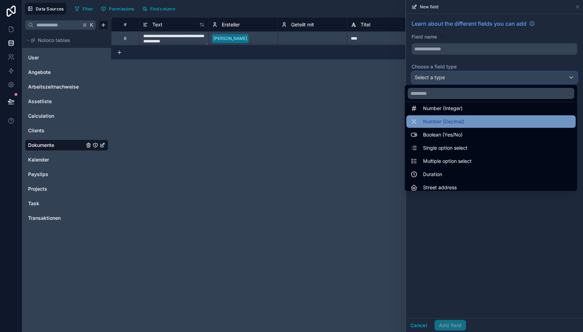
scroll to position [32, 0]
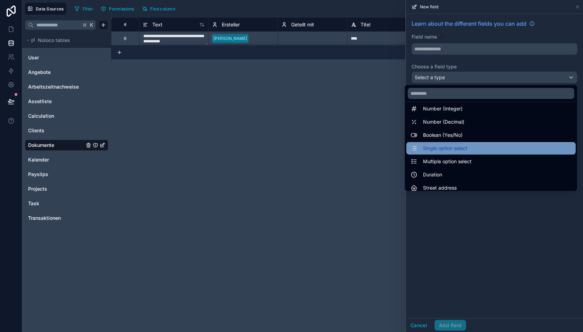
click at [453, 147] on span "Single option select" at bounding box center [445, 148] width 44 height 8
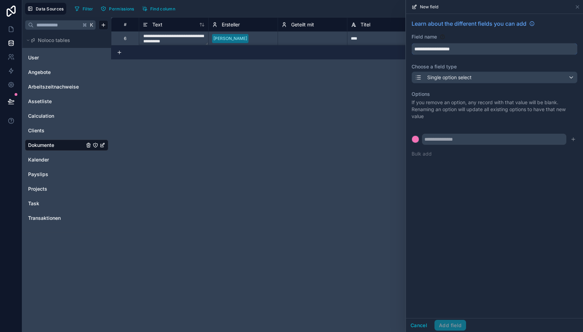
click at [439, 50] on input "**********" at bounding box center [494, 48] width 165 height 11
type input "**********"
click at [448, 141] on input "text" at bounding box center [494, 139] width 144 height 11
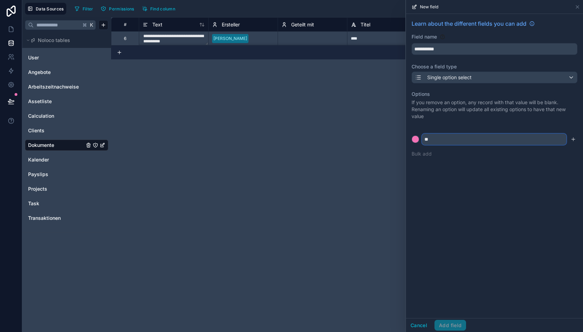
type input "*"
type input "**********"
click at [412, 135] on button at bounding box center [416, 139] width 8 height 8
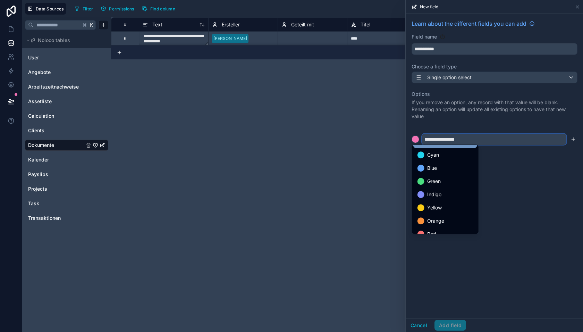
scroll to position [58, 0]
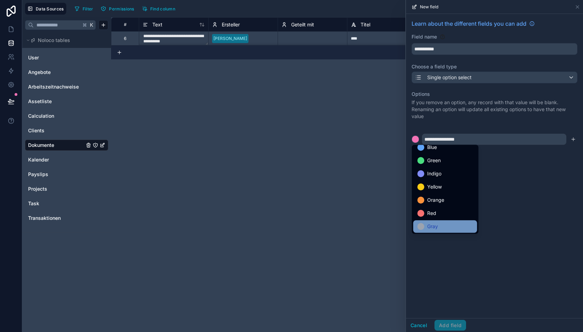
click at [441, 227] on div "Gray" at bounding box center [446, 226] width 56 height 8
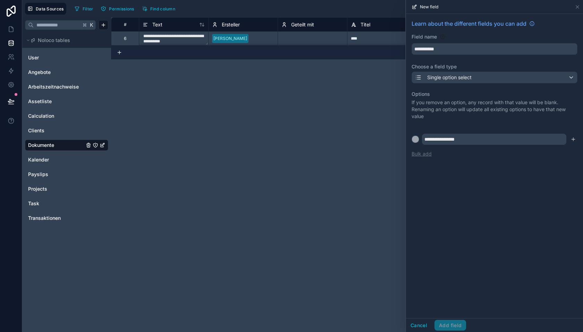
click at [426, 153] on button "Bulk add" at bounding box center [422, 153] width 20 height 7
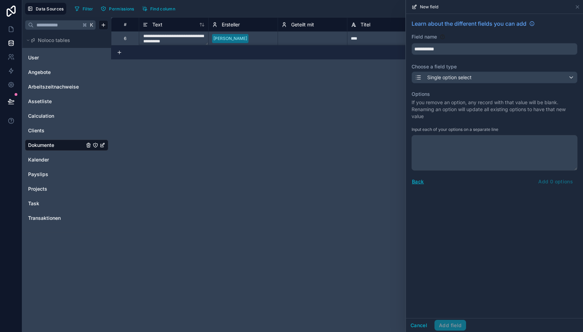
click at [460, 209] on div "**********" at bounding box center [494, 166] width 177 height 304
click at [417, 180] on button "Back" at bounding box center [418, 181] width 12 height 8
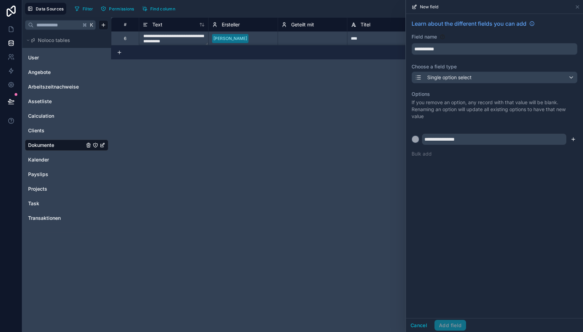
click at [575, 138] on icon "submit" at bounding box center [574, 139] width 6 height 6
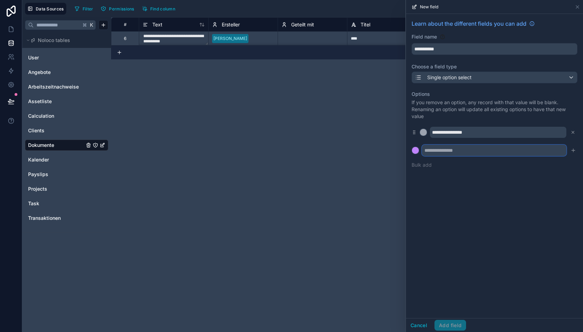
click at [446, 152] on input "text" at bounding box center [494, 150] width 144 height 11
type input "*******"
click at [460, 181] on div "**********" at bounding box center [494, 166] width 177 height 304
click at [573, 149] on icon "submit" at bounding box center [574, 151] width 6 height 6
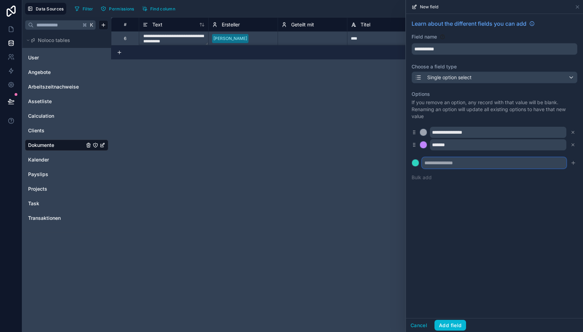
click at [460, 163] on input "text" at bounding box center [494, 162] width 144 height 11
type input "*"
type input "**********"
click at [451, 322] on button "Add field" at bounding box center [451, 325] width 32 height 11
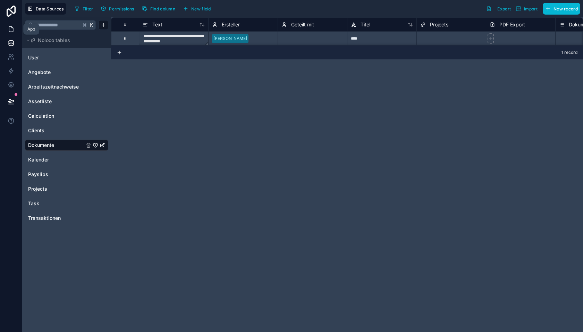
click at [10, 31] on icon at bounding box center [11, 29] width 7 height 7
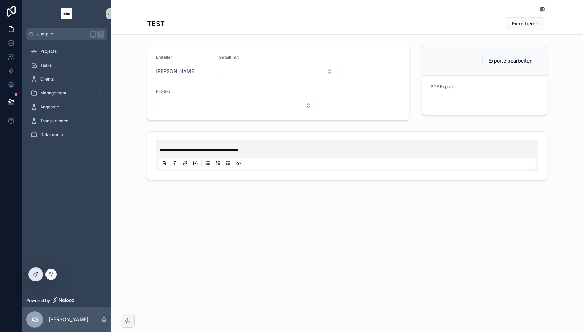
click at [34, 277] on div at bounding box center [36, 274] width 14 height 13
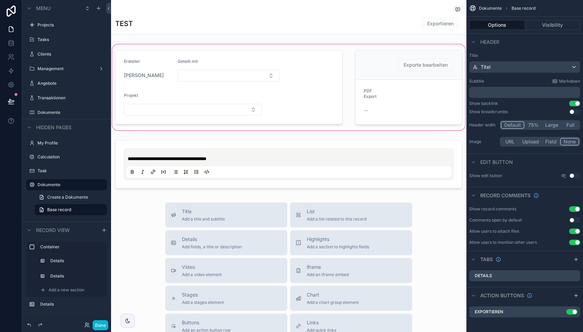
click at [304, 106] on div "scrollable content" at bounding box center [288, 87] width 355 height 89
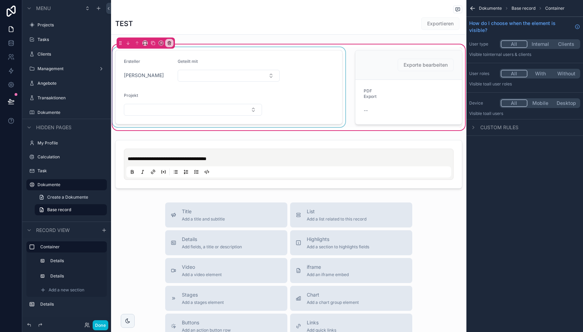
click at [291, 102] on div "scrollable content" at bounding box center [229, 87] width 236 height 80
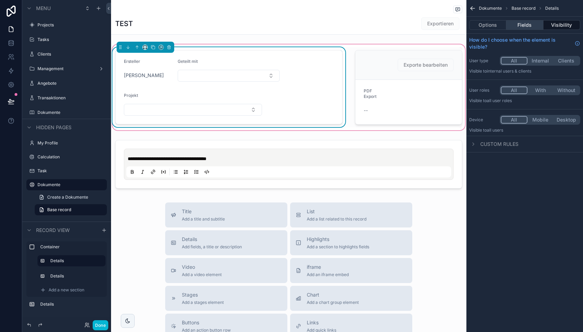
click at [516, 27] on button "Fields" at bounding box center [524, 25] width 37 height 10
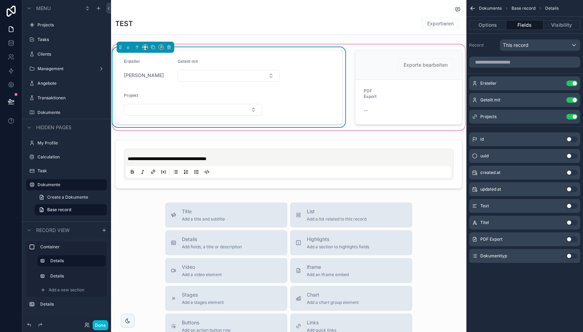
click at [570, 255] on button "Use setting" at bounding box center [571, 256] width 11 height 6
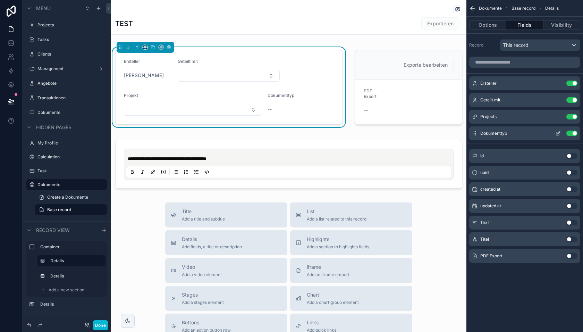
click at [558, 131] on icon "scrollable content" at bounding box center [558, 134] width 6 height 6
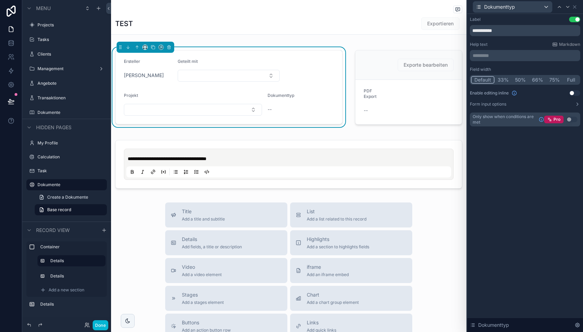
click at [574, 94] on button "Use setting" at bounding box center [574, 93] width 11 height 6
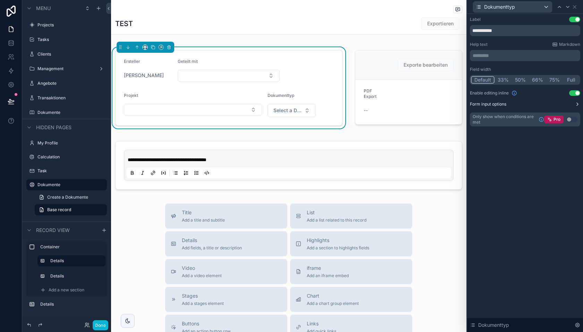
click at [534, 107] on button "Form input options" at bounding box center [525, 104] width 110 height 6
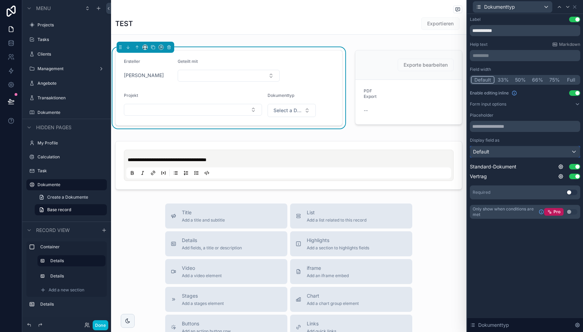
click at [516, 153] on div "Default" at bounding box center [525, 151] width 110 height 11
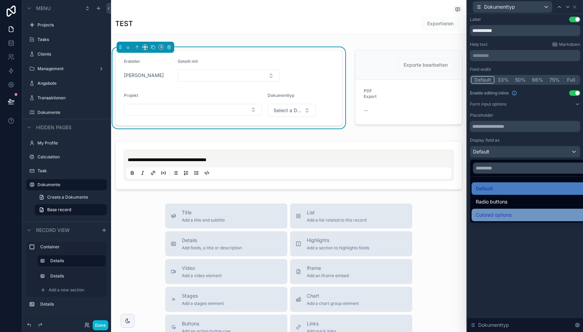
click at [510, 213] on span "Colored options" at bounding box center [494, 215] width 36 height 8
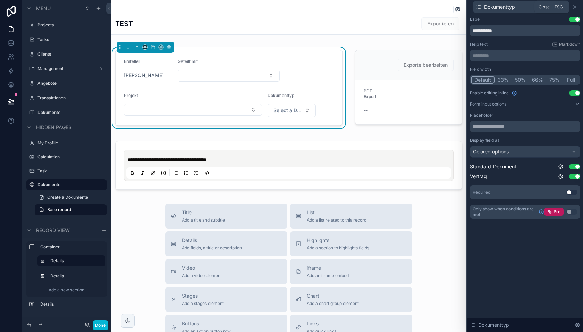
click at [574, 7] on icon at bounding box center [574, 7] width 3 height 3
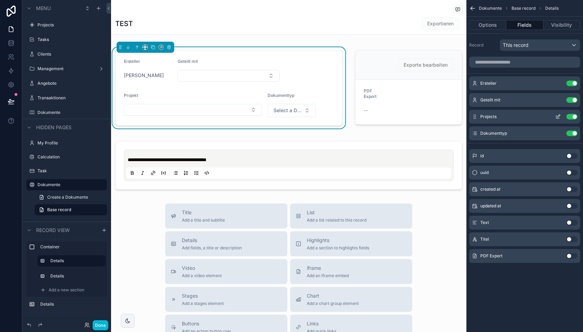
click at [558, 117] on icon "scrollable content" at bounding box center [558, 116] width 3 height 3
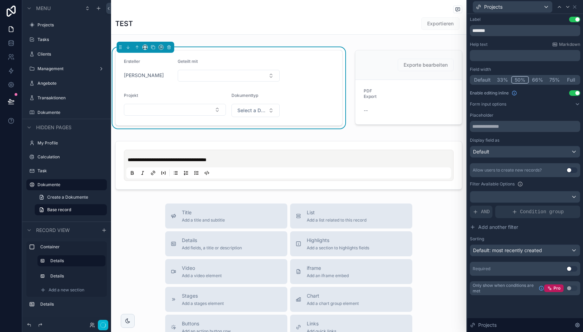
click at [519, 81] on button "50%" at bounding box center [520, 80] width 18 height 8
click at [576, 7] on icon at bounding box center [575, 7] width 6 height 6
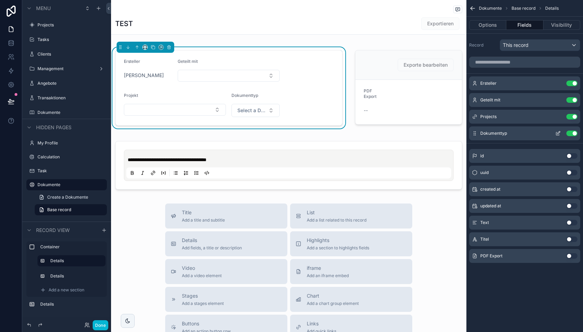
click at [556, 132] on icon "scrollable content" at bounding box center [557, 133] width 3 height 3
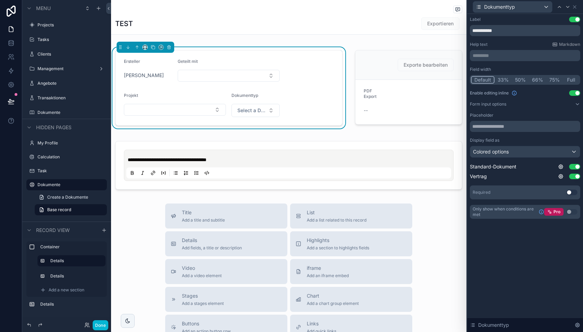
click at [519, 78] on button "50%" at bounding box center [520, 80] width 17 height 8
click at [574, 8] on icon at bounding box center [574, 7] width 3 height 3
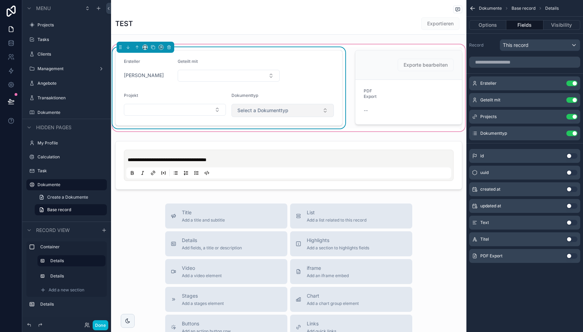
click at [273, 109] on span "Select a Dokumenttyp" at bounding box center [262, 110] width 51 height 7
click at [295, 96] on div "Dokumenttyp" at bounding box center [283, 97] width 102 height 8
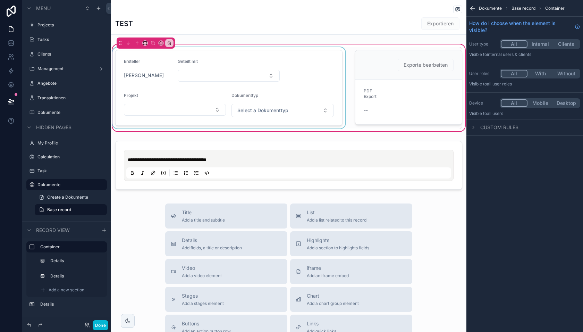
click at [247, 82] on div "scrollable content" at bounding box center [229, 87] width 236 height 81
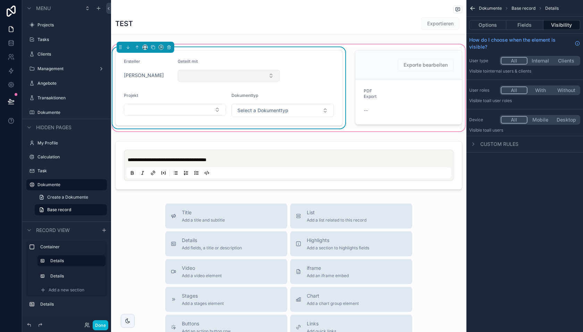
click at [247, 77] on button "Select Button" at bounding box center [229, 76] width 102 height 12
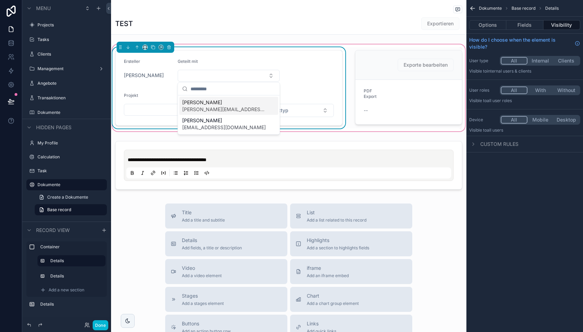
click at [311, 86] on form "Ersteller [PERSON_NAME] Geteilt mit Projekt Dokumenttyp Select a Dokumenttyp" at bounding box center [229, 87] width 227 height 75
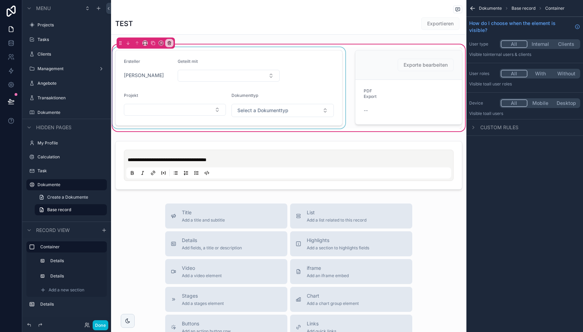
click at [283, 110] on div "scrollable content" at bounding box center [229, 87] width 236 height 81
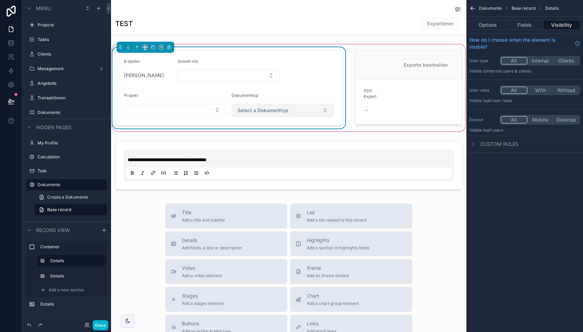
click at [270, 110] on span "Select a Dokumenttyp" at bounding box center [262, 110] width 51 height 7
click at [311, 93] on div "Dokumenttyp" at bounding box center [283, 97] width 102 height 8
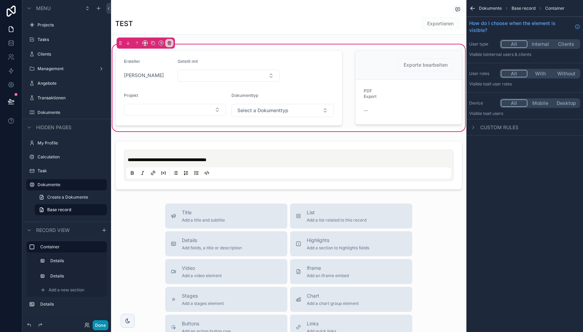
click at [99, 322] on button "Done" at bounding box center [101, 325] width 16 height 10
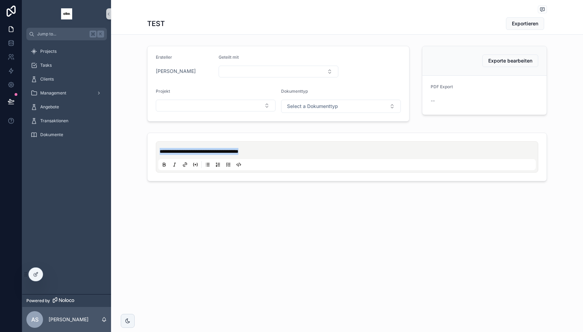
drag, startPoint x: 272, startPoint y: 150, endPoint x: 104, endPoint y: 150, distance: 168.0
click at [104, 150] on div "**********" at bounding box center [302, 166] width 561 height 332
click at [383, 20] on div "TEST Exportieren" at bounding box center [347, 23] width 400 height 13
click at [61, 136] on span "Dokumente" at bounding box center [51, 135] width 23 height 6
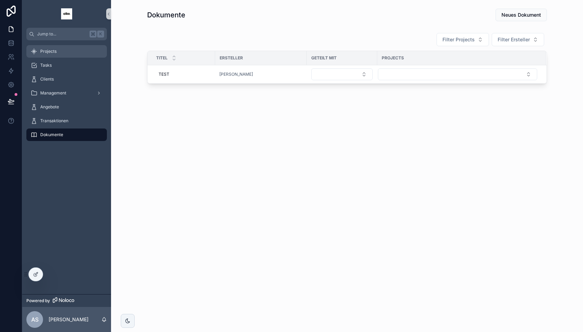
click at [77, 49] on div "Projects" at bounding box center [67, 51] width 72 height 11
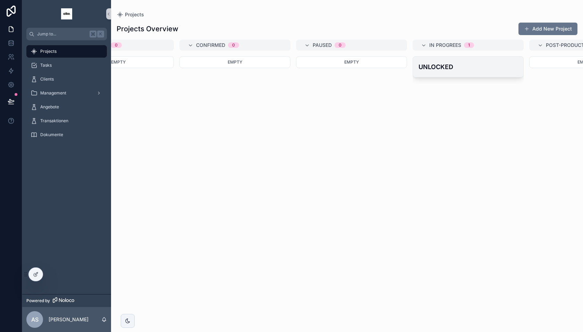
scroll to position [0, 55]
click at [457, 68] on h4 "UNLOCKED" at bounding box center [467, 66] width 99 height 9
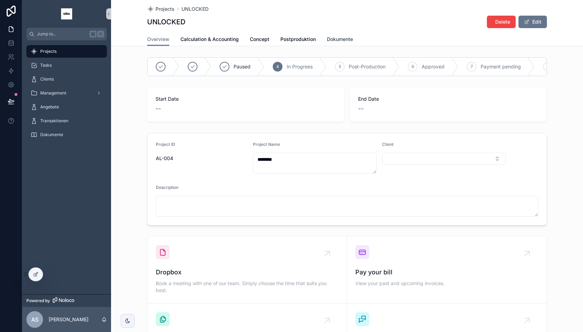
click at [344, 40] on span "Dokumente" at bounding box center [340, 39] width 26 height 7
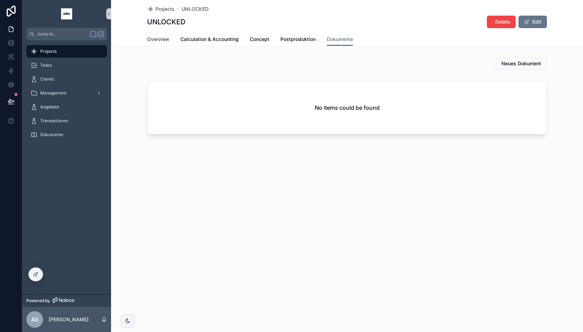
click at [161, 39] on span "Overview" at bounding box center [158, 39] width 22 height 7
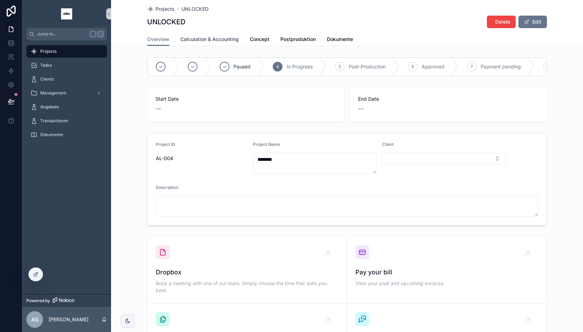
click at [214, 39] on span "Calculation & Accounting" at bounding box center [209, 39] width 58 height 7
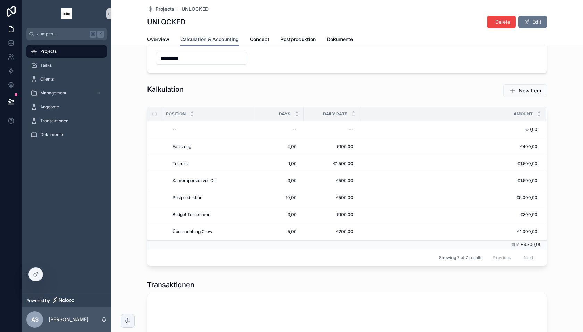
scroll to position [25, 0]
click at [152, 126] on label "scrollable content" at bounding box center [150, 129] width 4 height 6
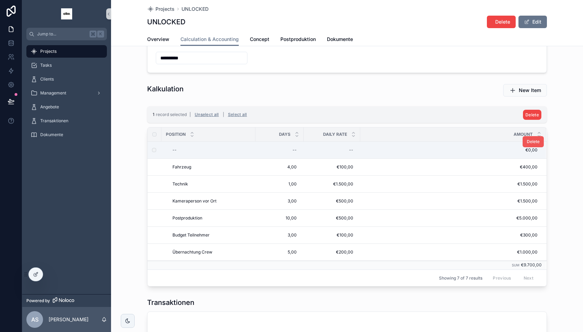
click at [533, 141] on span "Delete" at bounding box center [533, 142] width 13 height 6
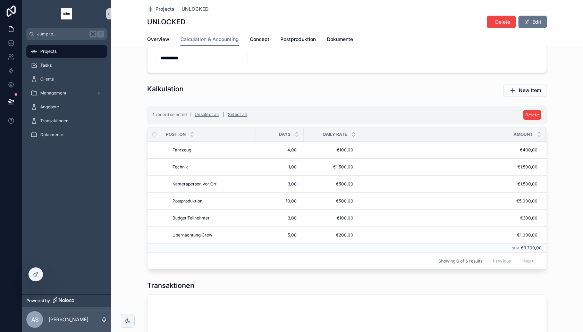
click at [575, 101] on div "Kalkulation New Item 1 record selected | Unselect all | Select all Delete Posit…" at bounding box center [347, 176] width 472 height 191
click at [207, 112] on button "Unselect all" at bounding box center [206, 114] width 29 height 11
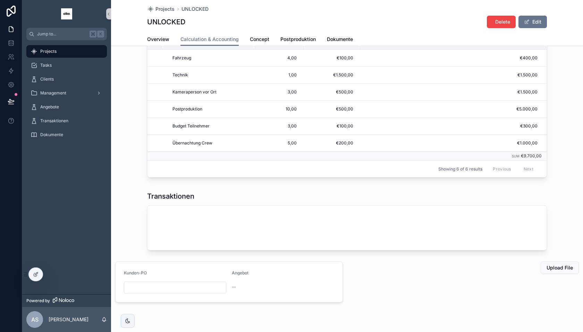
scroll to position [111, 0]
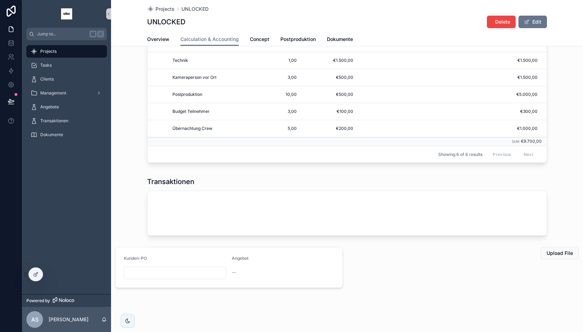
click at [170, 270] on input "scrollable content" at bounding box center [175, 273] width 102 height 10
click at [232, 244] on div "Kunden-PO Angebot --" at bounding box center [229, 267] width 236 height 47
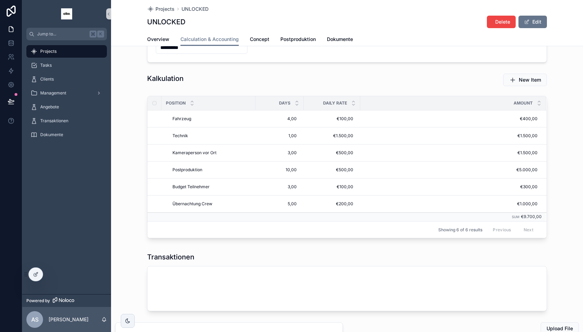
scroll to position [33, 0]
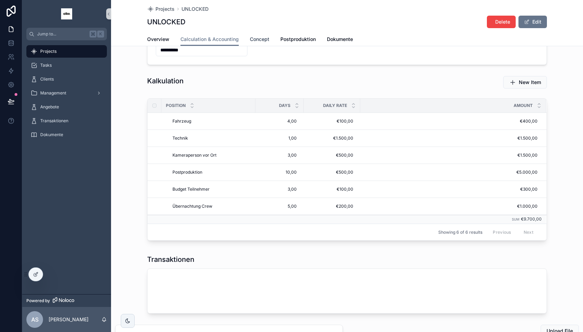
click at [261, 42] on span "Concept" at bounding box center [259, 39] width 19 height 7
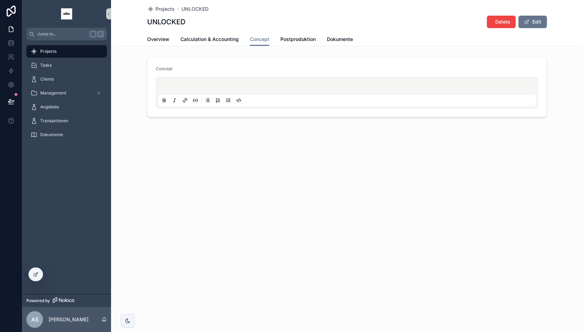
click at [264, 79] on div "scrollable content" at bounding box center [347, 92] width 378 height 26
click at [259, 84] on p "scrollable content" at bounding box center [349, 87] width 378 height 7
click at [292, 41] on span "Postproduktion" at bounding box center [297, 39] width 35 height 7
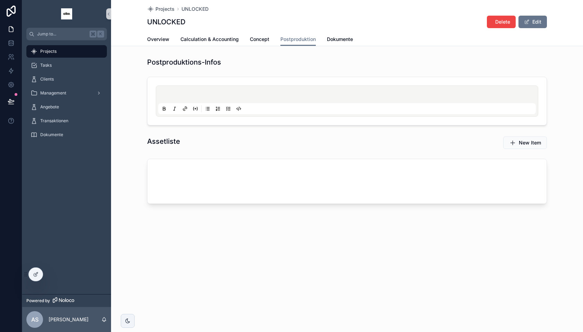
click at [195, 85] on div "scrollable content" at bounding box center [347, 100] width 382 height 31
click at [194, 90] on div "scrollable content" at bounding box center [347, 101] width 378 height 26
click at [184, 94] on p "scrollable content" at bounding box center [349, 95] width 378 height 7
click at [238, 71] on div "Postproduktions-Infos" at bounding box center [347, 91] width 408 height 74
click at [70, 79] on div "Clients" at bounding box center [67, 79] width 72 height 11
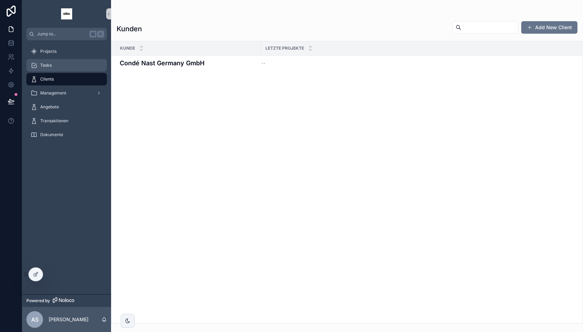
click at [72, 65] on div "Tasks" at bounding box center [67, 65] width 72 height 11
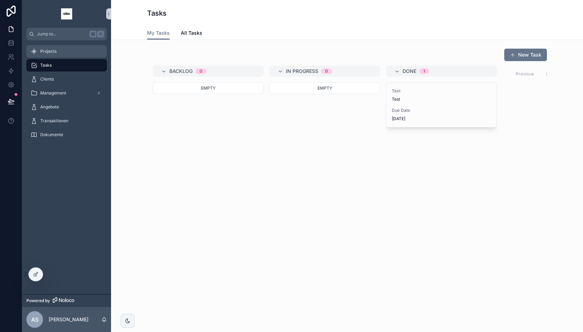
click at [70, 53] on div "Projects" at bounding box center [67, 51] width 72 height 11
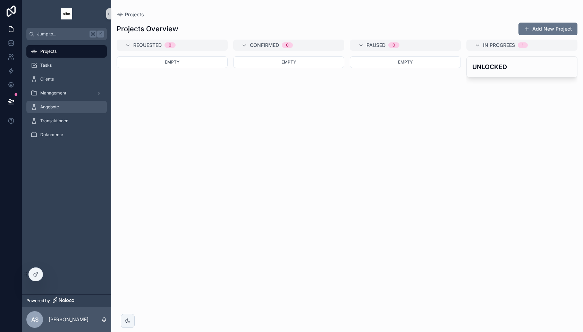
click at [65, 107] on div "Angebote" at bounding box center [67, 106] width 72 height 11
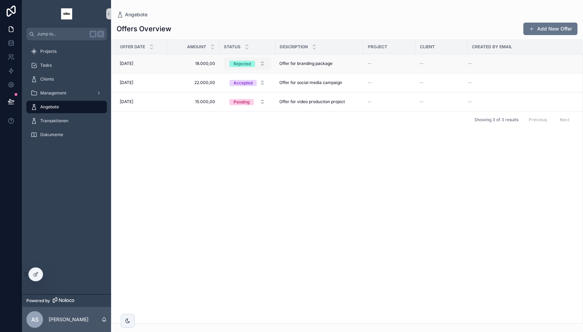
click at [252, 64] on span "Rejected" at bounding box center [242, 64] width 26 height 6
click at [244, 202] on div "Offer Date Amount Status Description Project Client Created By Email [DATE] [DA…" at bounding box center [346, 181] width 471 height 283
click at [66, 51] on div "Projects" at bounding box center [67, 51] width 72 height 11
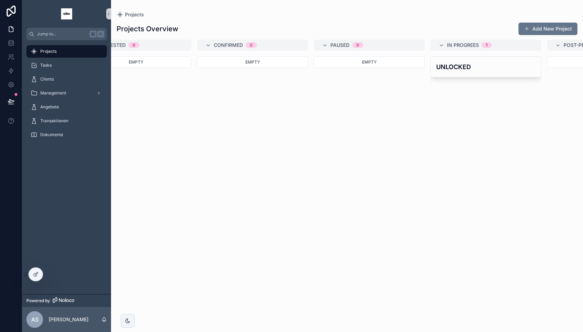
scroll to position [0, 46]
click at [456, 74] on div "UNLOCKED" at bounding box center [476, 67] width 110 height 20
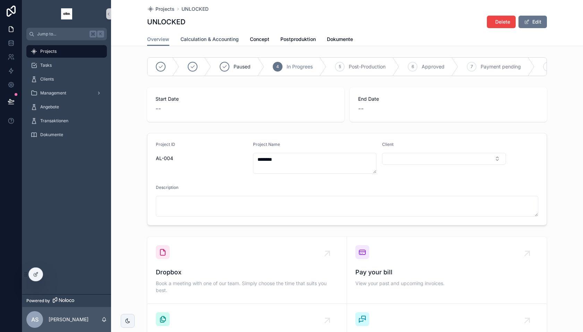
click at [222, 39] on span "Calculation & Accounting" at bounding box center [209, 39] width 58 height 7
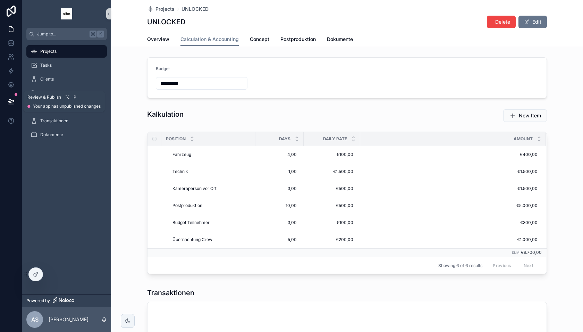
click at [8, 103] on icon at bounding box center [11, 101] width 7 height 7
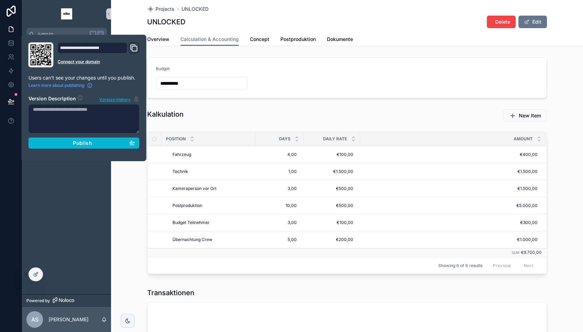
click at [77, 135] on section "Version Description Version history Publish" at bounding box center [83, 120] width 111 height 58
click at [77, 140] on span "Publish" at bounding box center [82, 143] width 19 height 6
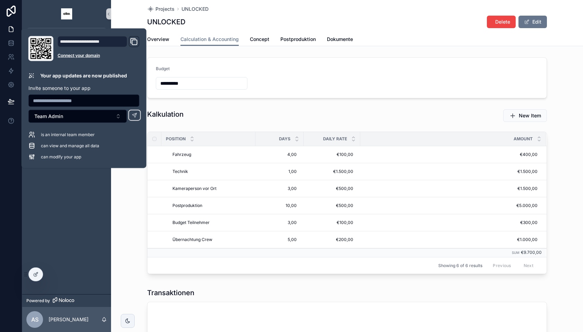
click at [57, 207] on div "Projects Tasks Clients Management Angebote Transaktionen Dokumente" at bounding box center [66, 167] width 89 height 254
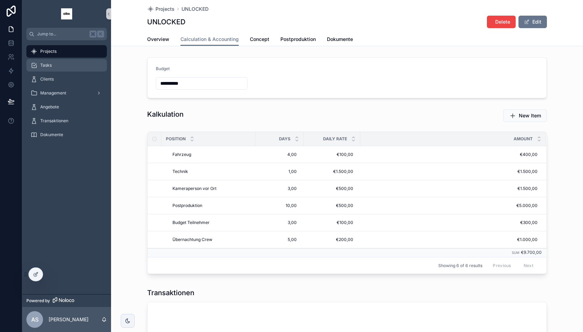
click at [67, 70] on div "Tasks" at bounding box center [67, 65] width 72 height 11
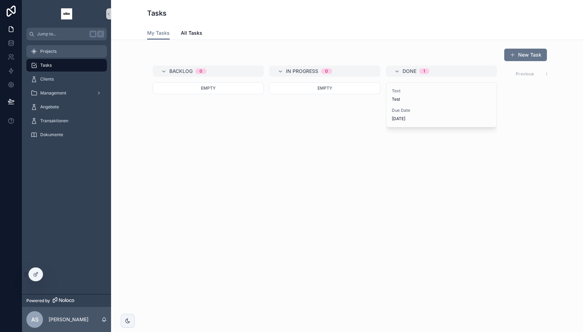
click at [66, 53] on div "Projects" at bounding box center [67, 51] width 72 height 11
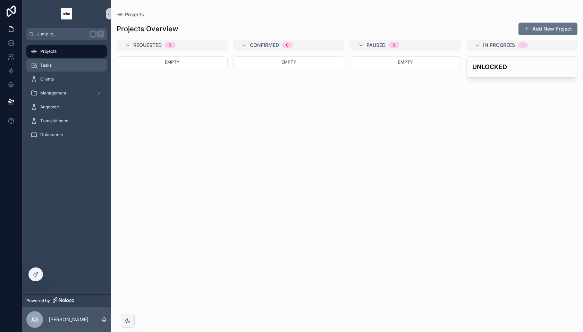
click at [66, 62] on div "Tasks" at bounding box center [67, 65] width 72 height 11
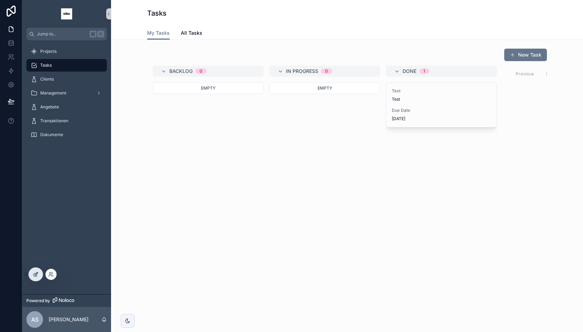
click at [39, 273] on div at bounding box center [36, 274] width 14 height 13
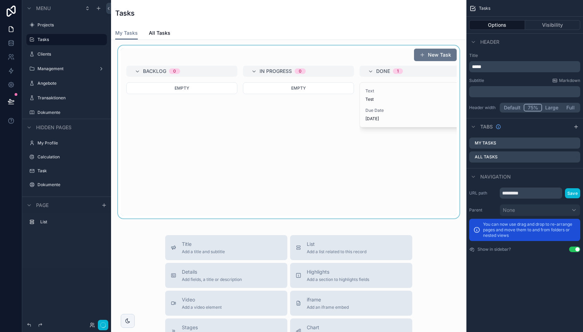
click at [321, 176] on div "scrollable content" at bounding box center [289, 131] width 344 height 173
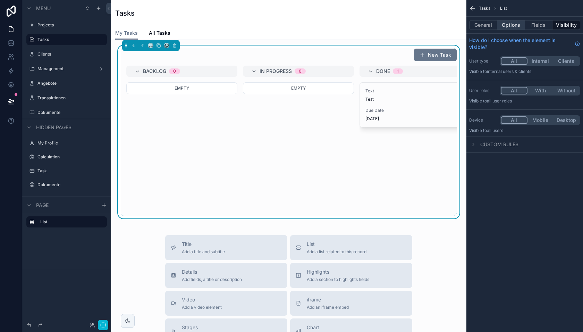
click at [512, 24] on button "Options" at bounding box center [511, 25] width 28 height 10
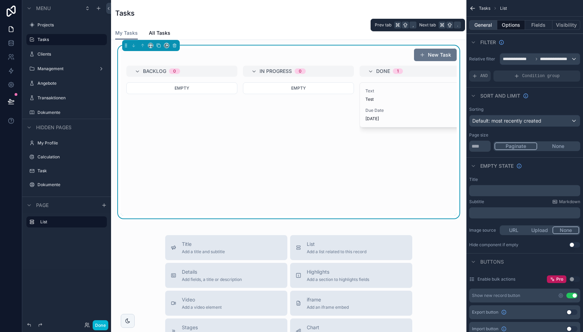
click at [490, 25] on button "General" at bounding box center [483, 25] width 28 height 10
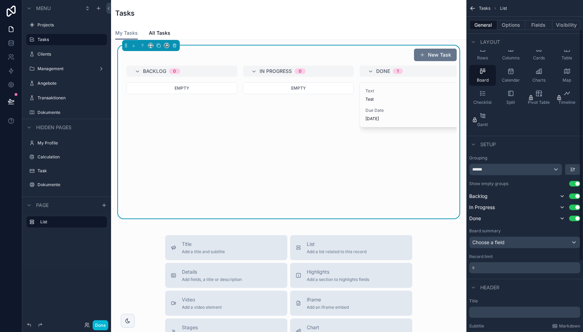
scroll to position [42, 0]
click at [513, 24] on button "Options" at bounding box center [511, 25] width 28 height 10
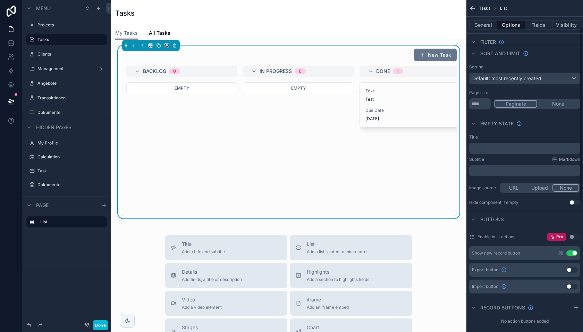
scroll to position [54, 0]
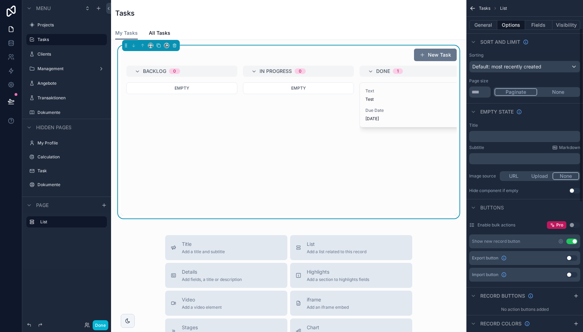
click at [565, 173] on button "None" at bounding box center [566, 176] width 27 height 8
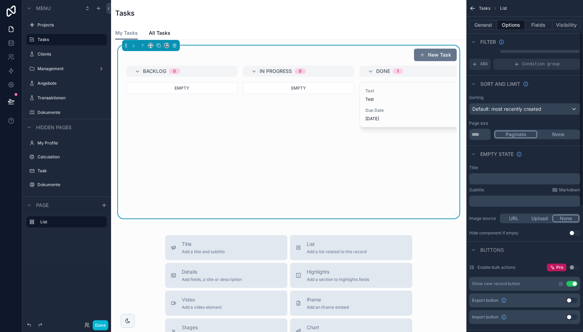
scroll to position [0, 0]
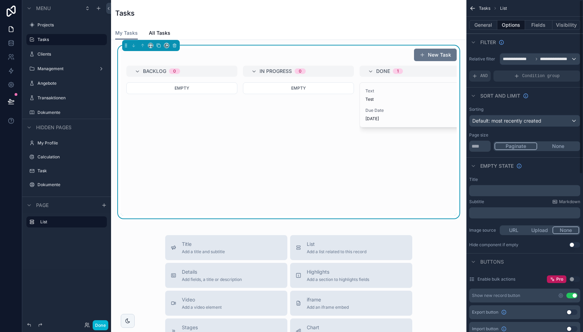
click at [558, 147] on button "None" at bounding box center [558, 146] width 42 height 8
click at [99, 322] on button "Done" at bounding box center [101, 325] width 16 height 10
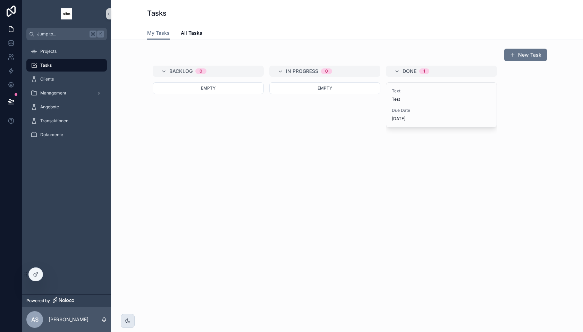
click at [132, 320] on div "scrollable content" at bounding box center [128, 321] width 14 height 14
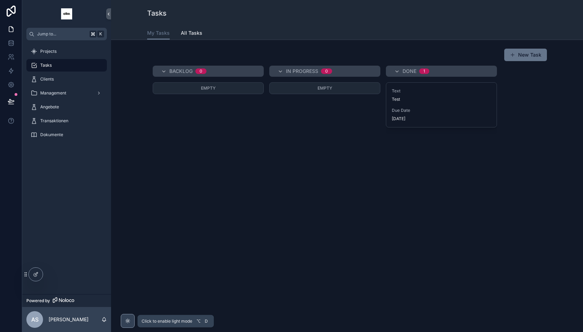
click at [132, 320] on div "scrollable content" at bounding box center [128, 321] width 14 height 14
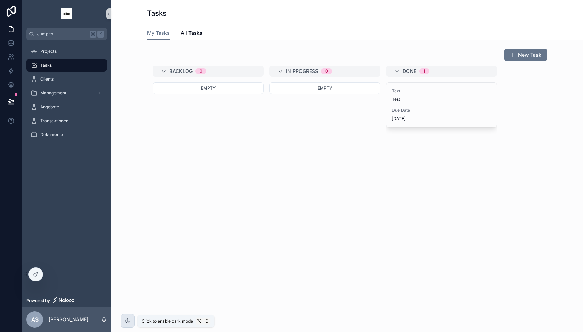
click at [132, 320] on div "scrollable content" at bounding box center [128, 321] width 14 height 14
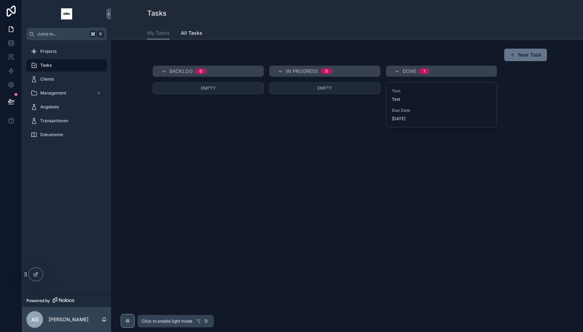
click at [132, 320] on div "scrollable content" at bounding box center [128, 321] width 14 height 14
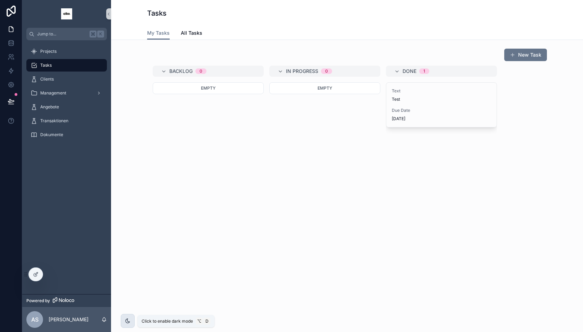
click at [132, 320] on div "scrollable content" at bounding box center [128, 321] width 14 height 14
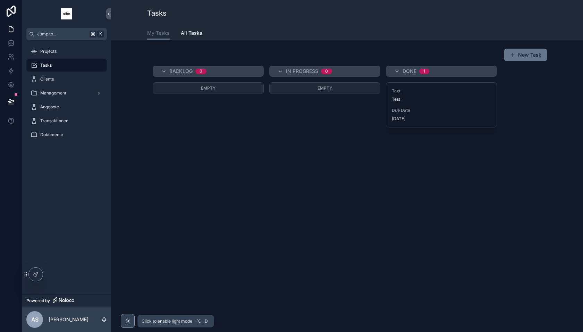
click at [132, 320] on div "scrollable content" at bounding box center [128, 321] width 14 height 14
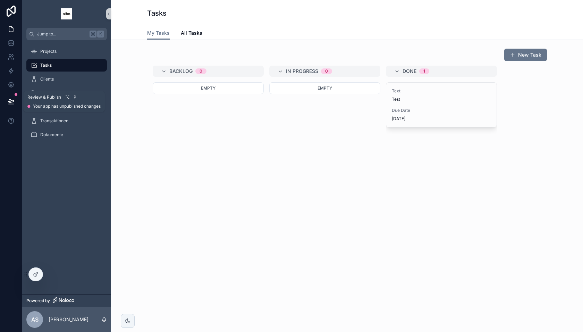
click at [11, 100] on icon at bounding box center [11, 100] width 6 height 3
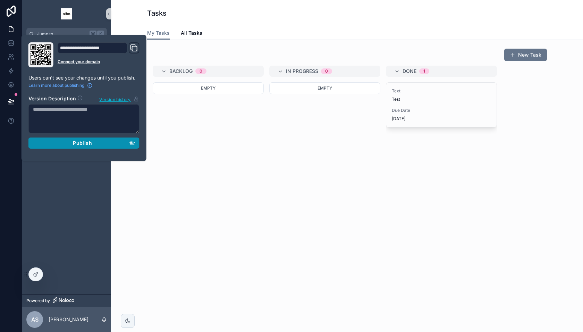
click at [61, 140] on div "Publish" at bounding box center [84, 143] width 102 height 6
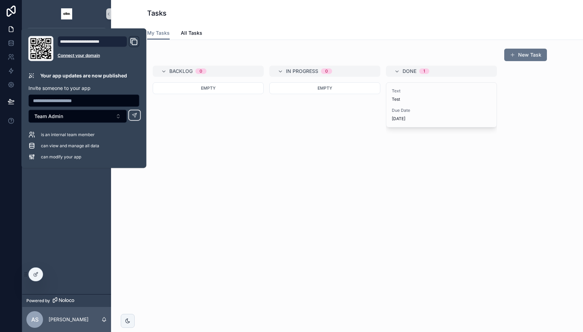
click at [168, 147] on div "Empty" at bounding box center [208, 148] width 111 height 133
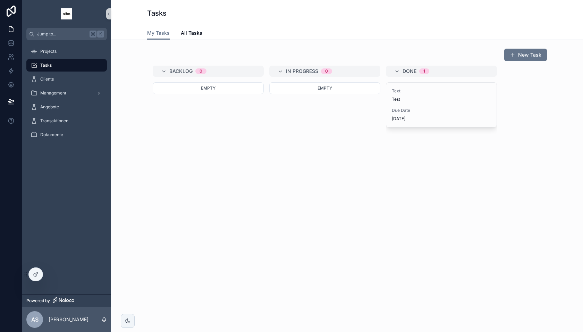
click at [179, 145] on div "Empty" at bounding box center [208, 148] width 111 height 133
